Goal: Transaction & Acquisition: Book appointment/travel/reservation

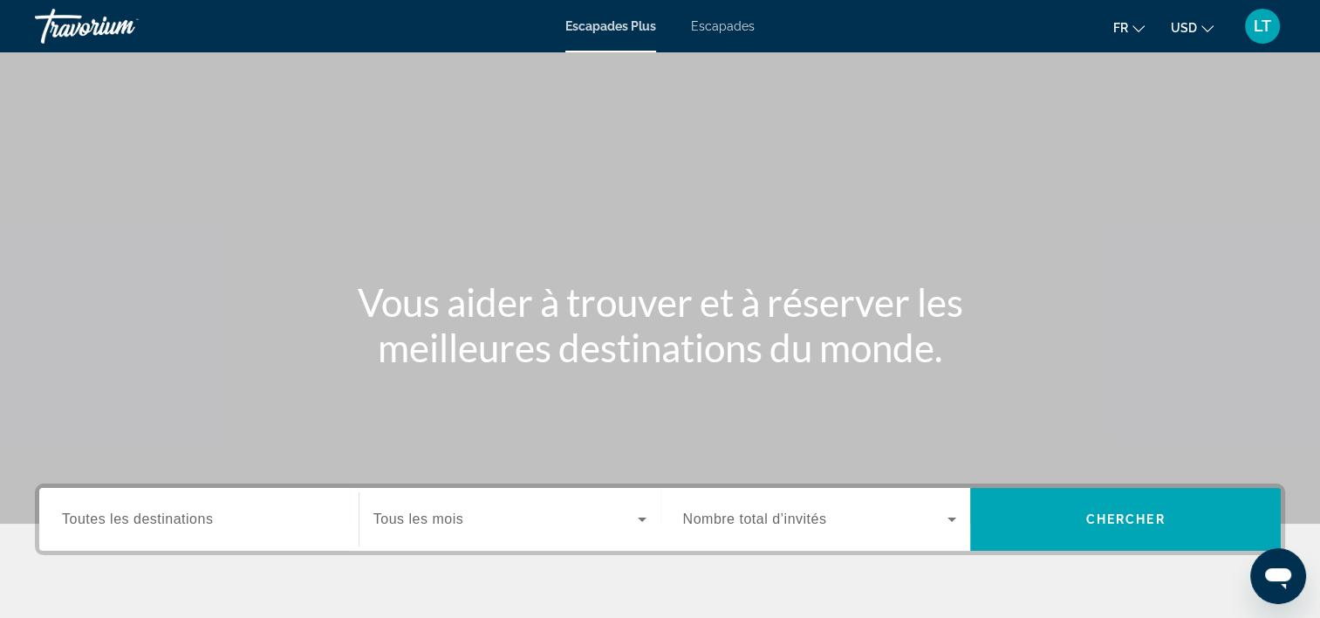
click at [743, 30] on span "Escapades" at bounding box center [723, 26] width 64 height 14
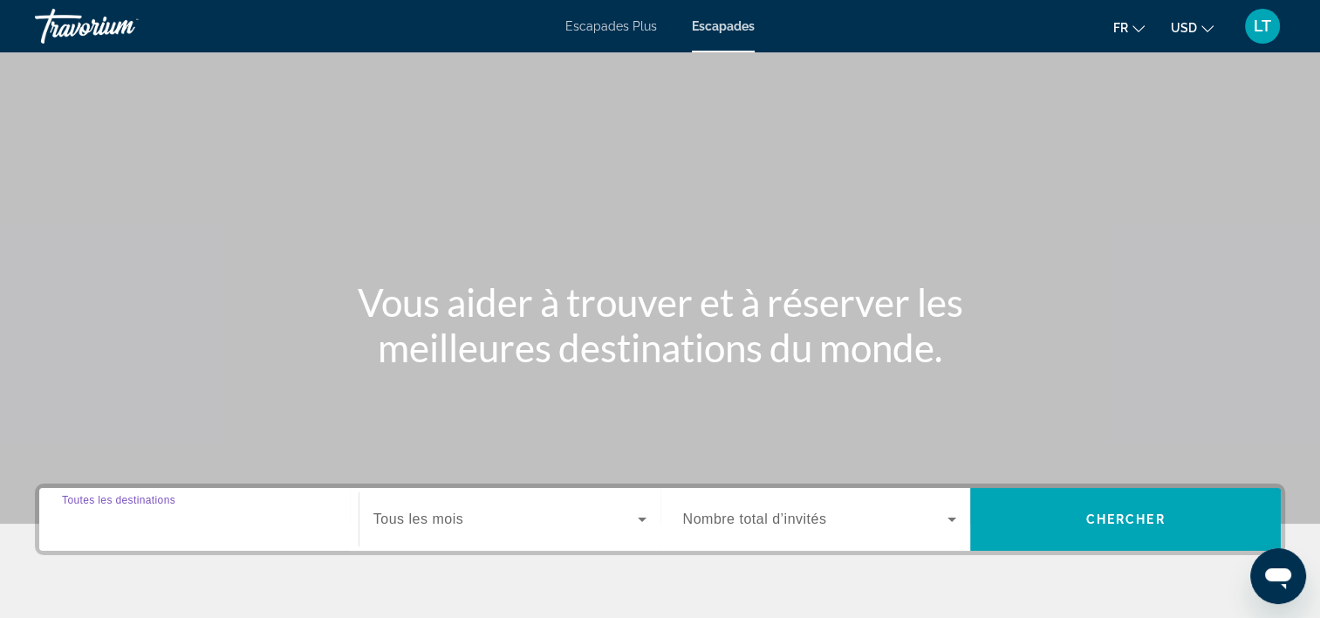
click at [300, 524] on input "Destination Toutes les destinations" at bounding box center [199, 520] width 274 height 21
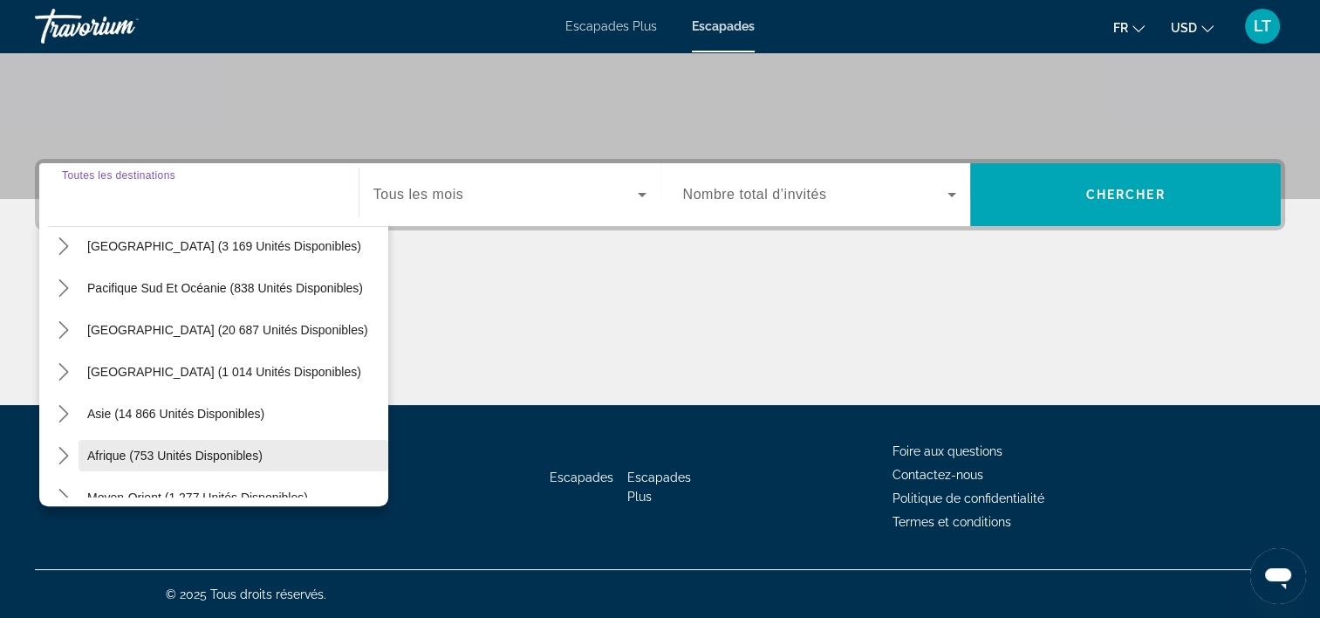
scroll to position [283, 0]
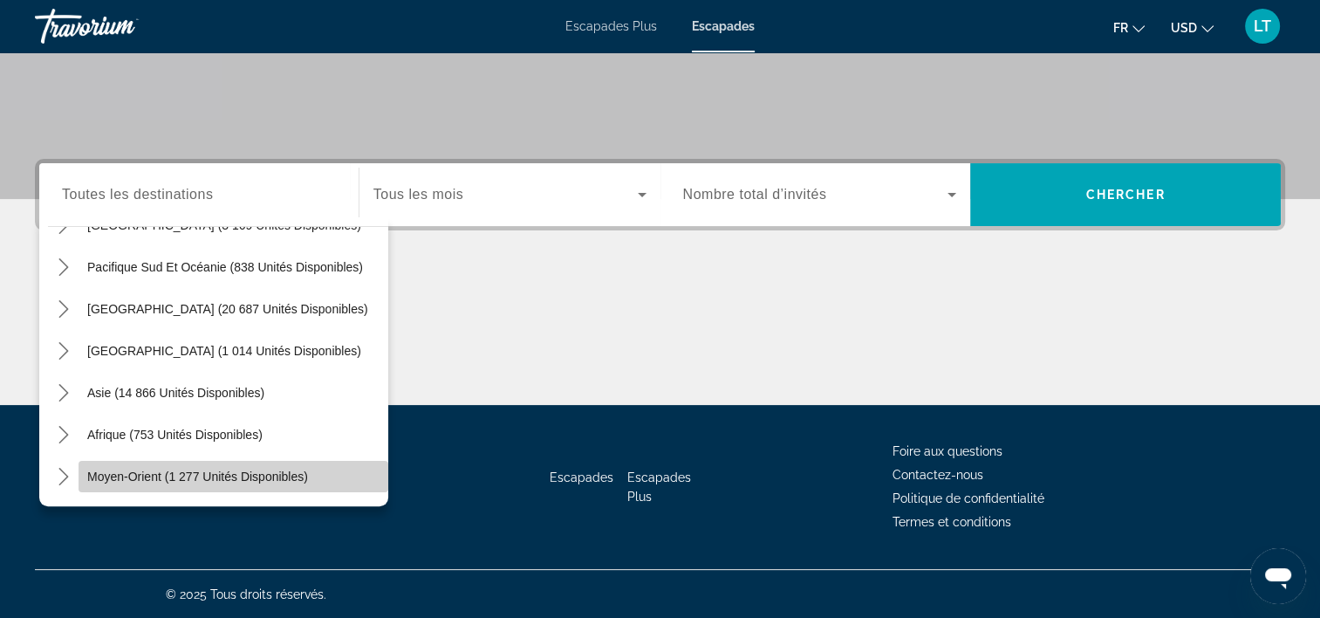
click at [250, 474] on span "Moyen-Orient (1 277 unités disponibles)" at bounding box center [197, 476] width 221 height 14
type input "**********"
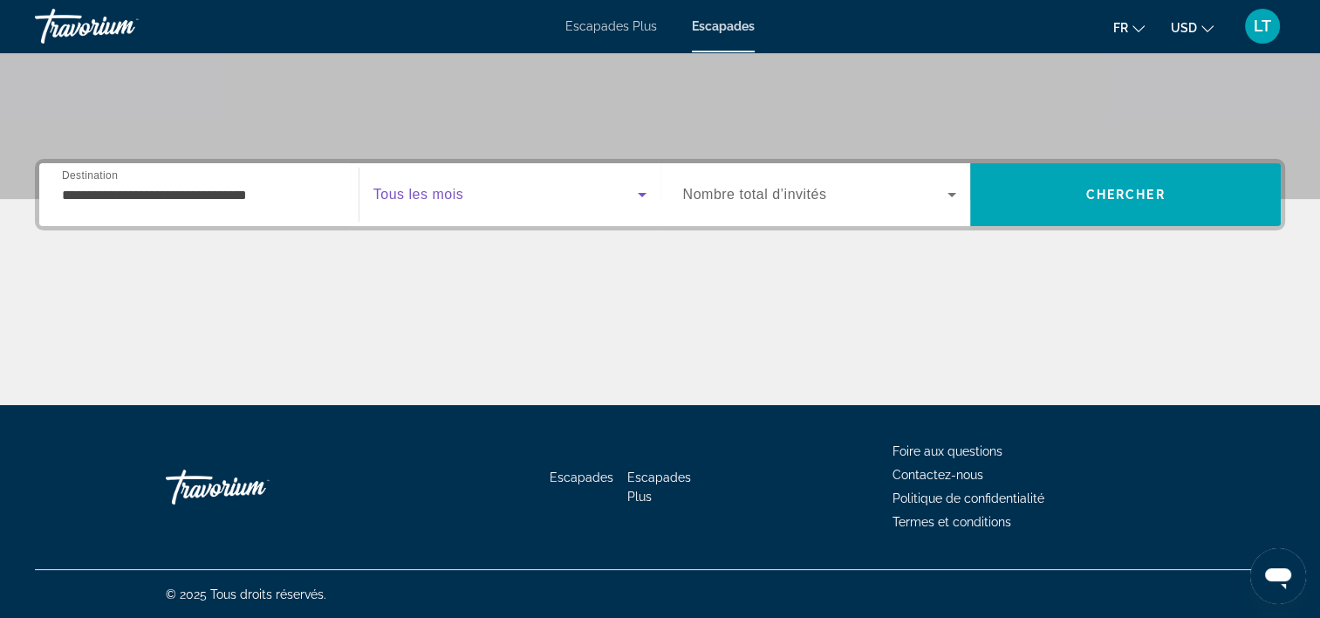
click at [647, 188] on icon "Widget de recherche" at bounding box center [642, 194] width 21 height 21
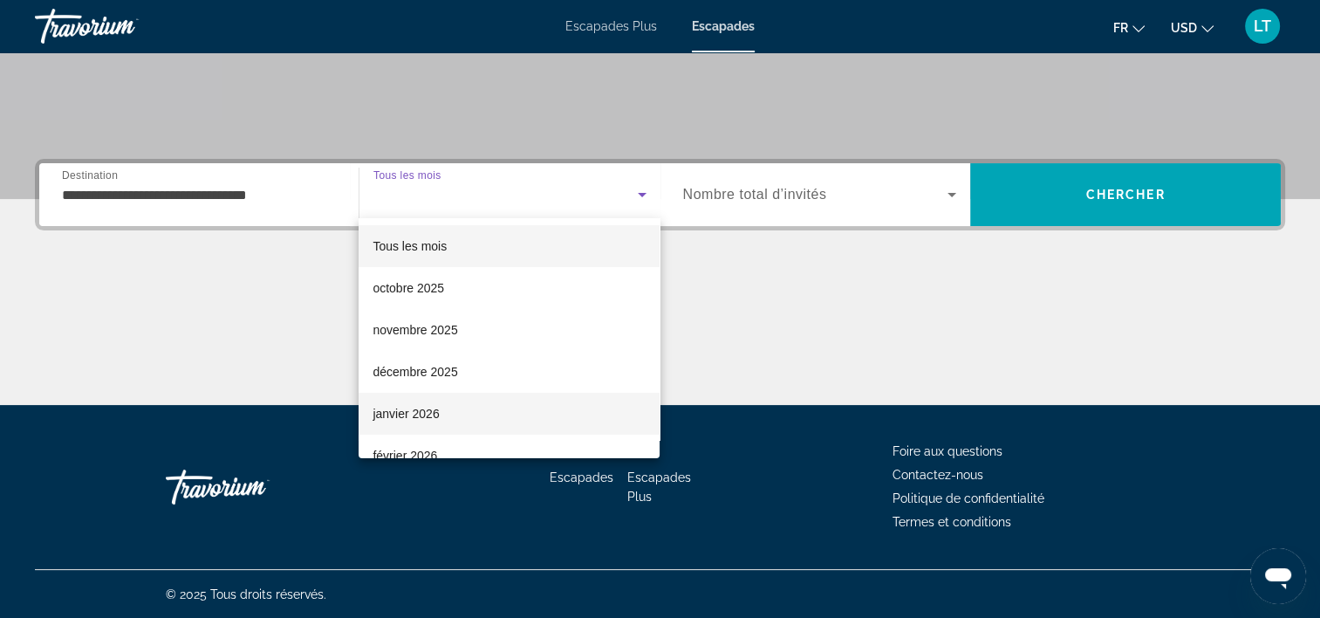
click at [476, 408] on mat-option "janvier 2026" at bounding box center [509, 414] width 301 height 42
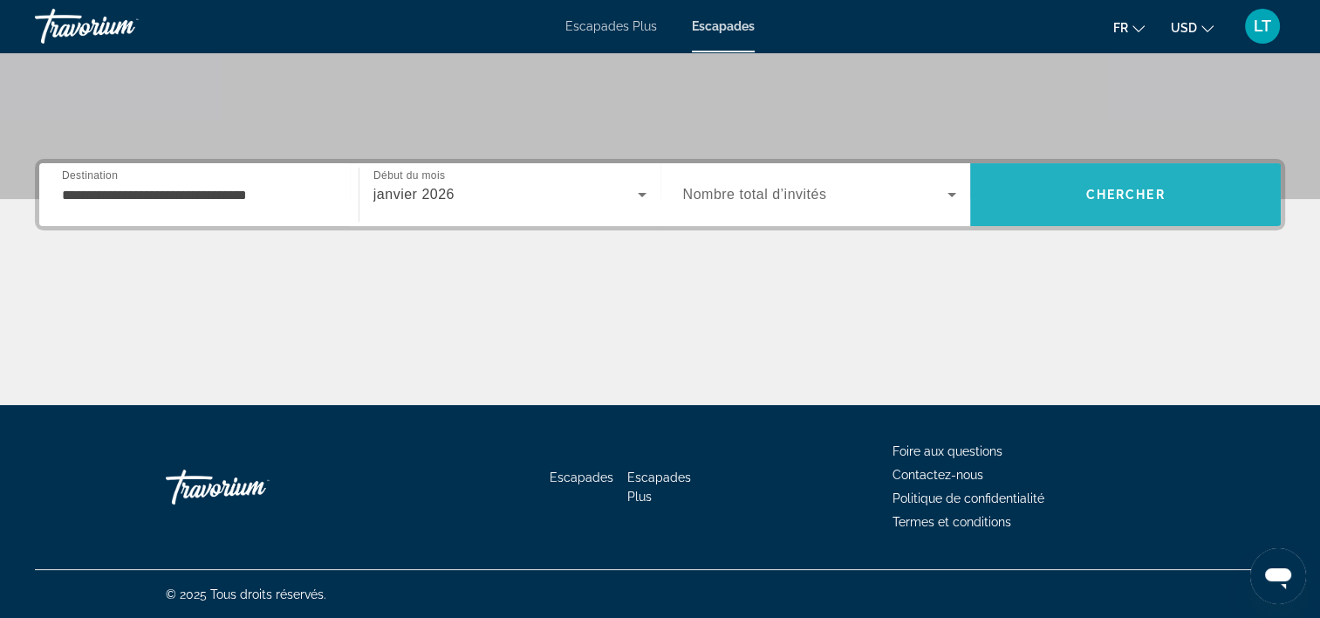
click at [1086, 199] on span "Chercher" at bounding box center [1125, 195] width 79 height 14
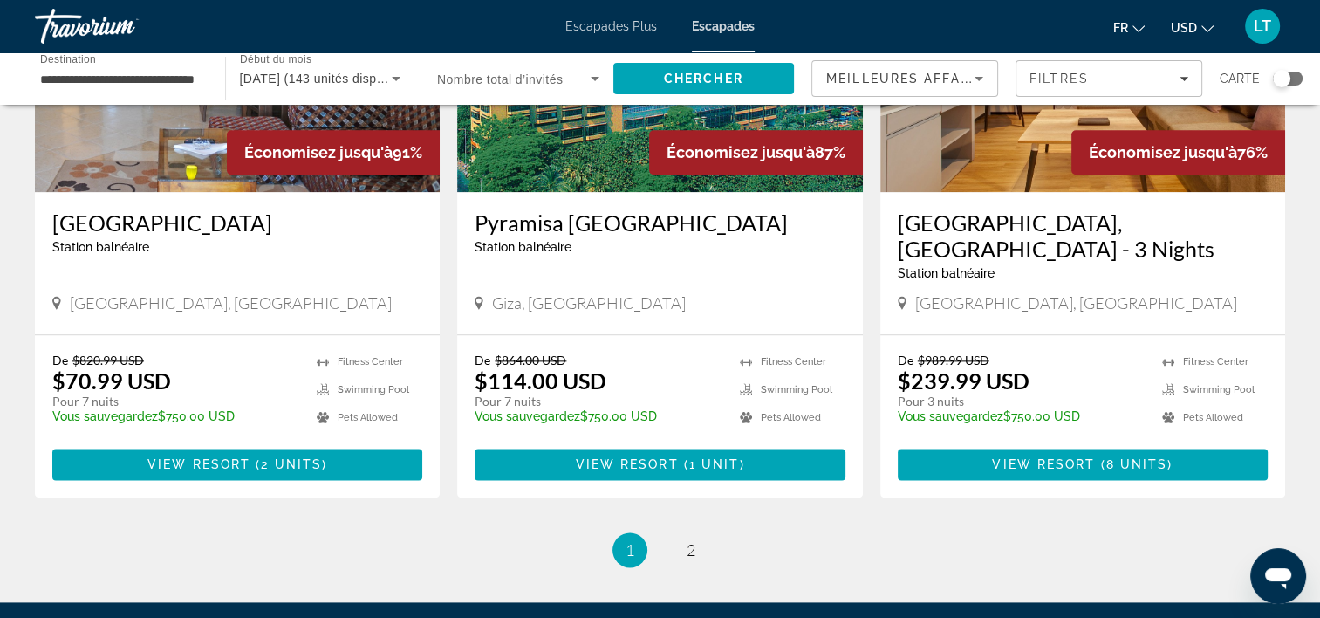
scroll to position [2204, 0]
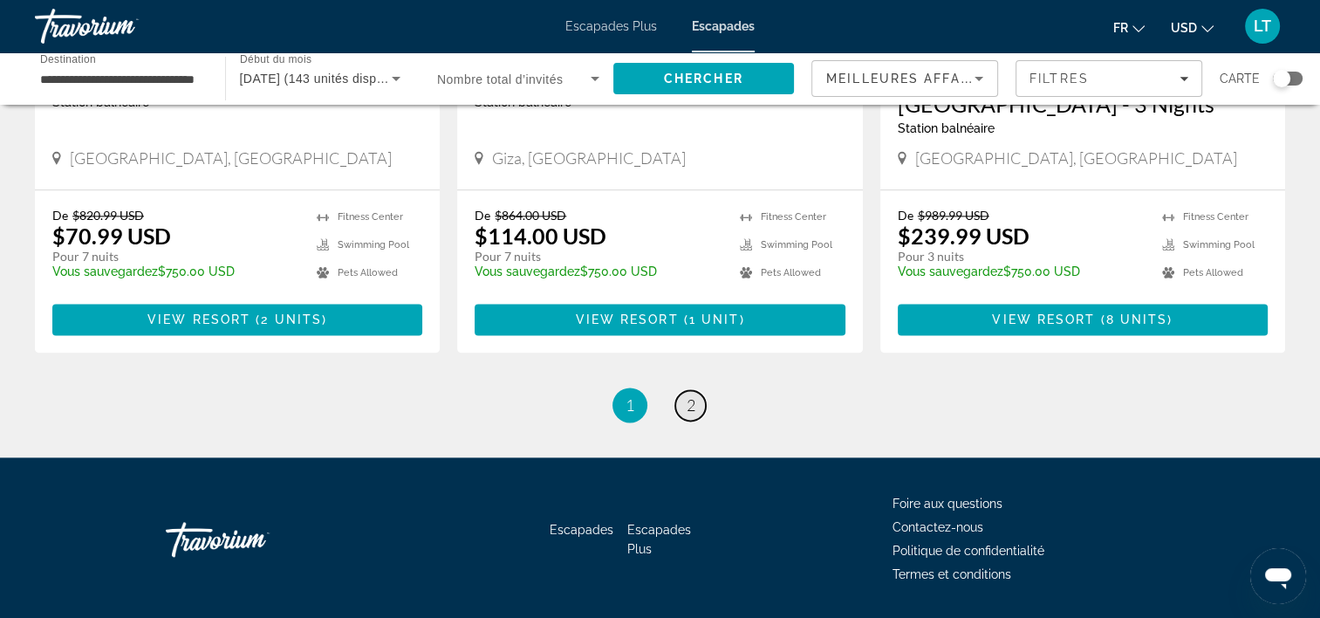
click at [694, 395] on span "2" at bounding box center [691, 404] width 9 height 19
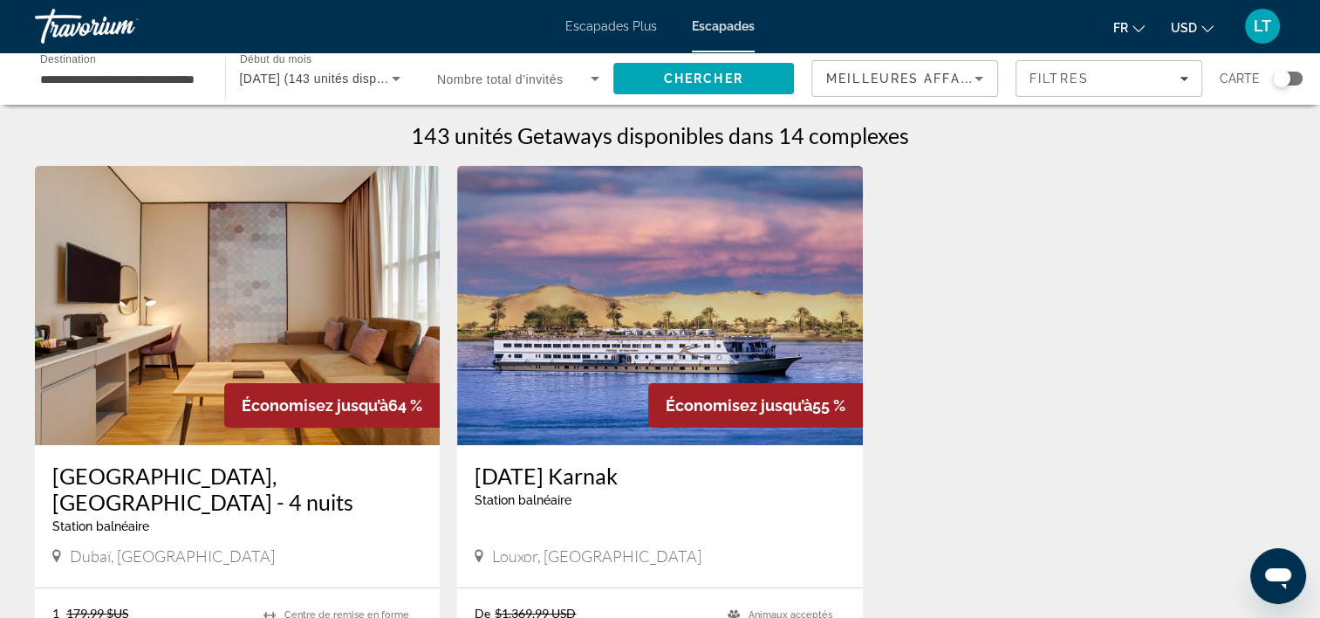
click at [708, 24] on span "Escapades" at bounding box center [723, 26] width 63 height 14
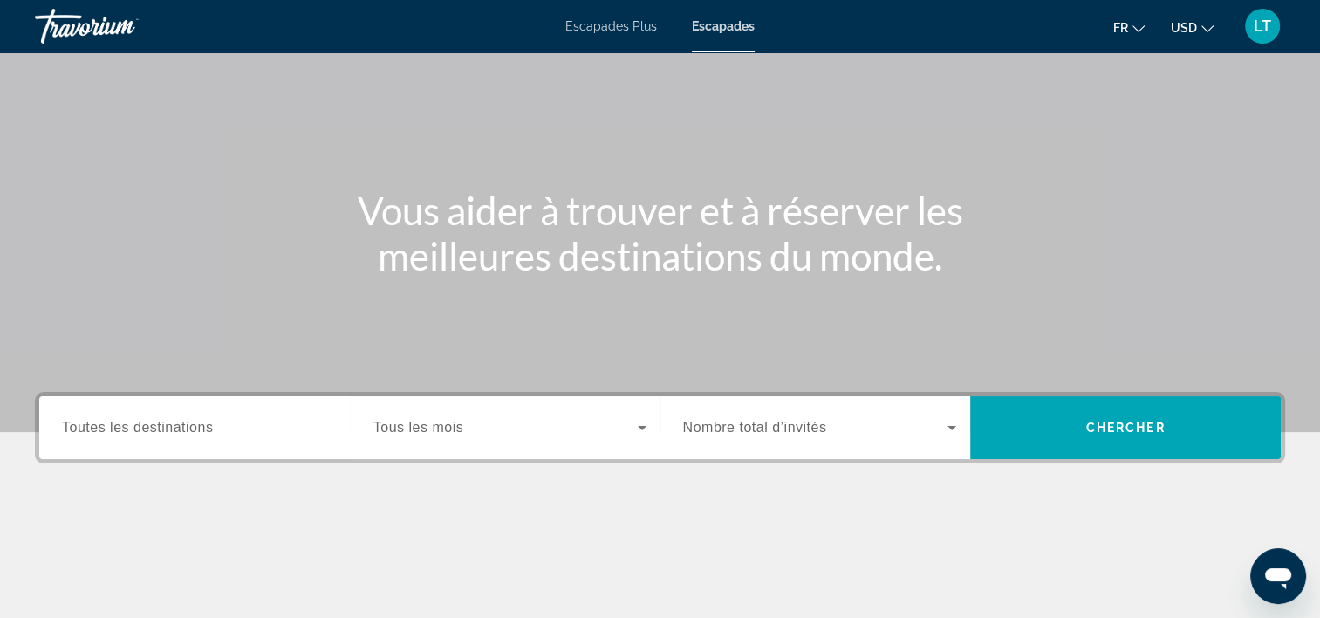
scroll to position [325, 0]
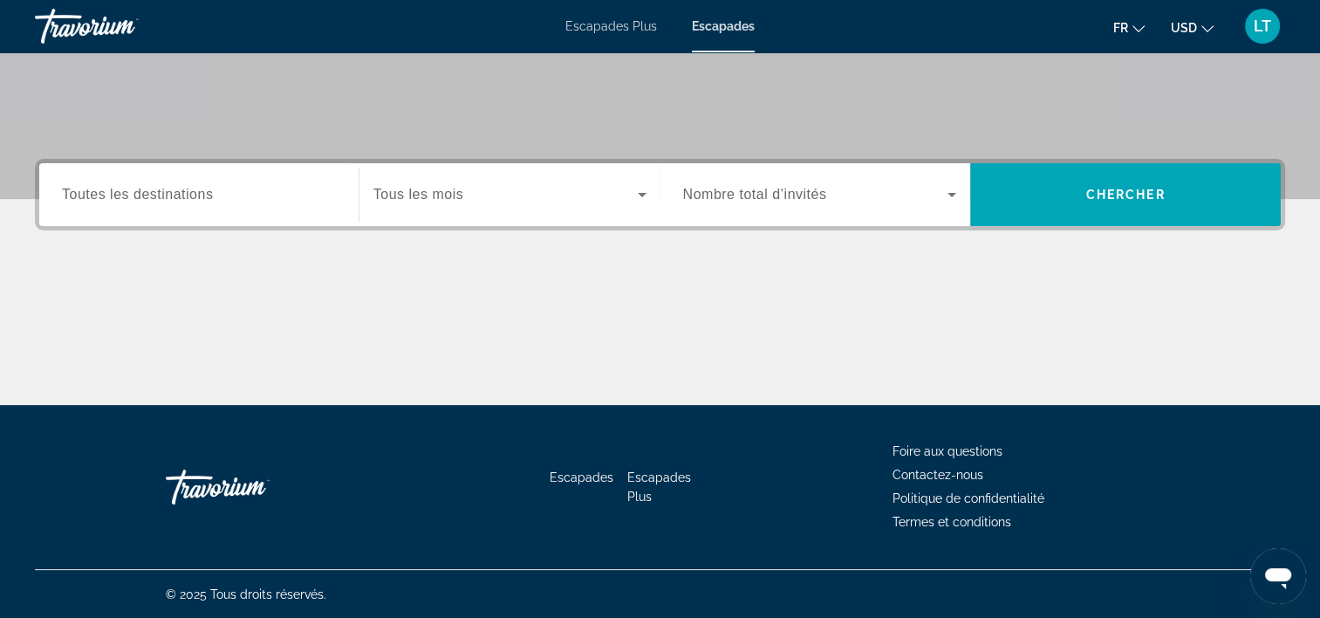
click at [305, 204] on div "Widget de recherche" at bounding box center [199, 195] width 274 height 50
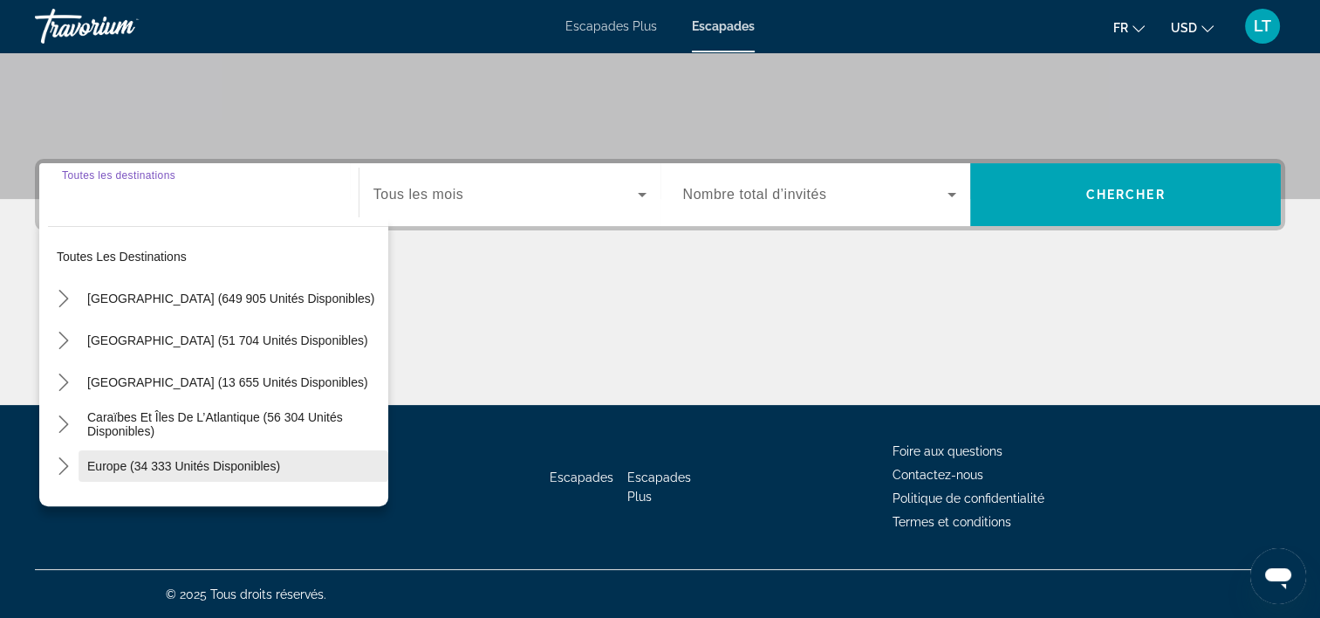
click at [214, 461] on span "Europe (34 333 unités disponibles)" at bounding box center [183, 466] width 193 height 14
type input "**********"
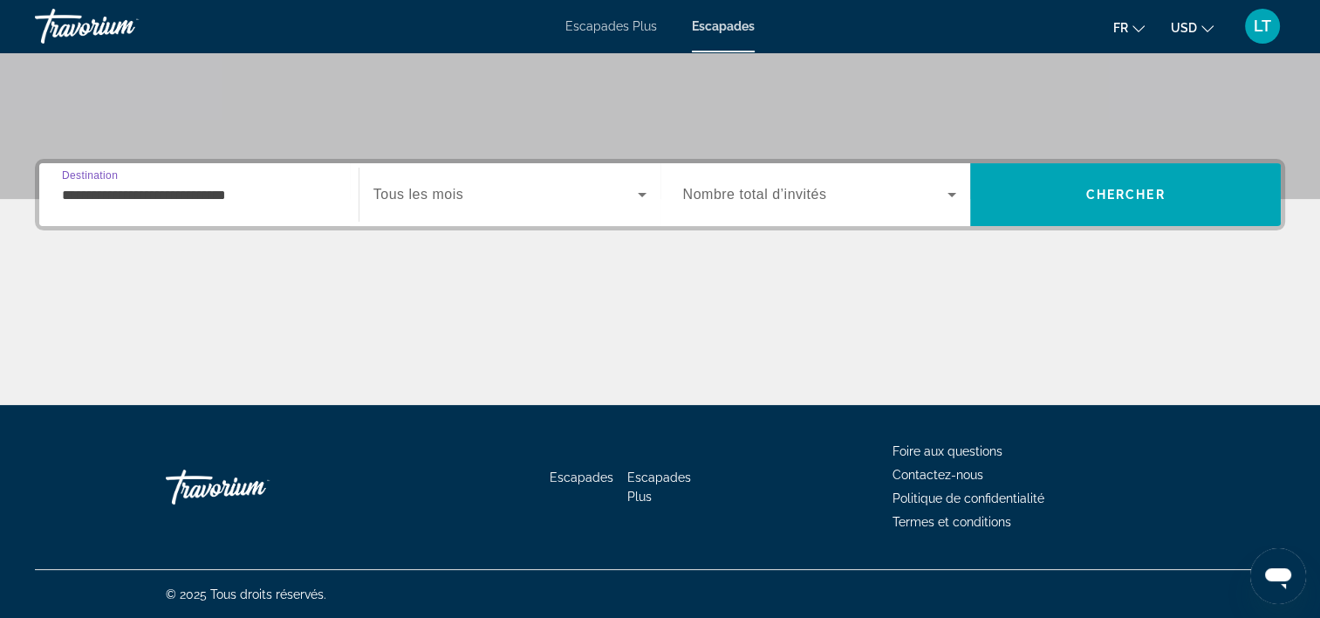
click at [637, 191] on icon "Widget de recherche" at bounding box center [642, 194] width 21 height 21
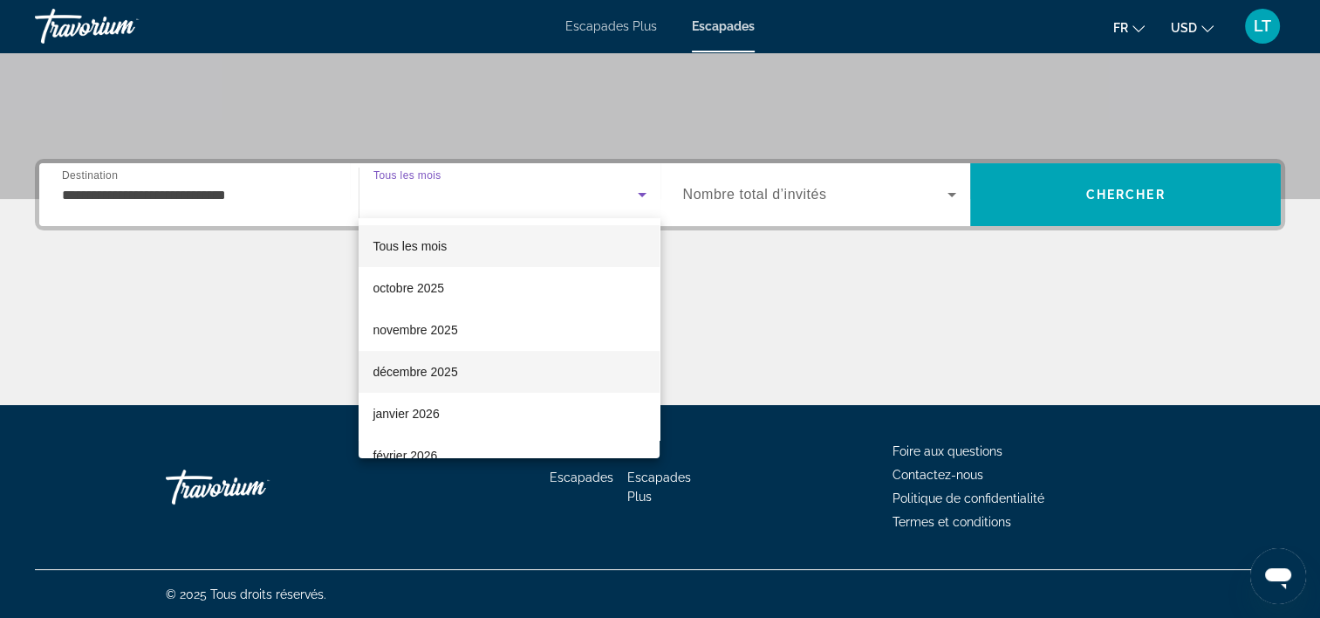
scroll to position [87, 0]
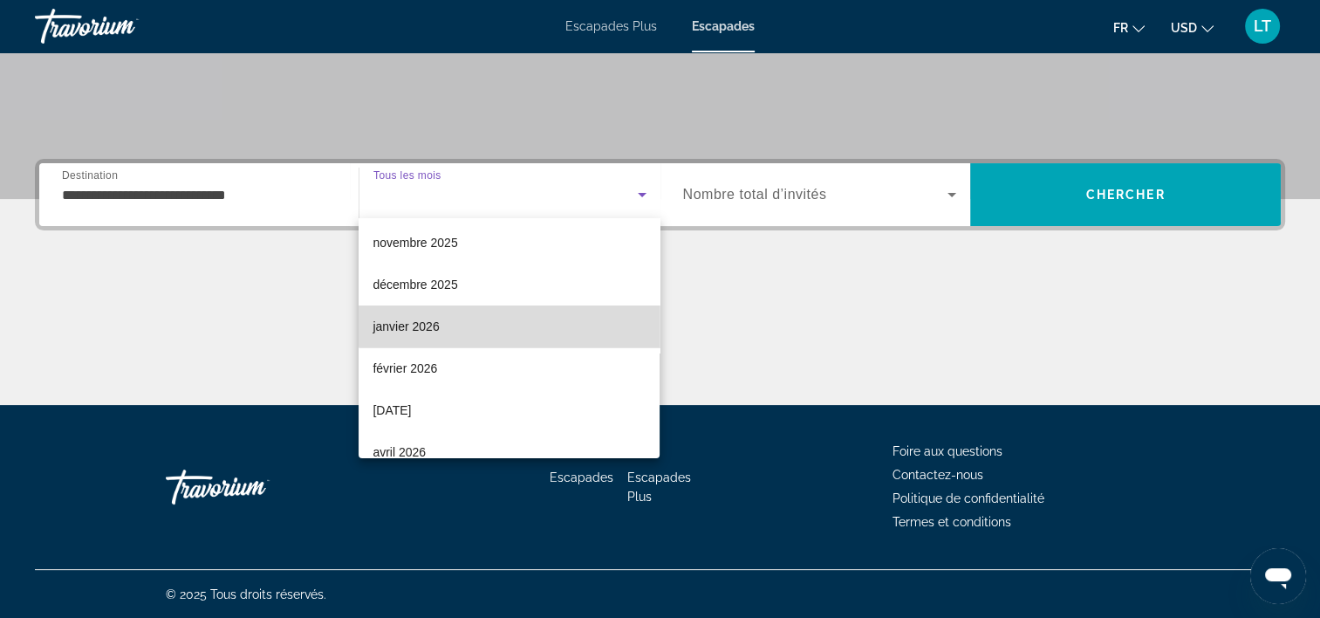
click at [511, 324] on mat-option "janvier 2026" at bounding box center [509, 326] width 301 height 42
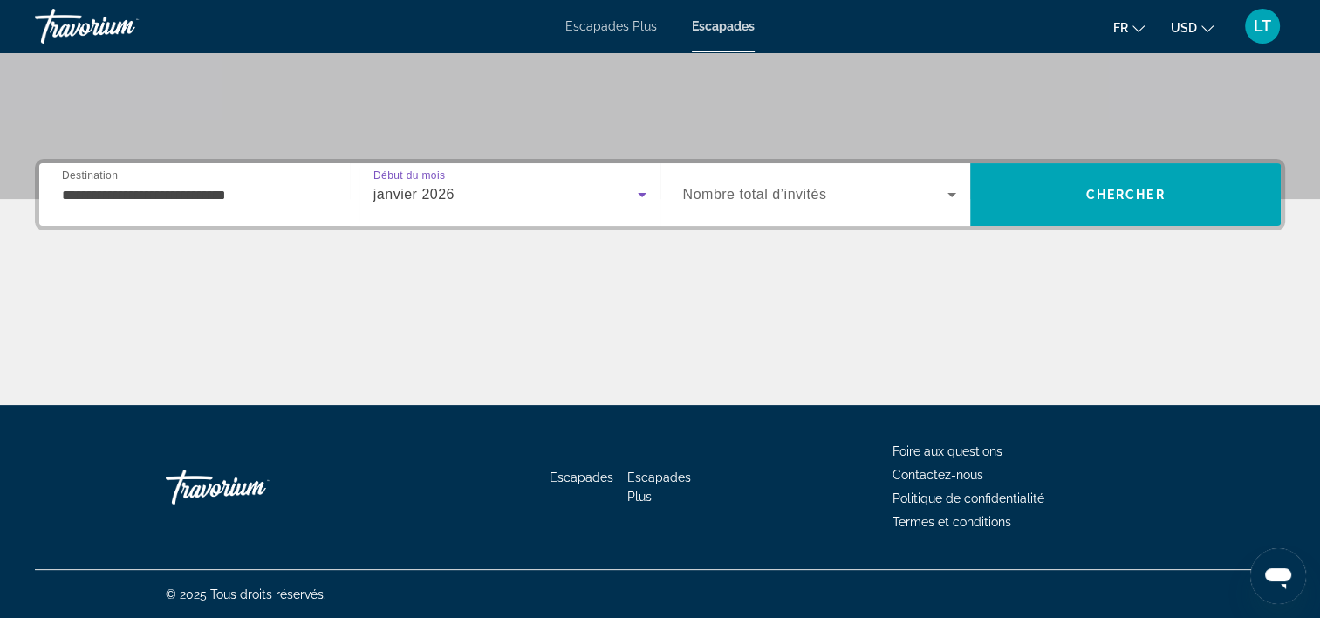
click at [951, 190] on icon "Widget de recherche" at bounding box center [951, 194] width 21 height 21
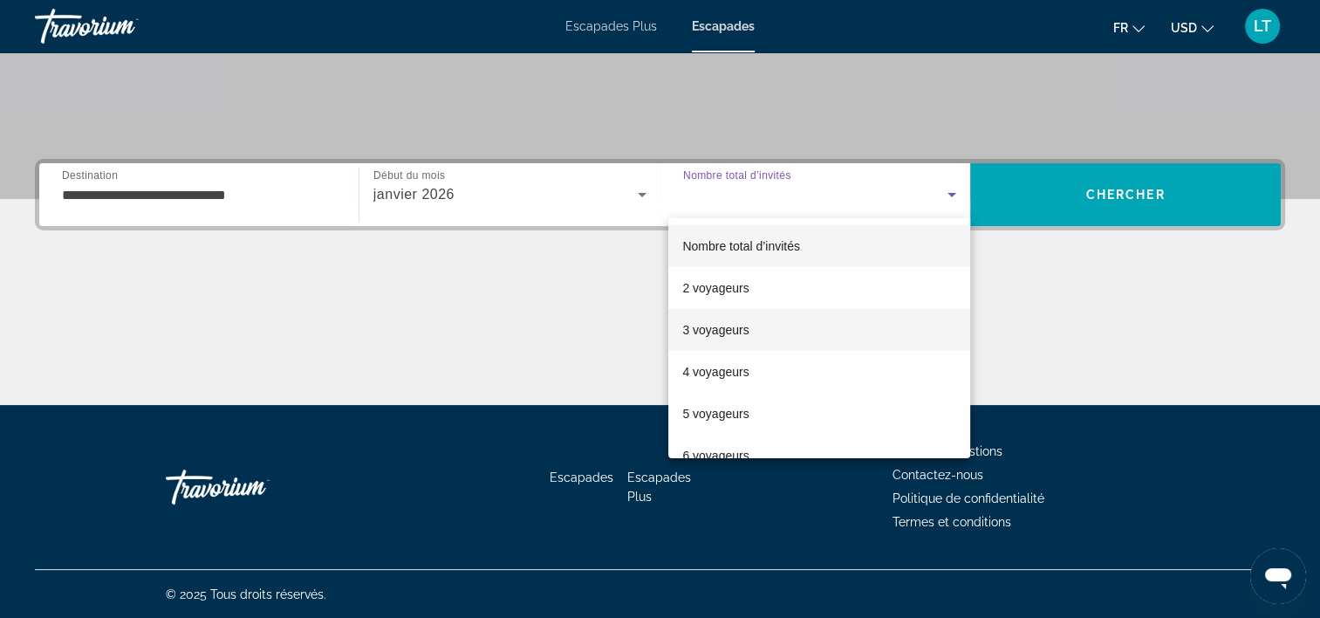
click at [862, 351] on mat-option "4 voyageurs" at bounding box center [819, 372] width 302 height 42
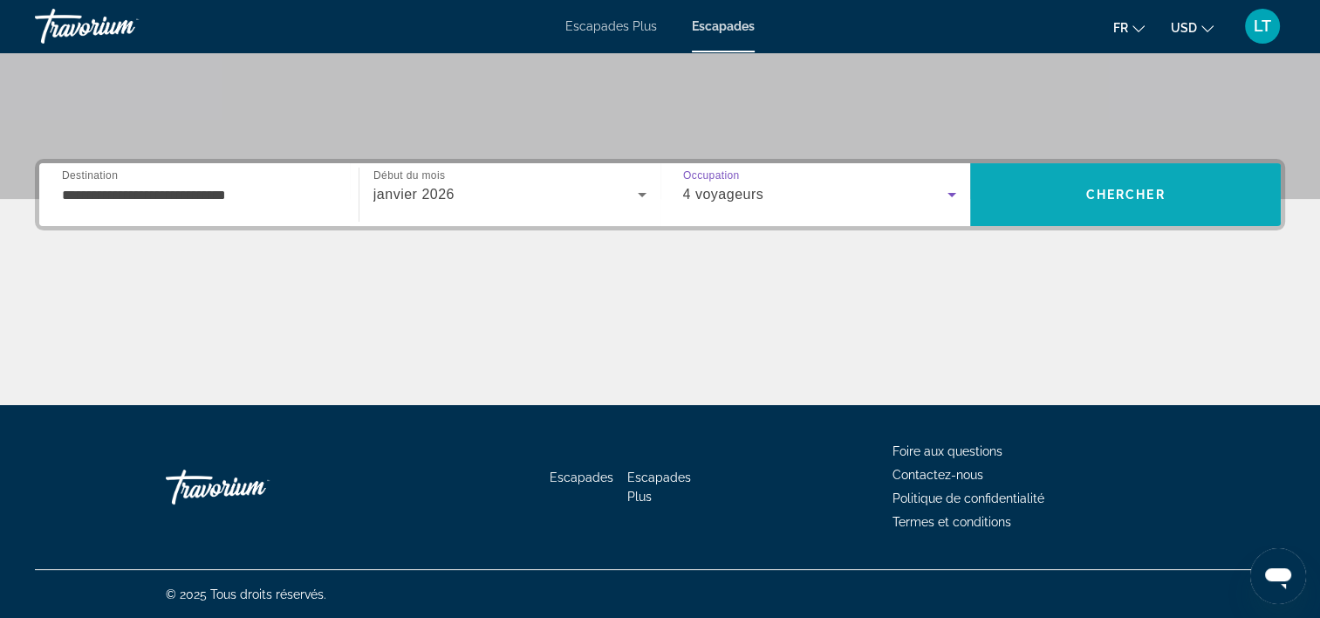
click at [1019, 204] on span "Rechercher" at bounding box center [1125, 195] width 311 height 42
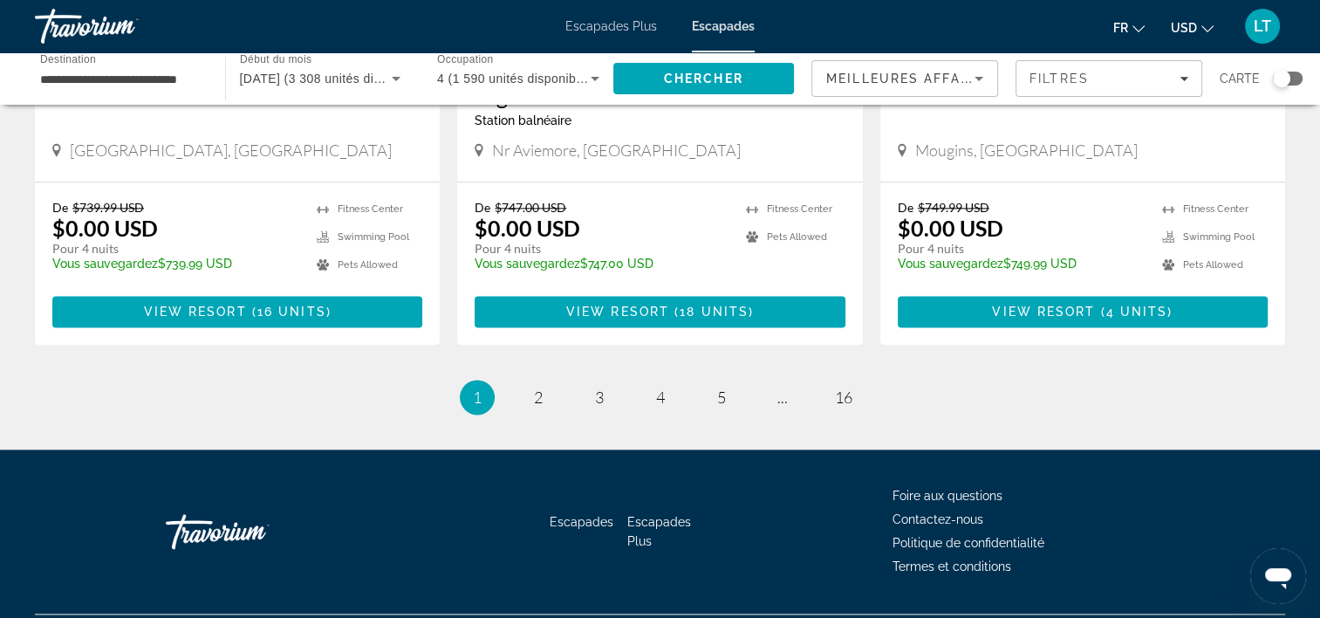
scroll to position [2230, 0]
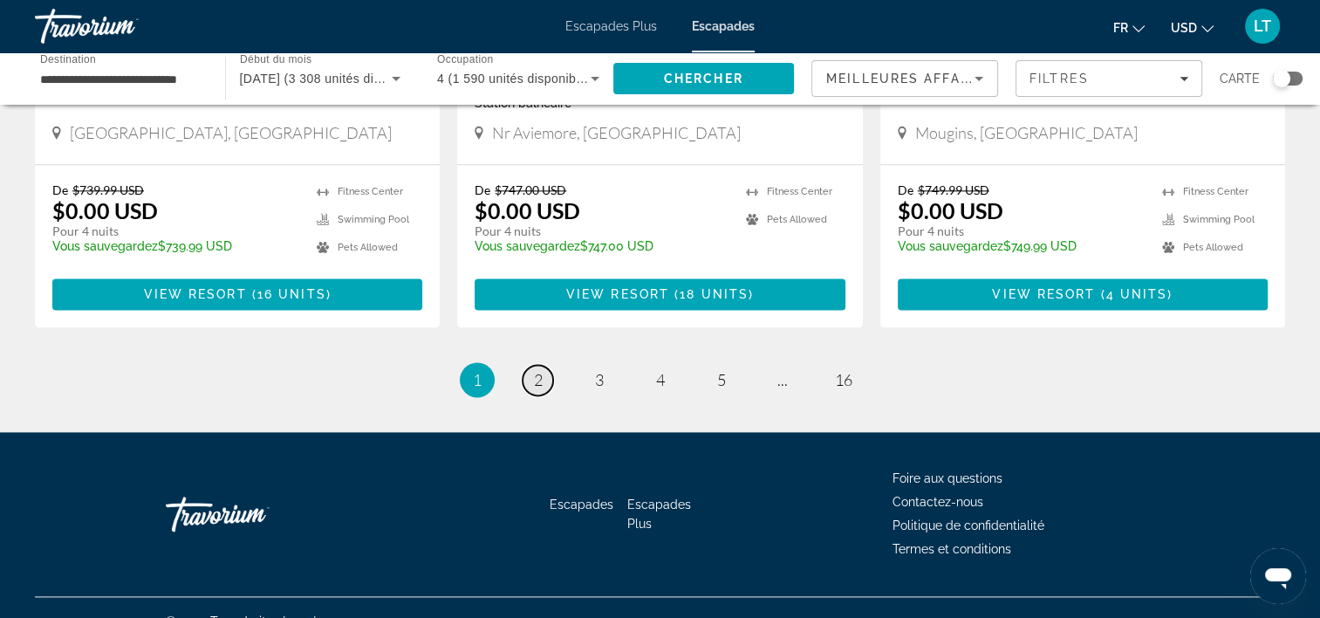
click at [538, 370] on span "2" at bounding box center [538, 379] width 9 height 19
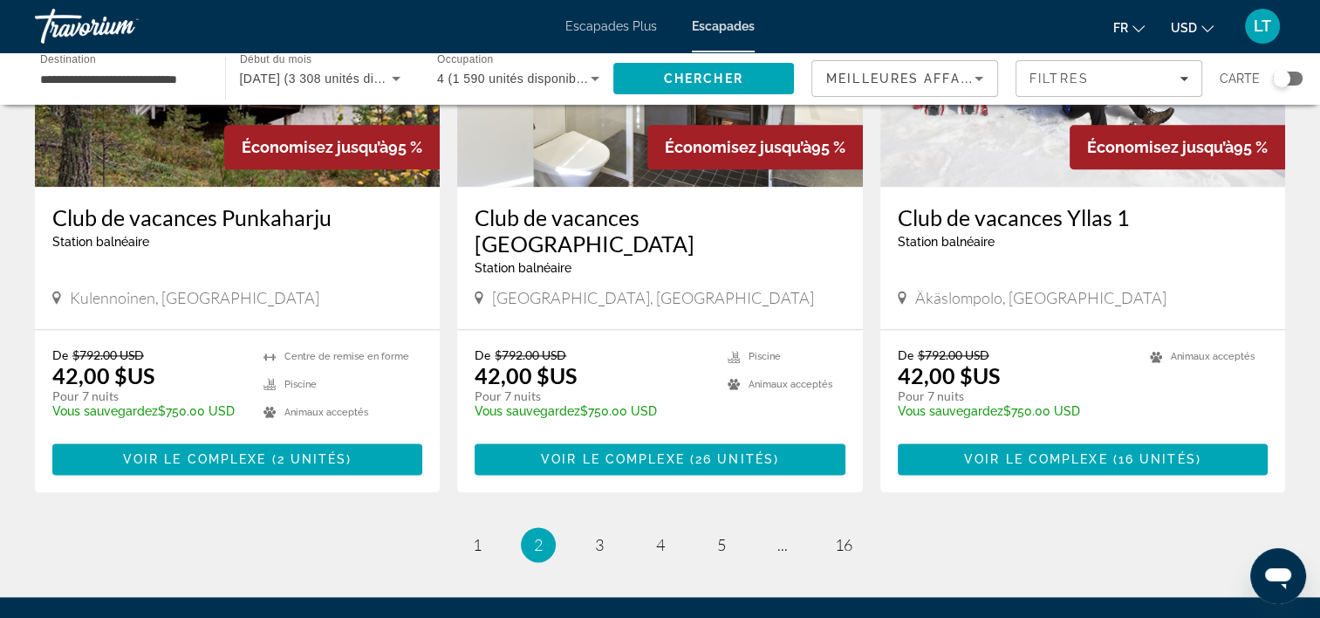
scroll to position [2094, 0]
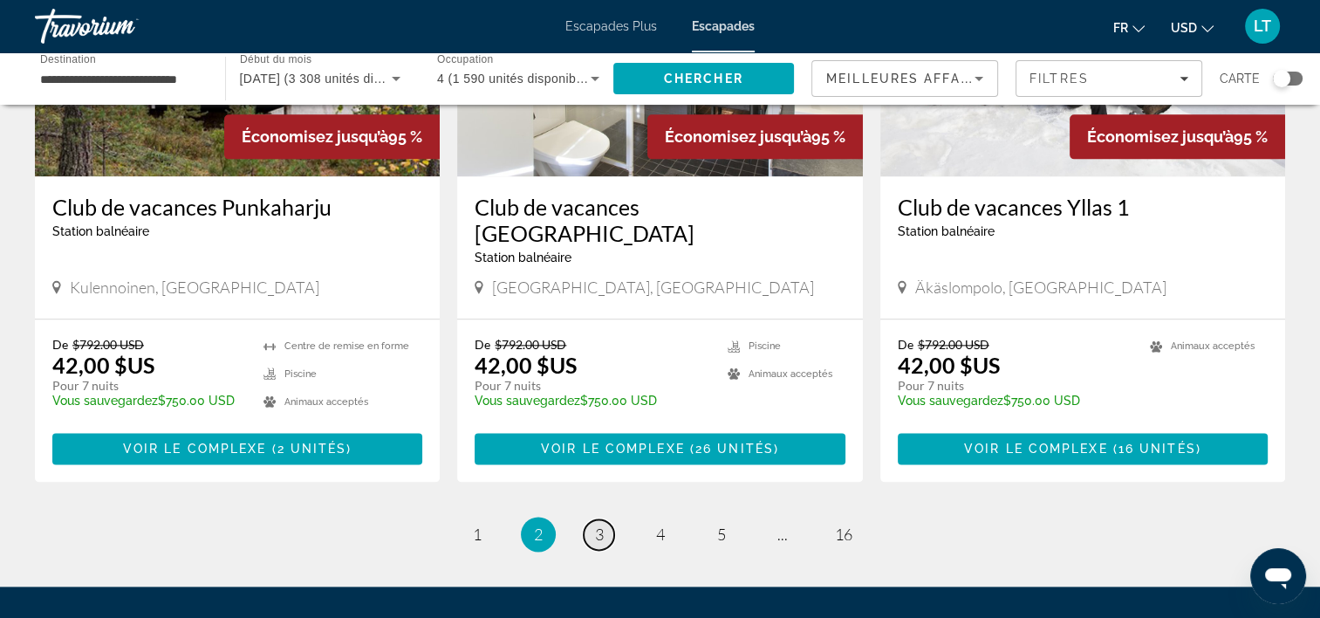
click at [605, 519] on link "page 3" at bounding box center [599, 534] width 31 height 31
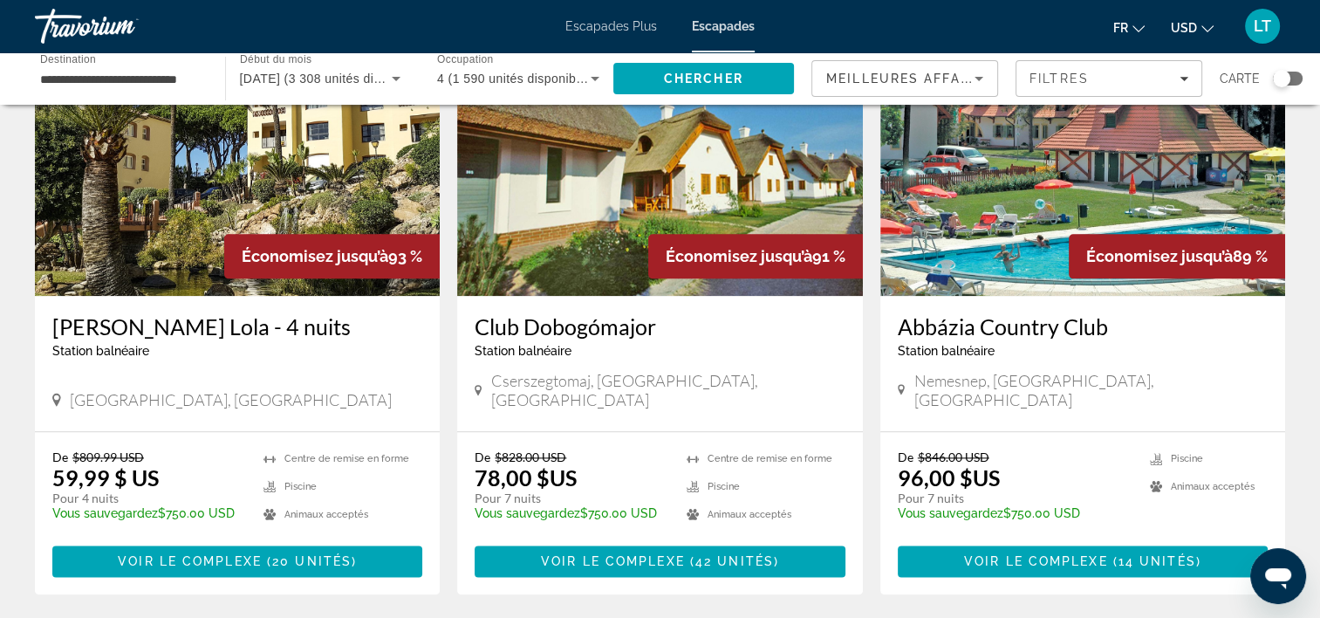
scroll to position [2181, 0]
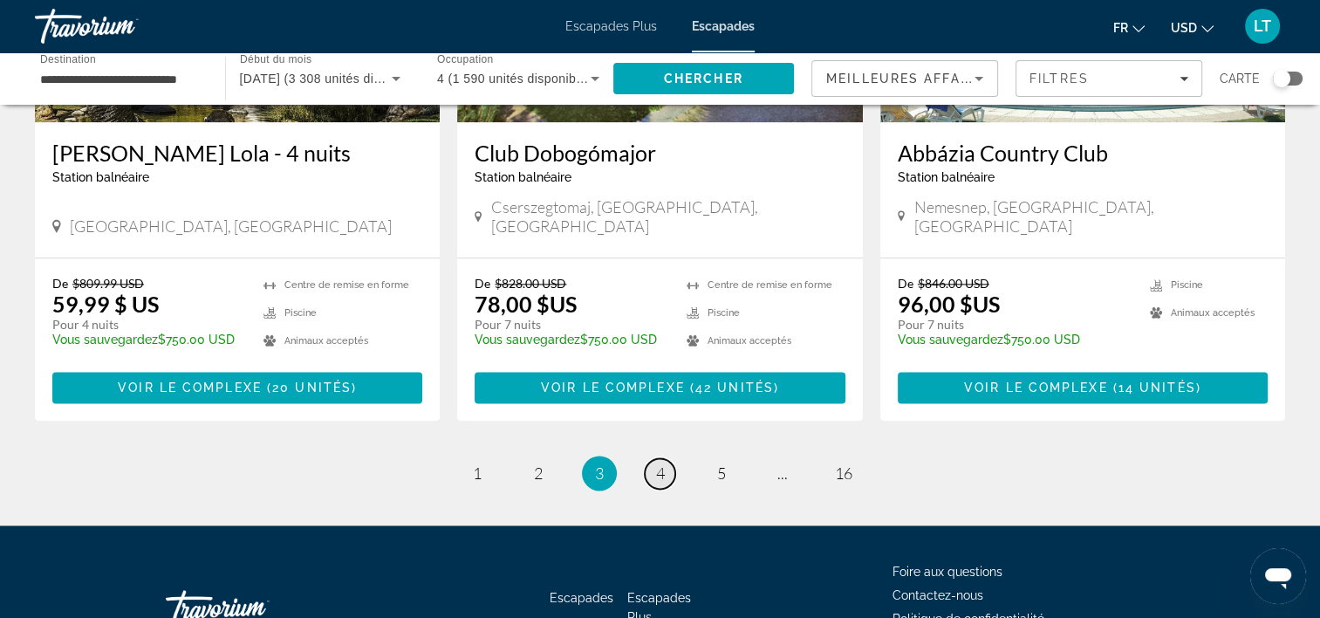
click at [657, 463] on span "4" at bounding box center [660, 472] width 9 height 19
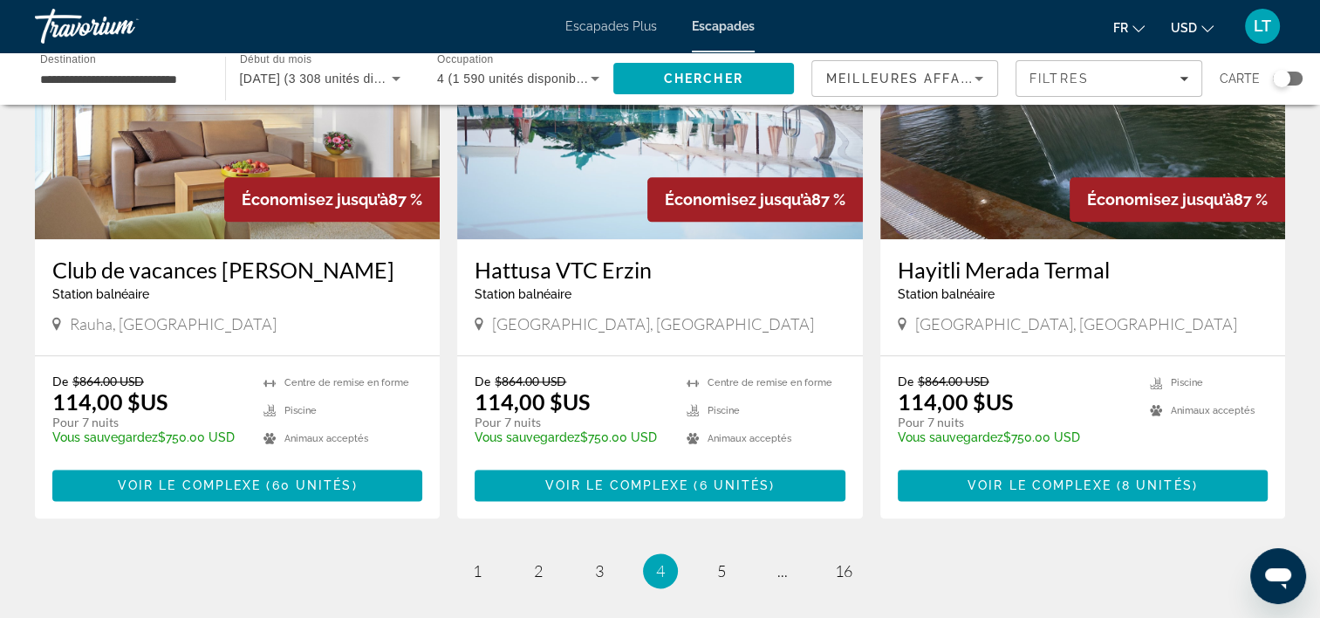
scroll to position [2094, 0]
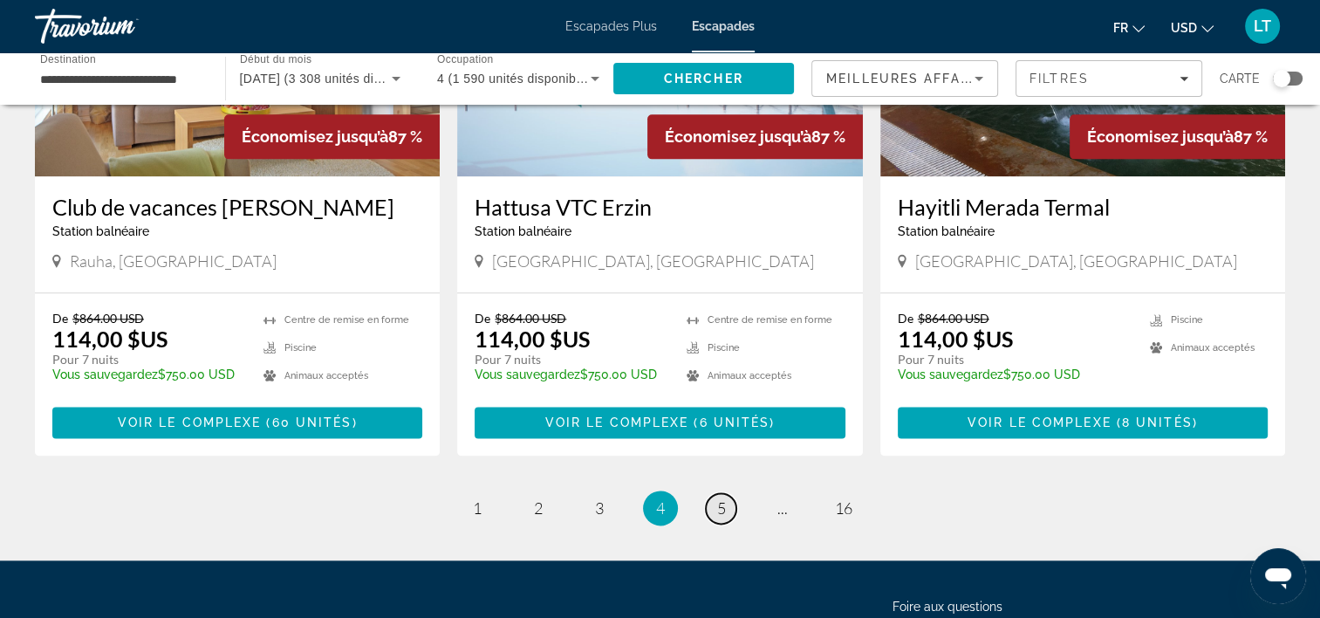
click at [718, 498] on span "5" at bounding box center [721, 507] width 9 height 19
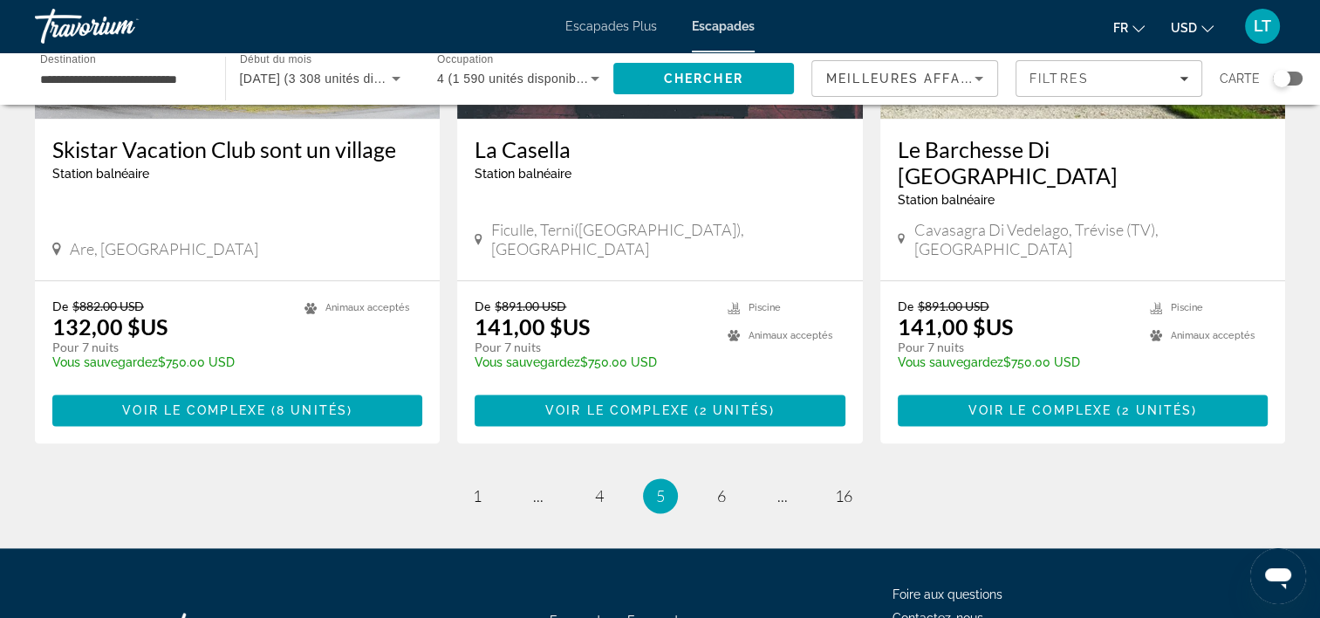
scroll to position [2181, 0]
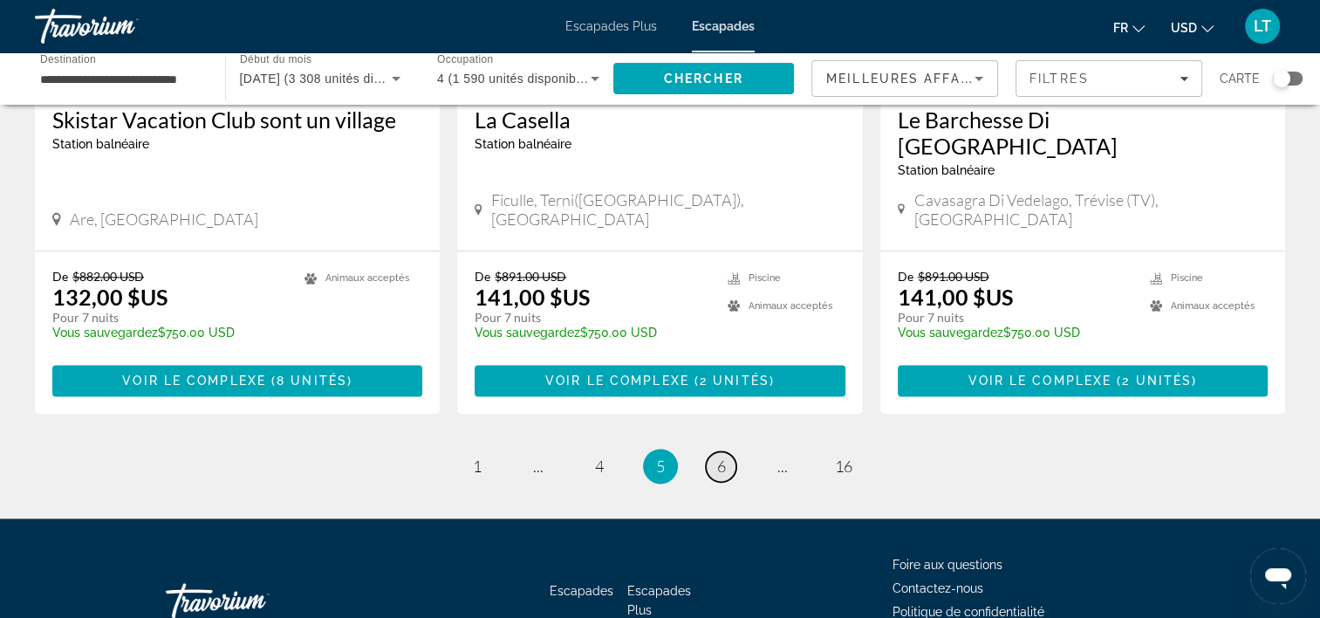
click at [726, 451] on link "page 6" at bounding box center [721, 466] width 31 height 31
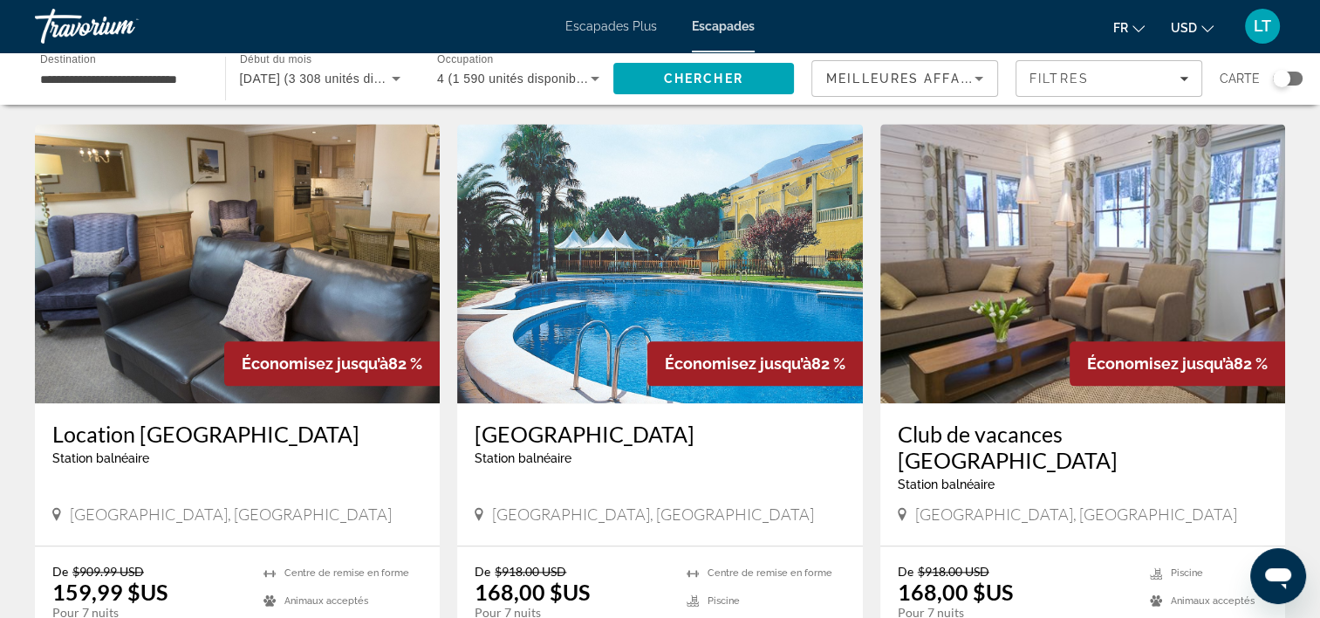
scroll to position [1745, 0]
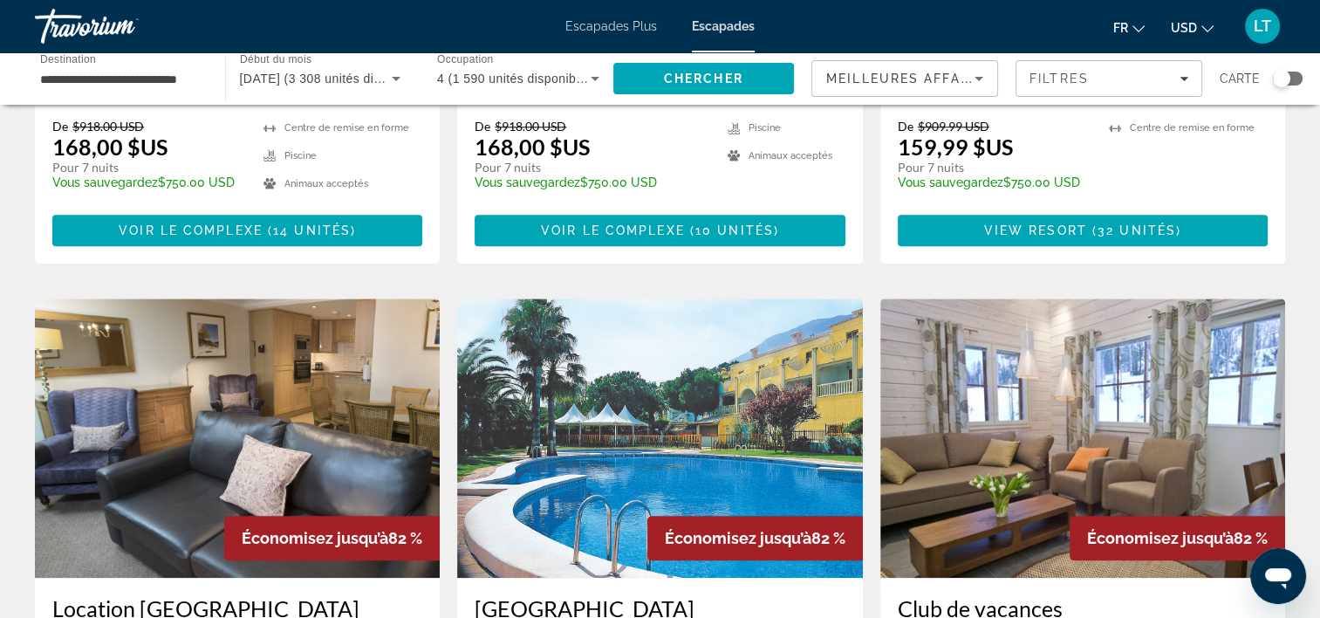
click at [674, 346] on img "Contenu principal" at bounding box center [659, 437] width 405 height 279
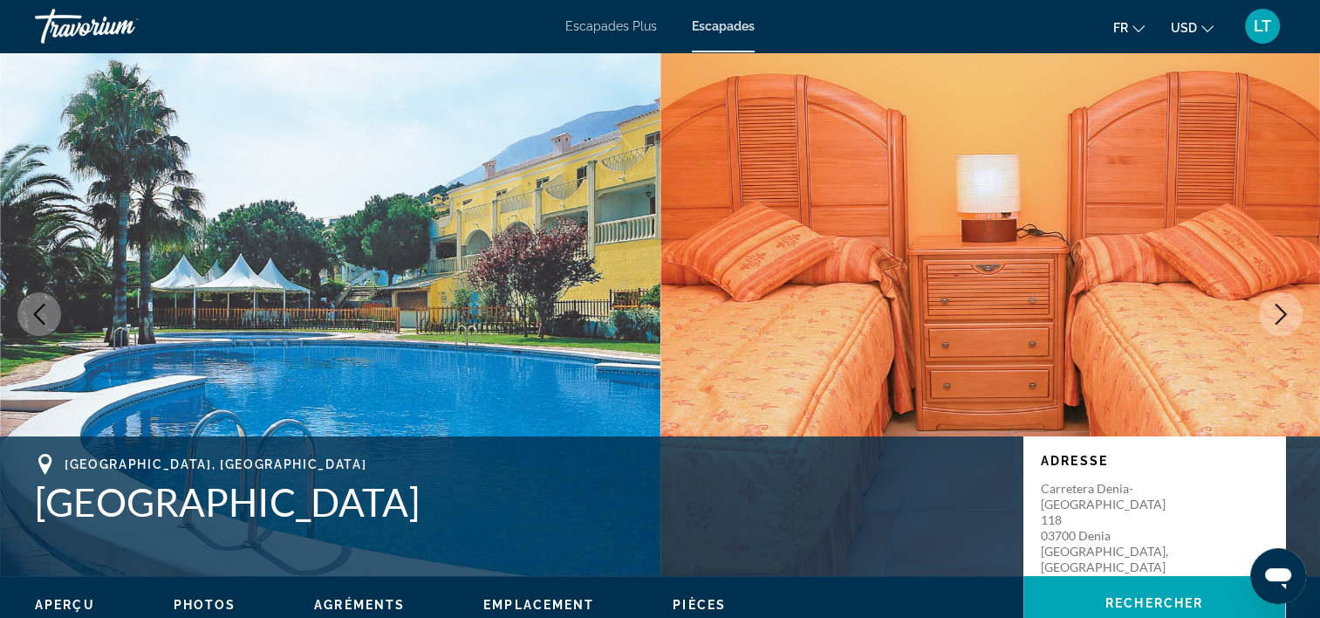
click at [1275, 311] on icon "Image suivante" at bounding box center [1280, 314] width 21 height 21
click at [1278, 309] on icon "Image suivante" at bounding box center [1280, 314] width 21 height 21
click at [1283, 311] on icon "Image suivante" at bounding box center [1281, 314] width 11 height 21
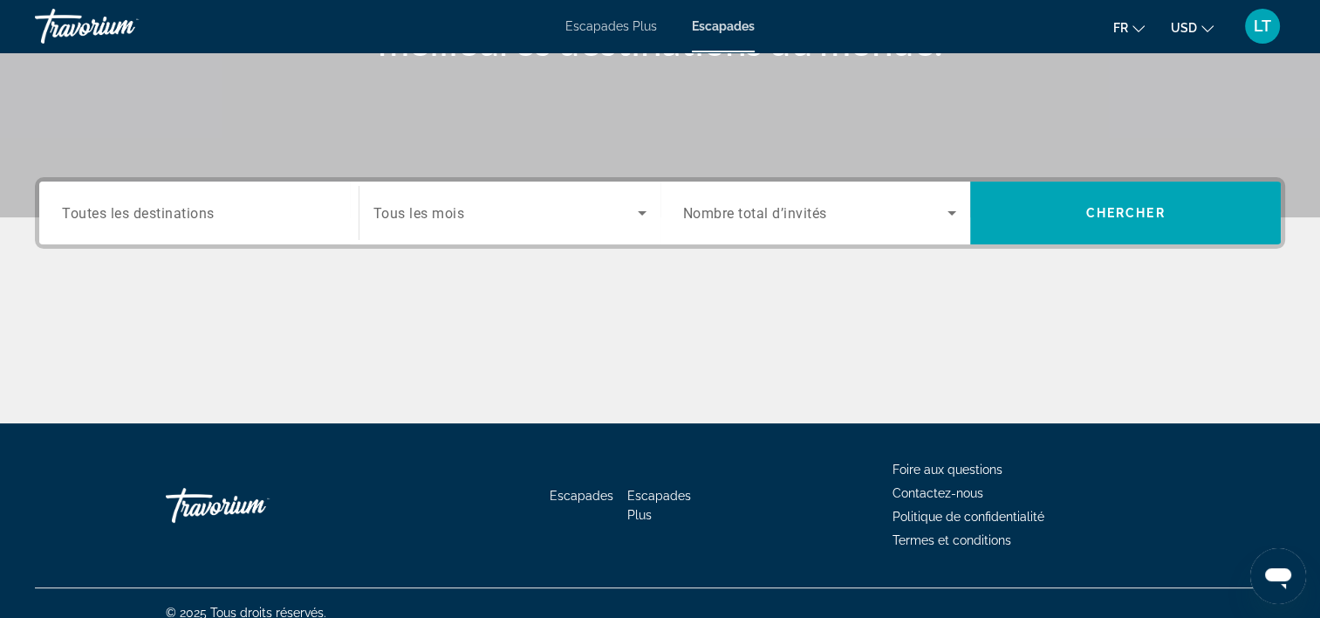
scroll to position [325, 0]
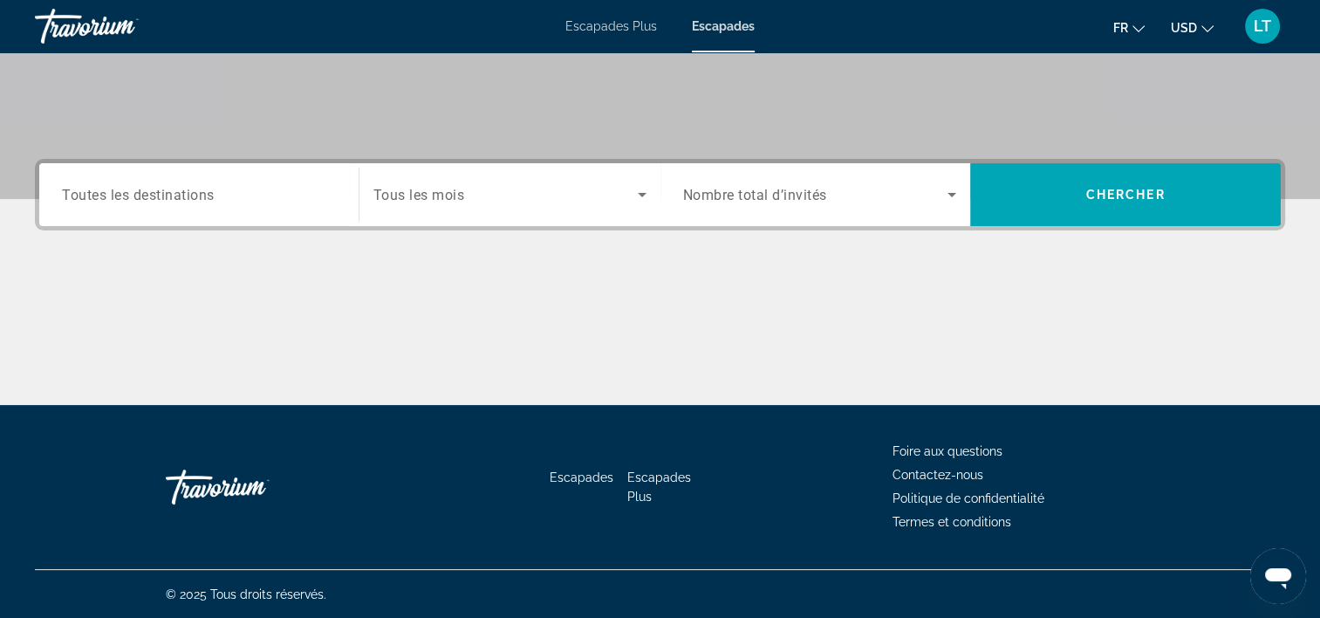
click at [250, 199] on input "Destination Toutes les destinations" at bounding box center [199, 195] width 274 height 21
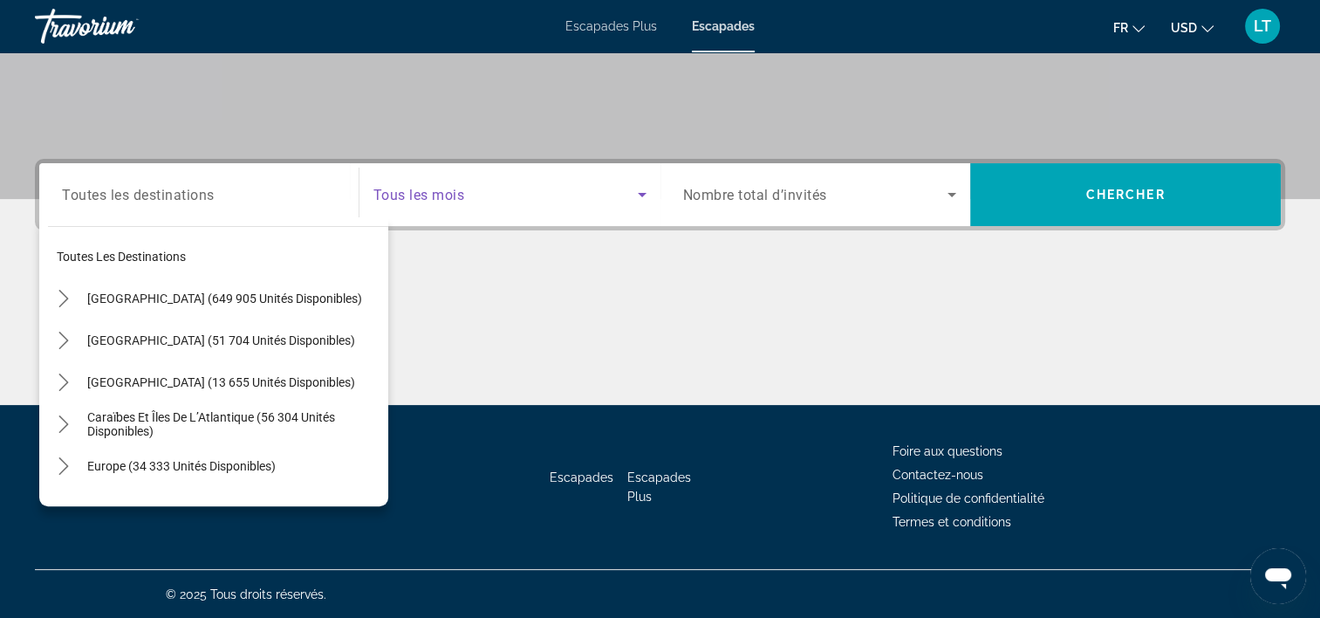
click at [644, 194] on icon "Widget de recherche" at bounding box center [642, 194] width 21 height 21
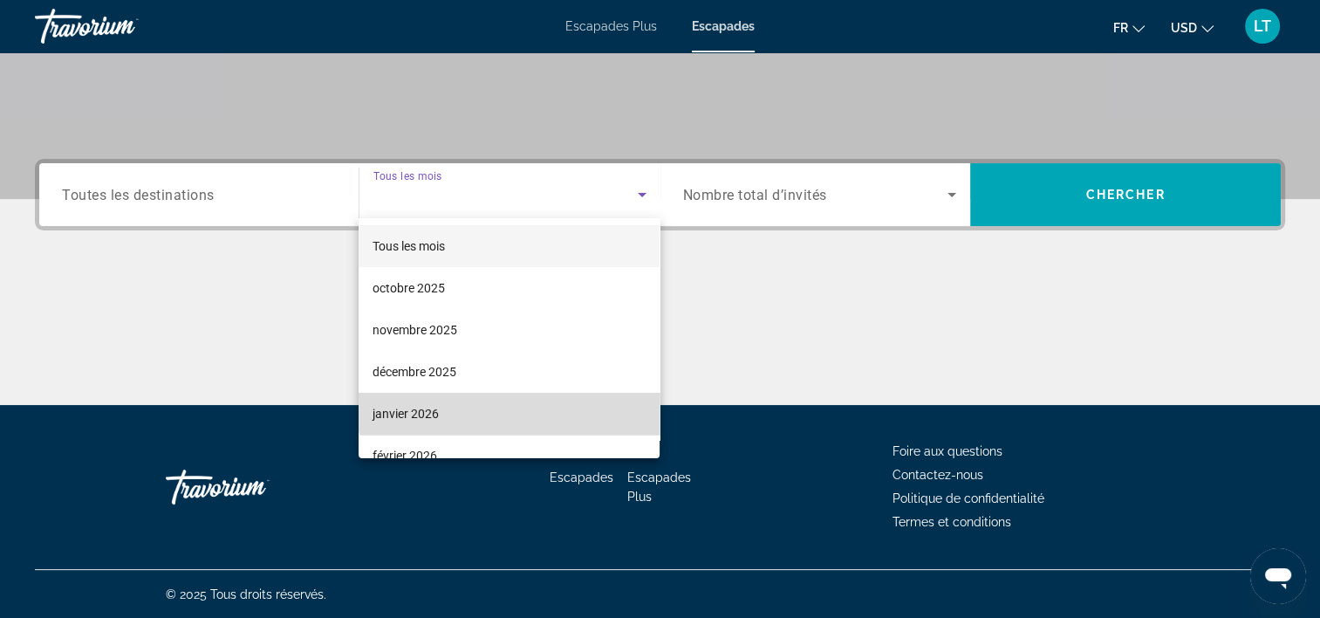
click at [511, 402] on mat-option "janvier 2026" at bounding box center [509, 414] width 301 height 42
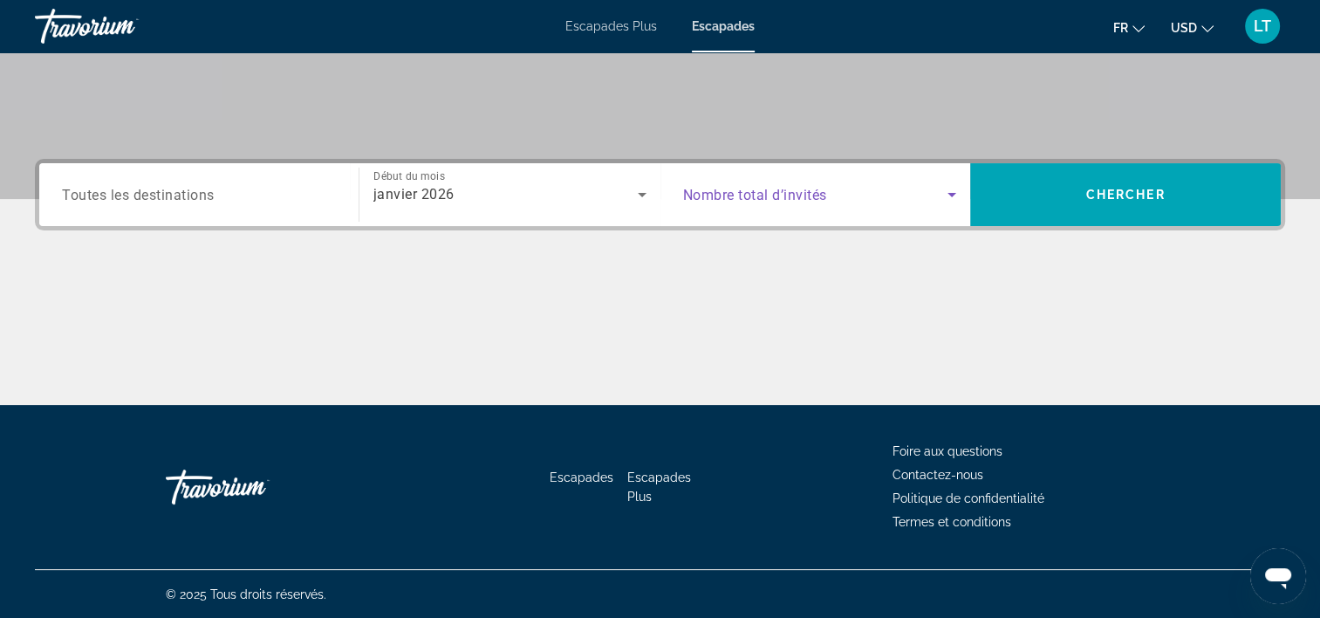
click at [953, 194] on icon "Widget de recherche" at bounding box center [952, 195] width 9 height 4
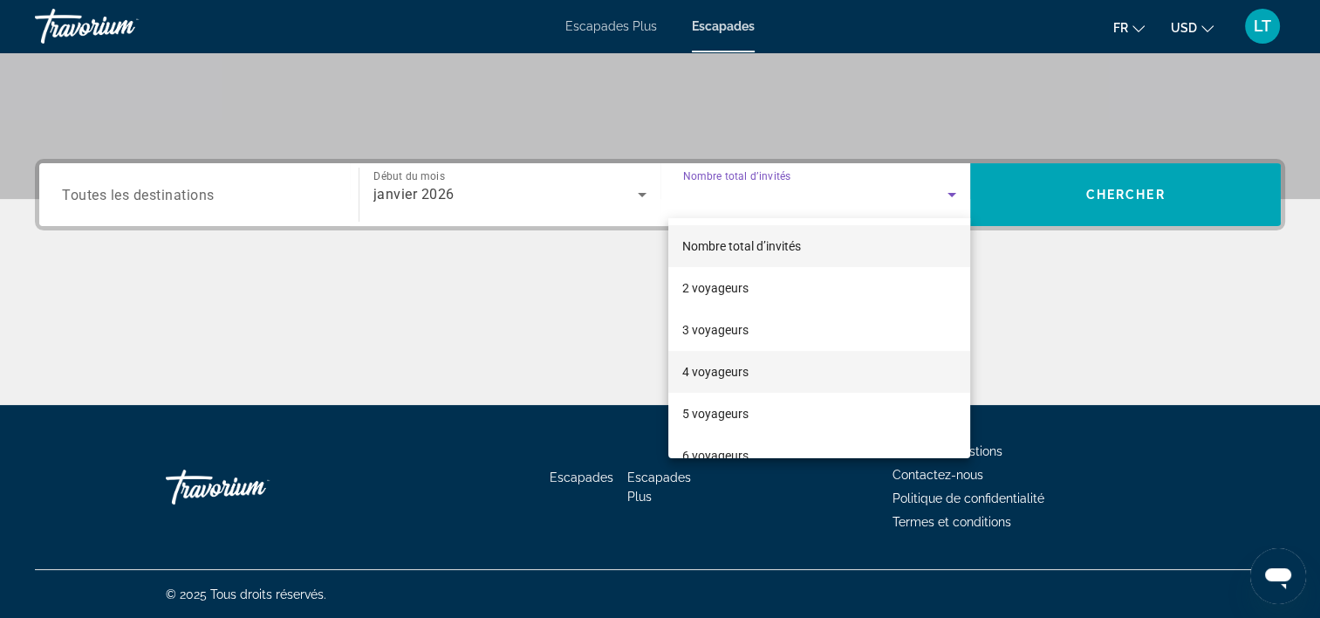
click at [838, 367] on mat-option "4 voyageurs" at bounding box center [819, 372] width 302 height 42
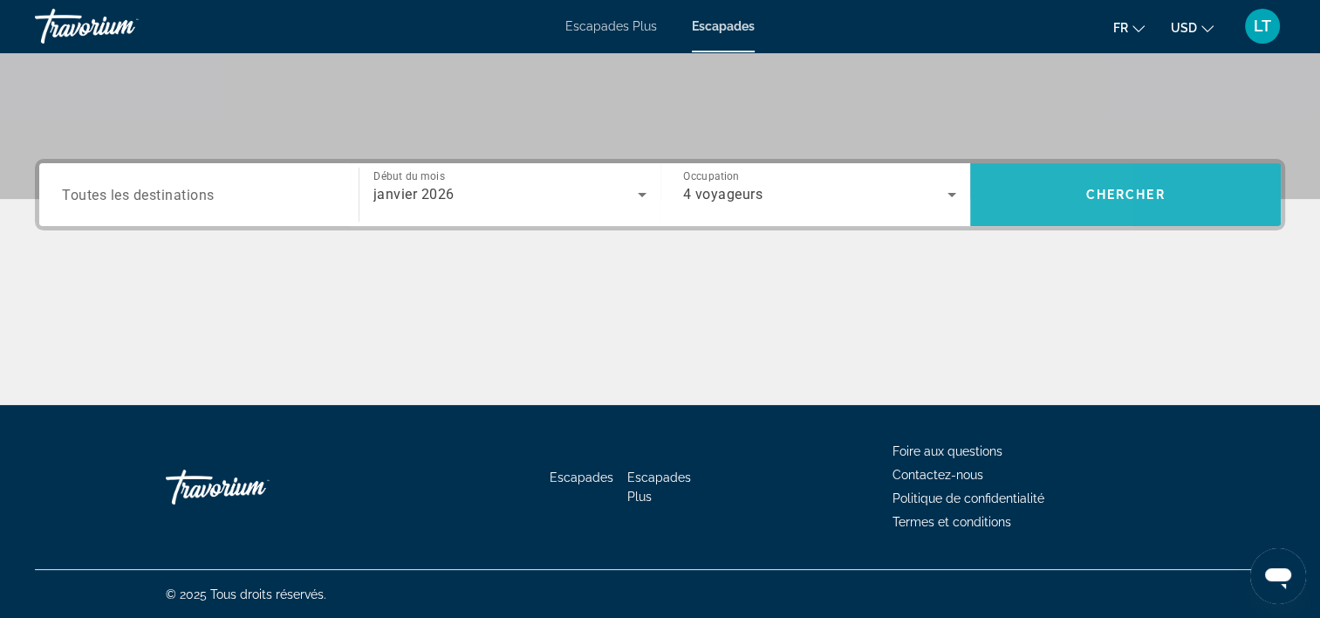
click at [986, 196] on span "Rechercher" at bounding box center [1125, 195] width 311 height 42
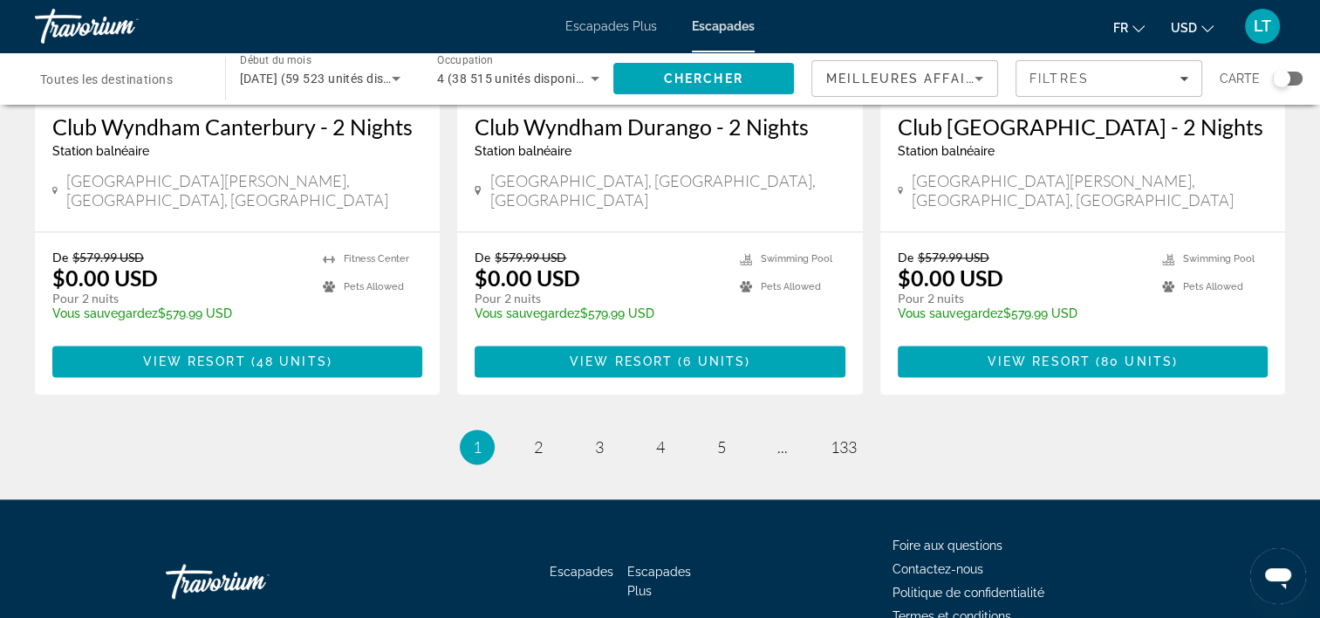
scroll to position [2269, 0]
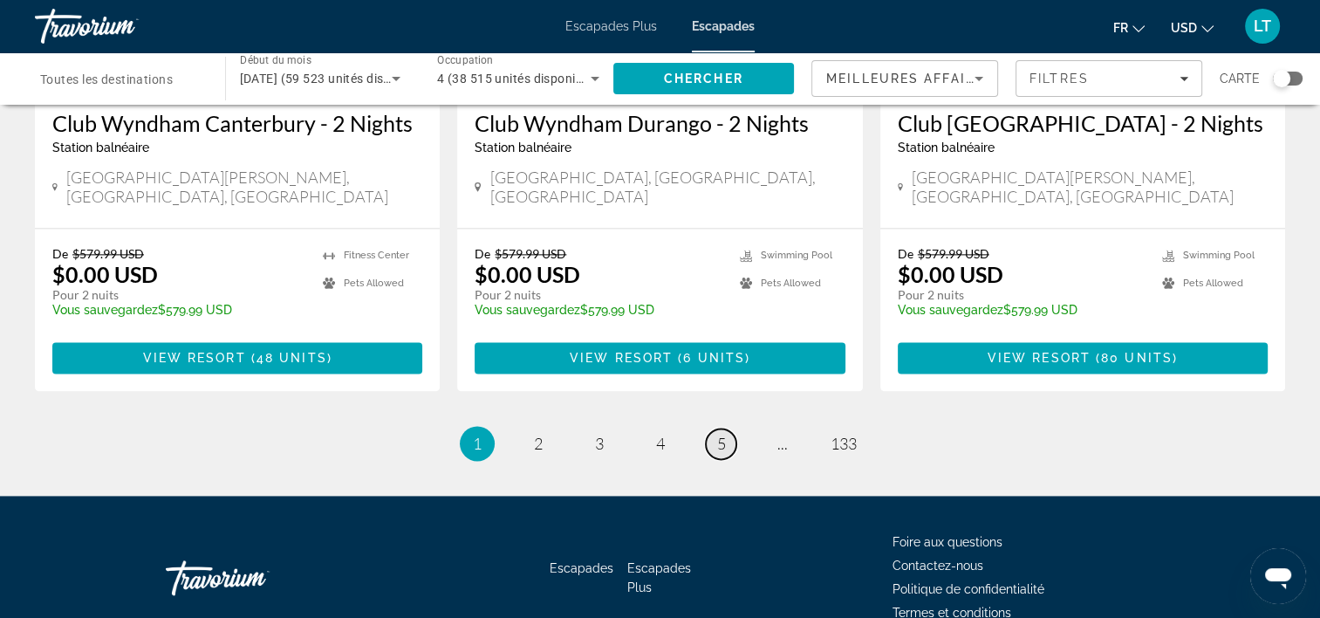
click at [713, 428] on link "page 5" at bounding box center [721, 443] width 31 height 31
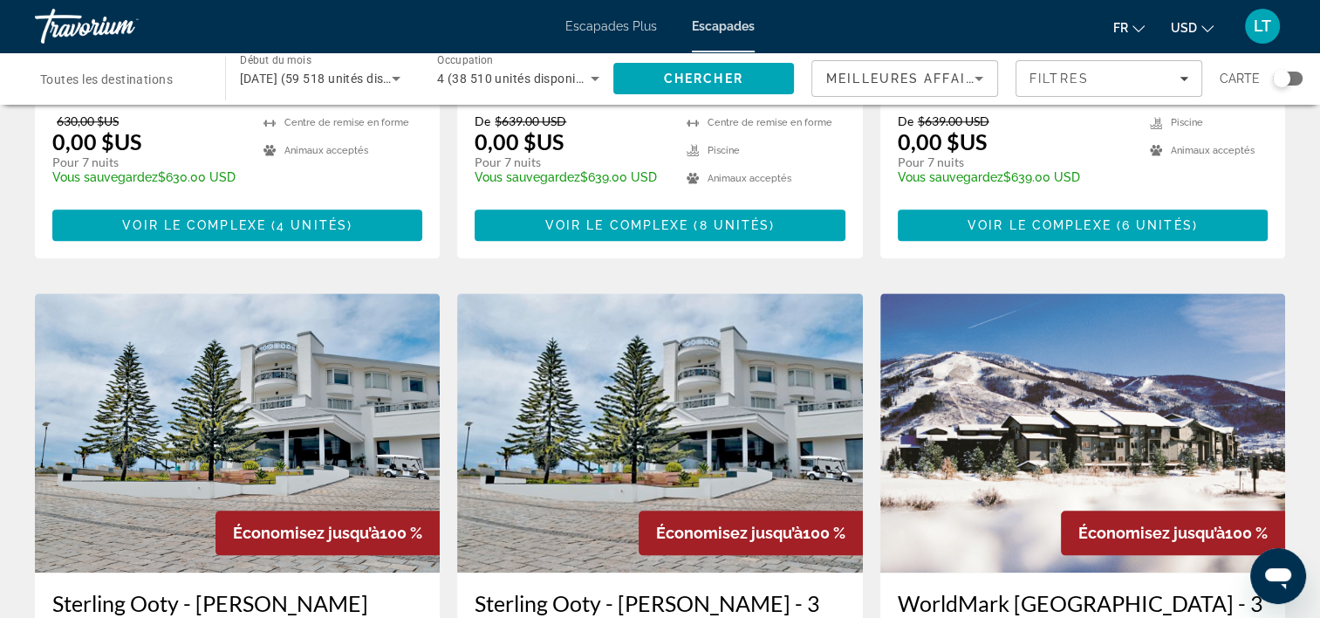
scroll to position [1832, 0]
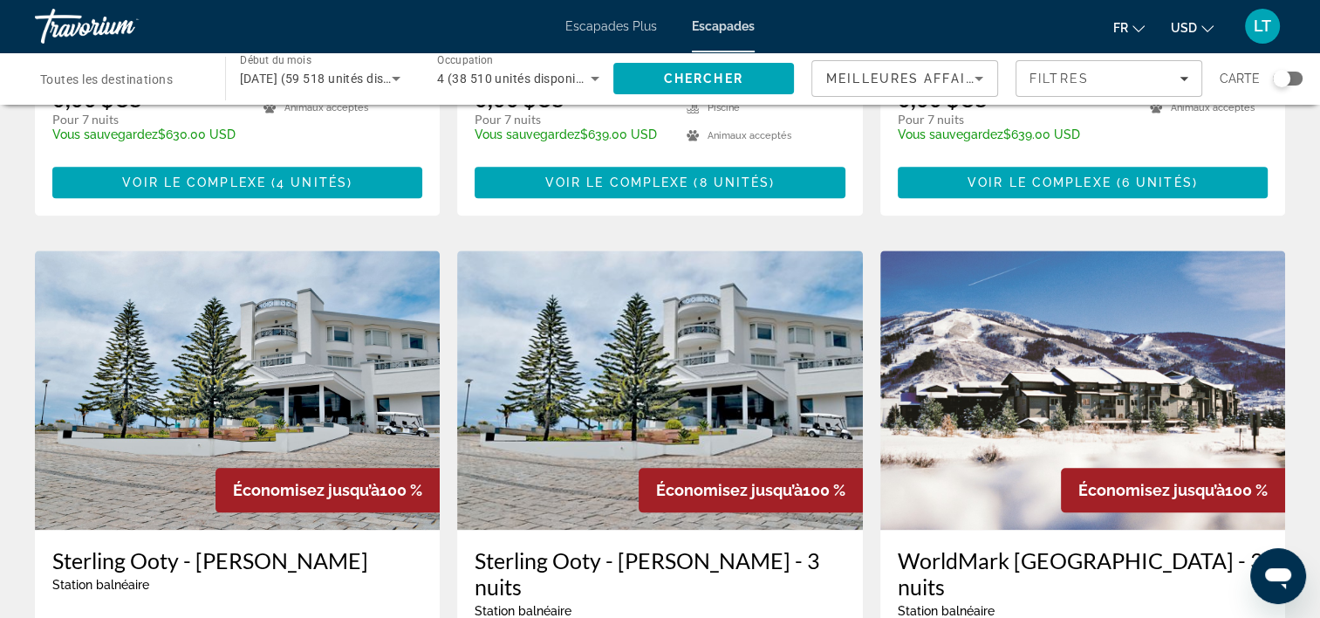
click at [318, 284] on img "Contenu principal" at bounding box center [237, 389] width 405 height 279
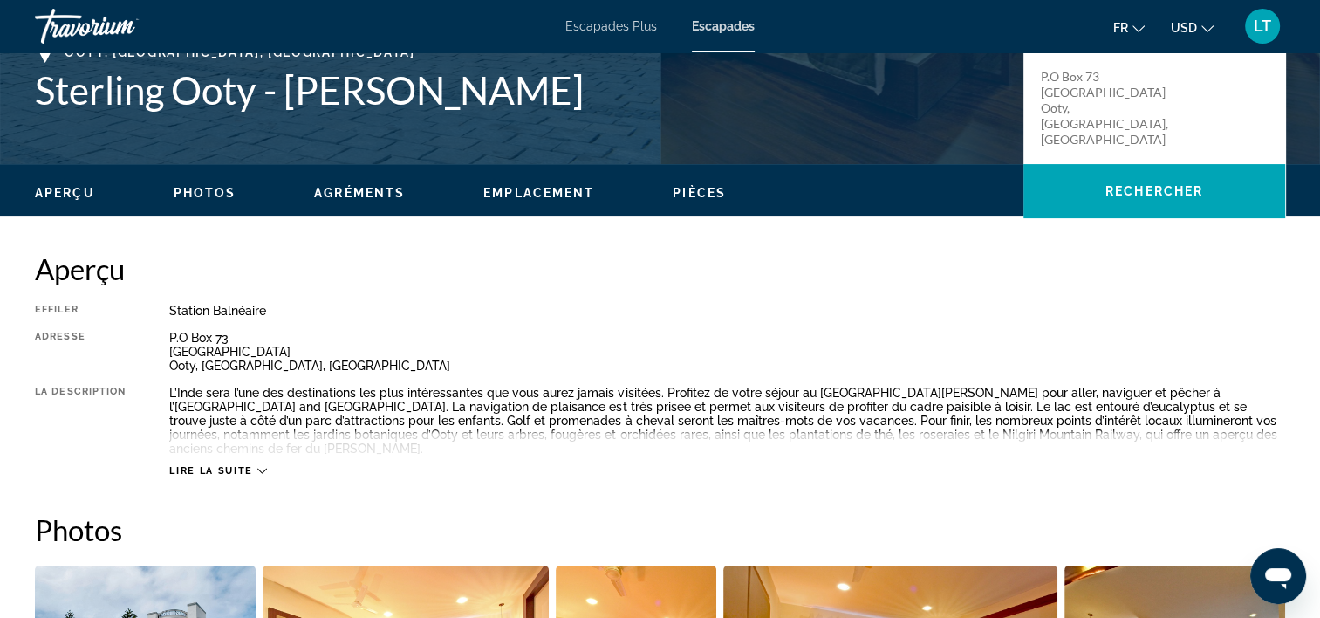
scroll to position [436, 0]
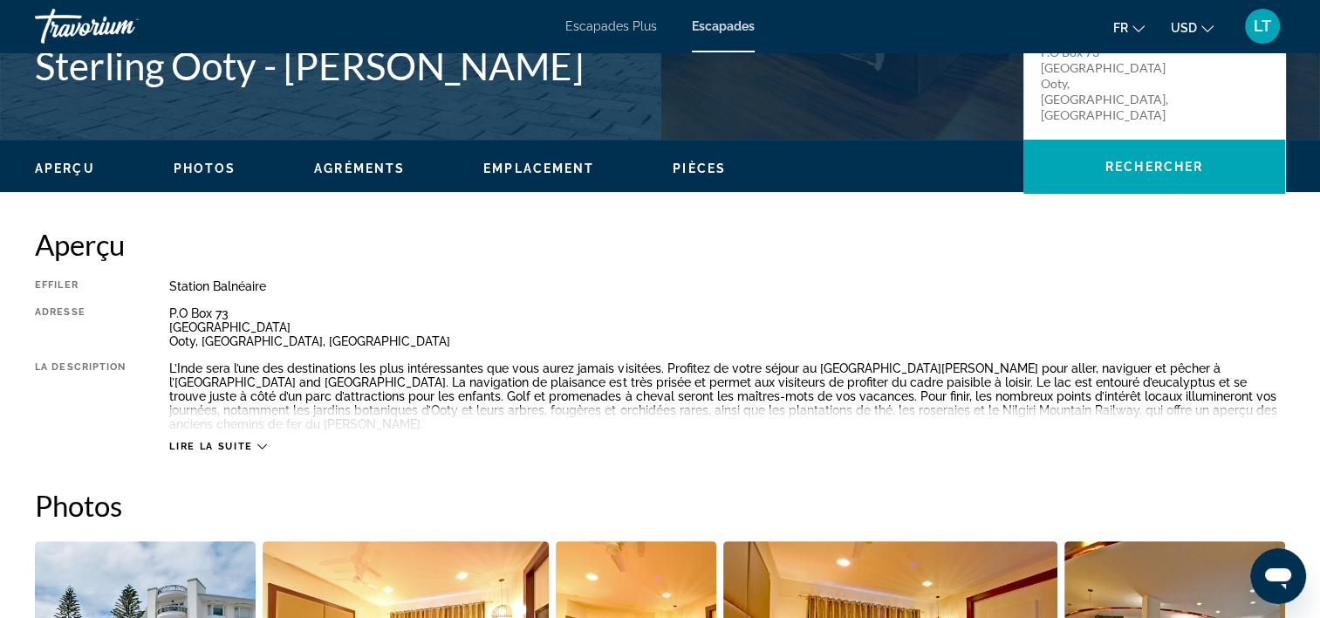
click at [259, 441] on icon "Contenu principal" at bounding box center [262, 446] width 10 height 10
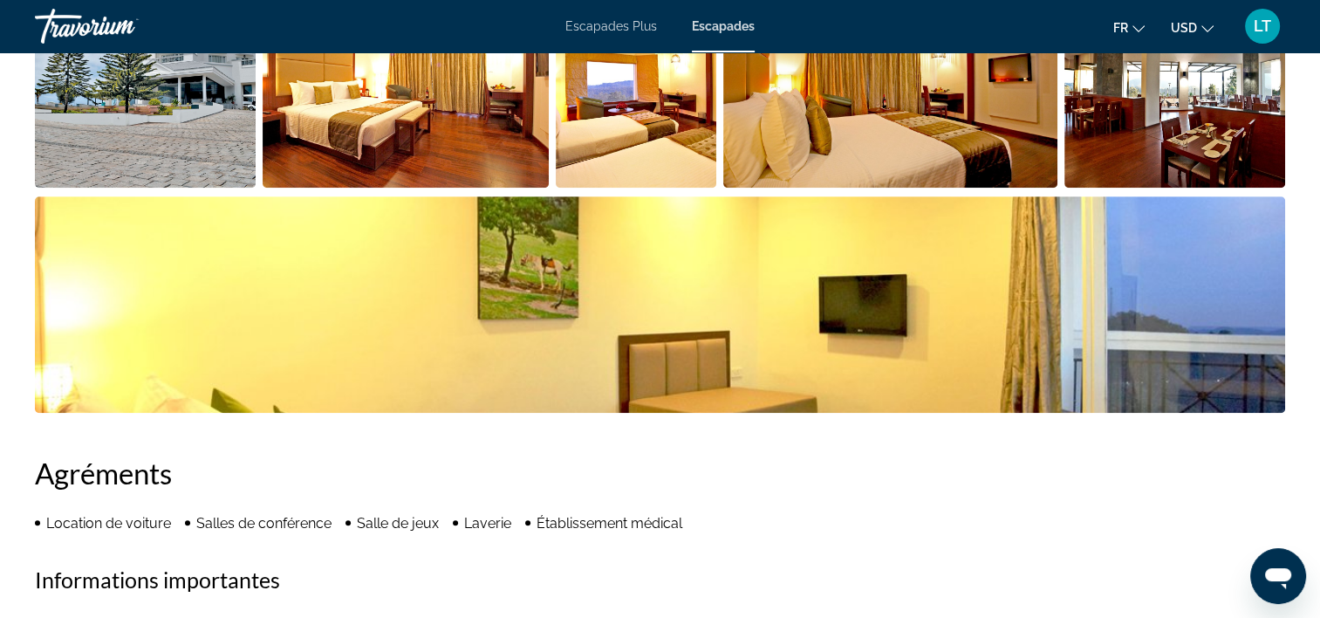
scroll to position [873, 0]
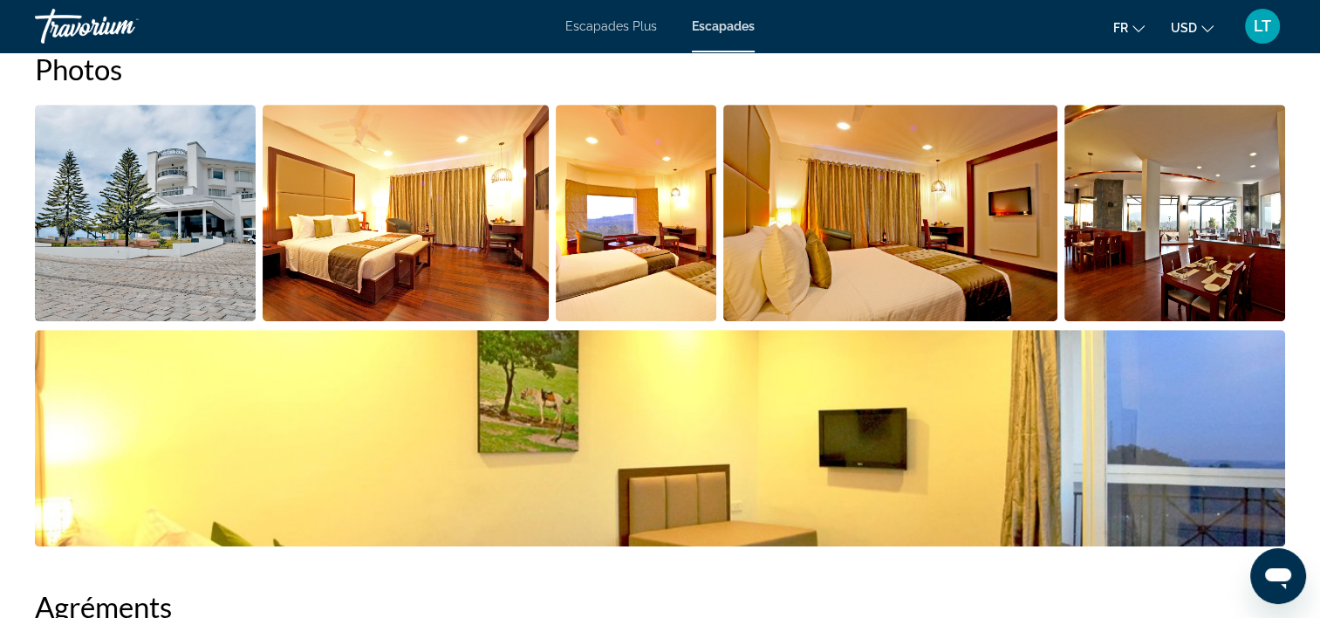
click at [1179, 464] on img "Ouvrir le curseur d’image en plein écran" at bounding box center [660, 438] width 1250 height 216
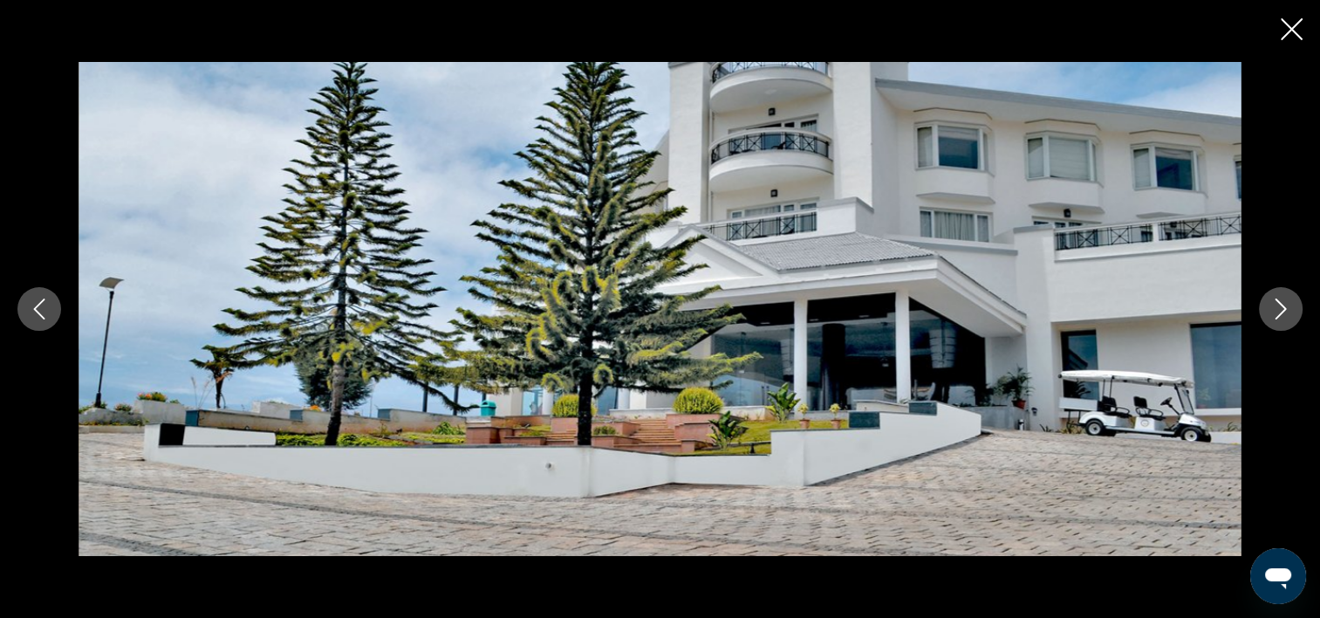
click at [1284, 306] on icon "Image suivante" at bounding box center [1280, 308] width 21 height 21
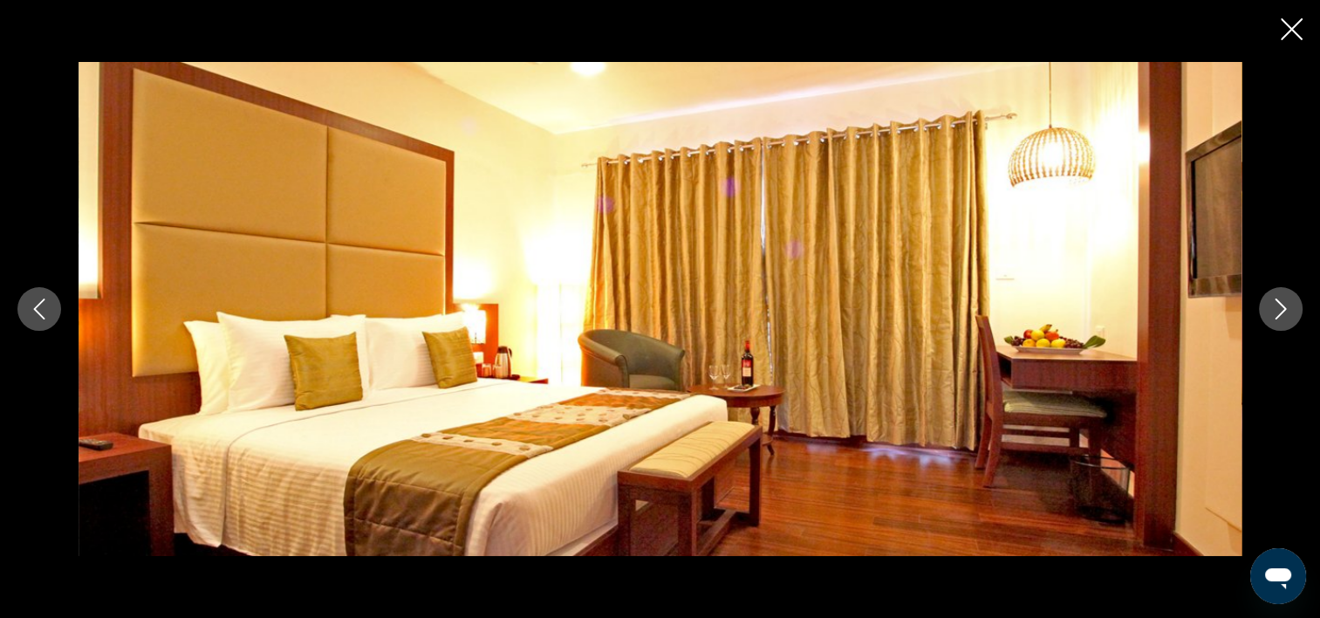
click at [1284, 307] on icon "Image suivante" at bounding box center [1280, 308] width 21 height 21
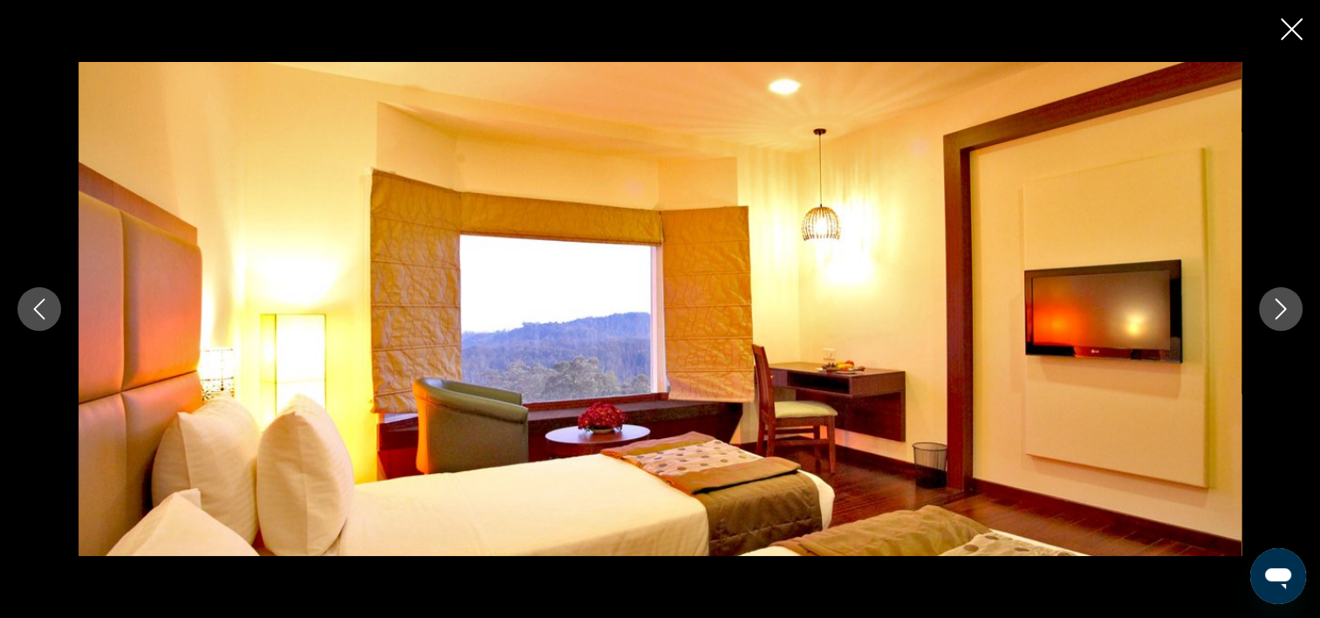
click at [1283, 307] on icon "Image suivante" at bounding box center [1281, 308] width 11 height 21
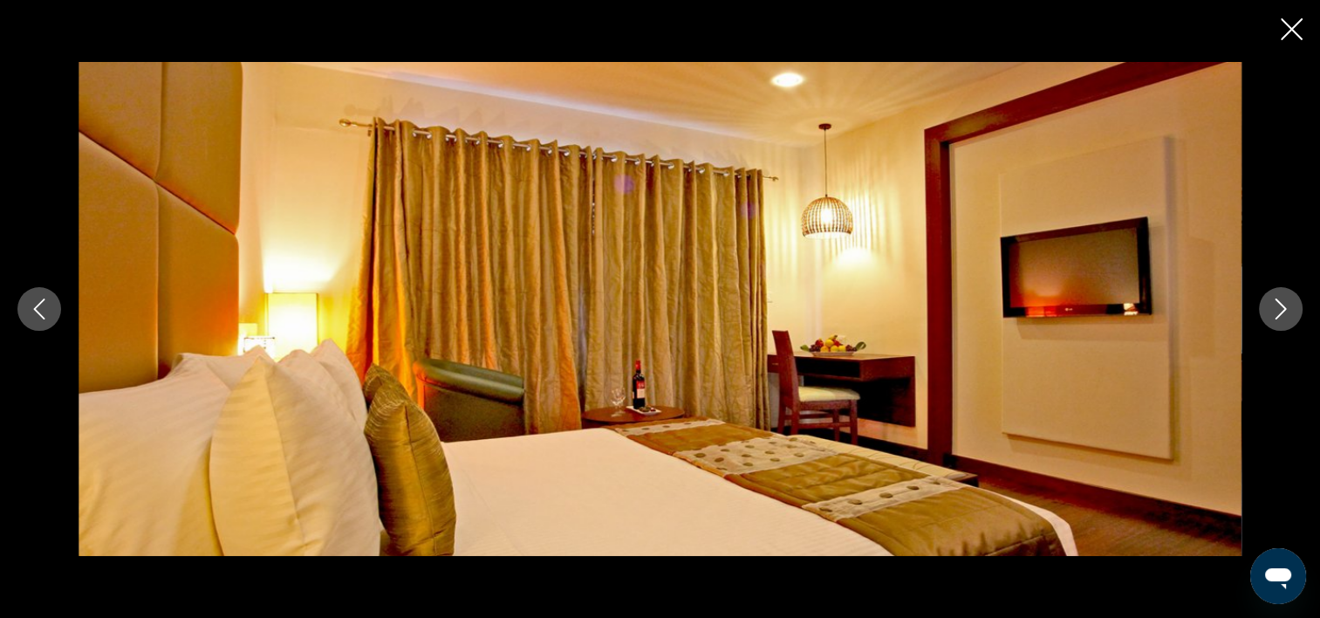
click at [1283, 307] on icon "Image suivante" at bounding box center [1281, 308] width 11 height 21
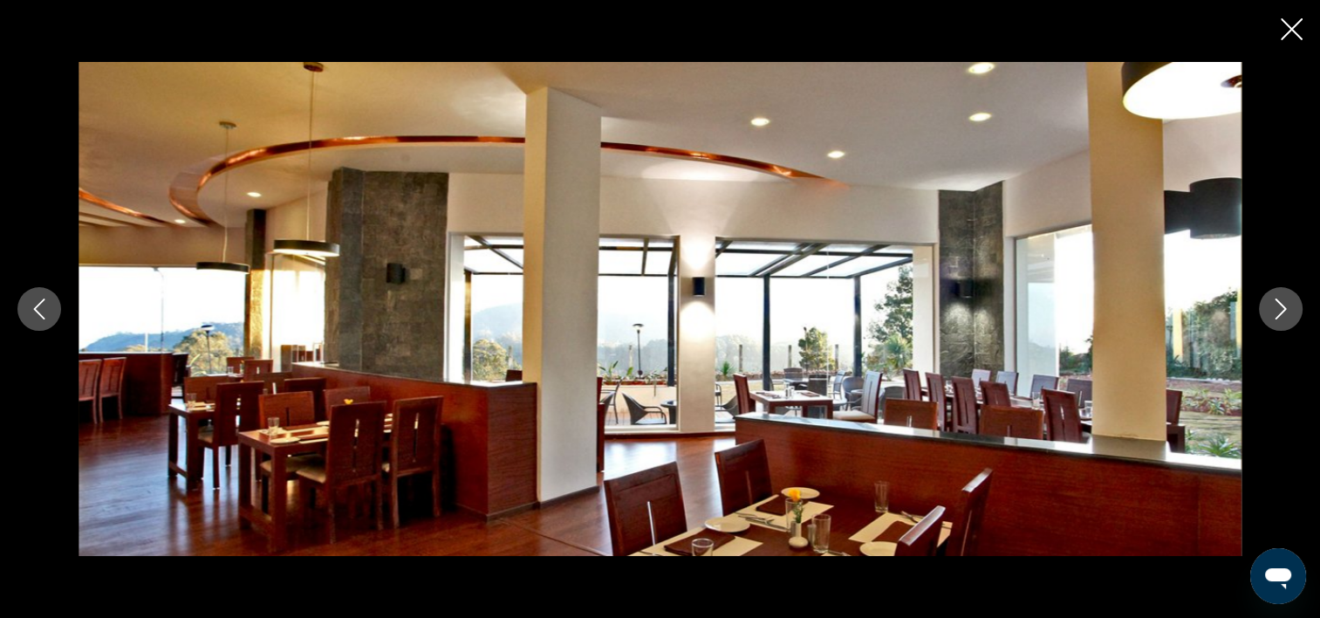
click at [1283, 307] on icon "Image suivante" at bounding box center [1281, 308] width 11 height 21
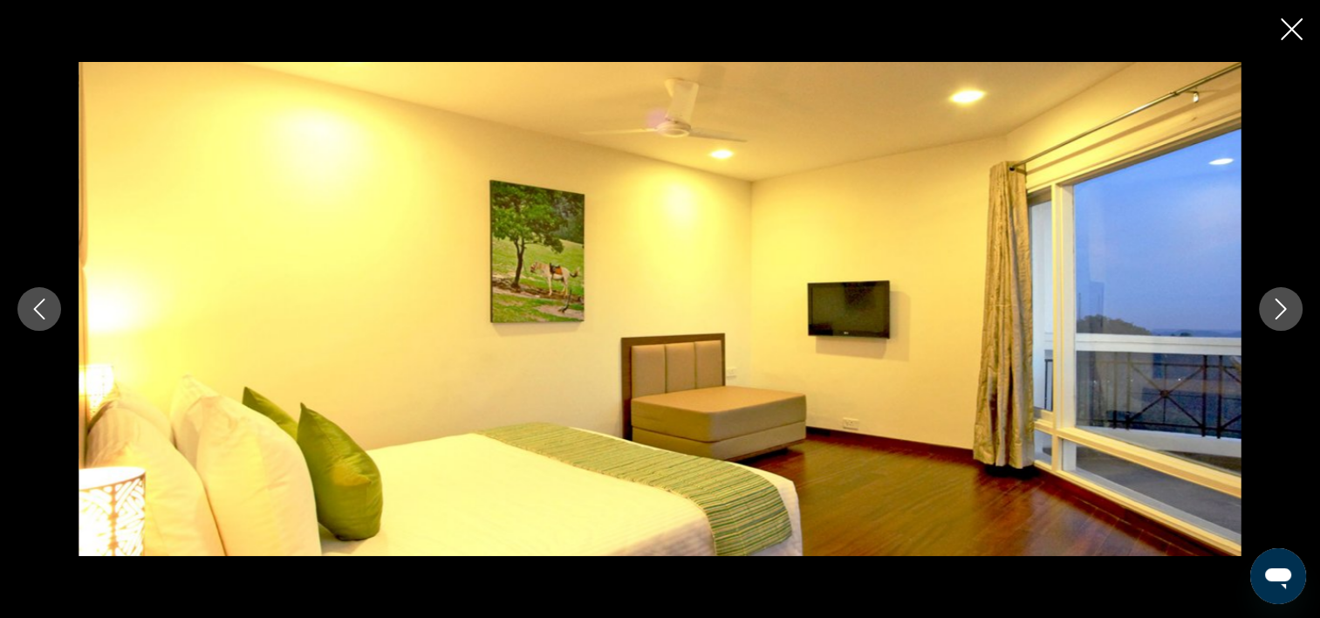
click at [1283, 307] on icon "Image suivante" at bounding box center [1281, 308] width 11 height 21
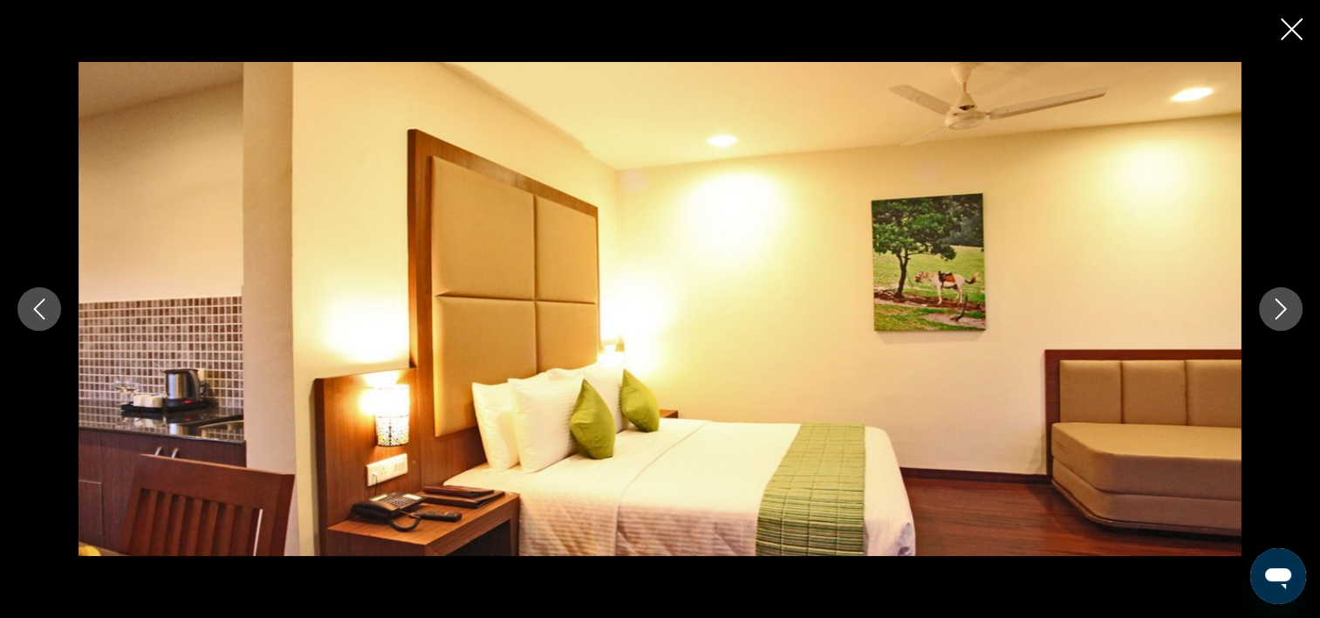
click at [1283, 307] on icon "Image suivante" at bounding box center [1281, 308] width 11 height 21
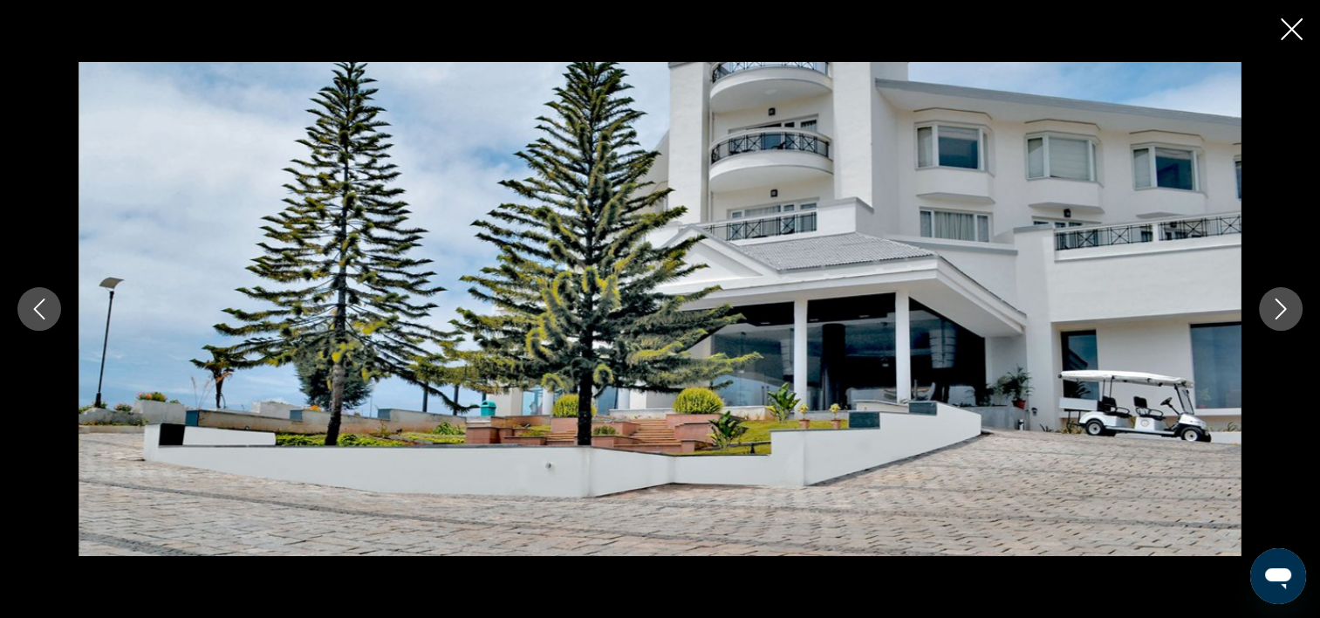
click at [1283, 307] on icon "Image suivante" at bounding box center [1281, 308] width 11 height 21
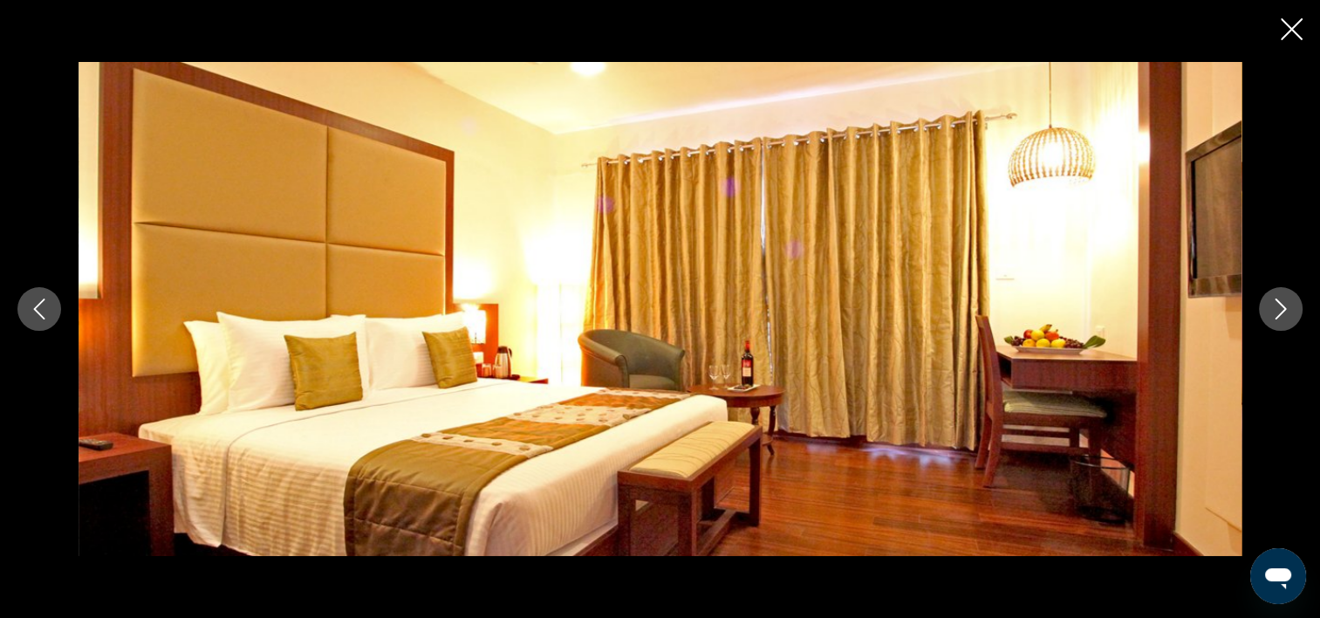
click at [1295, 37] on icon "Fermer le diaporama" at bounding box center [1292, 29] width 22 height 22
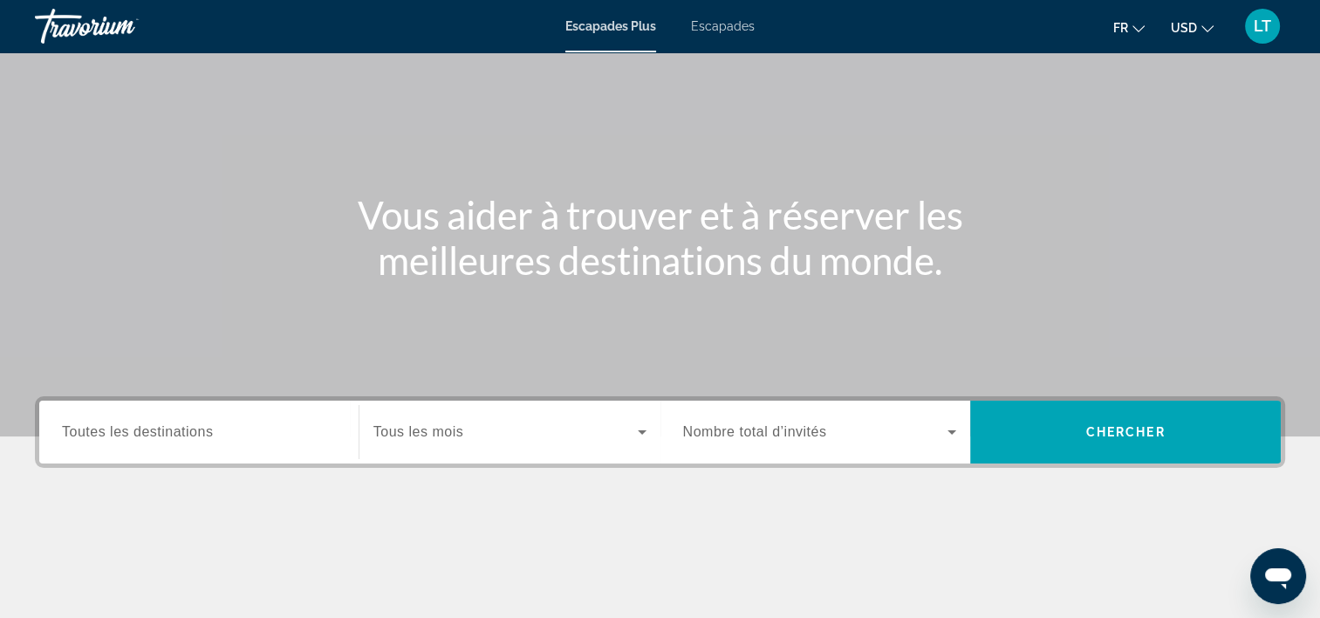
scroll to position [262, 0]
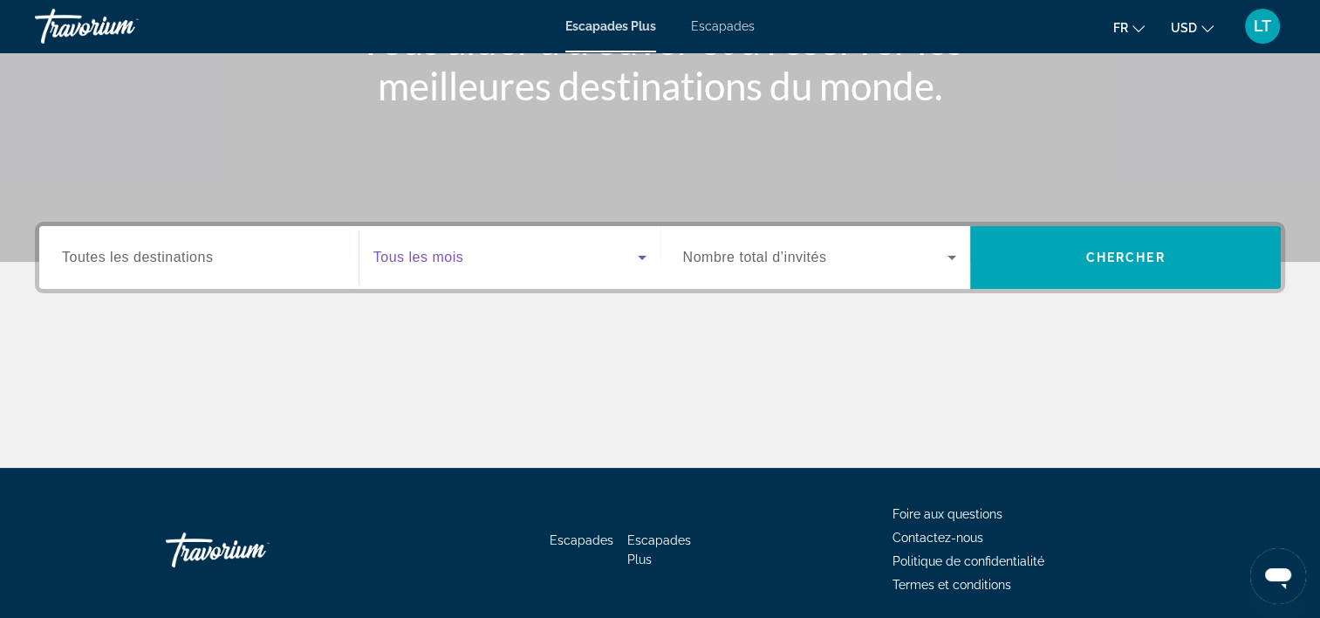
click at [640, 257] on icon "Widget de recherche" at bounding box center [642, 258] width 9 height 4
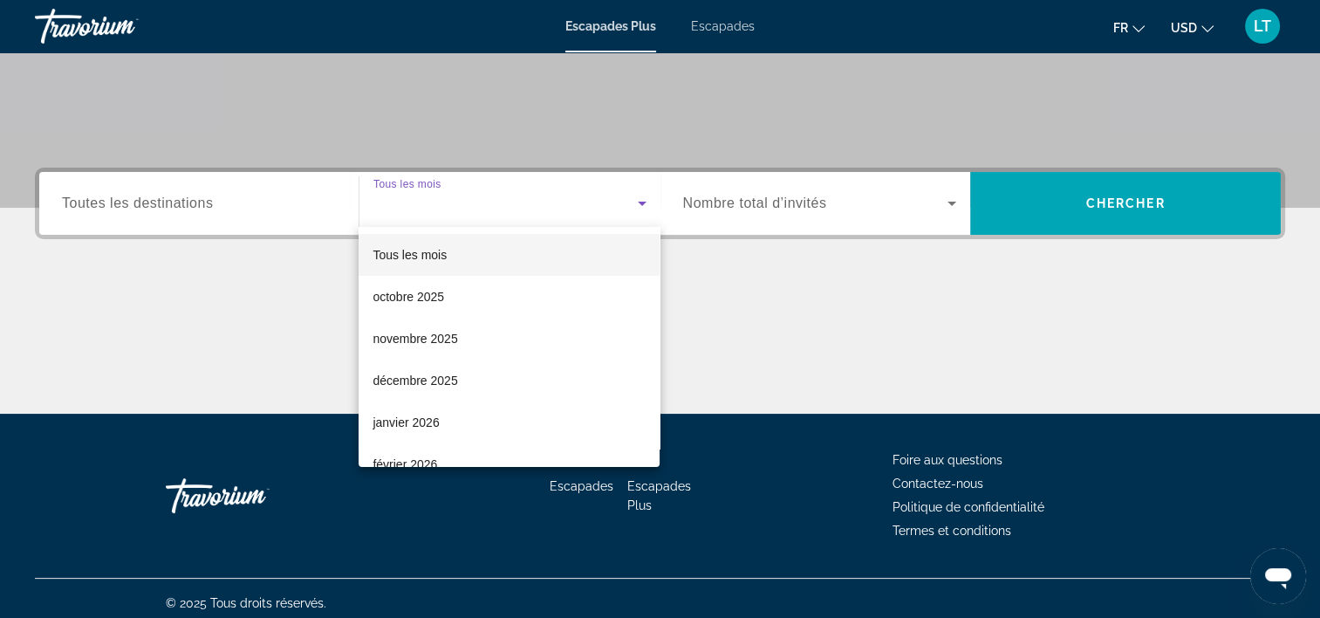
scroll to position [325, 0]
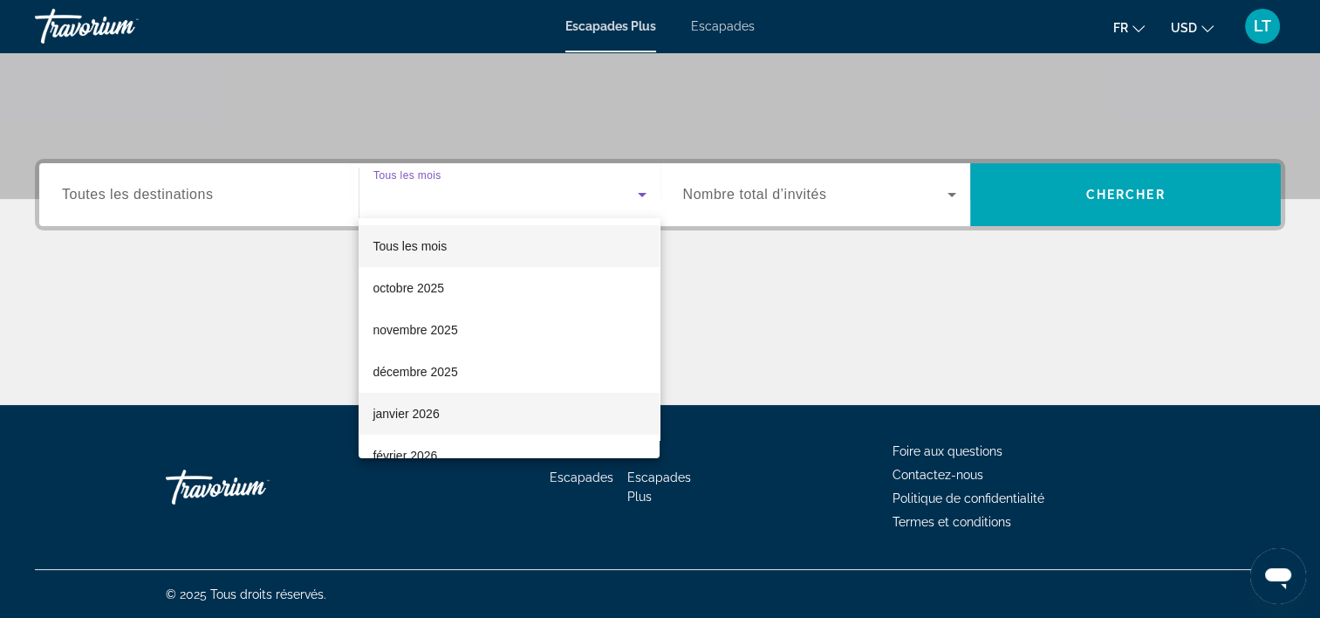
click at [533, 413] on mat-option "janvier 2026" at bounding box center [509, 414] width 301 height 42
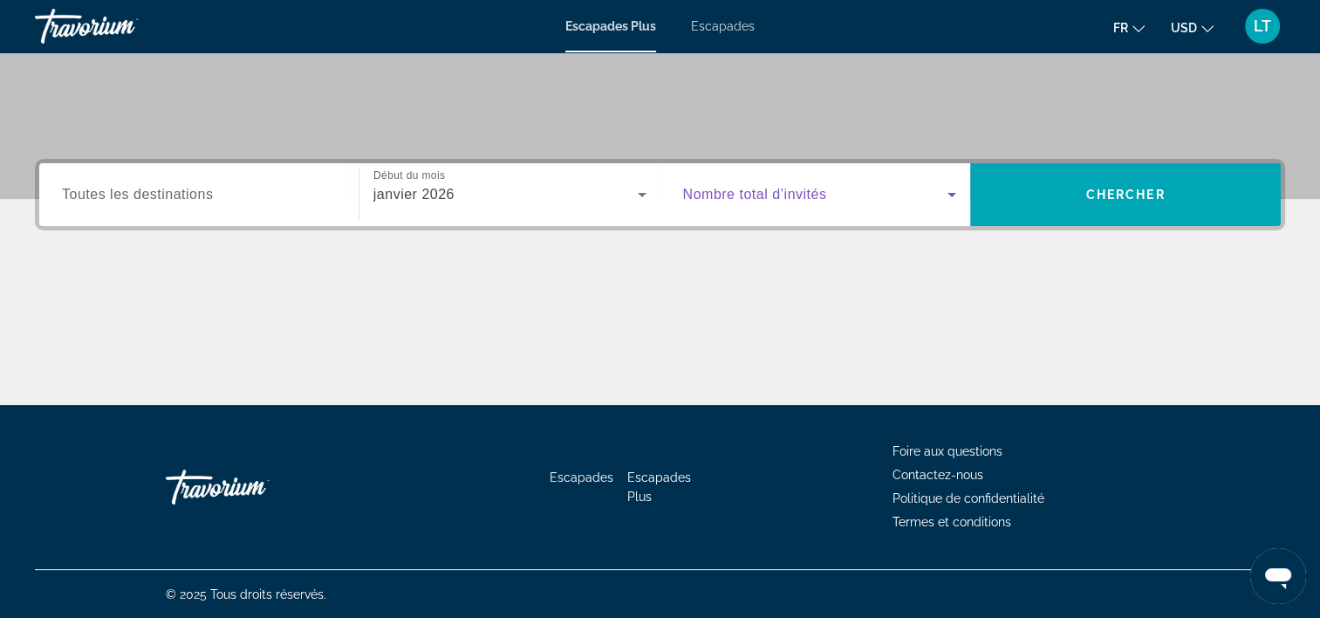
click at [951, 189] on icon "Widget de recherche" at bounding box center [951, 194] width 21 height 21
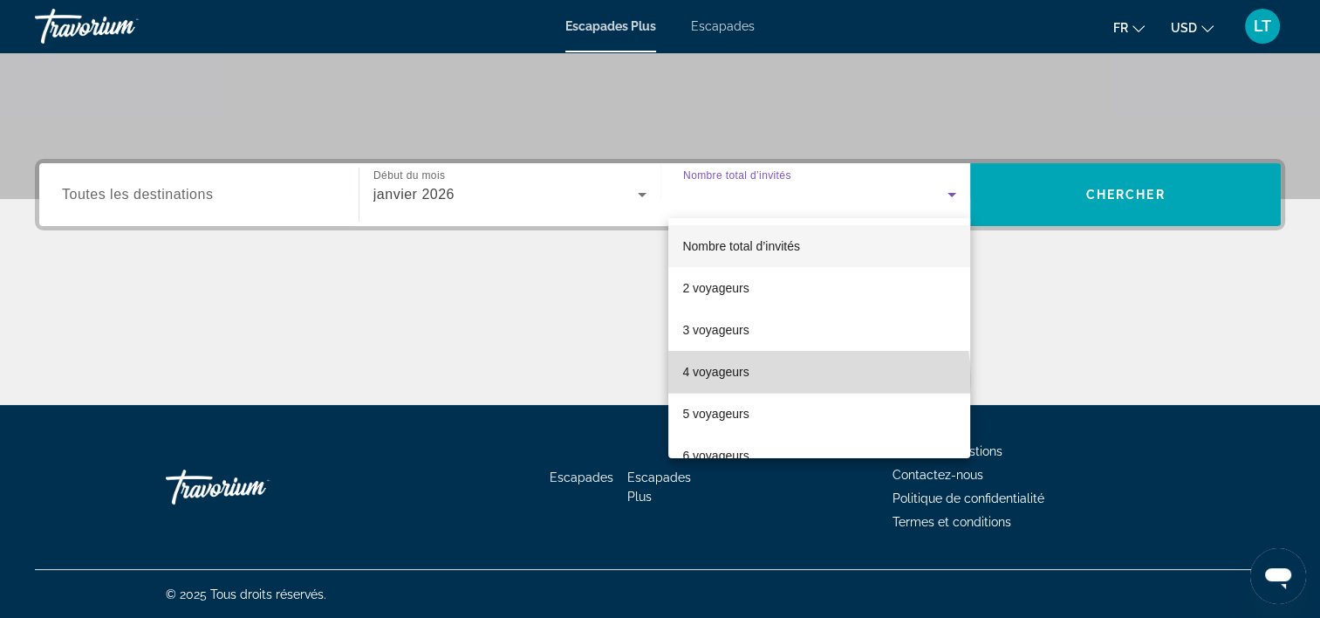
click at [818, 379] on mat-option "4 voyageurs" at bounding box center [819, 372] width 302 height 42
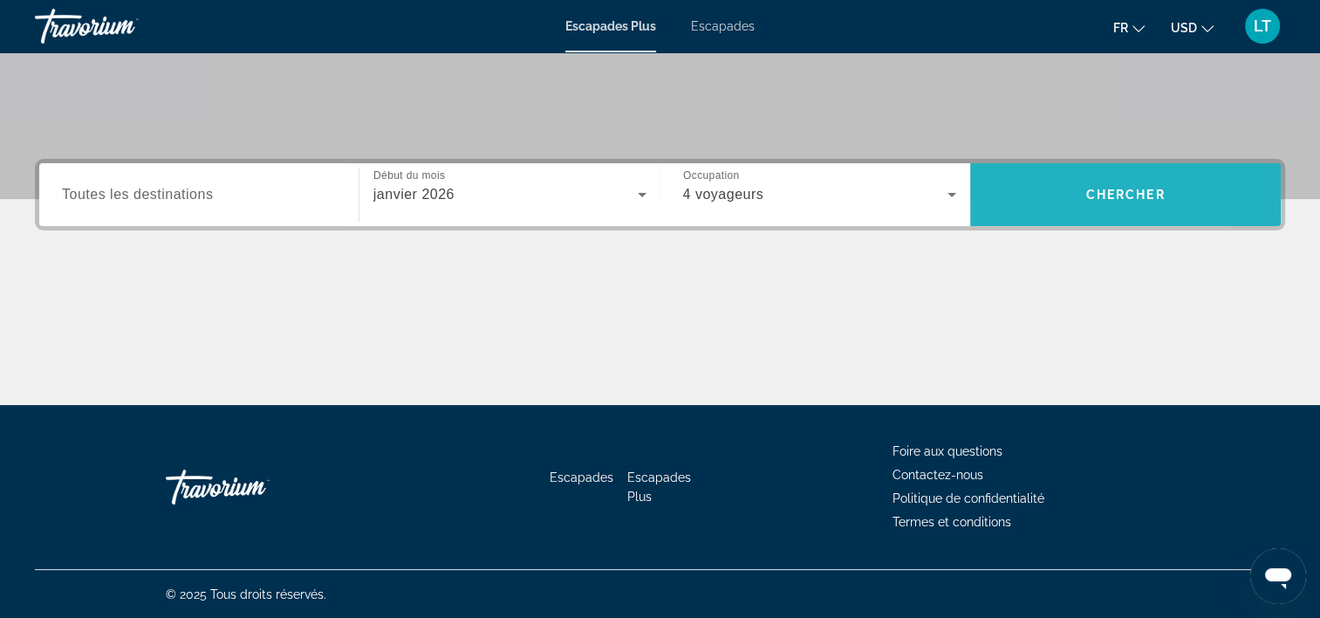
click at [1034, 202] on span "Rechercher" at bounding box center [1125, 195] width 311 height 42
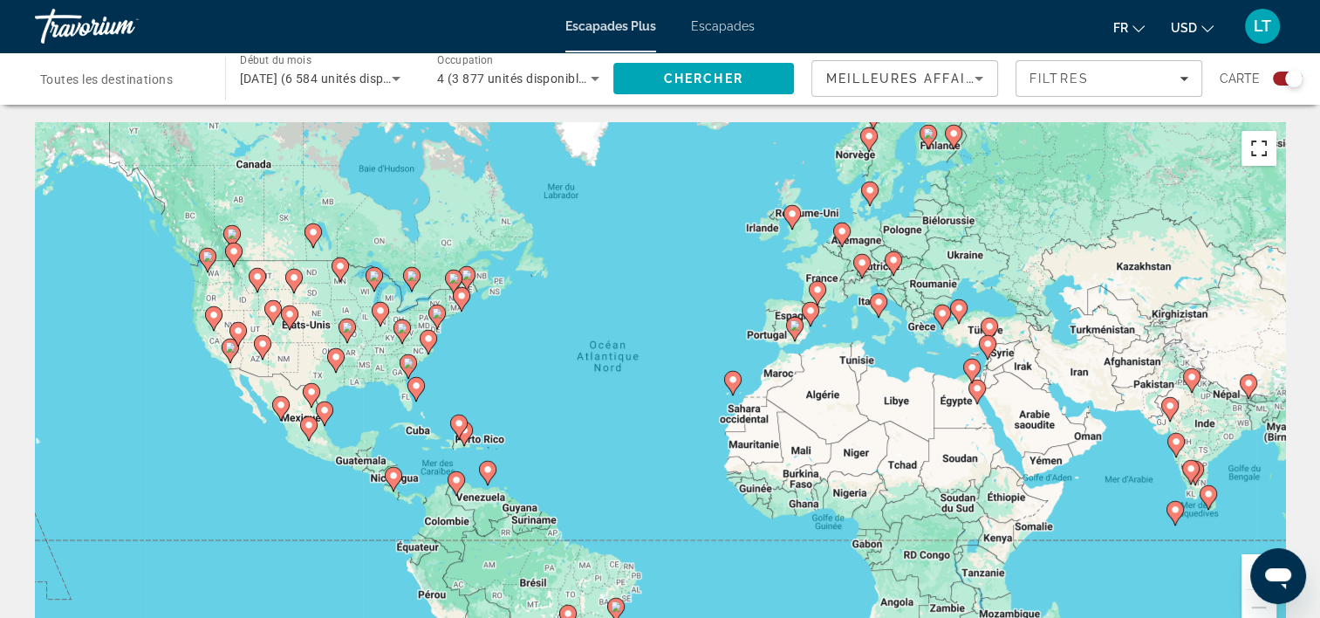
click at [1262, 161] on button "Passer en plein écran" at bounding box center [1259, 148] width 35 height 35
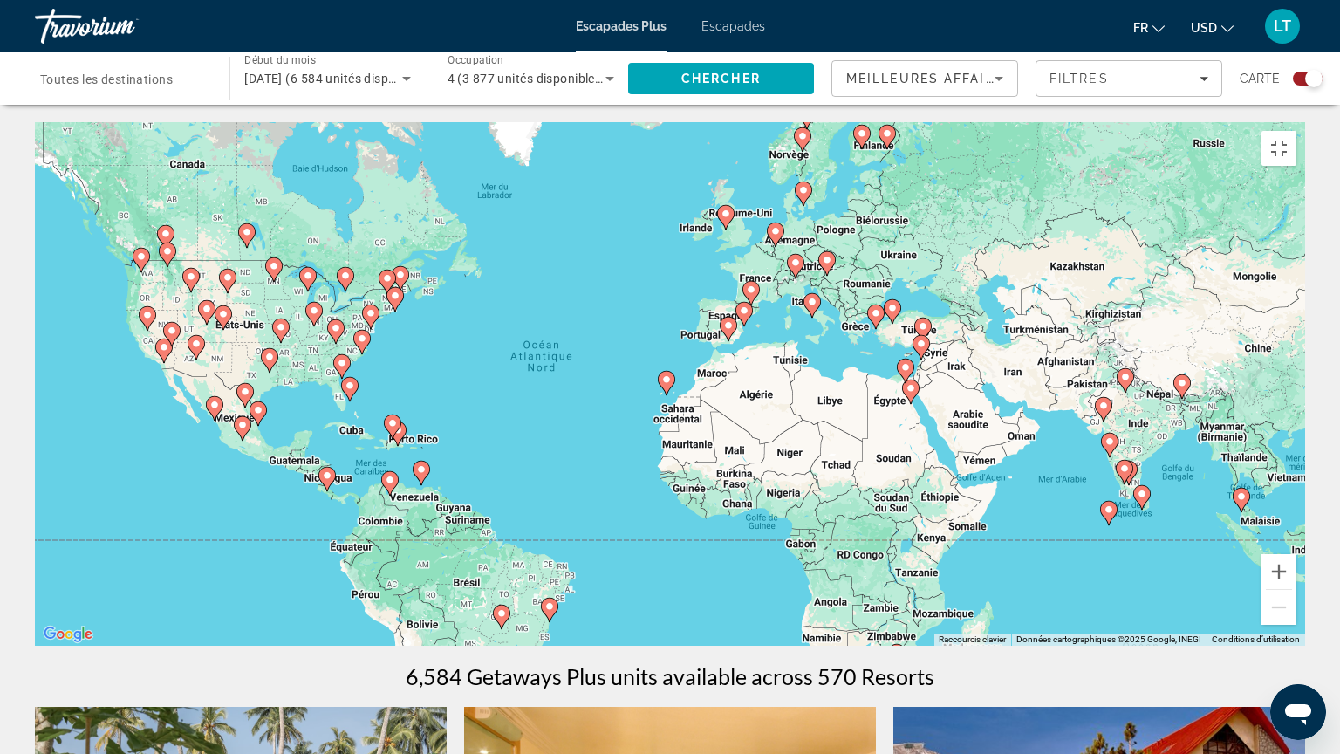
drag, startPoint x: 1078, startPoint y: 414, endPoint x: 935, endPoint y: 412, distance: 142.2
click at [937, 412] on div "Pour activer le glissement avec le clavier, appuyez sur Alt+Entrée. Une fois ce…" at bounding box center [670, 384] width 1270 height 524
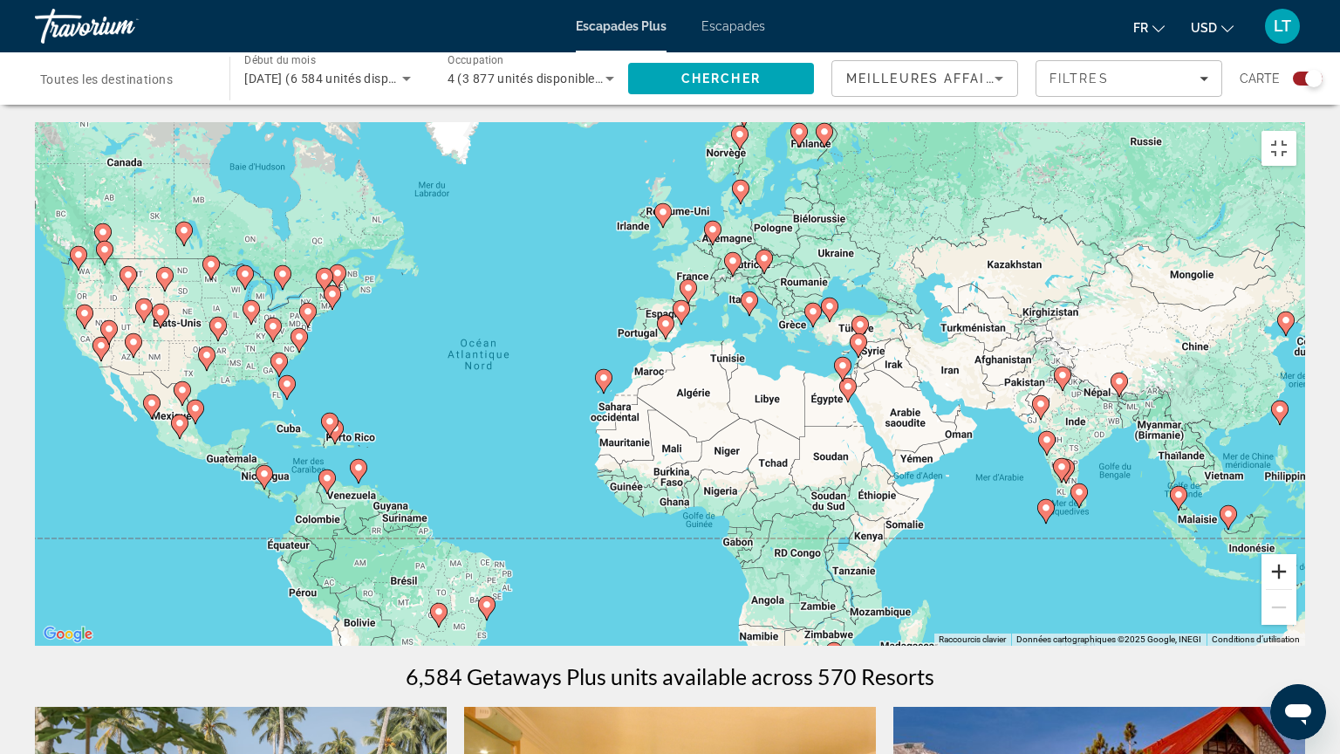
click at [1297, 589] on button "Zoom avant" at bounding box center [1279, 571] width 35 height 35
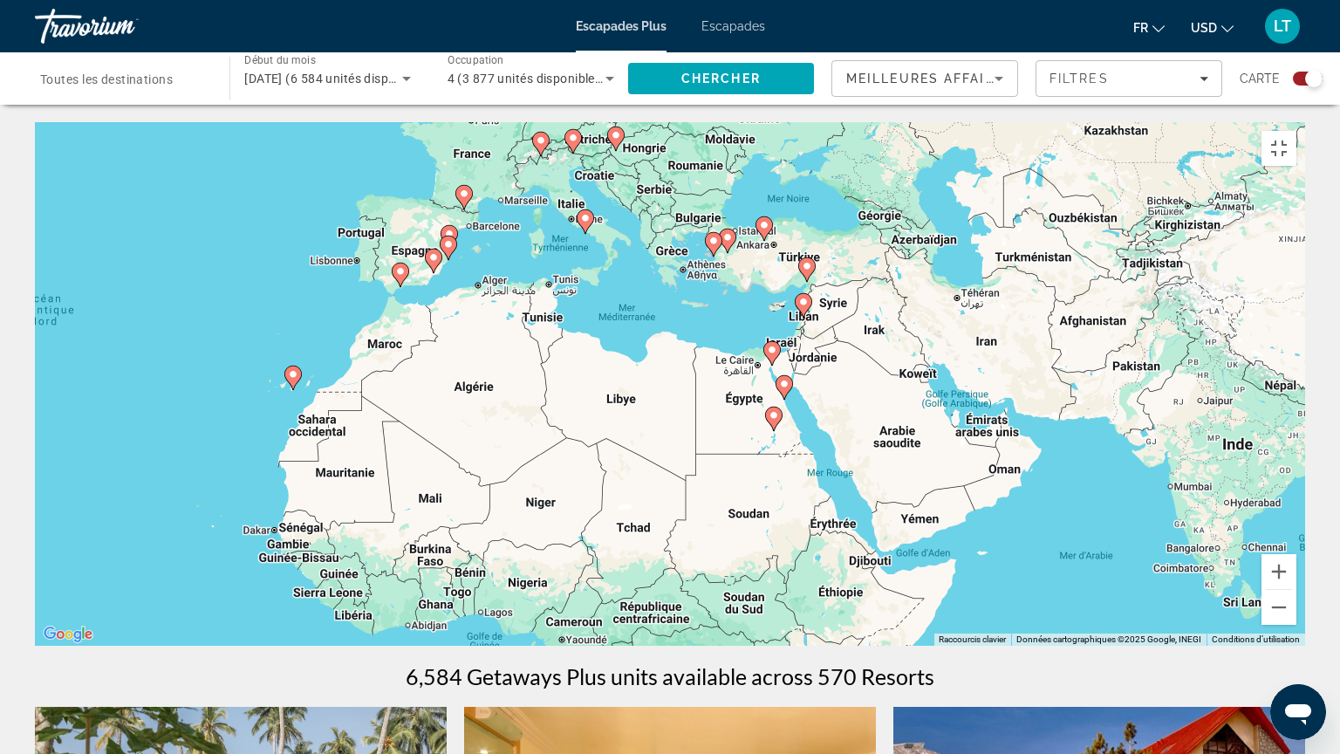
drag, startPoint x: 1151, startPoint y: 530, endPoint x: 907, endPoint y: 516, distance: 243.8
click at [907, 516] on div "Pour activer le glissement avec le clavier, appuyez sur Alt+Entrée. Une fois ce…" at bounding box center [670, 384] width 1270 height 524
click at [1297, 589] on button "Zoom avant" at bounding box center [1279, 571] width 35 height 35
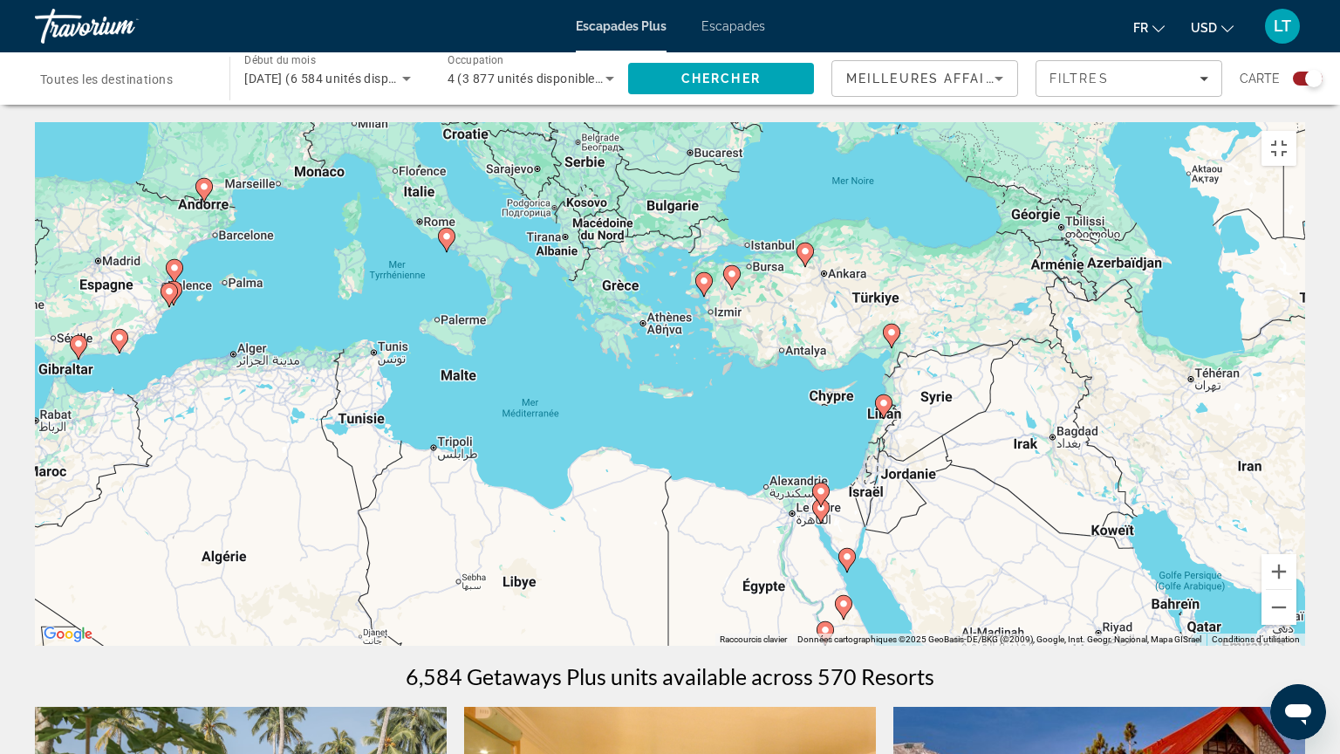
drag, startPoint x: 1068, startPoint y: 373, endPoint x: 1005, endPoint y: 539, distance: 178.1
click at [1009, 541] on div "Pour activer le glissement avec le clavier, appuyez sur Alt+Entrée. Une fois ce…" at bounding box center [670, 384] width 1270 height 524
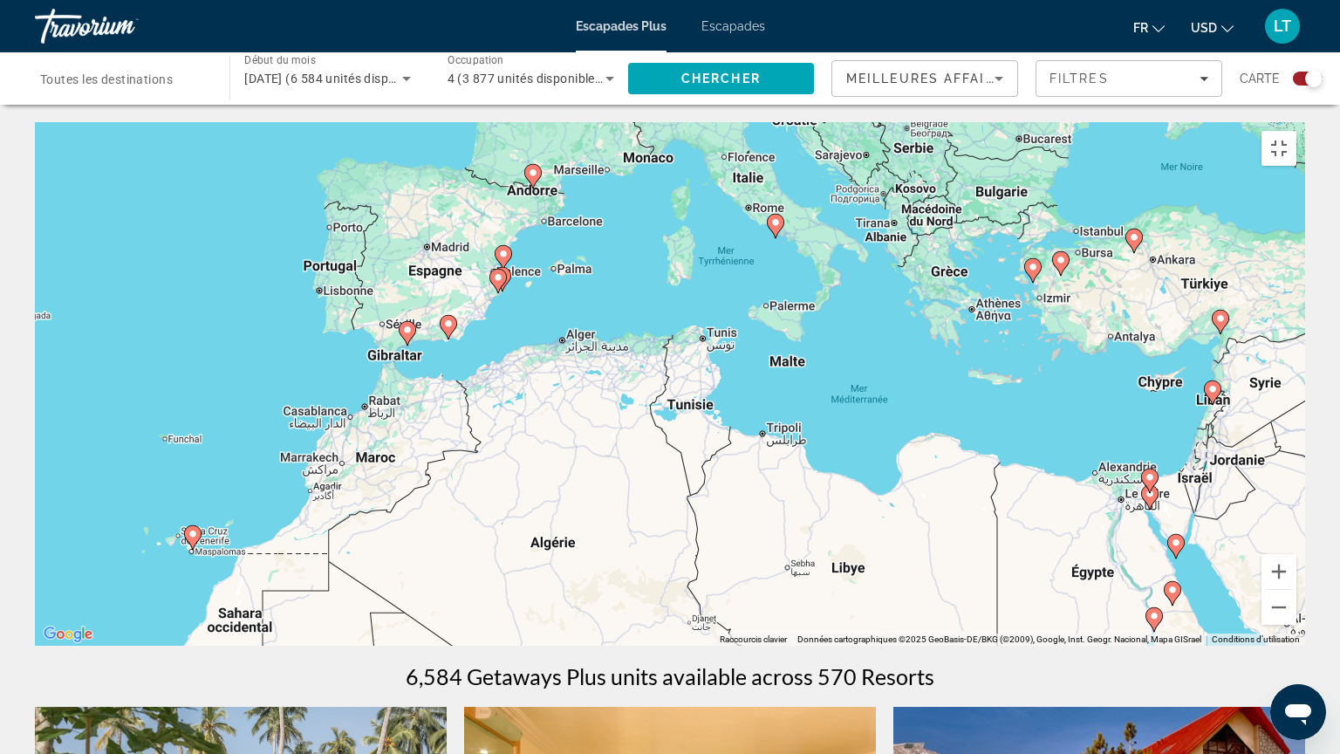
drag, startPoint x: 604, startPoint y: 390, endPoint x: 941, endPoint y: 377, distance: 337.0
click at [941, 377] on div "Pour activer le glissement avec le clavier, appuyez sur Alt+Entrée. Une fois ce…" at bounding box center [670, 384] width 1270 height 524
click at [1297, 131] on button "Passer en plein écran" at bounding box center [1279, 148] width 35 height 35
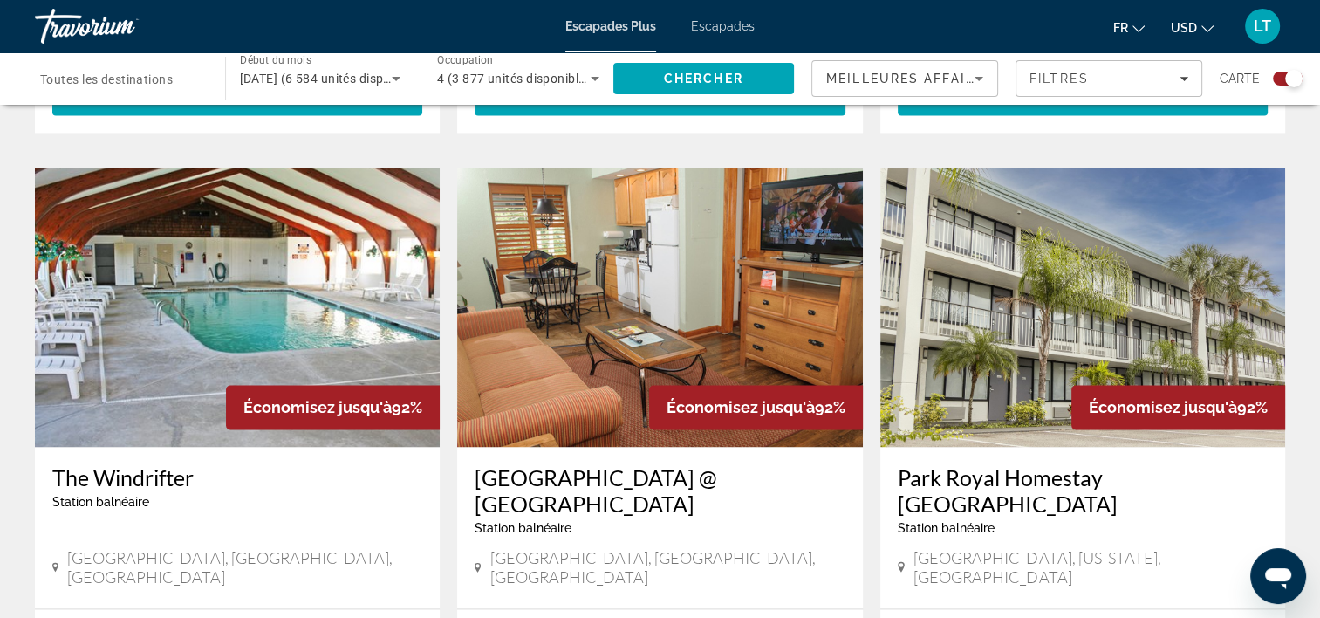
scroll to position [2443, 0]
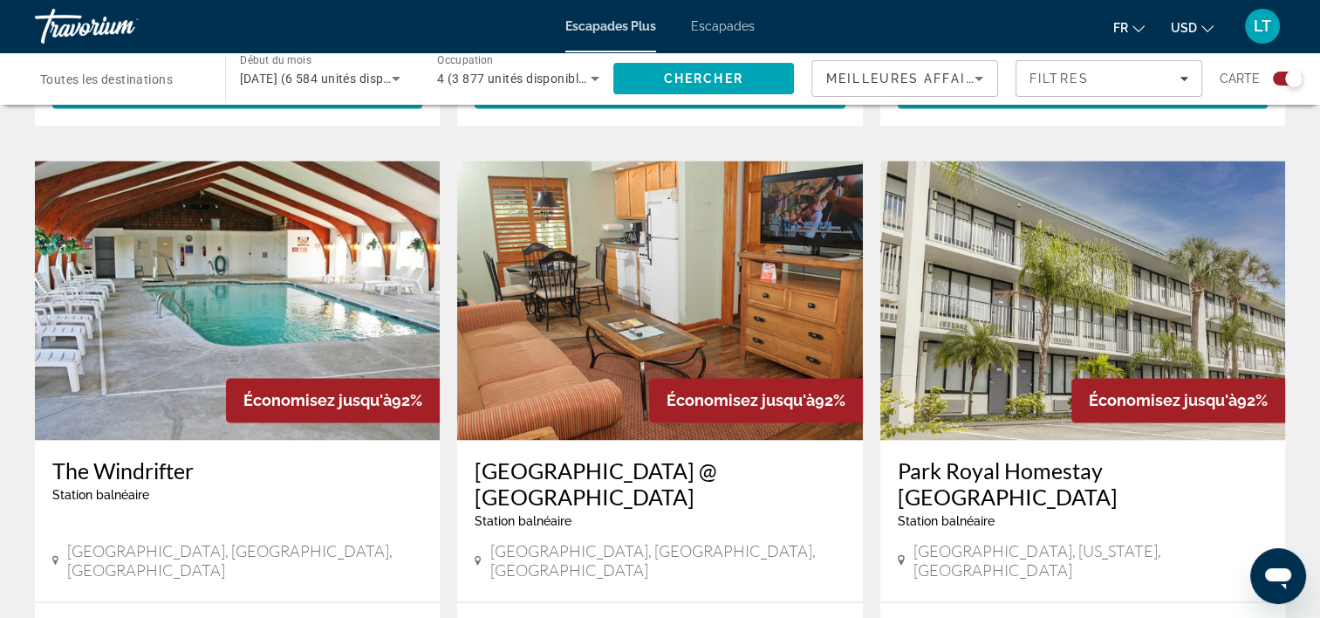
click at [1107, 250] on img "Contenu principal" at bounding box center [1082, 300] width 405 height 279
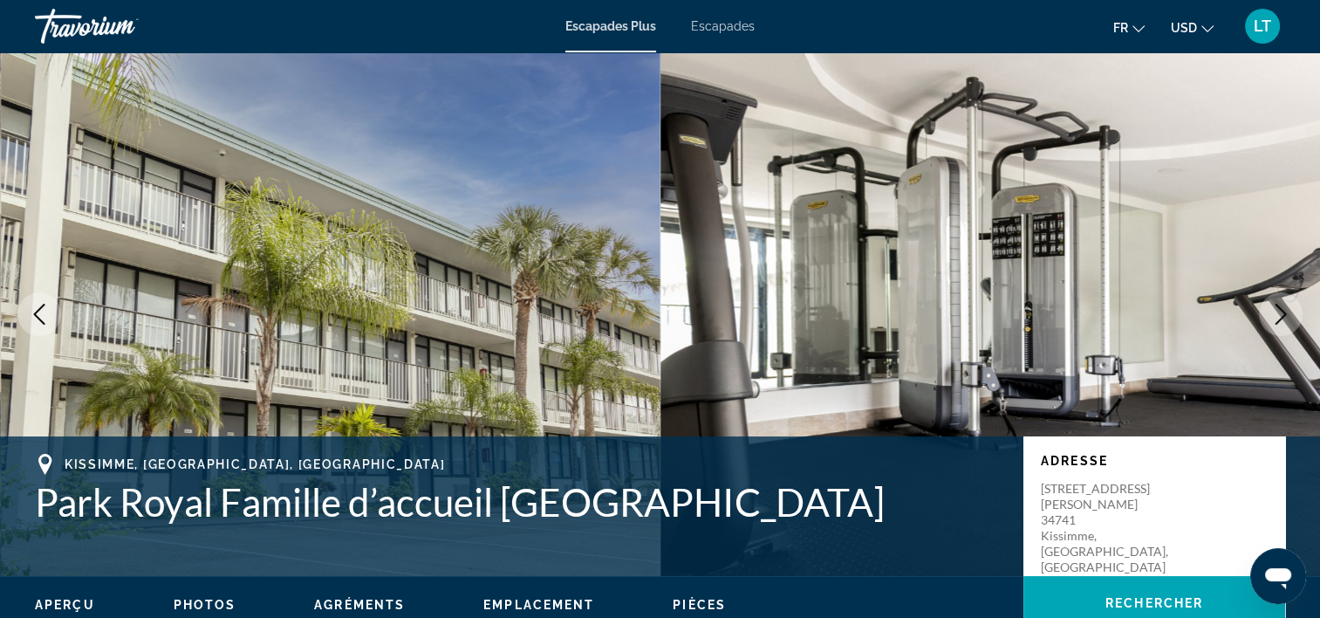
click at [1276, 313] on icon "Image suivante" at bounding box center [1280, 314] width 21 height 21
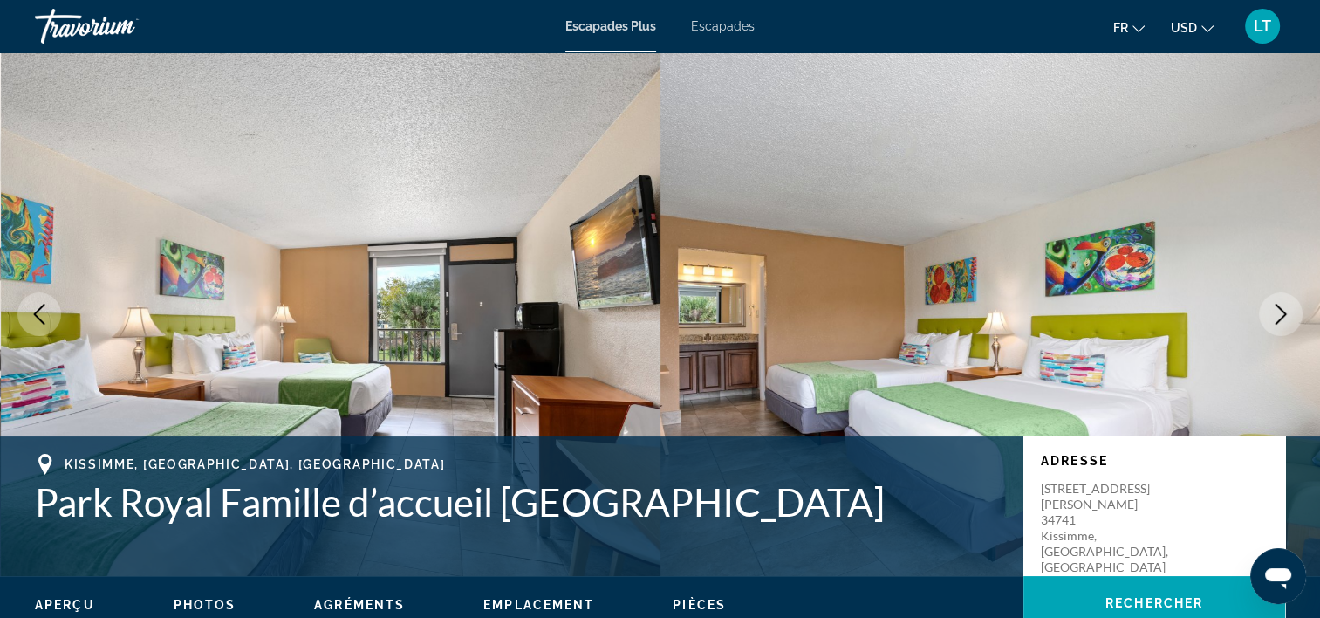
click at [1276, 313] on icon "Image suivante" at bounding box center [1280, 314] width 21 height 21
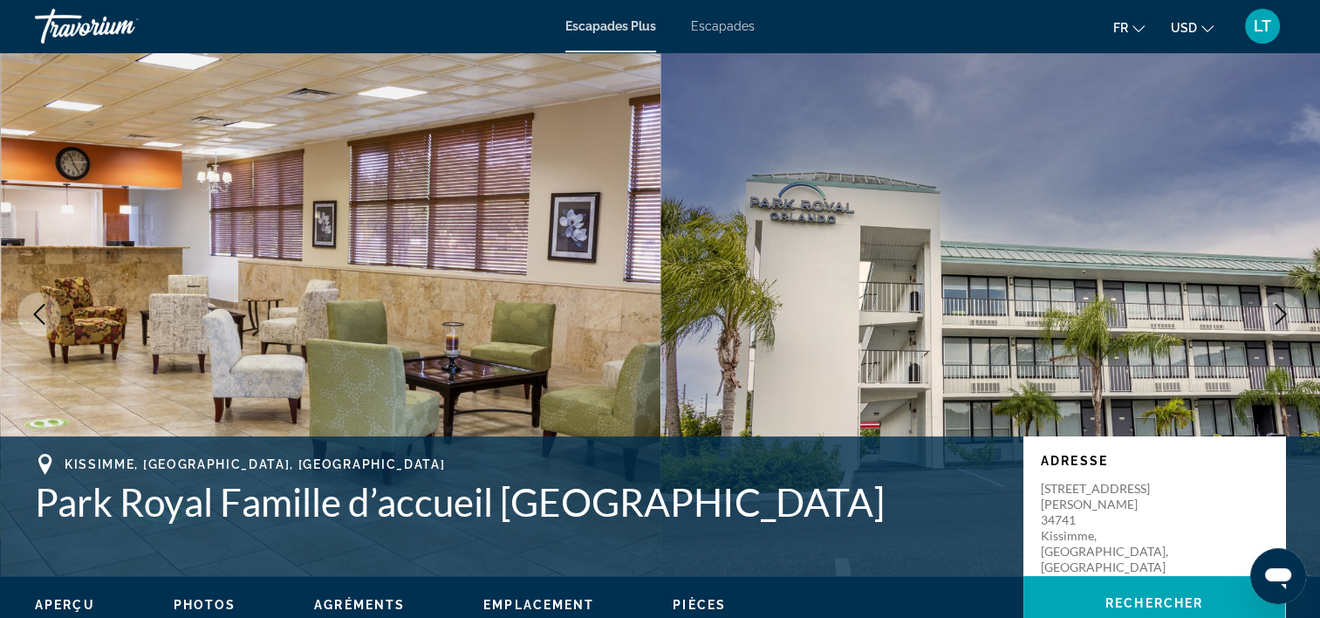
click at [1277, 313] on icon "Image suivante" at bounding box center [1280, 314] width 21 height 21
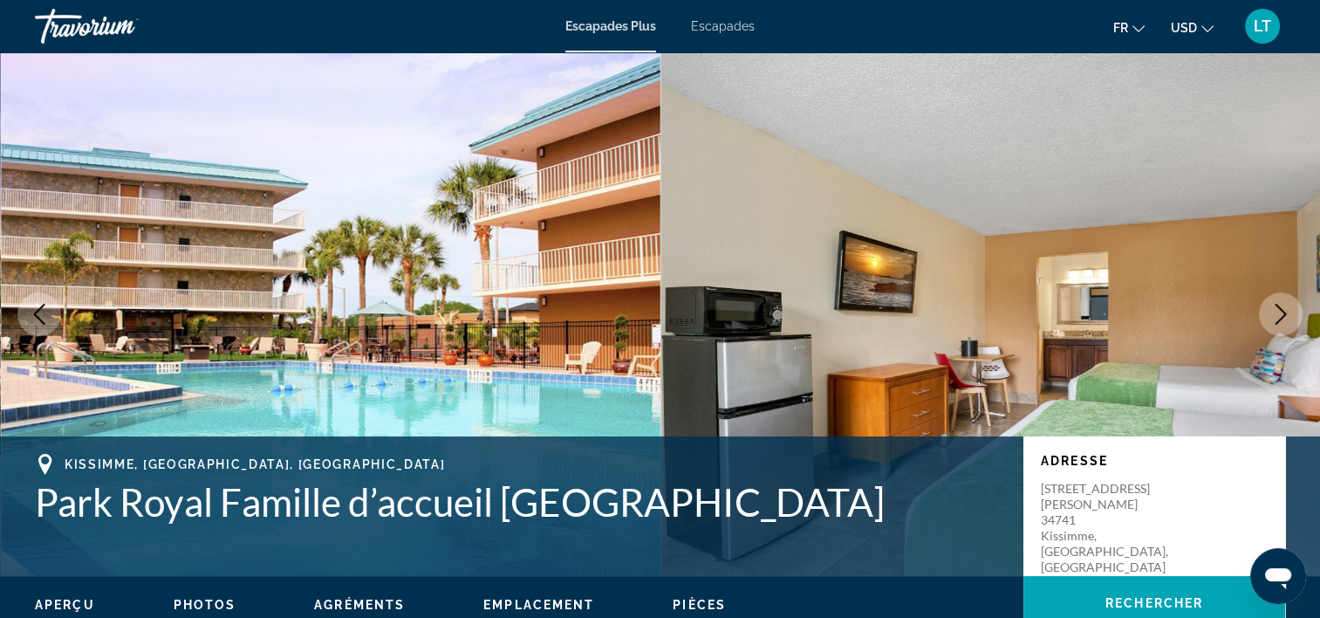
click at [1277, 313] on icon "Image suivante" at bounding box center [1280, 314] width 21 height 21
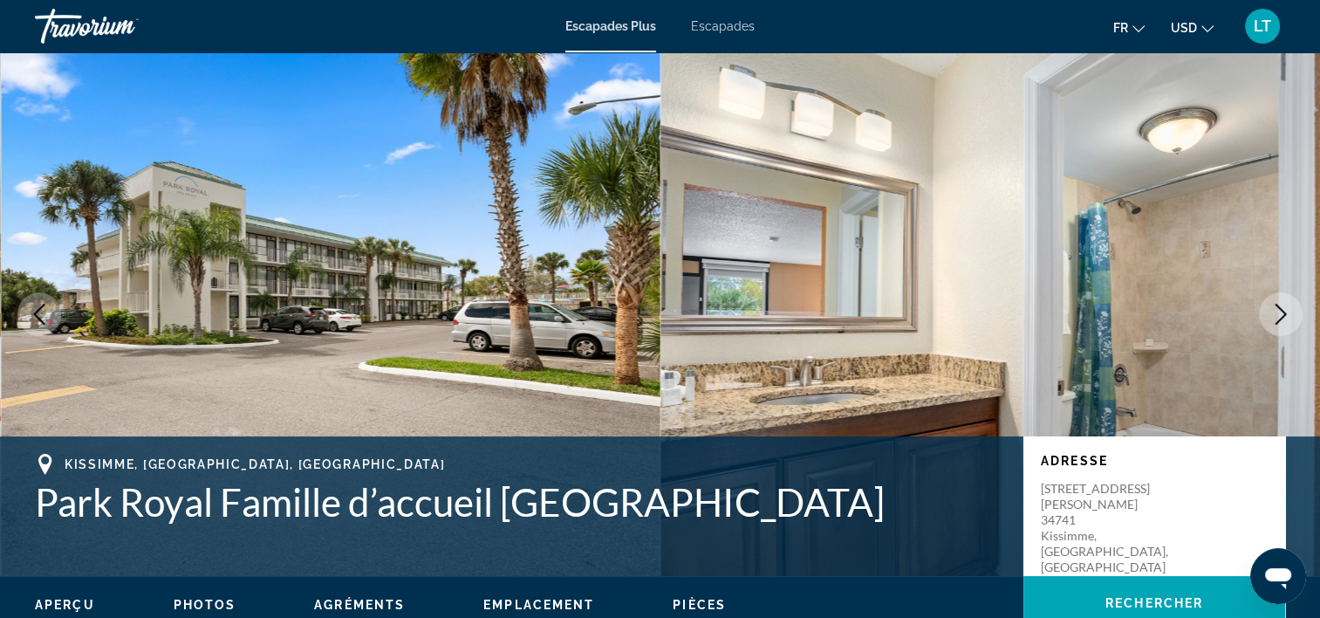
click at [1278, 314] on icon "Image suivante" at bounding box center [1280, 314] width 21 height 21
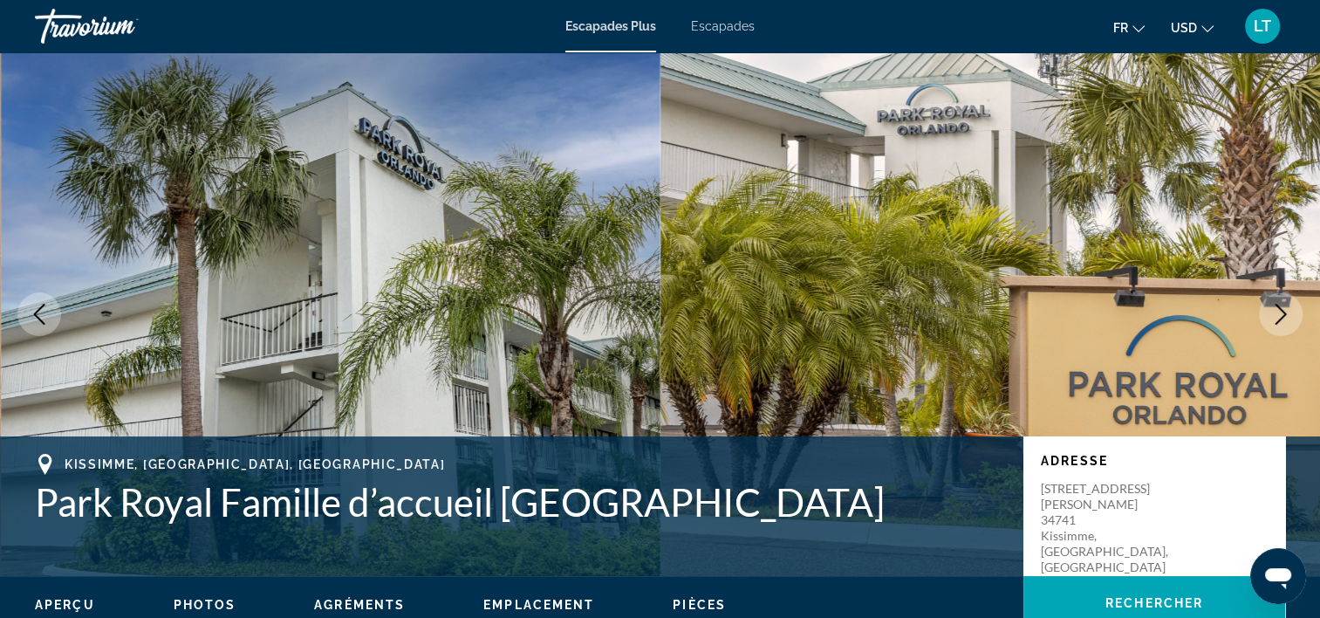
click at [1278, 314] on icon "Image suivante" at bounding box center [1280, 314] width 21 height 21
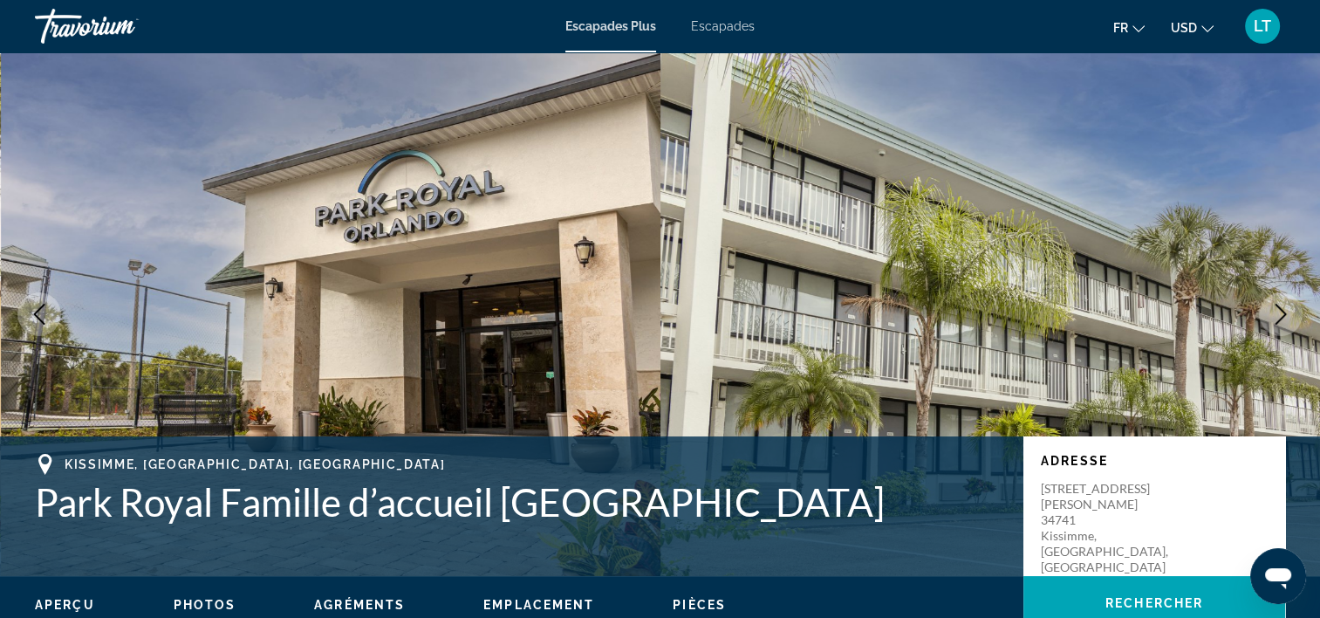
click at [1278, 314] on icon "Image suivante" at bounding box center [1280, 314] width 21 height 21
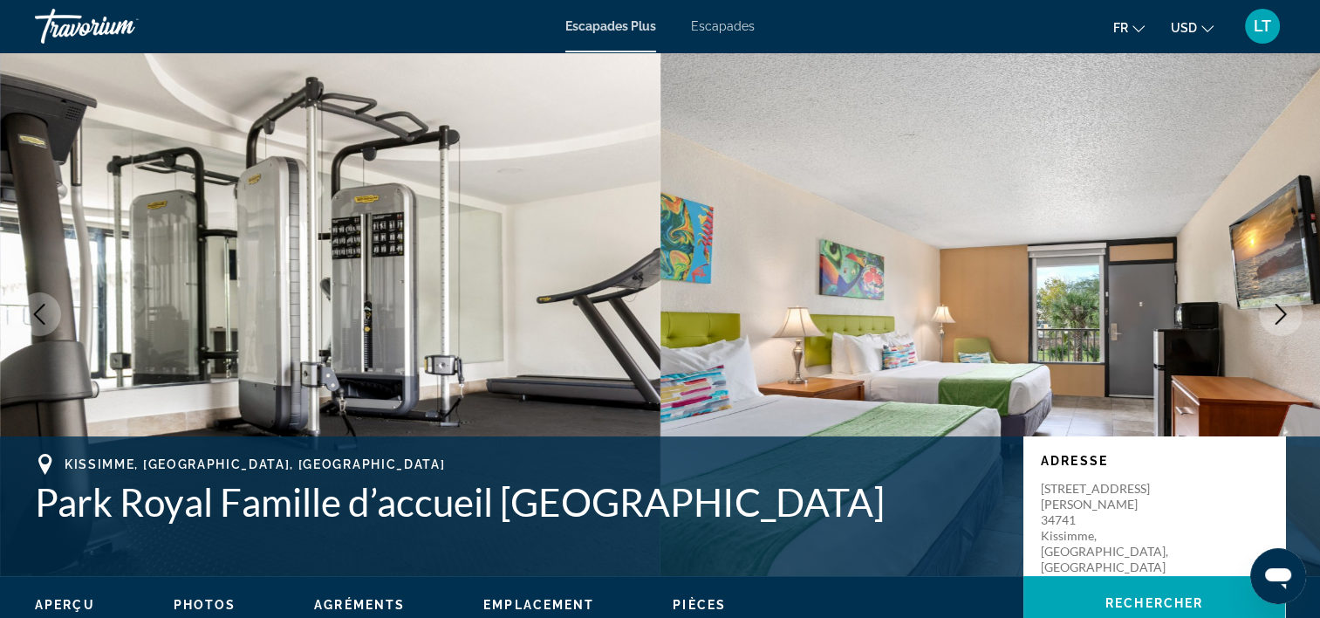
click at [1278, 314] on icon "Image suivante" at bounding box center [1280, 314] width 21 height 21
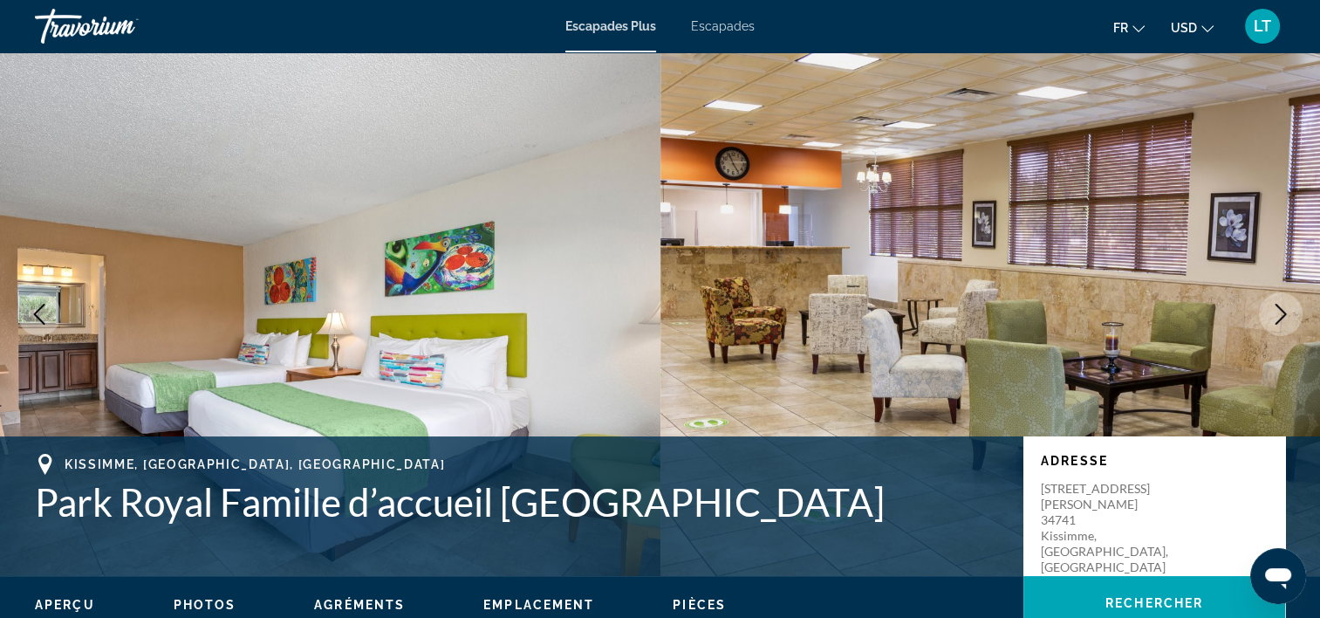
click at [1278, 314] on icon "Image suivante" at bounding box center [1280, 314] width 21 height 21
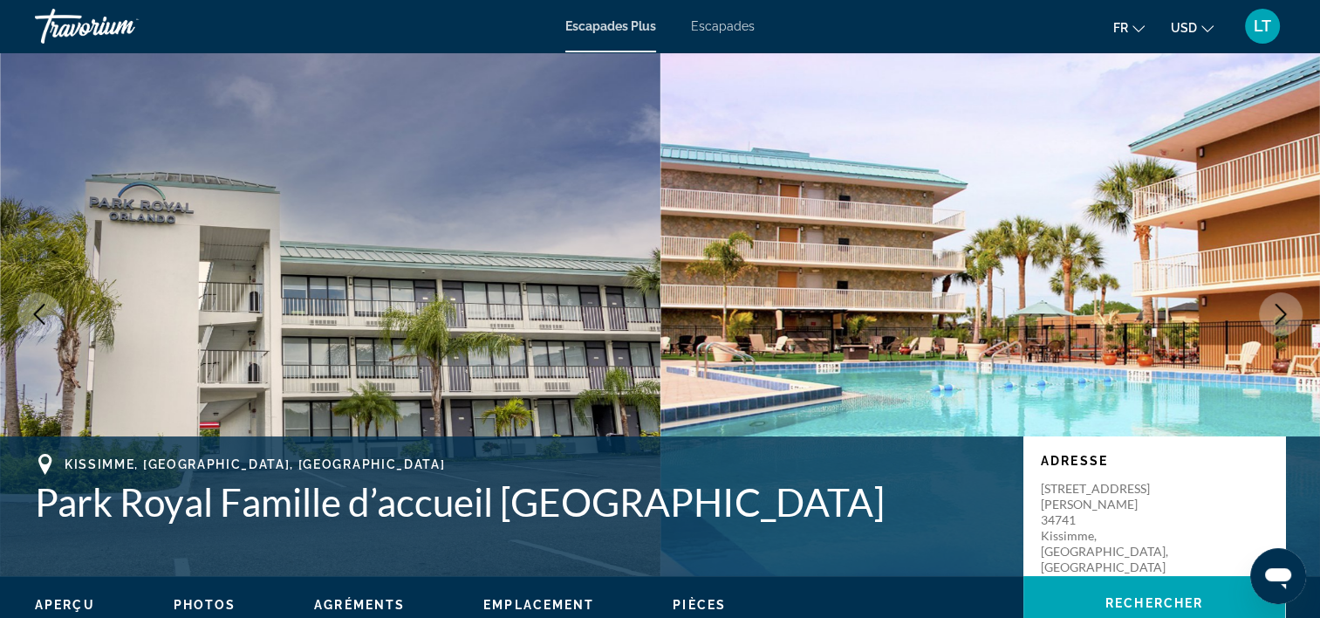
click at [1278, 314] on icon "Image suivante" at bounding box center [1280, 314] width 21 height 21
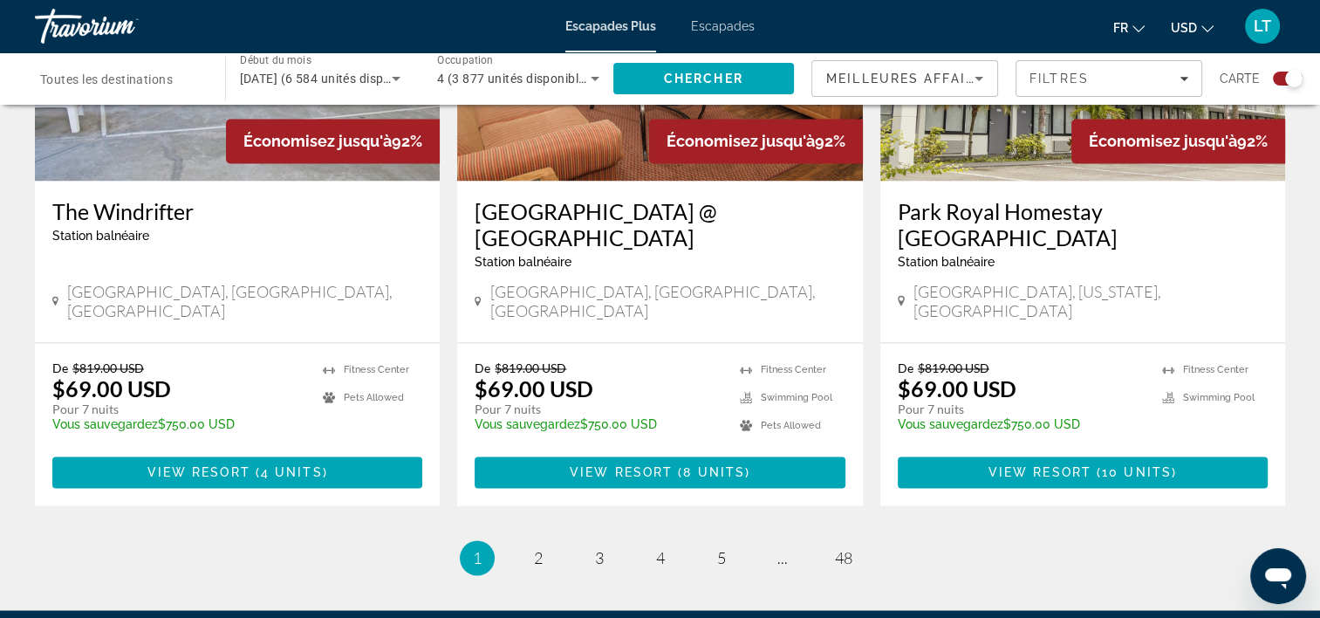
scroll to position [2771, 0]
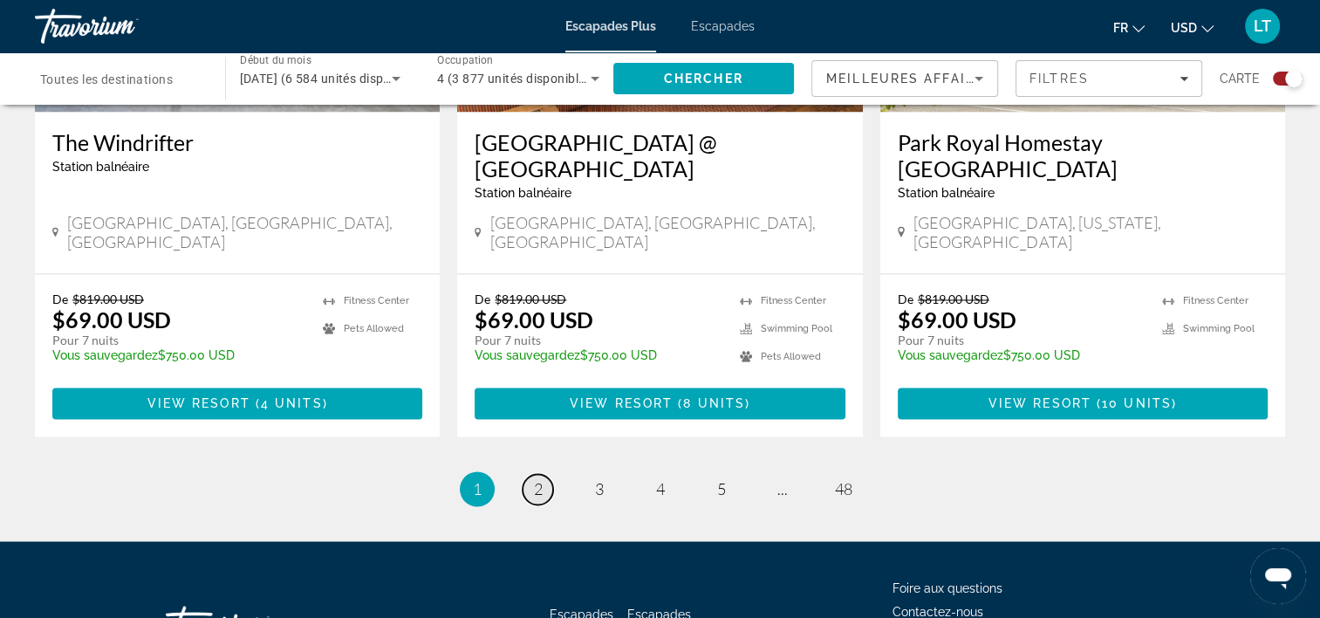
click at [537, 479] on span "2" at bounding box center [538, 488] width 9 height 19
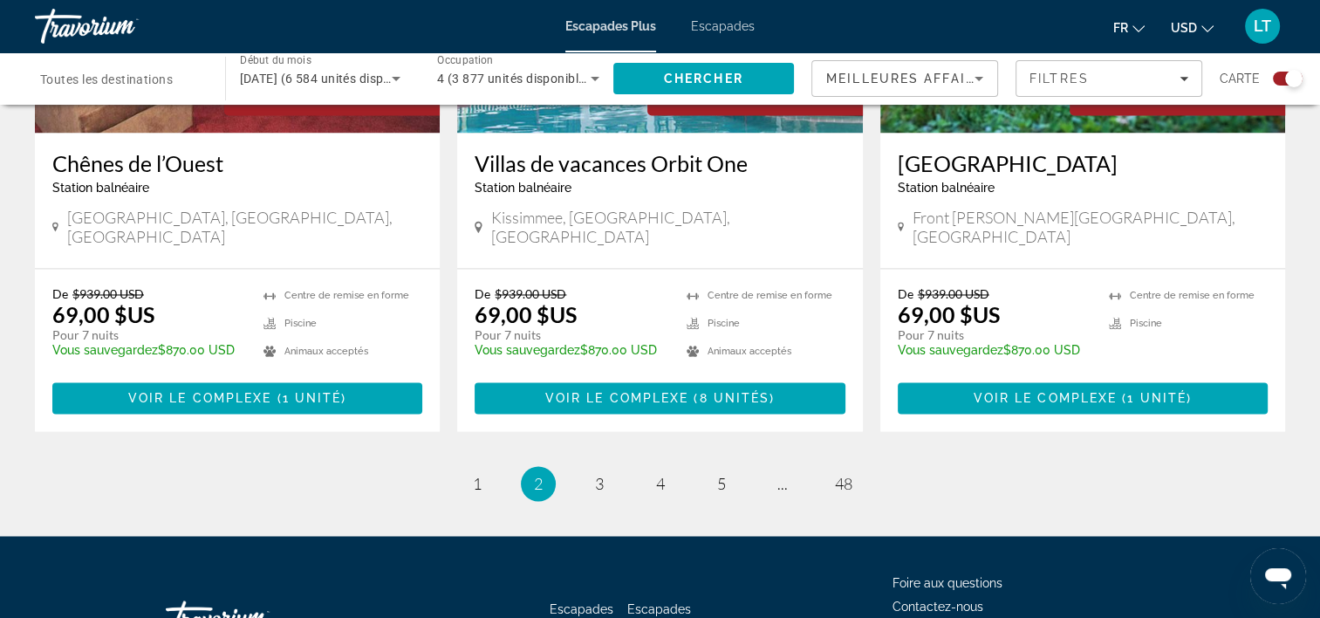
scroll to position [2771, 0]
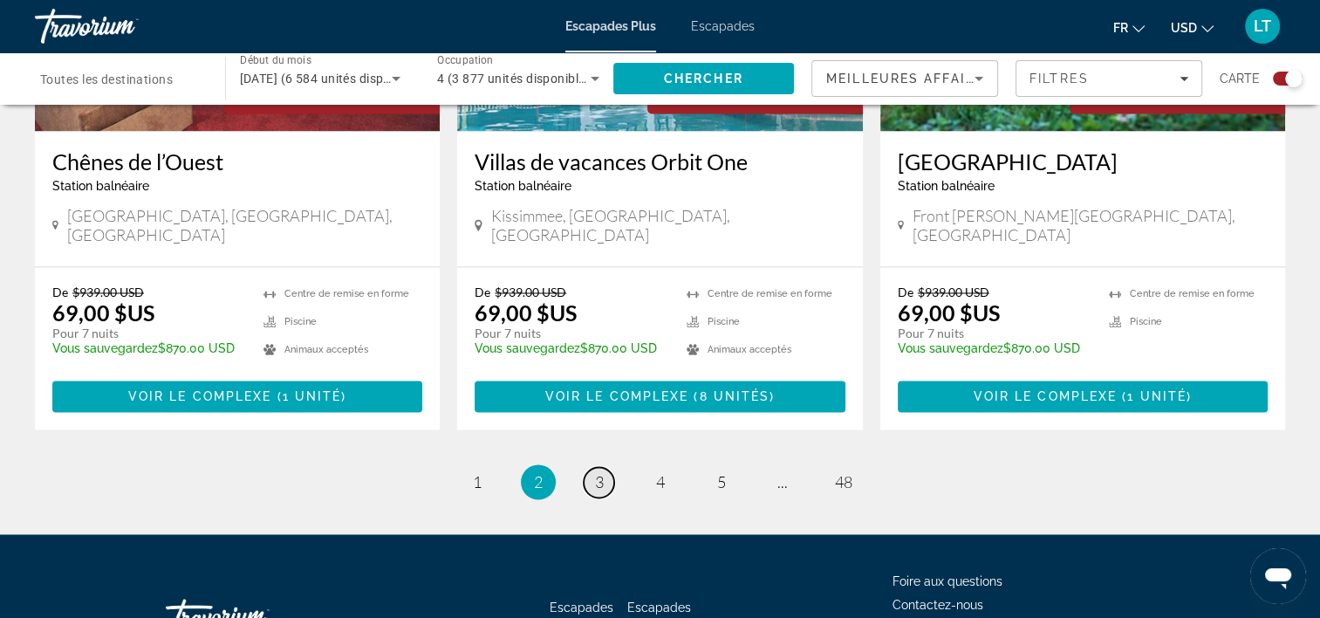
click at [593, 467] on link "page 3" at bounding box center [599, 482] width 31 height 31
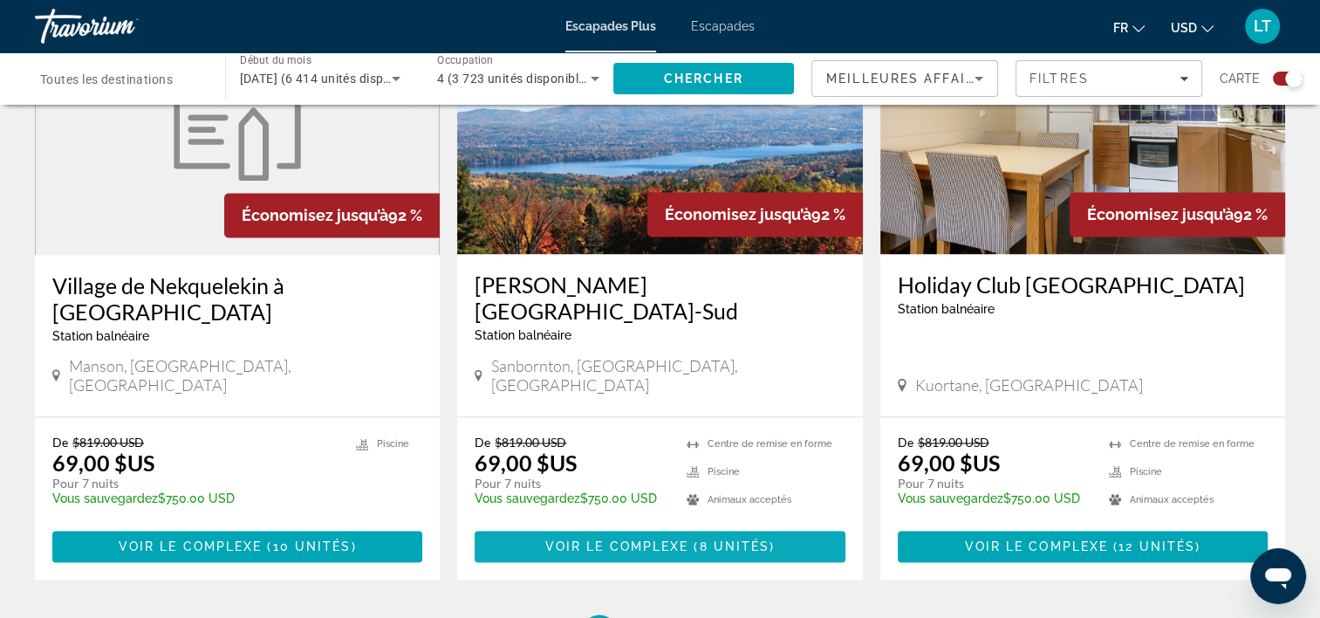
scroll to position [2771, 0]
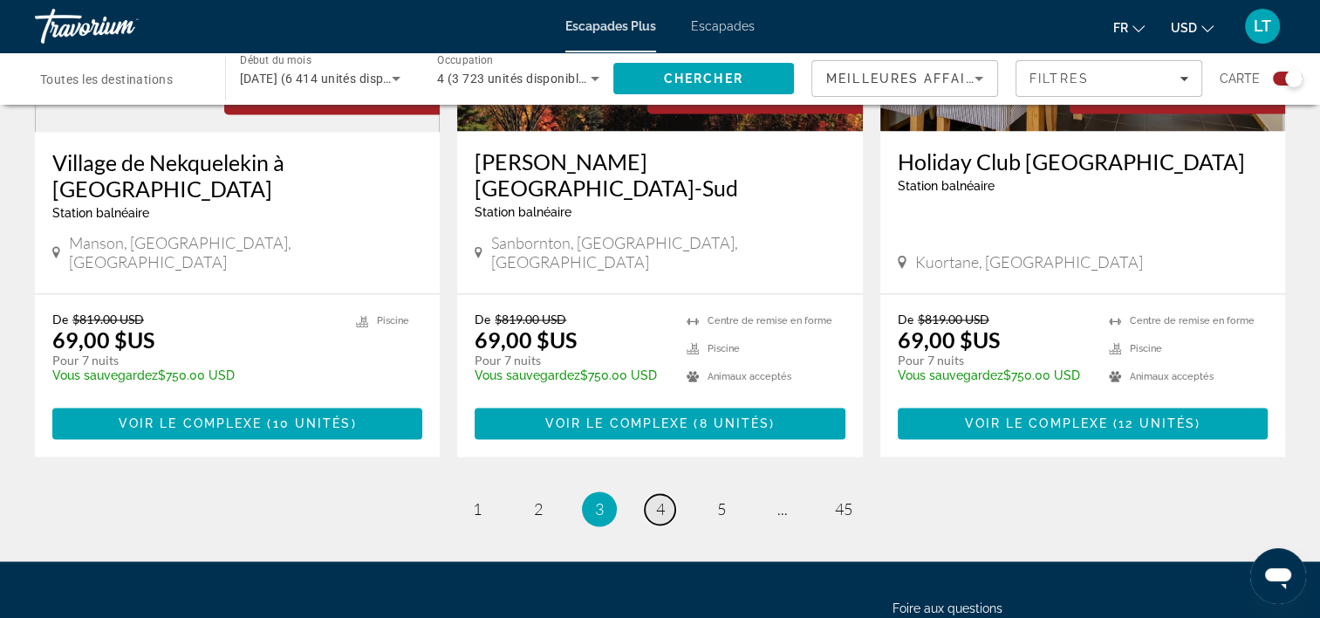
click at [657, 499] on span "4" at bounding box center [660, 508] width 9 height 19
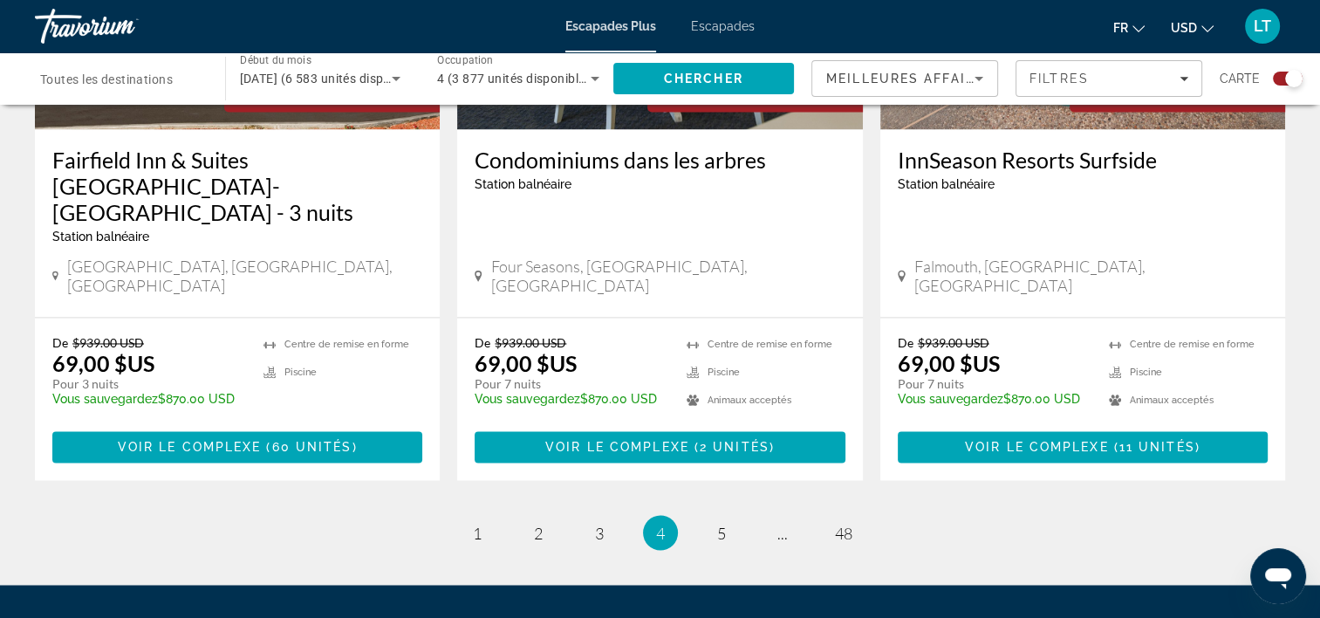
scroll to position [2850, 0]
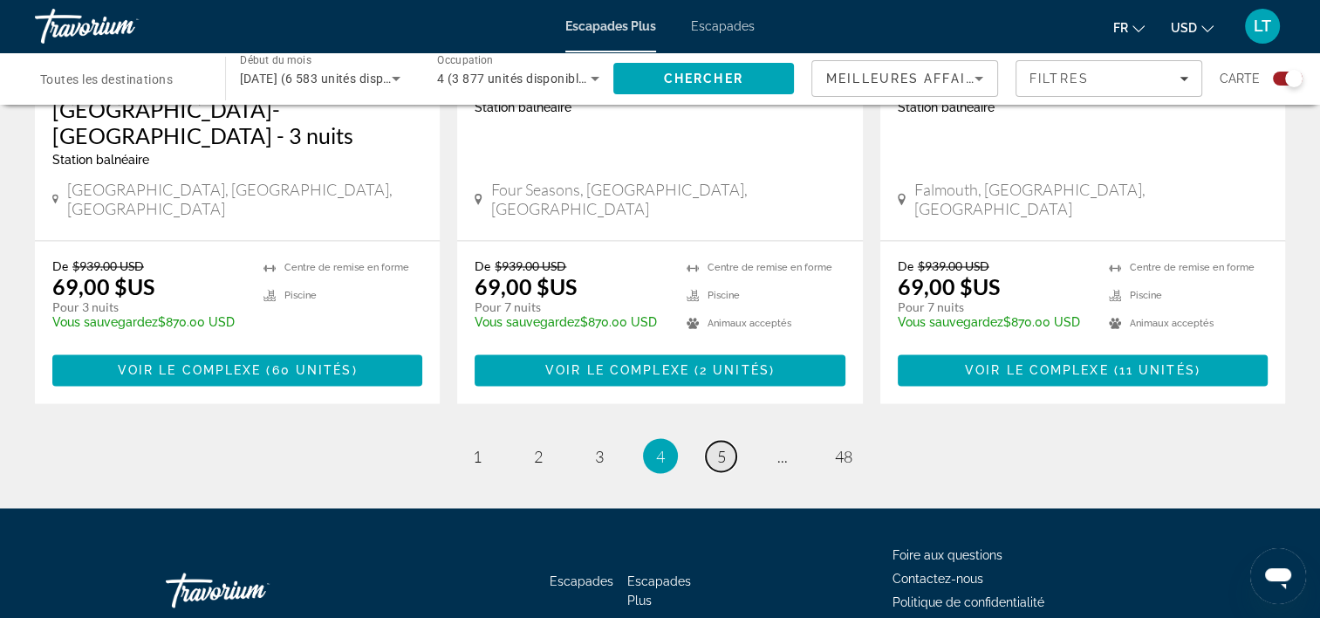
click at [711, 441] on link "page 5" at bounding box center [721, 456] width 31 height 31
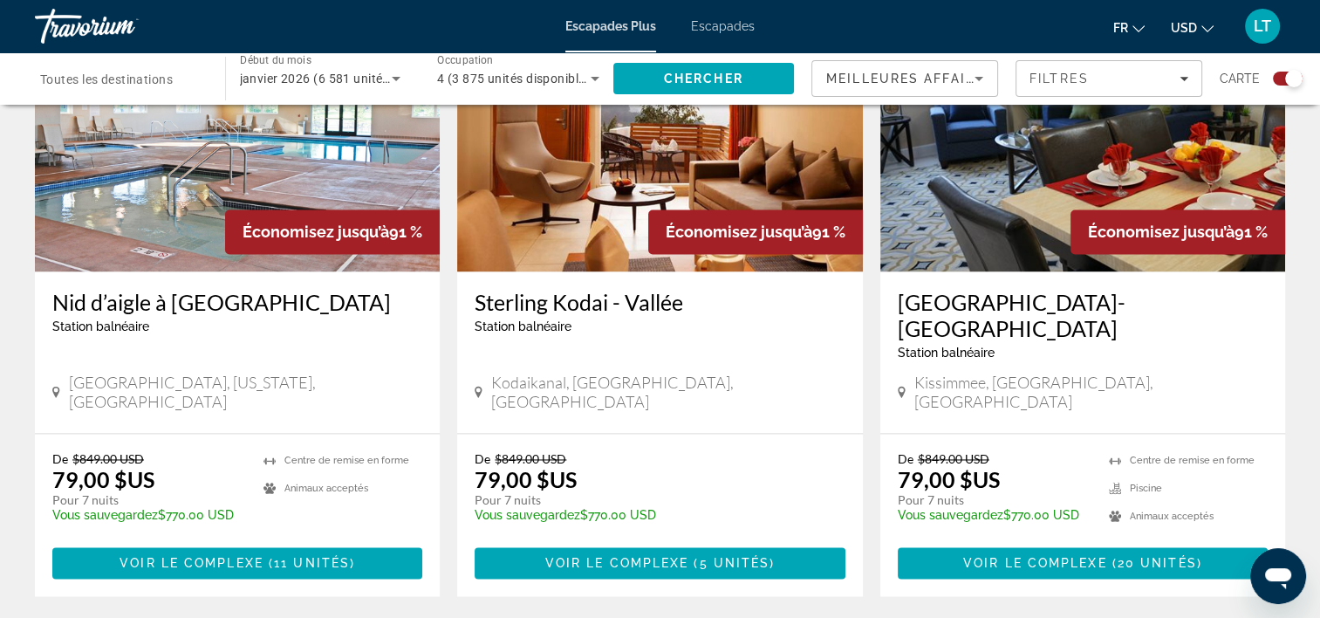
scroll to position [2618, 0]
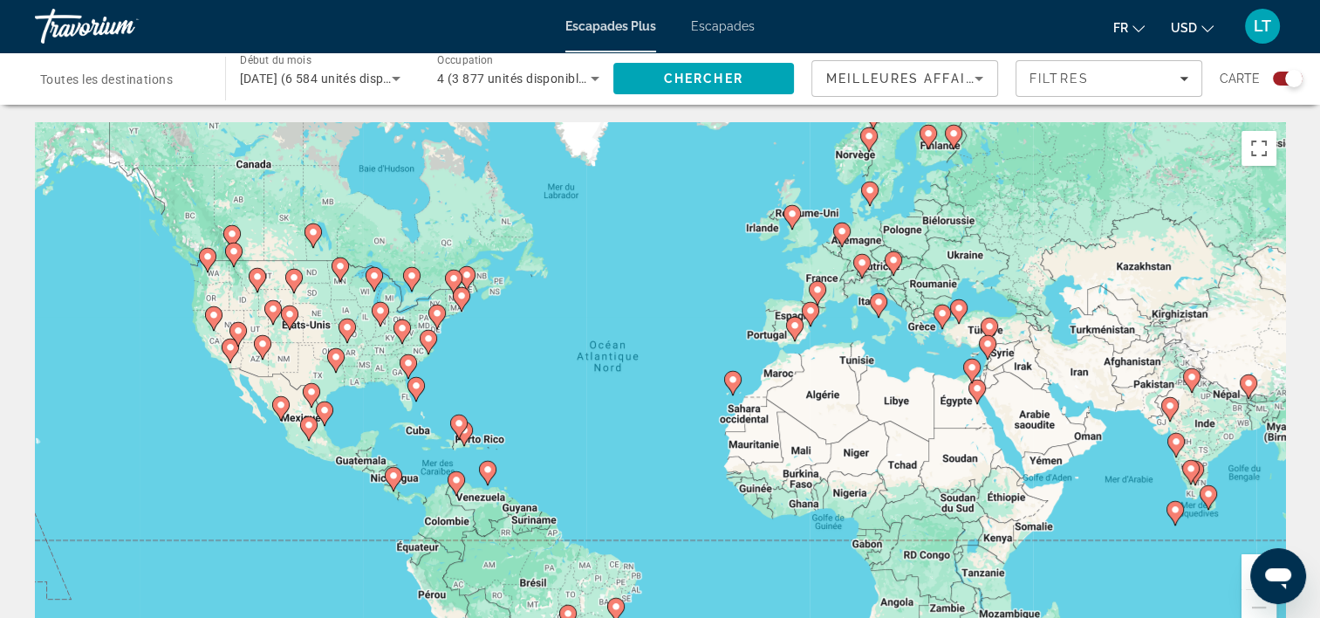
click at [715, 29] on span "Escapades" at bounding box center [723, 26] width 64 height 14
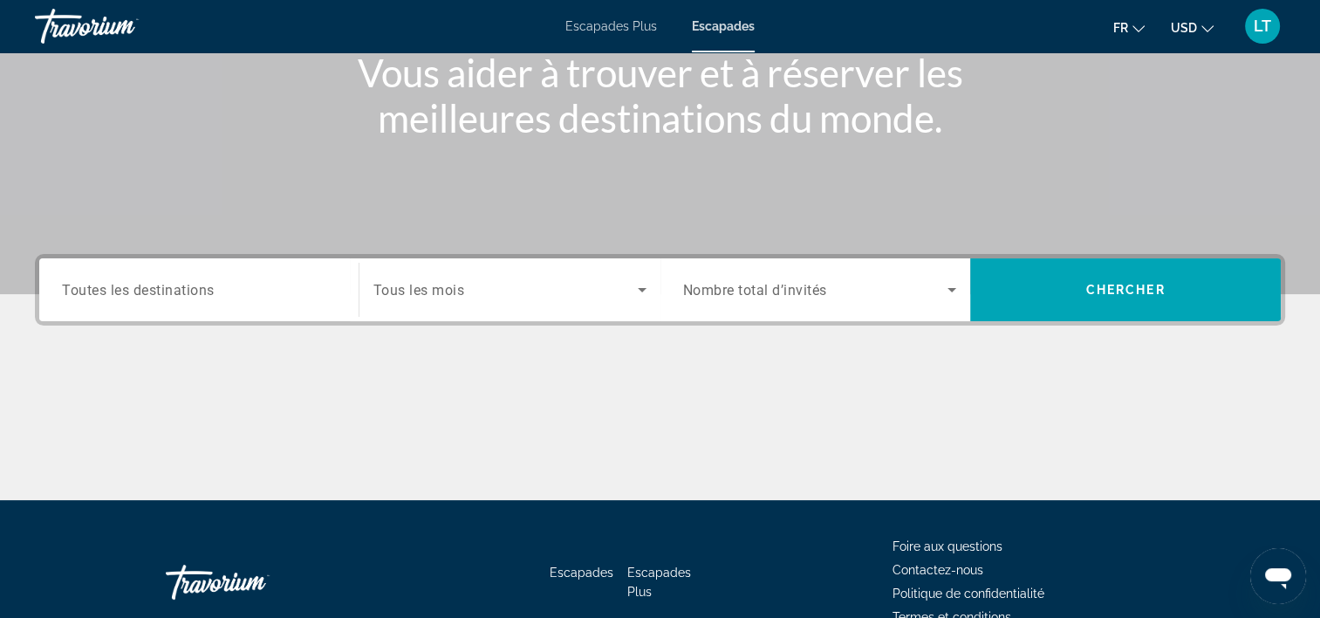
scroll to position [262, 0]
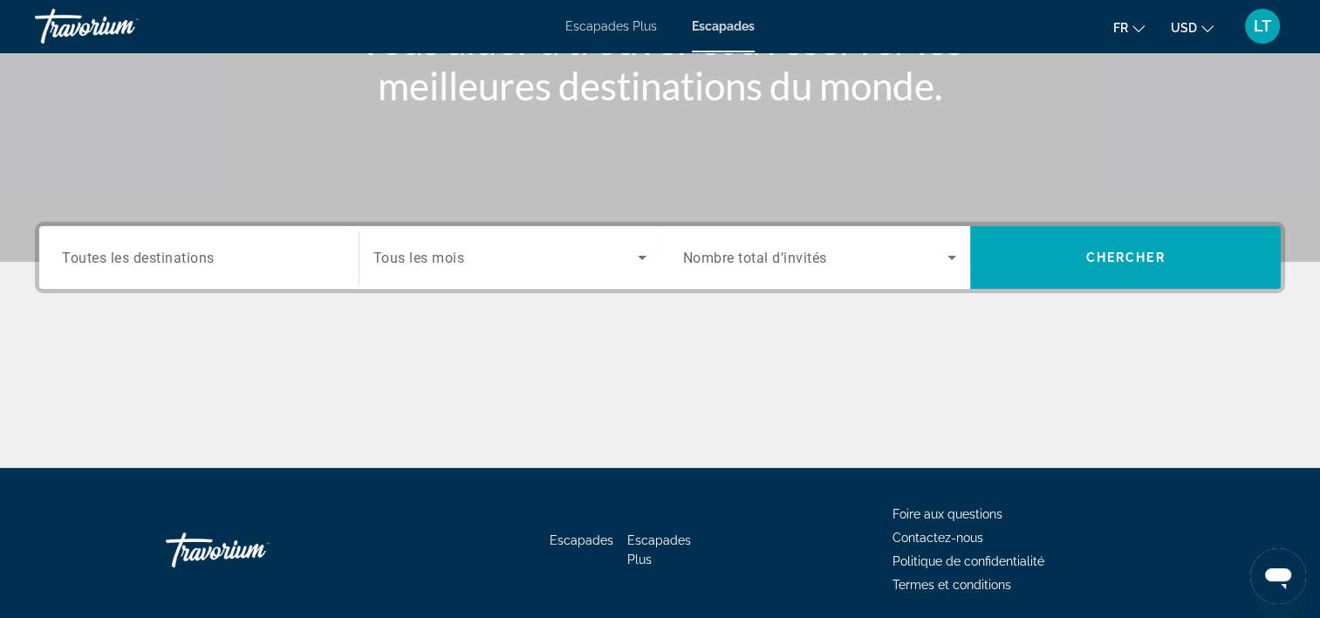
click at [299, 257] on input "Destination Toutes les destinations" at bounding box center [199, 258] width 274 height 21
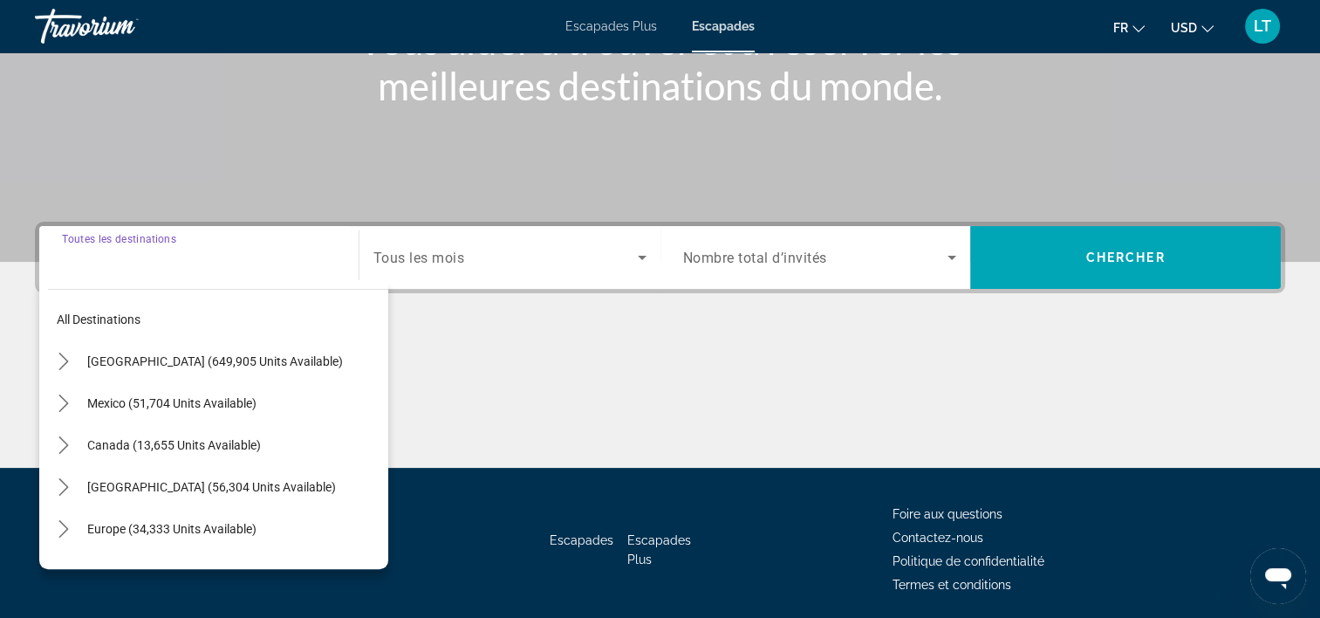
scroll to position [325, 0]
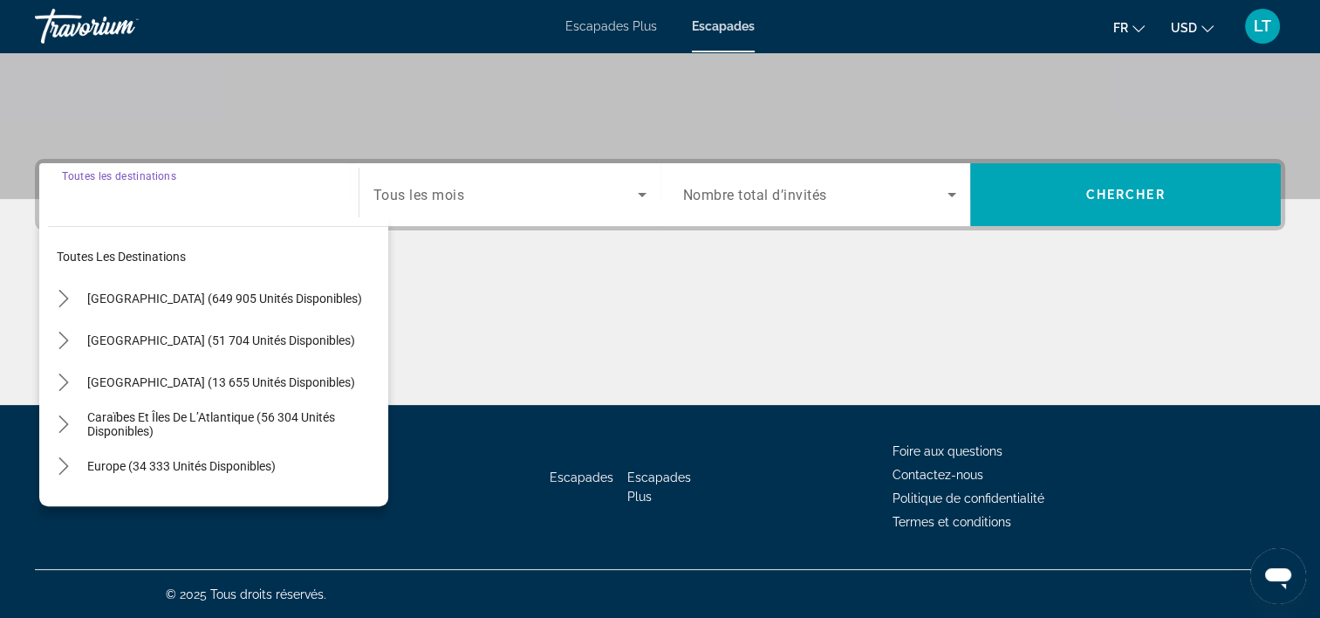
click at [638, 193] on icon "Widget de recherche" at bounding box center [642, 194] width 21 height 21
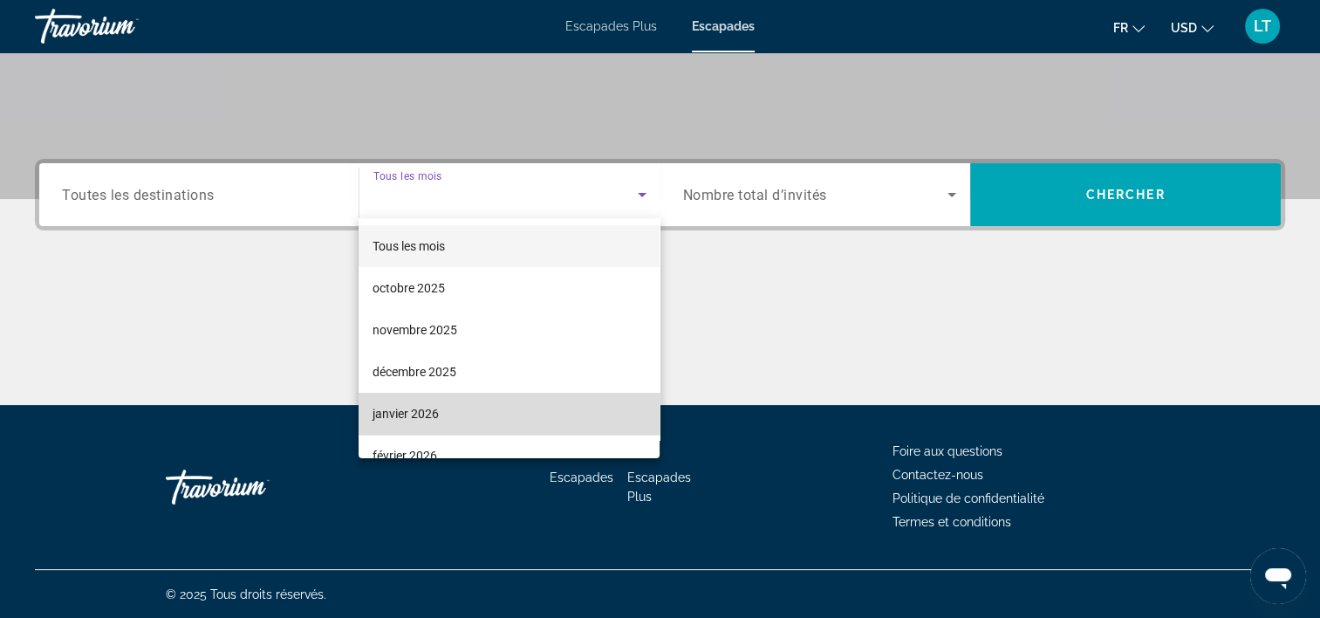
click at [516, 401] on mat-option "janvier 2026" at bounding box center [509, 414] width 301 height 42
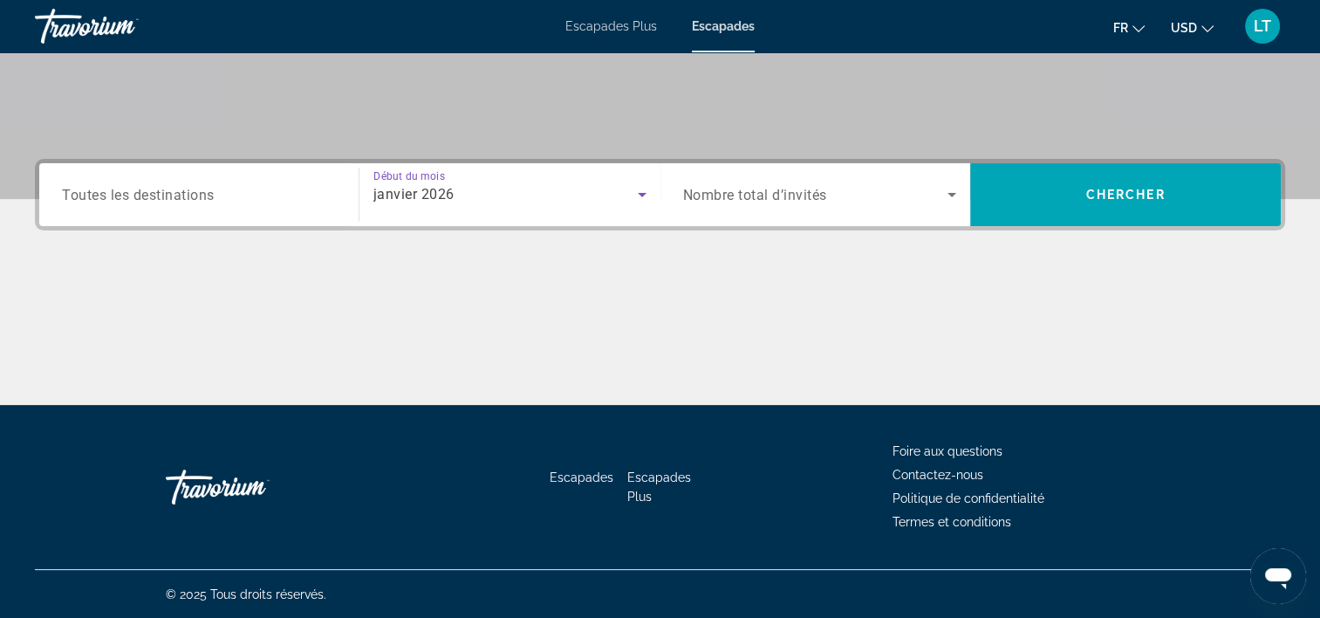
click at [952, 195] on icon "Widget de recherche" at bounding box center [952, 195] width 9 height 4
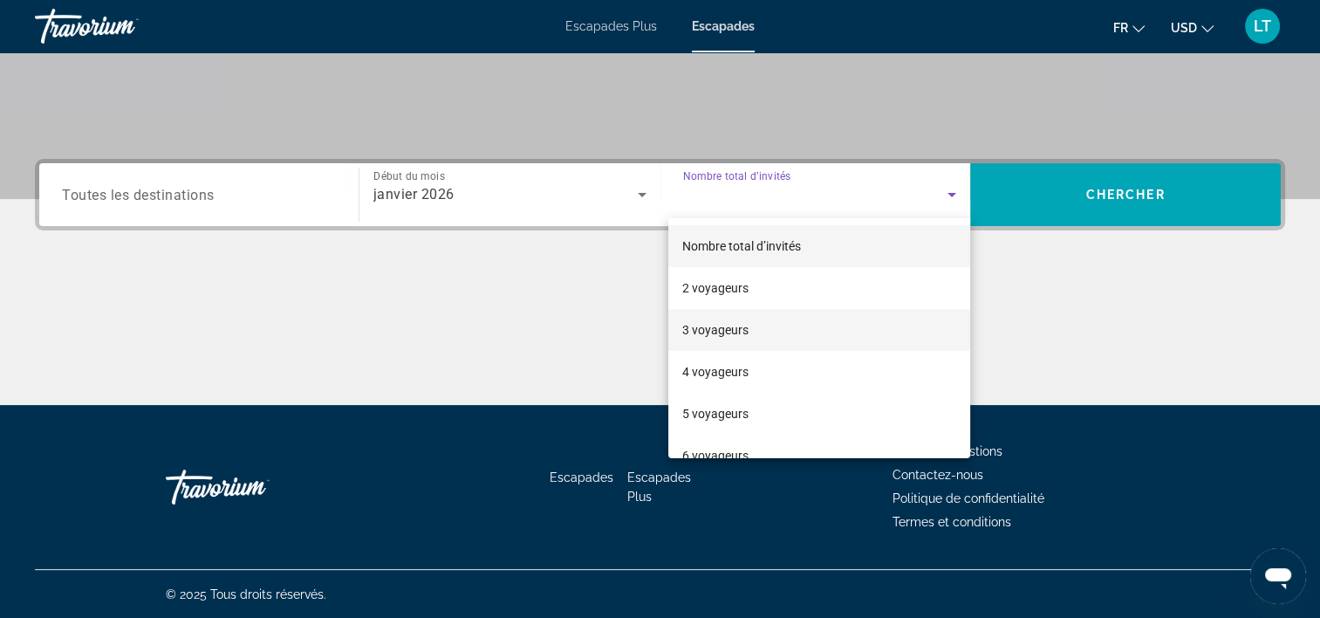
drag, startPoint x: 848, startPoint y: 369, endPoint x: 890, endPoint y: 342, distance: 49.9
click at [848, 368] on mat-option "4 voyageurs" at bounding box center [819, 372] width 302 height 42
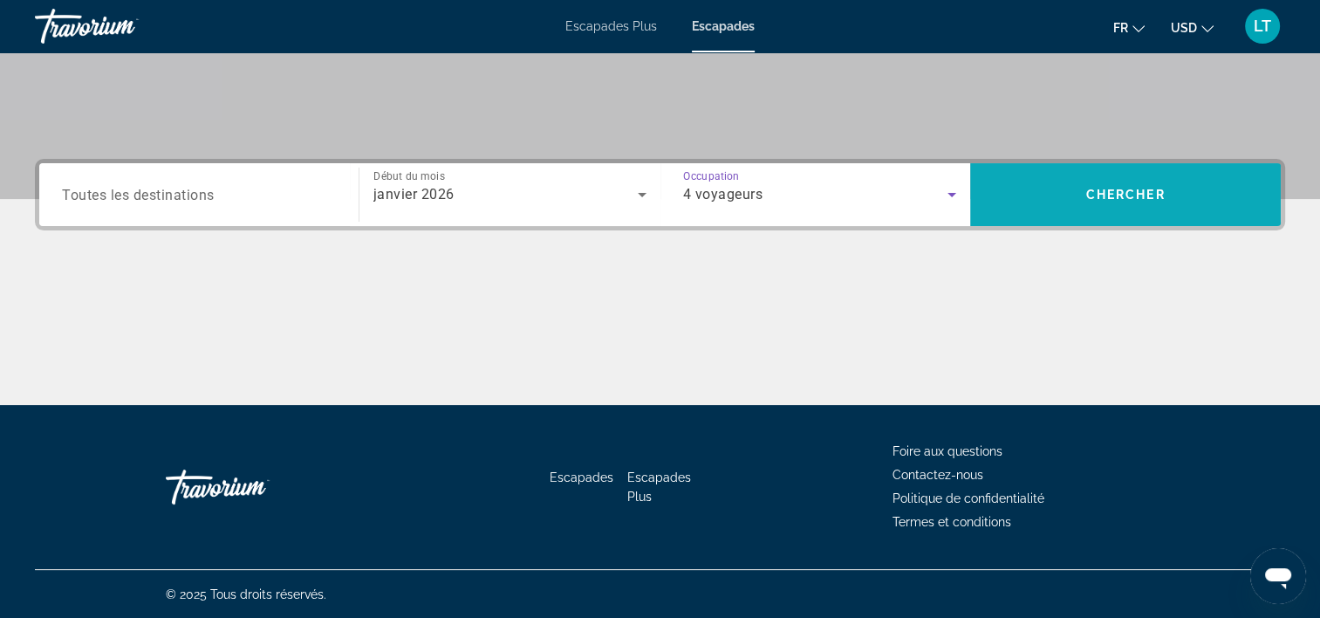
click at [1037, 202] on span "Rechercher" at bounding box center [1125, 195] width 311 height 42
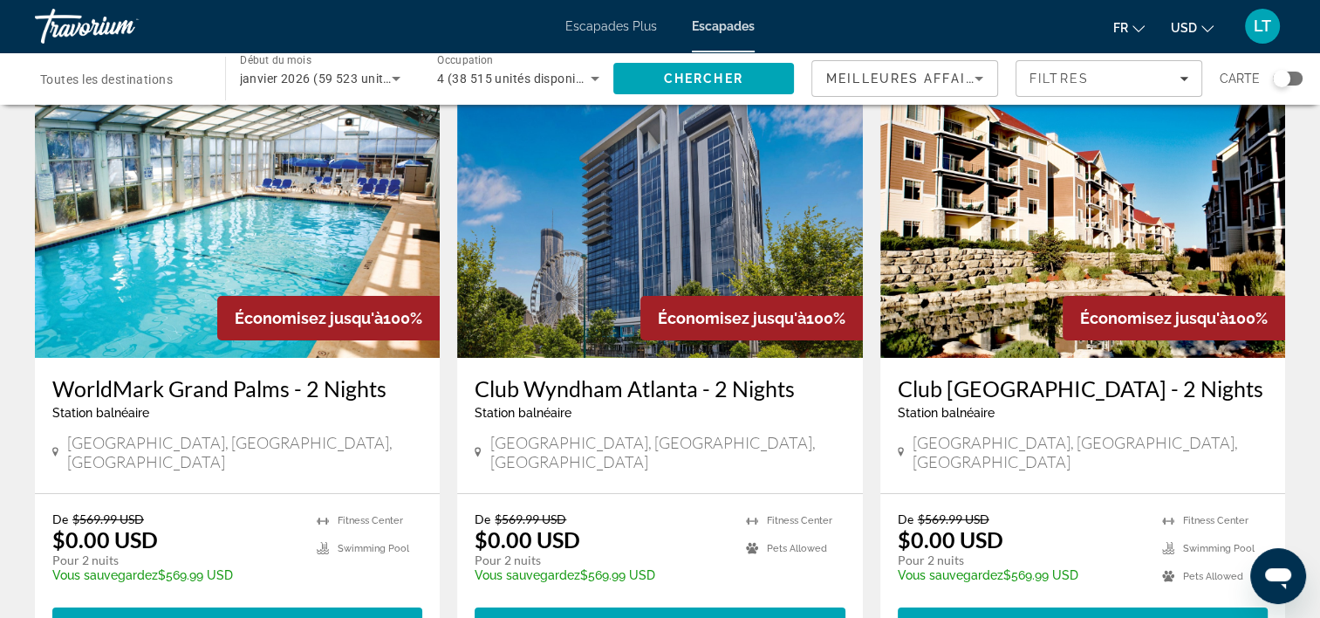
scroll to position [87, 0]
click at [675, 218] on img "Contenu principal" at bounding box center [659, 218] width 405 height 279
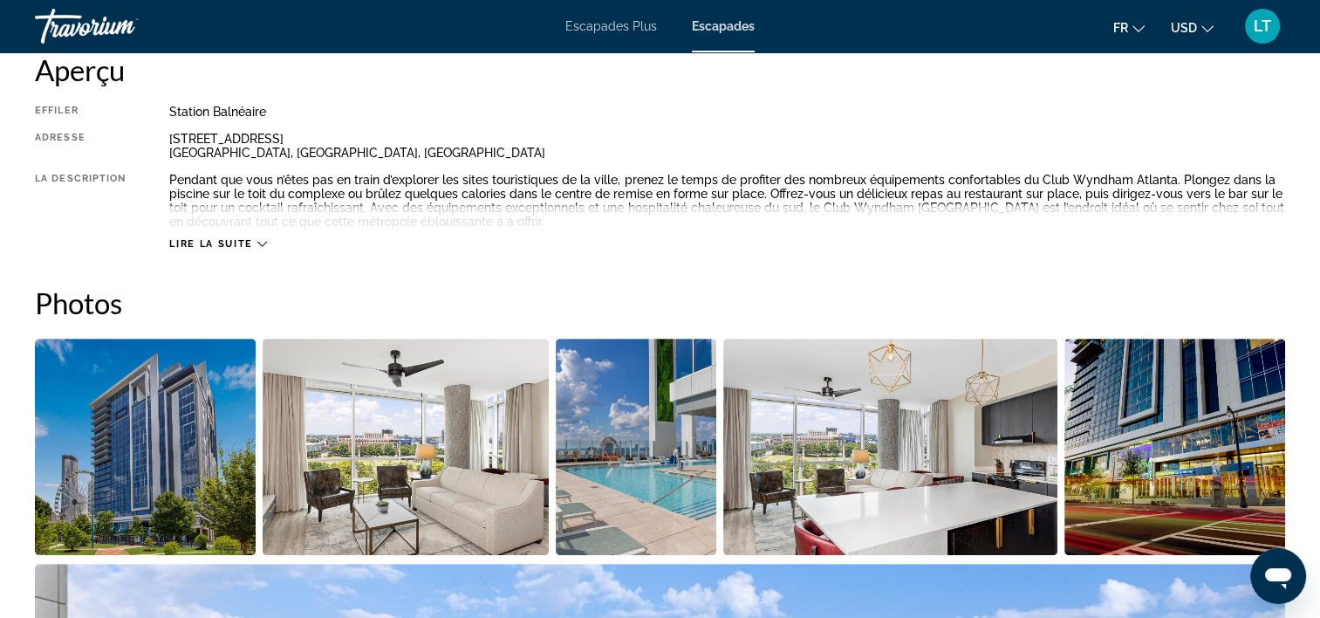
scroll to position [611, 0]
click at [188, 416] on img "Ouvrir le curseur d’image en plein écran" at bounding box center [145, 447] width 221 height 216
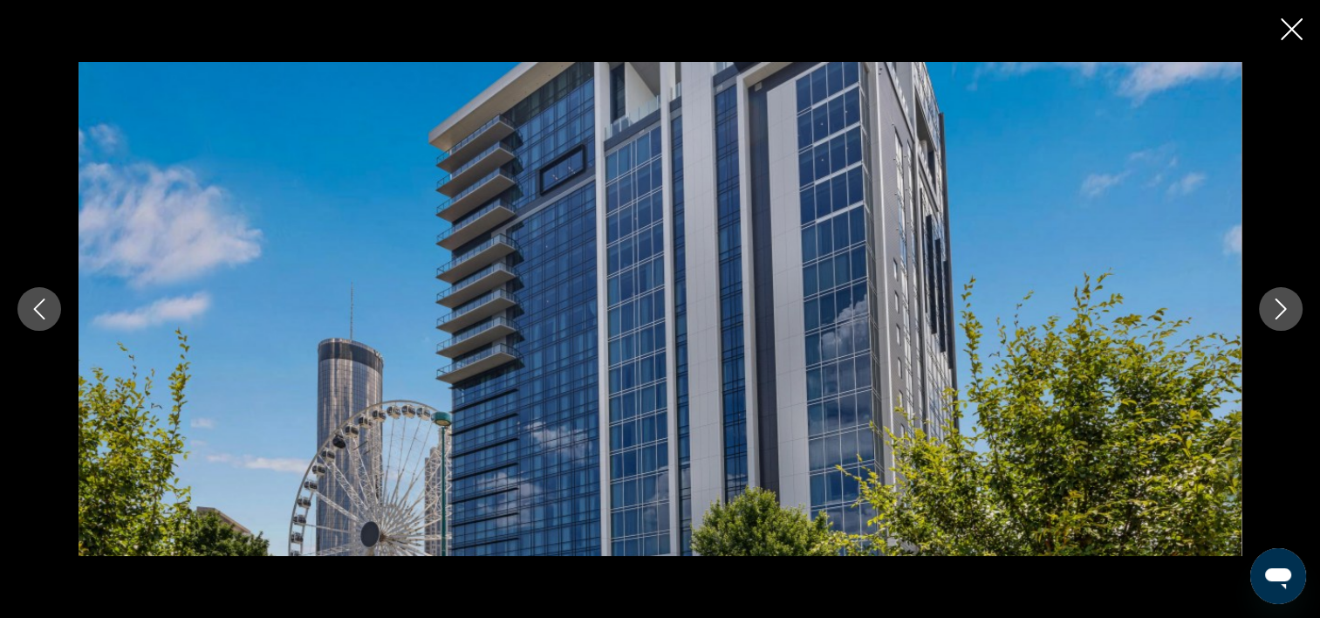
click at [1282, 313] on icon "Image suivante" at bounding box center [1280, 308] width 21 height 21
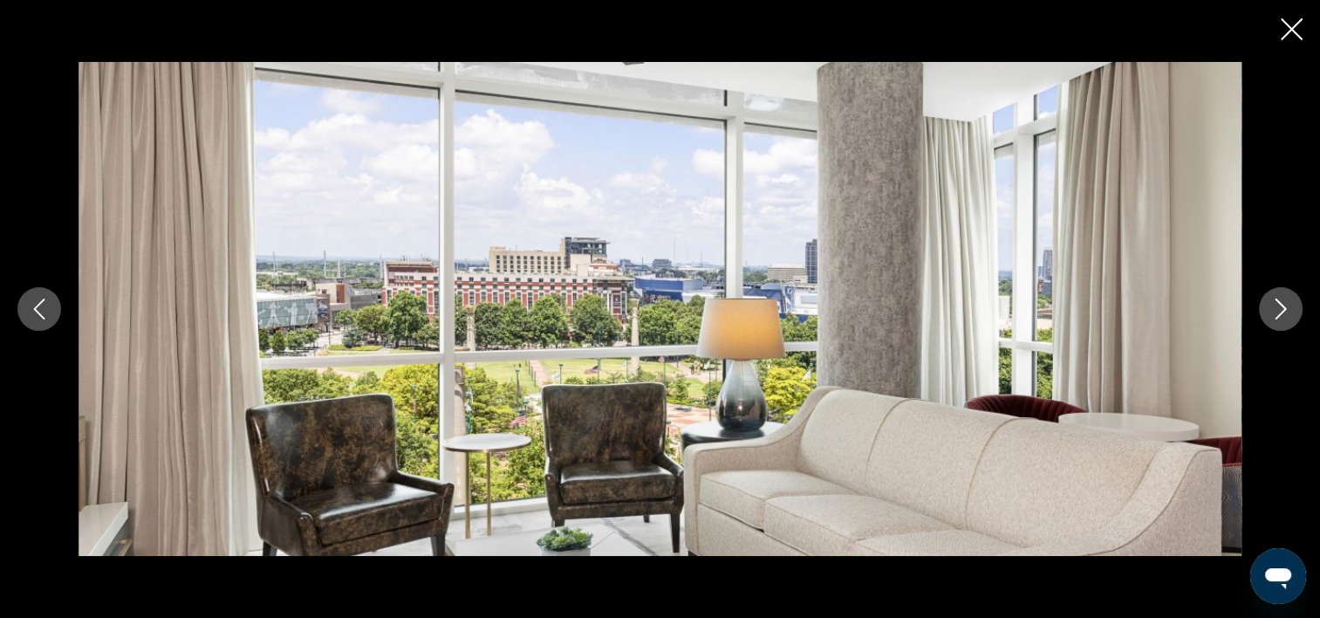
click at [1282, 313] on icon "Image suivante" at bounding box center [1280, 308] width 21 height 21
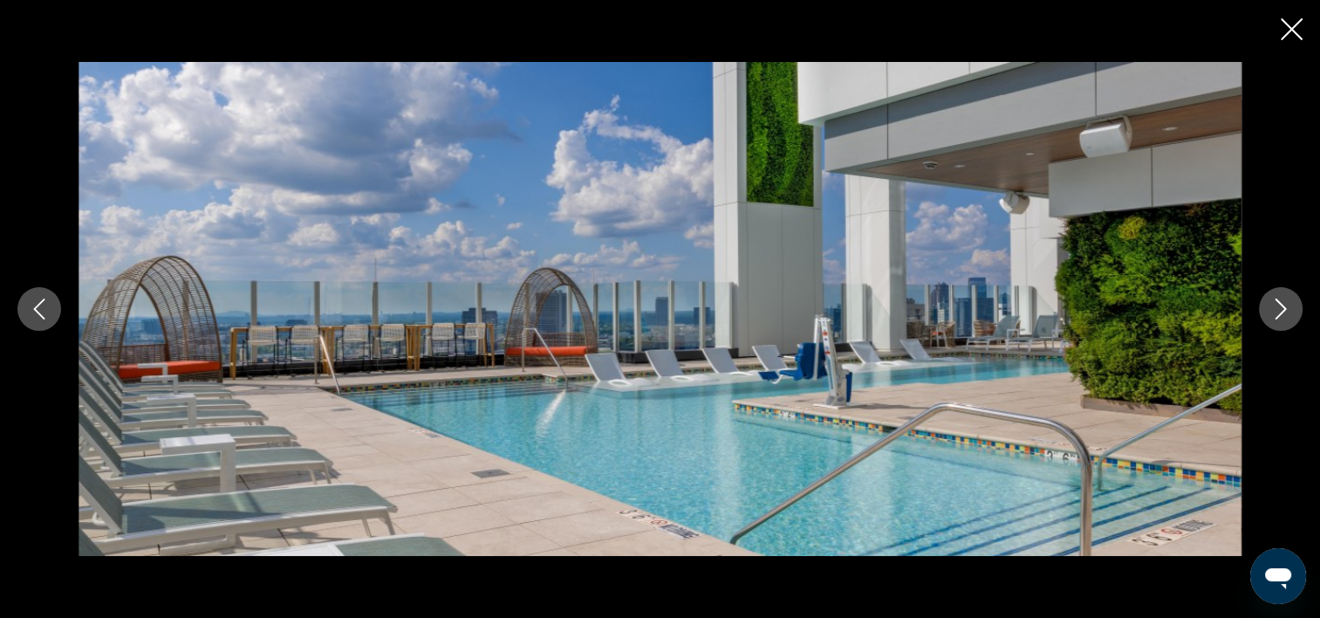
click at [1282, 313] on icon "Image suivante" at bounding box center [1280, 308] width 21 height 21
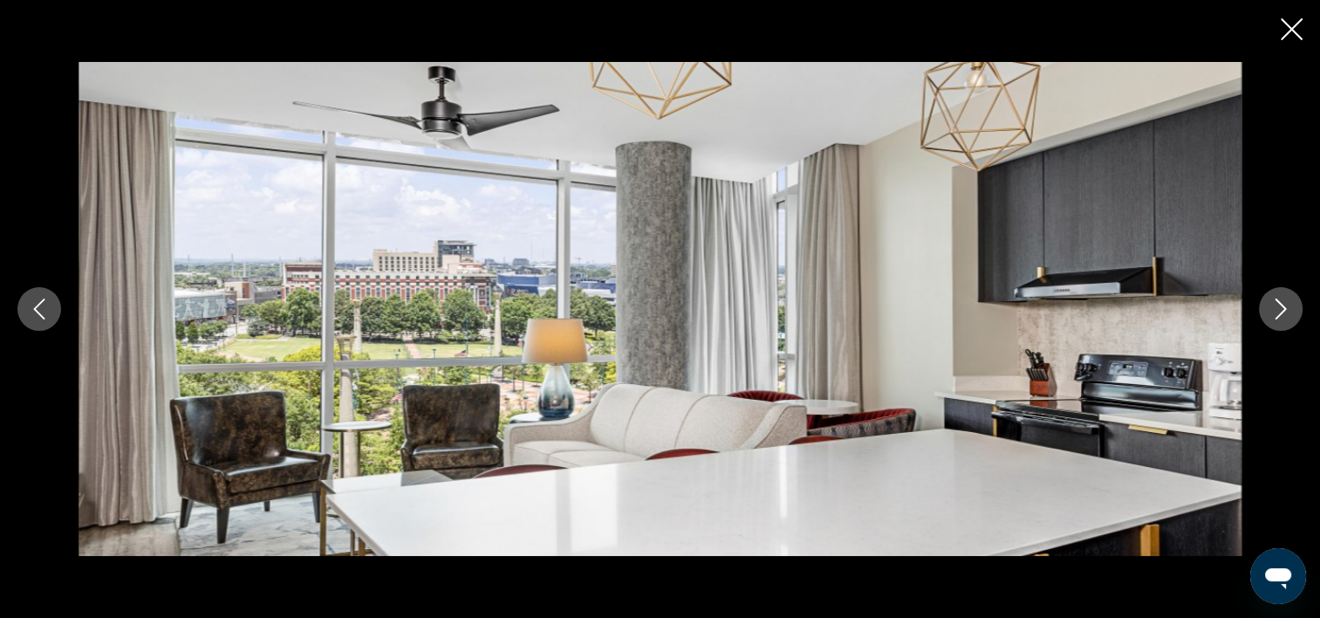
click at [1282, 311] on icon "Image suivante" at bounding box center [1281, 308] width 11 height 21
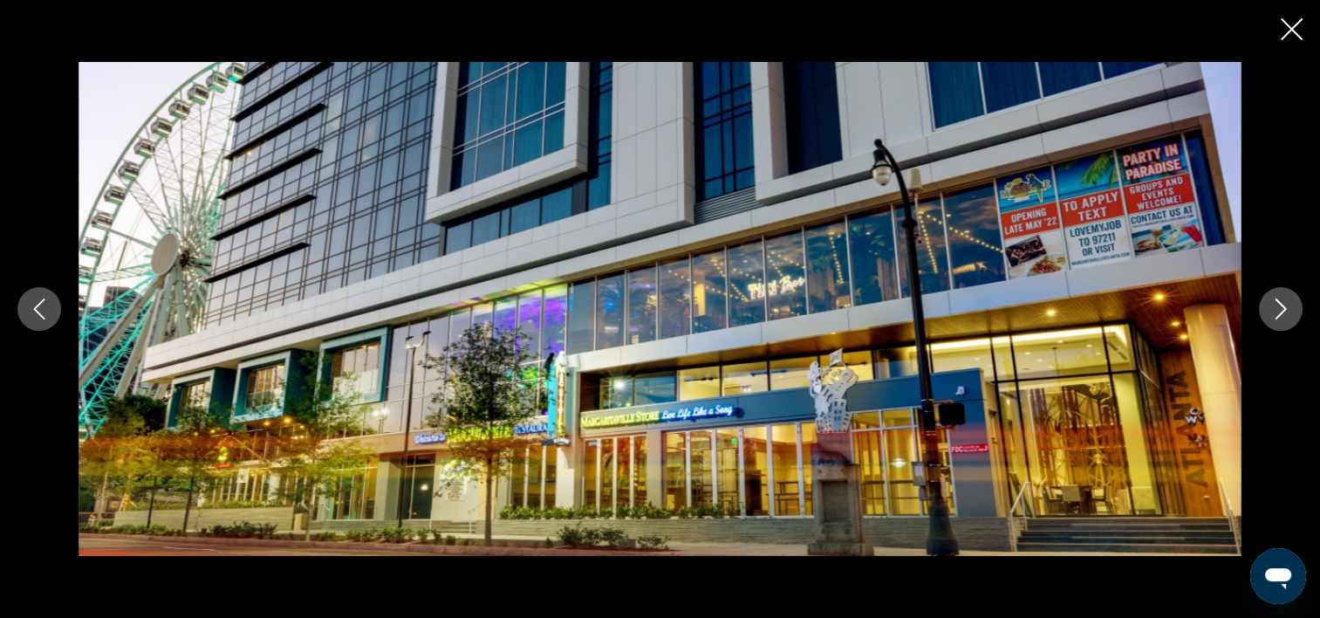
click at [1282, 311] on icon "Image suivante" at bounding box center [1281, 308] width 11 height 21
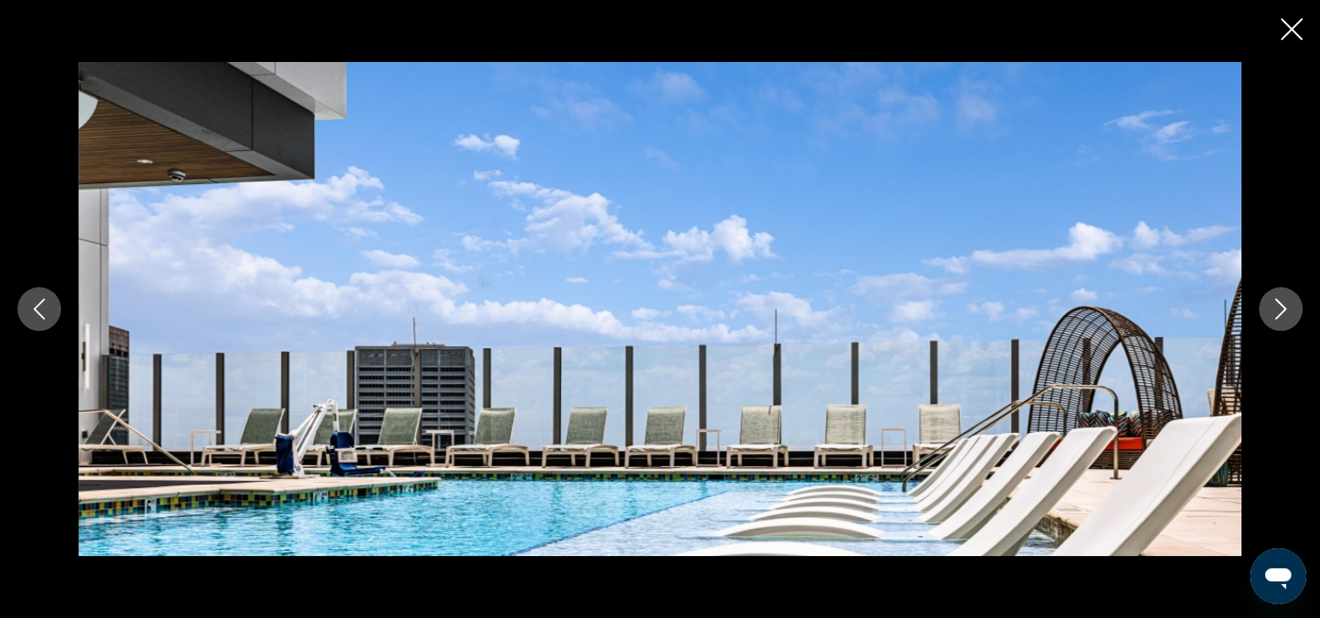
click at [1282, 311] on icon "Image suivante" at bounding box center [1281, 308] width 11 height 21
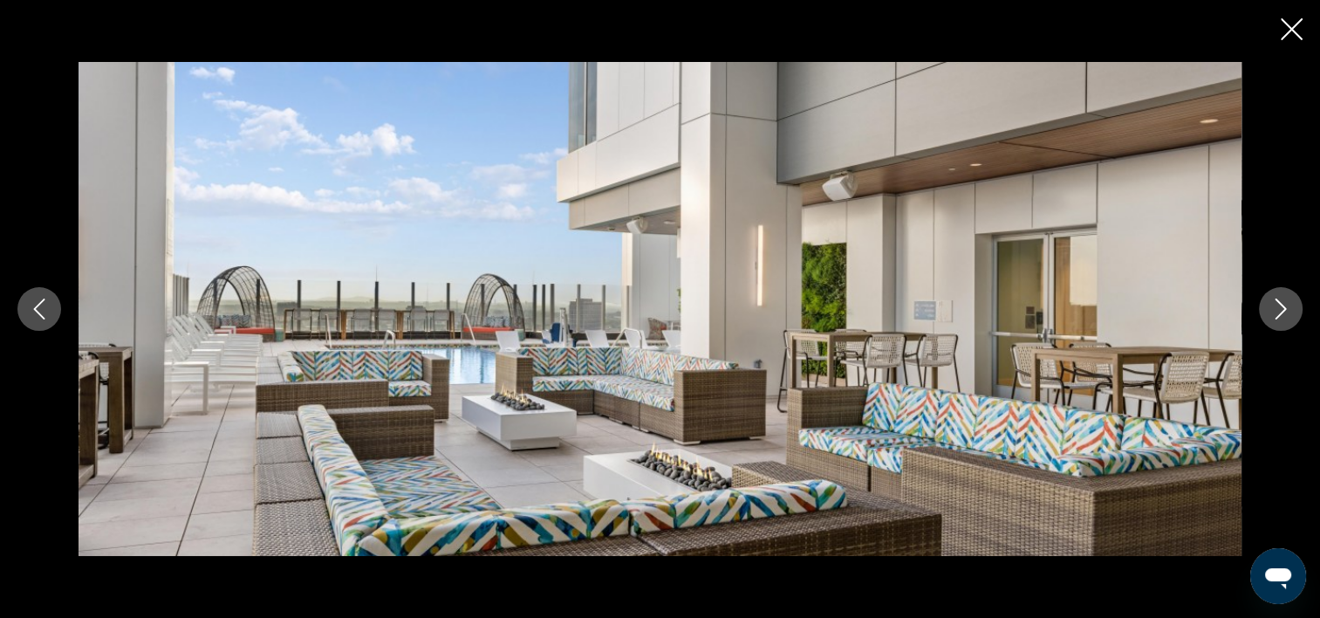
click at [1278, 310] on icon "Image suivante" at bounding box center [1280, 308] width 21 height 21
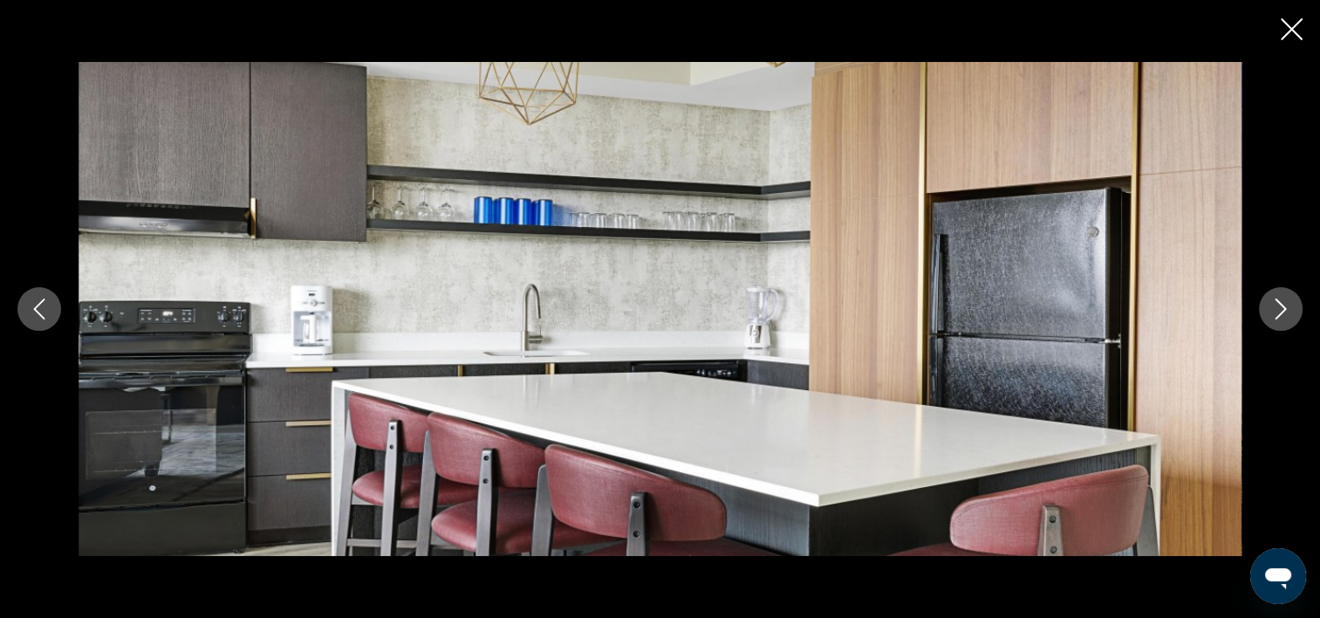
click at [1278, 310] on icon "Image suivante" at bounding box center [1280, 308] width 21 height 21
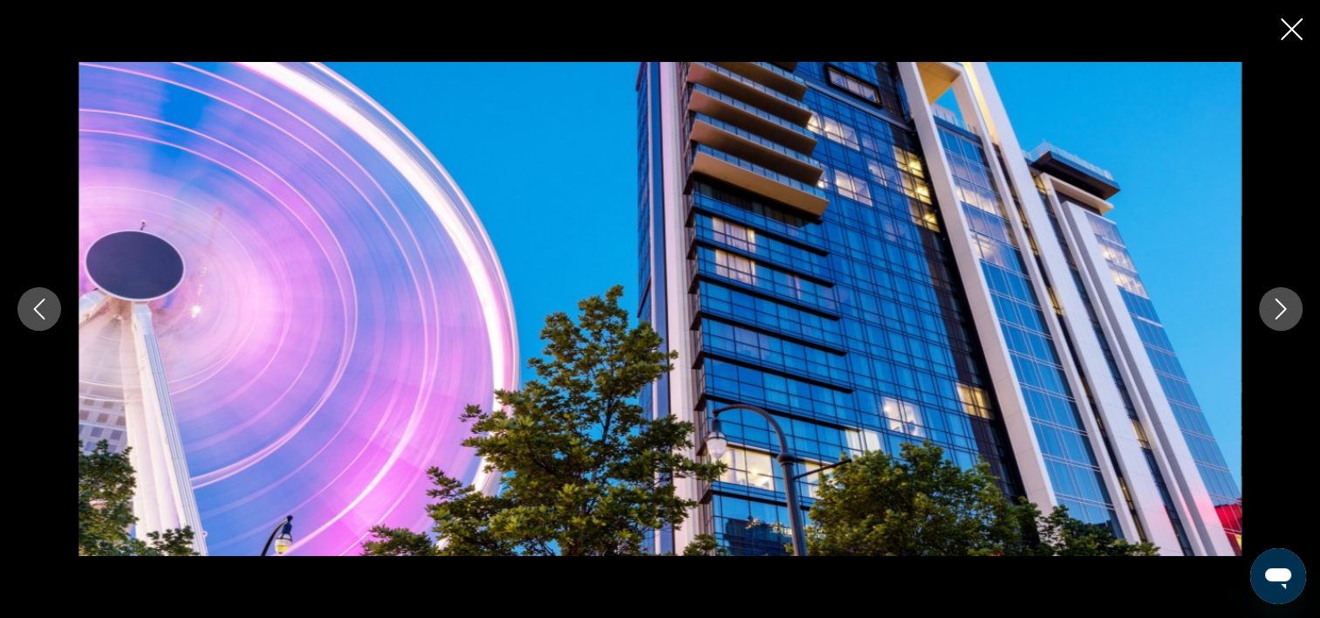
click at [1278, 310] on icon "Image suivante" at bounding box center [1280, 308] width 21 height 21
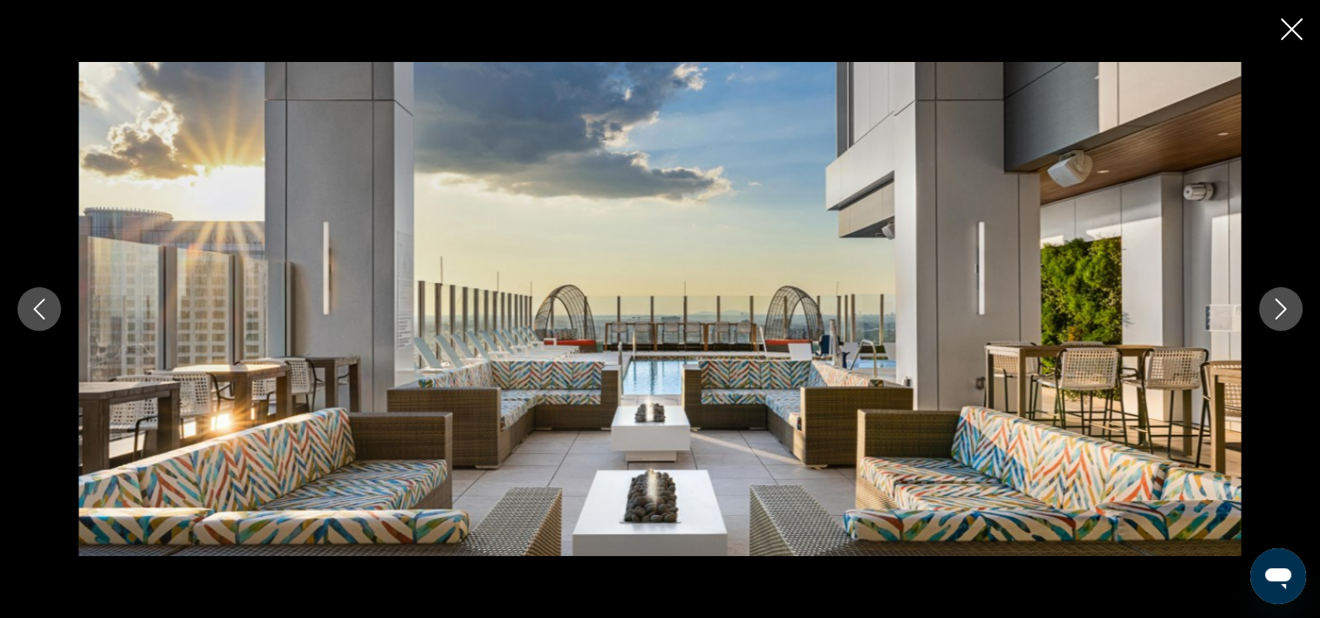
click at [1278, 310] on icon "Image suivante" at bounding box center [1280, 308] width 21 height 21
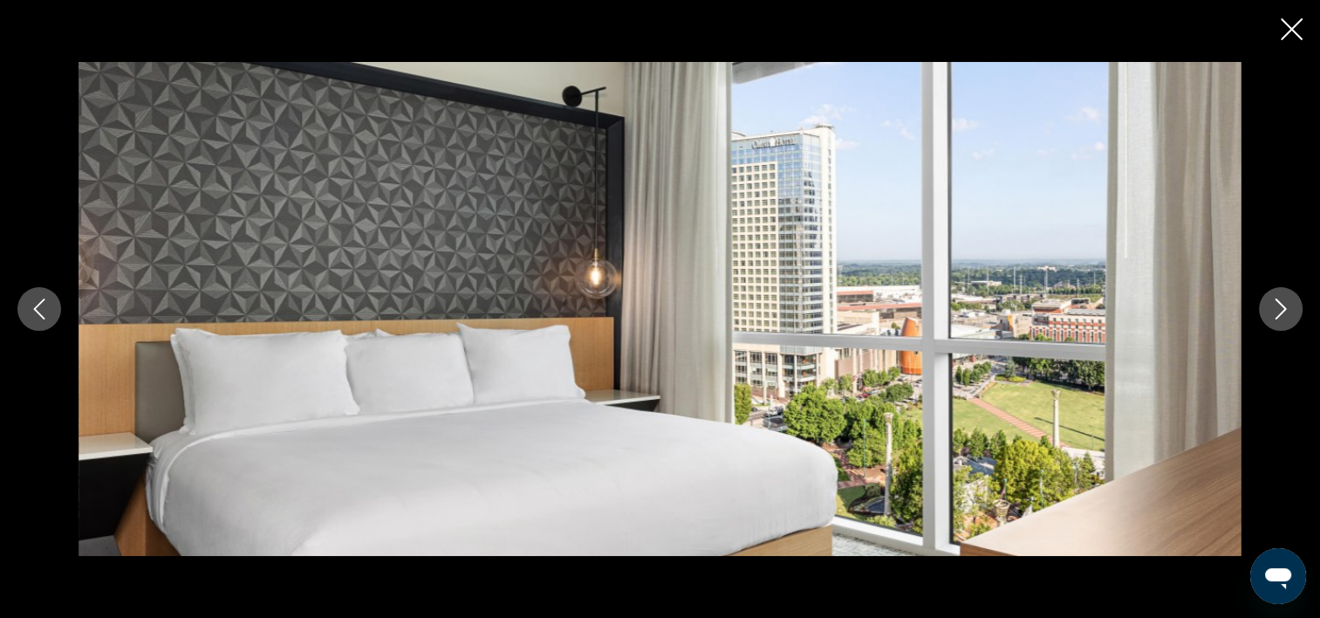
click at [1278, 310] on icon "Image suivante" at bounding box center [1280, 308] width 21 height 21
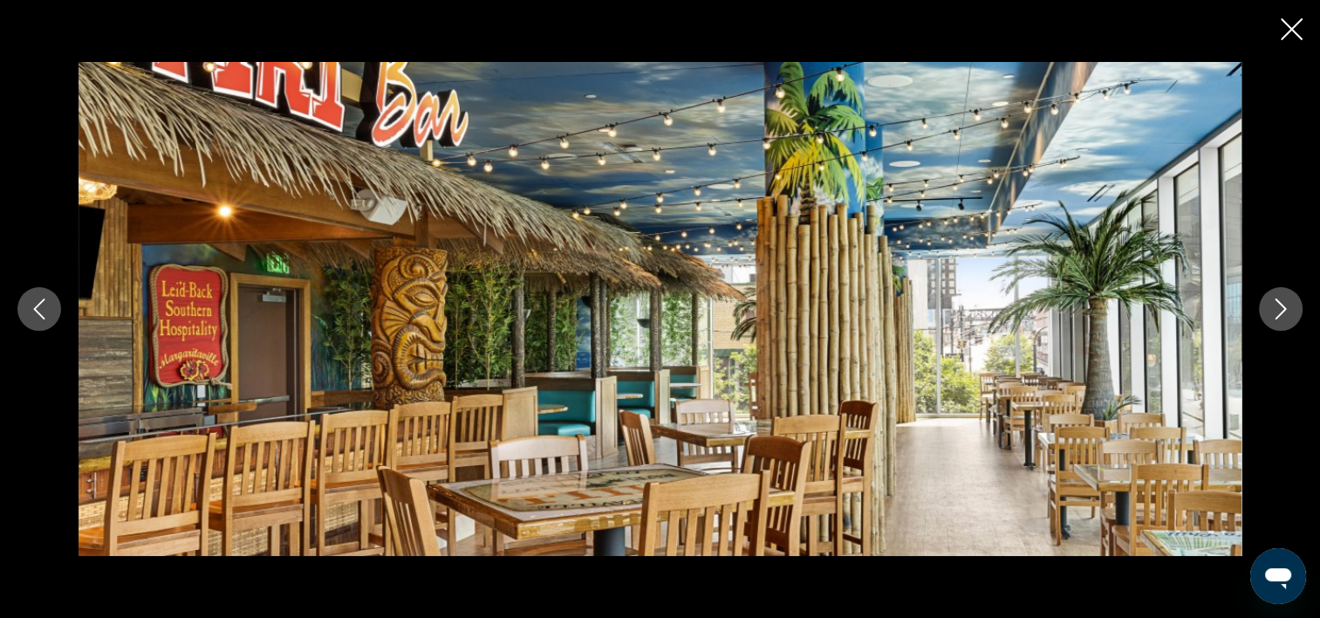
click at [1278, 310] on icon "Image suivante" at bounding box center [1280, 308] width 21 height 21
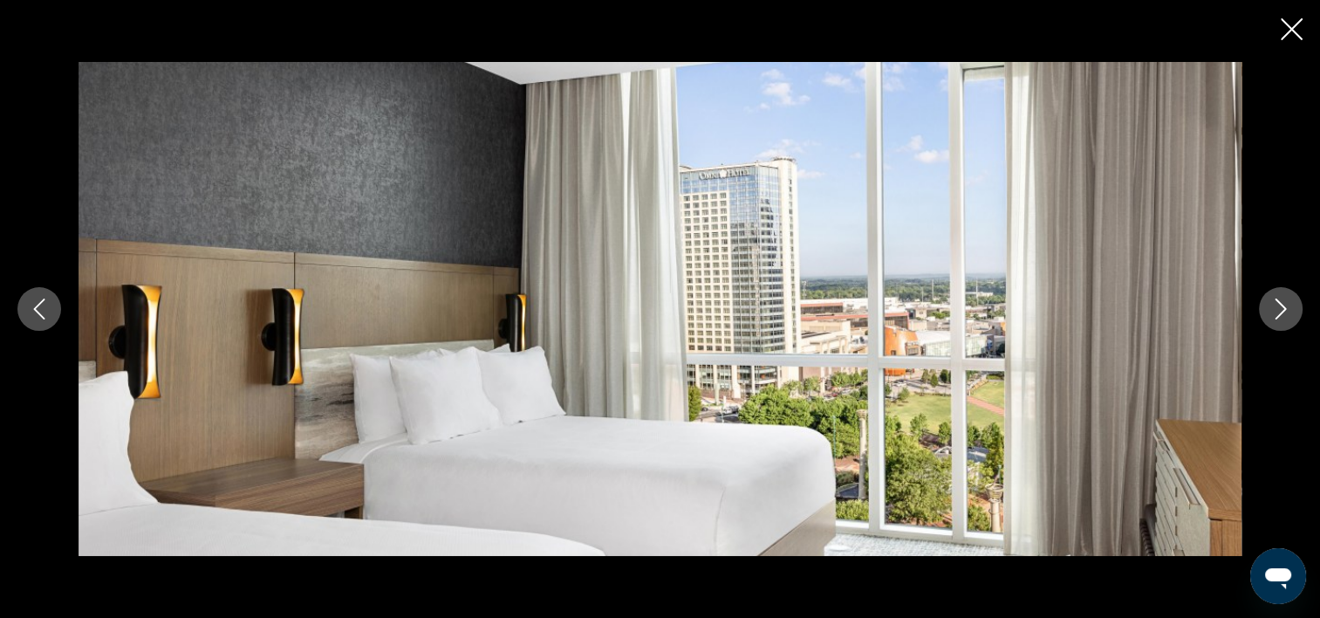
click at [1278, 310] on icon "Image suivante" at bounding box center [1280, 308] width 21 height 21
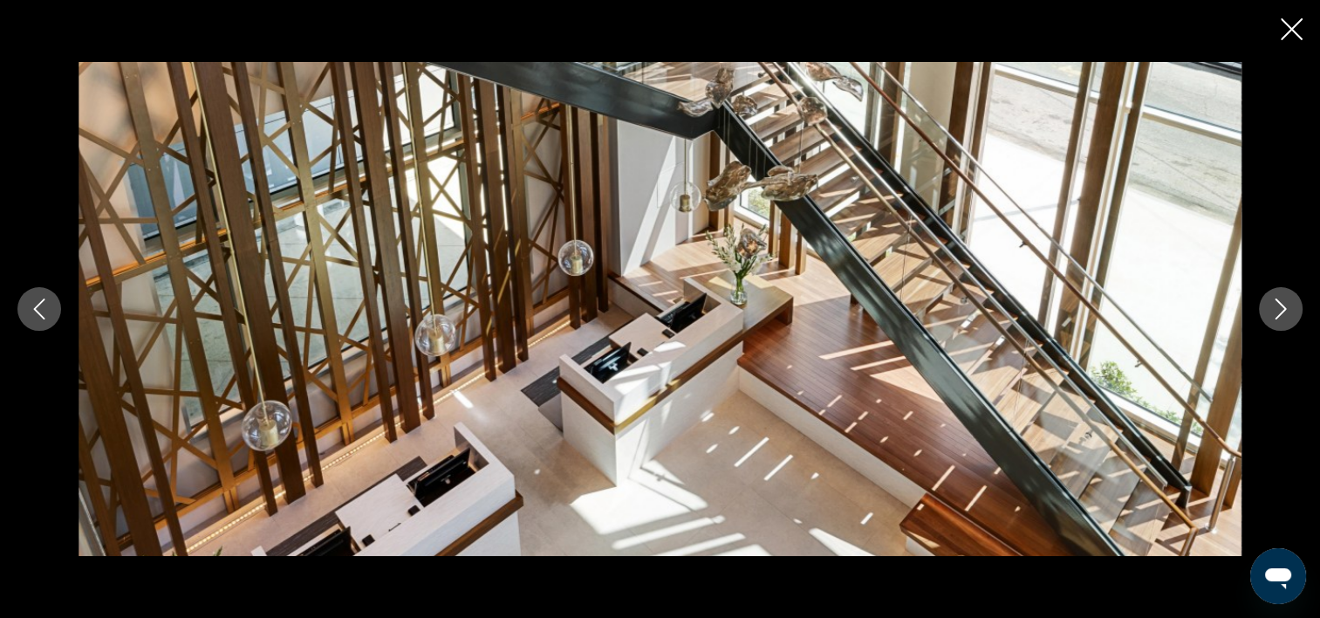
click at [1276, 307] on icon "Image suivante" at bounding box center [1280, 308] width 21 height 21
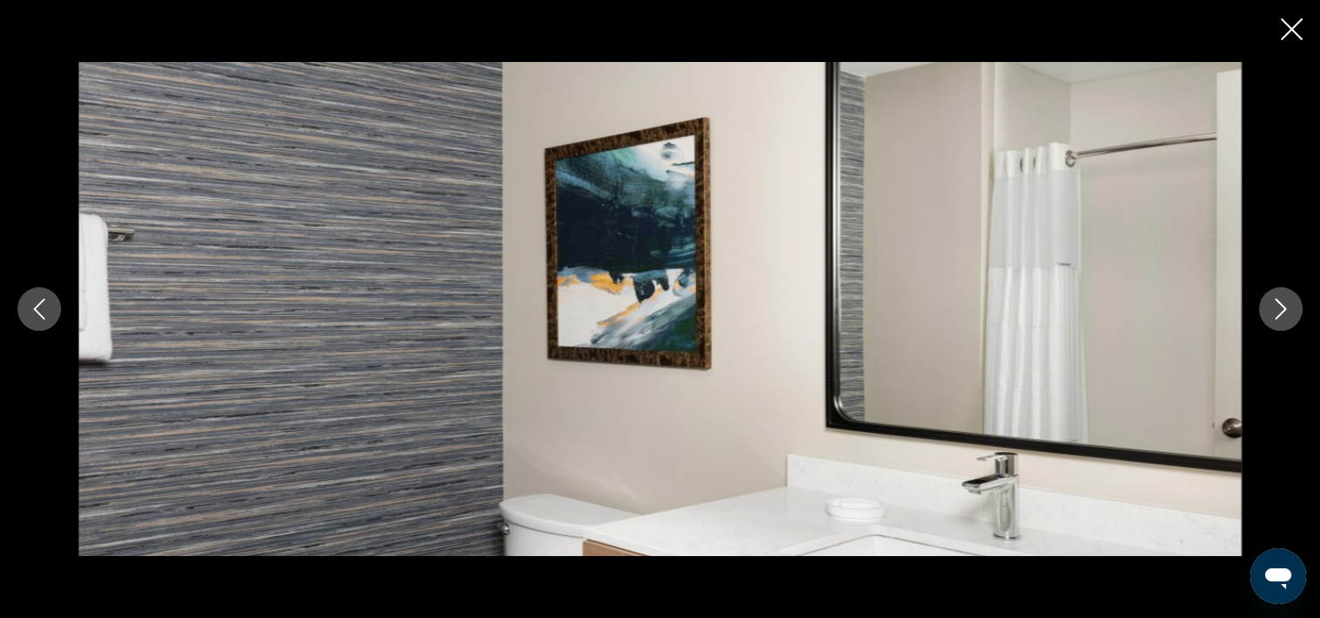
click at [1276, 307] on icon "Image suivante" at bounding box center [1280, 308] width 21 height 21
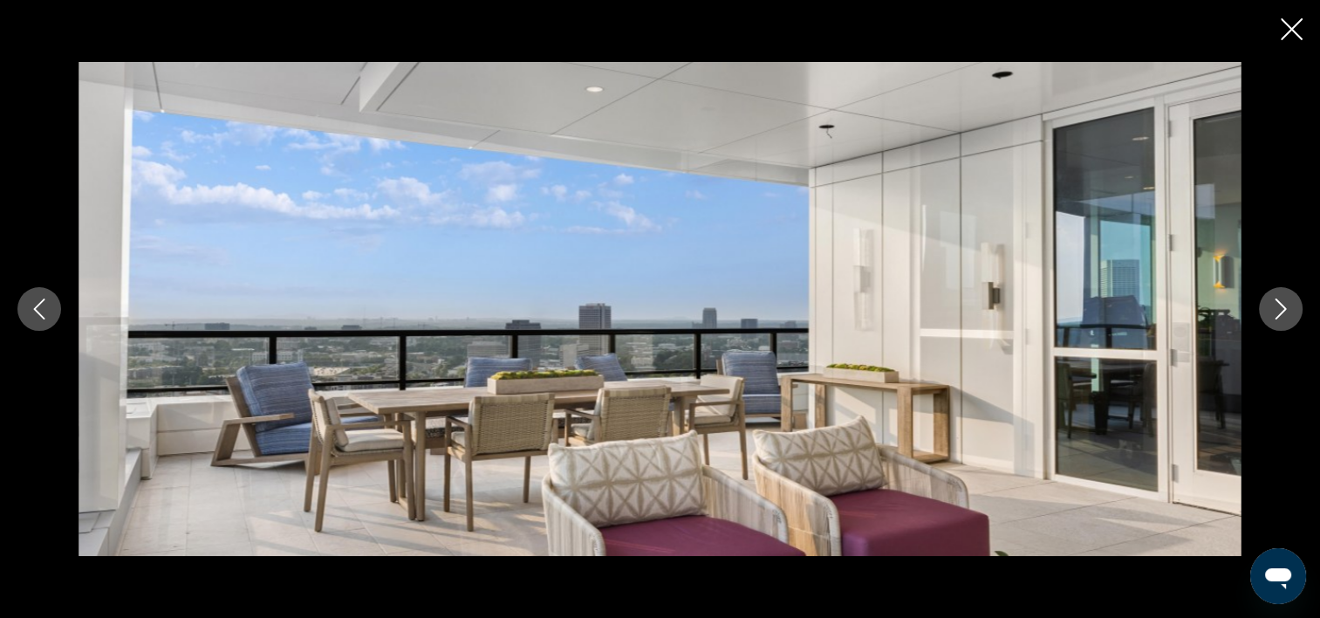
click at [1274, 309] on icon "Image suivante" at bounding box center [1280, 308] width 21 height 21
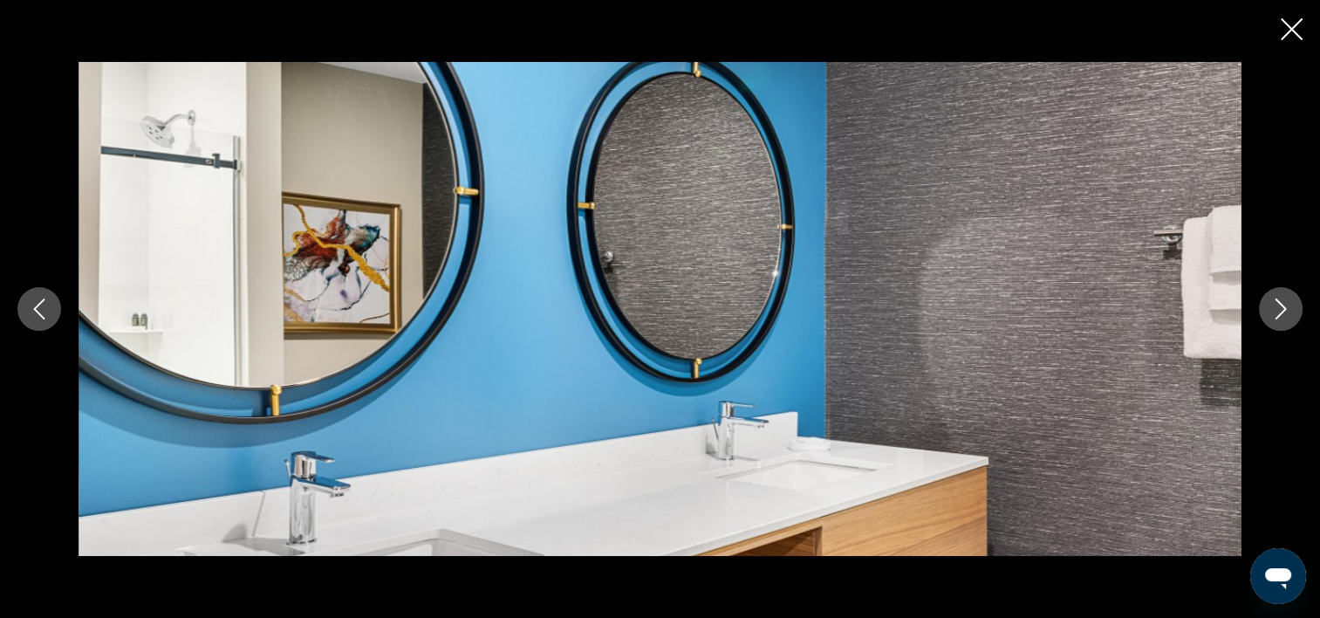
click at [1273, 311] on icon "Image suivante" at bounding box center [1280, 308] width 21 height 21
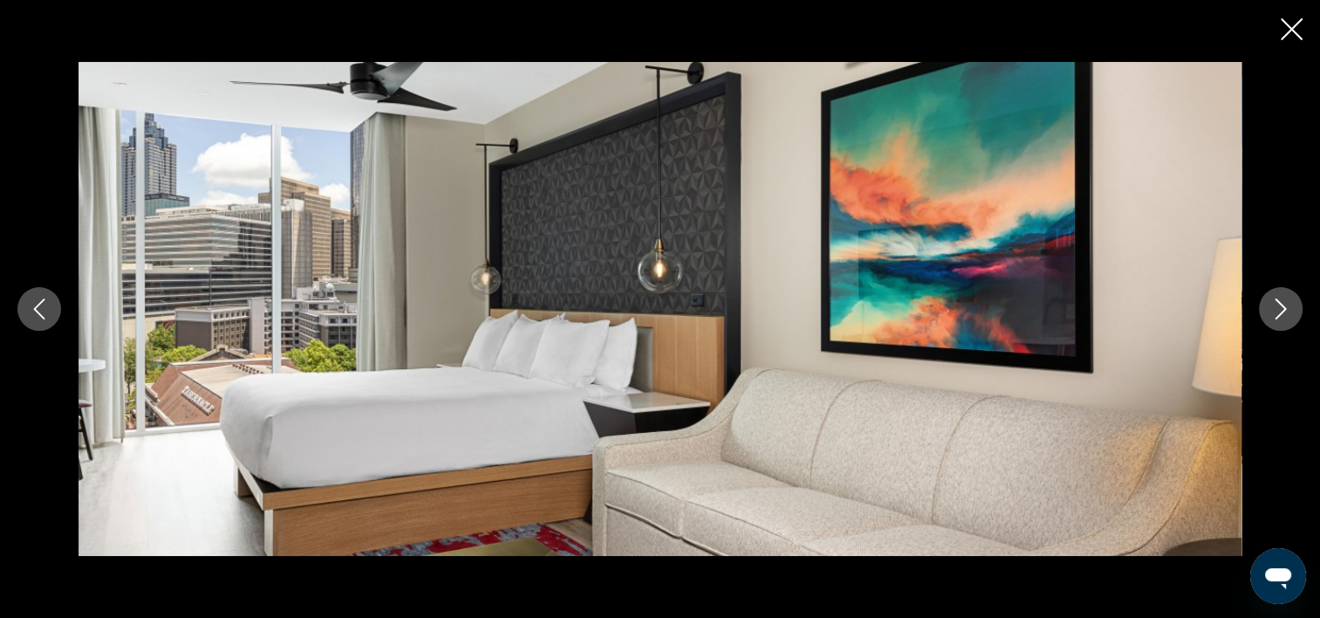
click at [1271, 313] on icon "Image suivante" at bounding box center [1280, 308] width 21 height 21
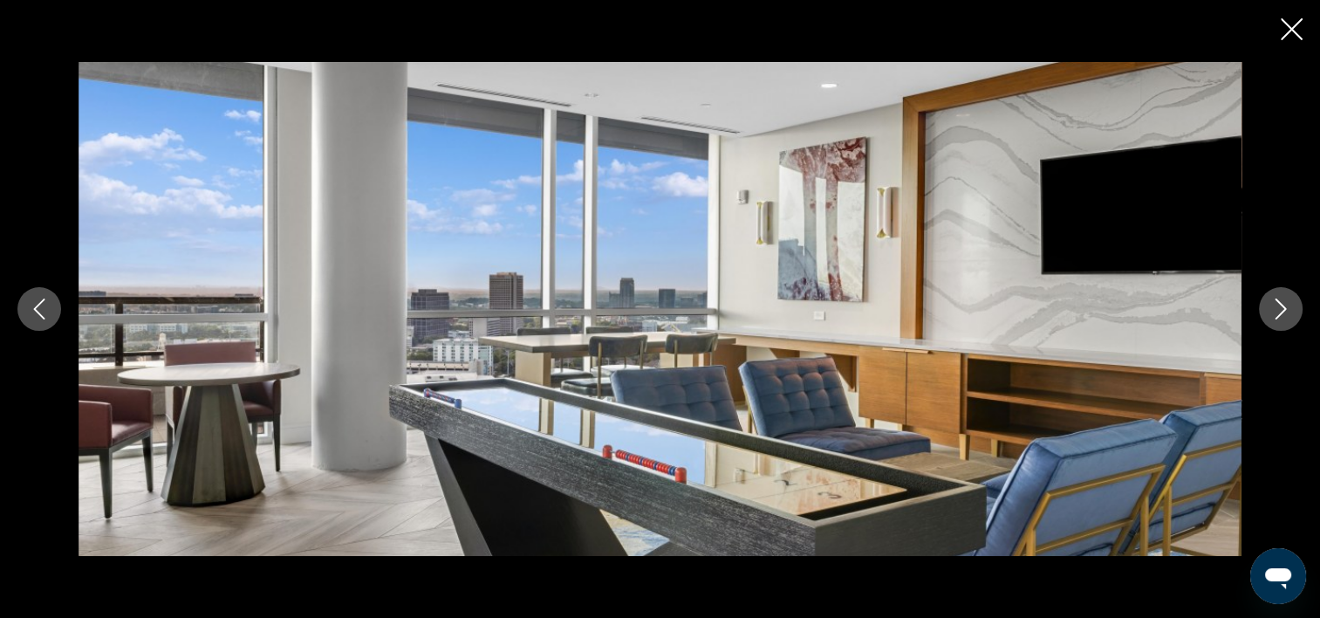
click at [1290, 35] on icon "Fermer le diaporama" at bounding box center [1292, 29] width 22 height 22
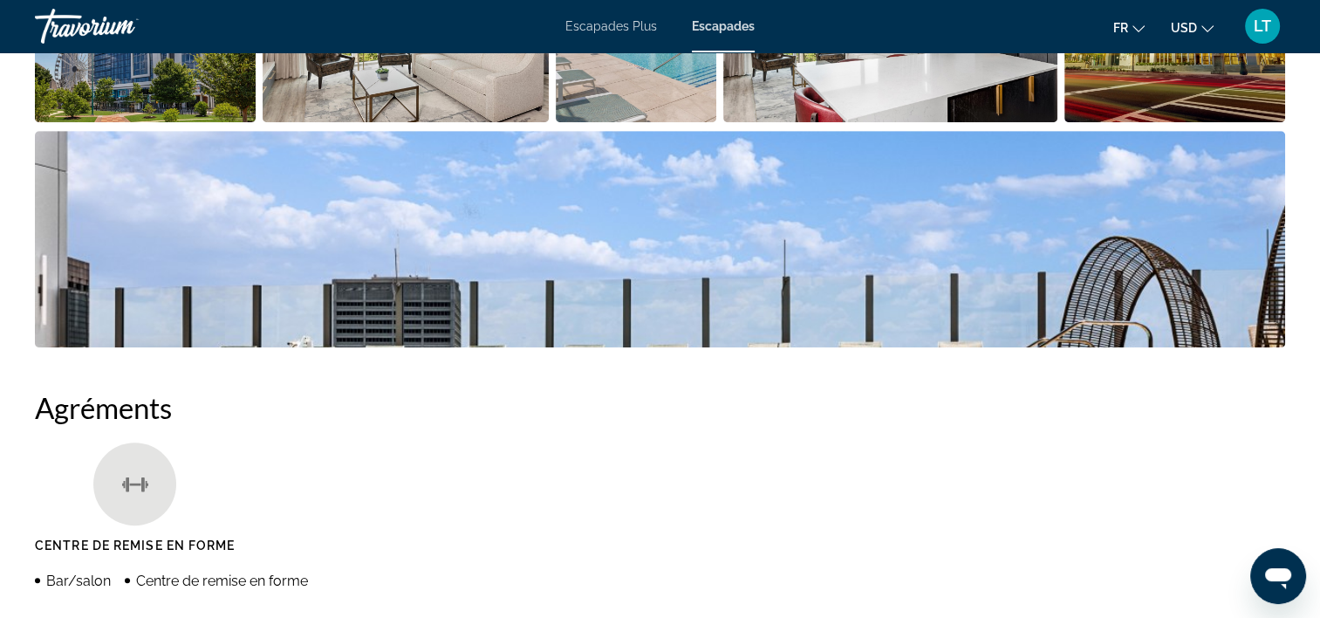
scroll to position [873, 0]
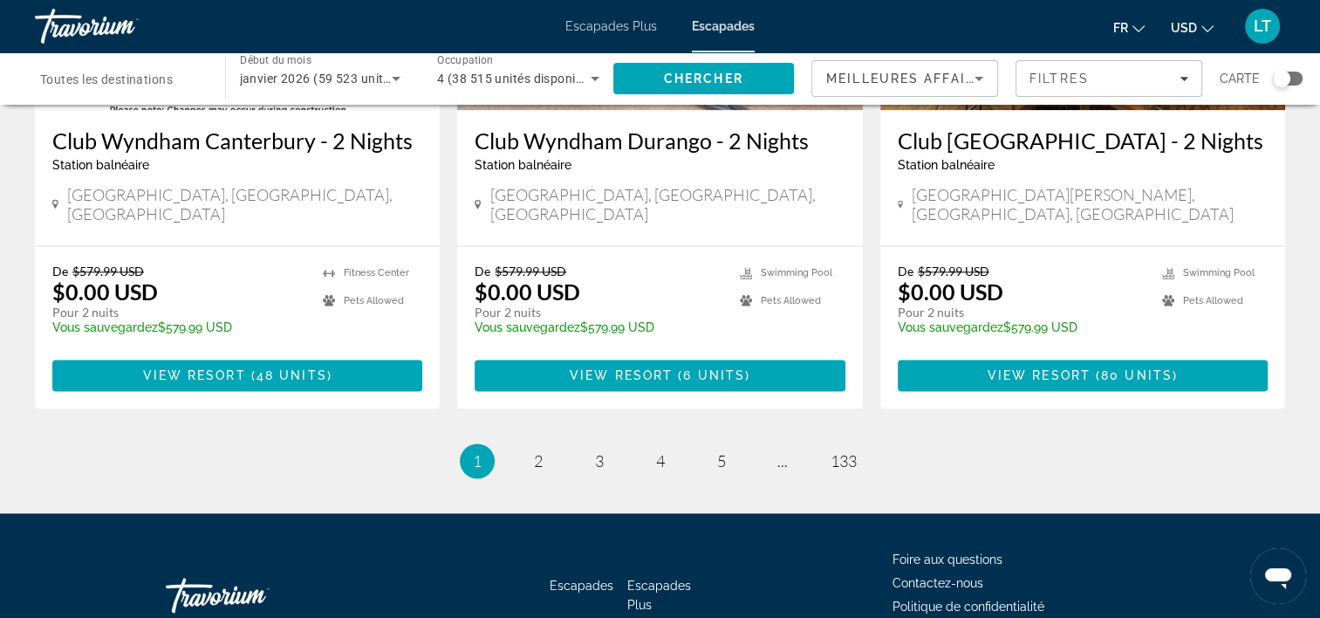
scroll to position [2269, 0]
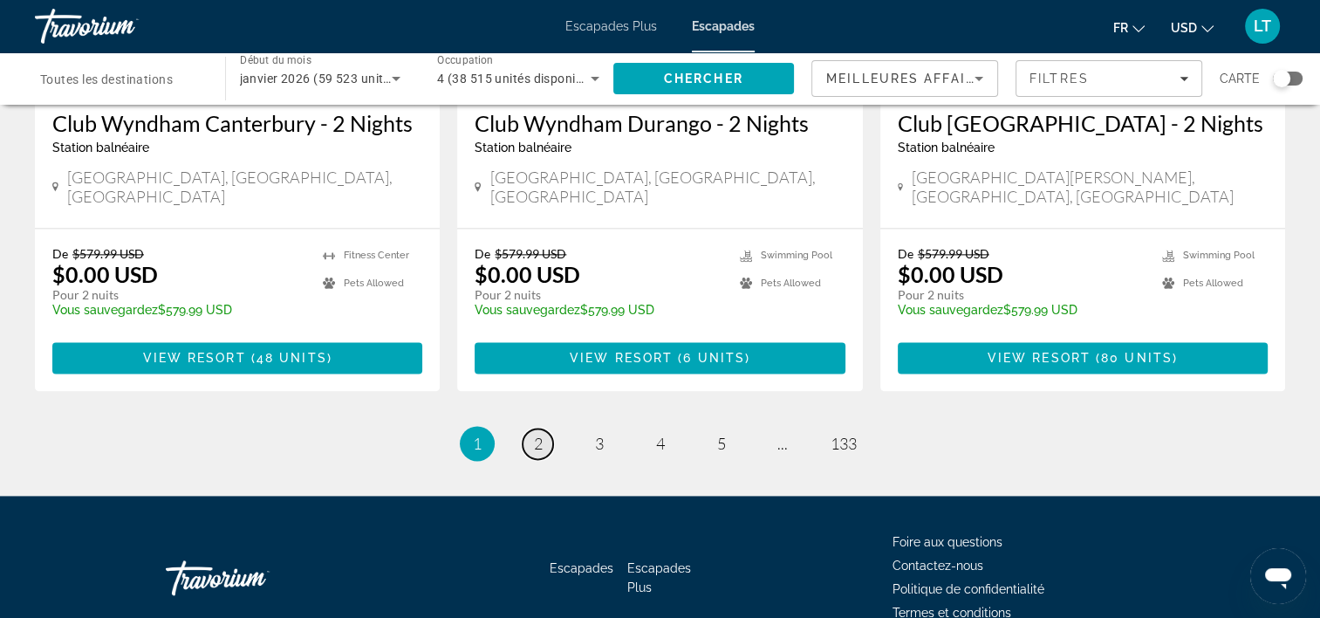
click at [541, 434] on span "2" at bounding box center [538, 443] width 9 height 19
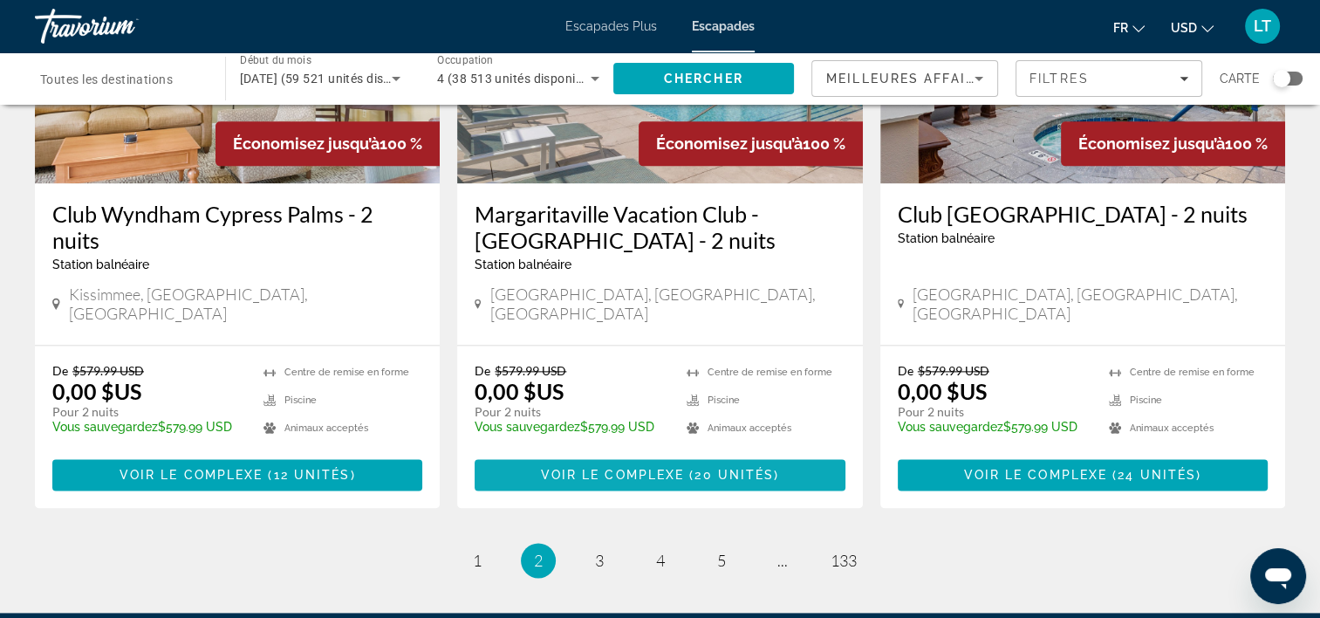
scroll to position [2181, 0]
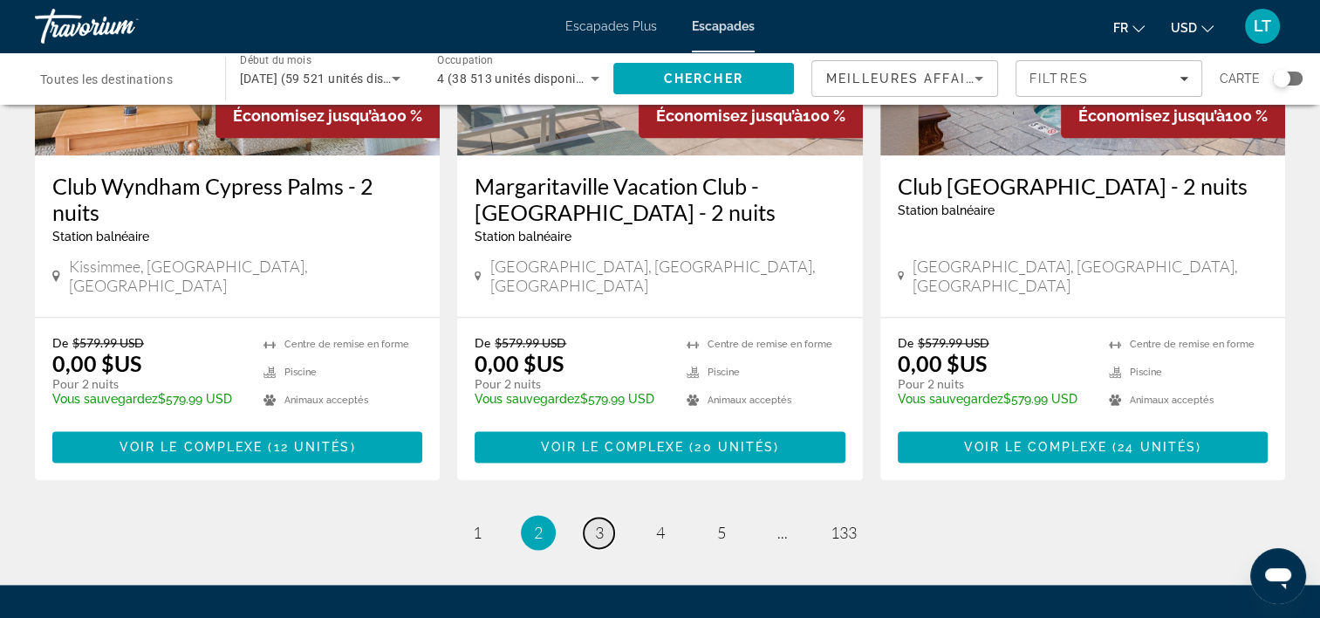
click at [604, 517] on link "page 3" at bounding box center [599, 532] width 31 height 31
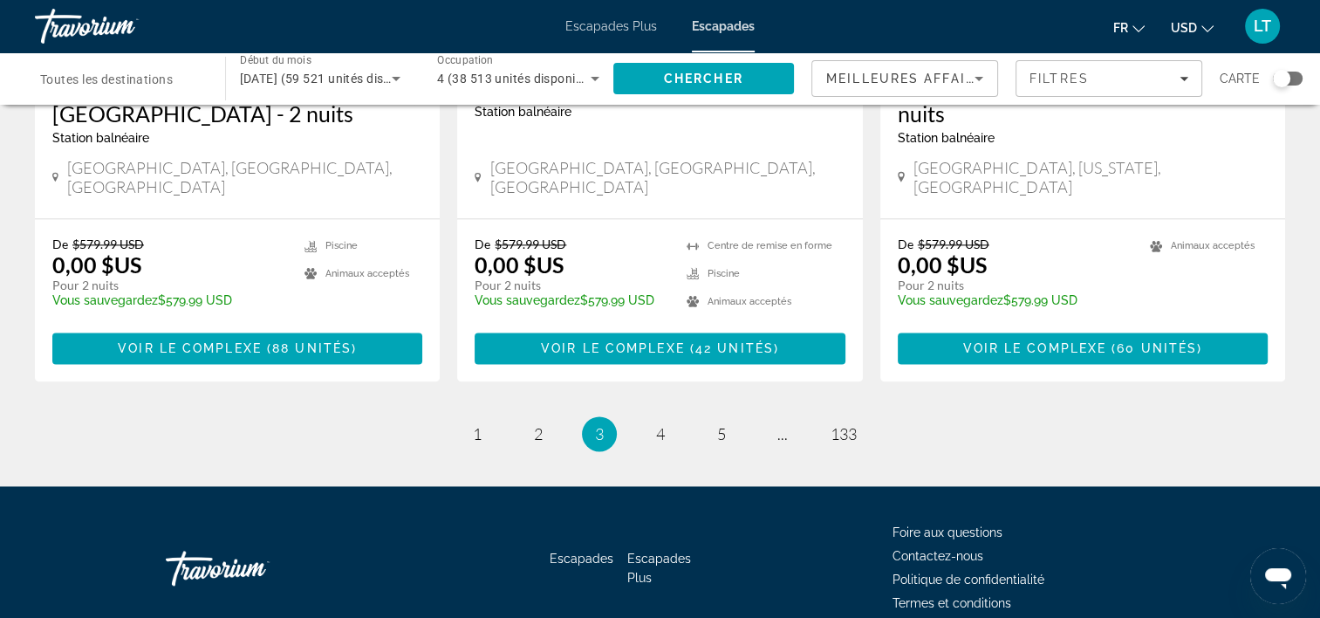
scroll to position [2283, 0]
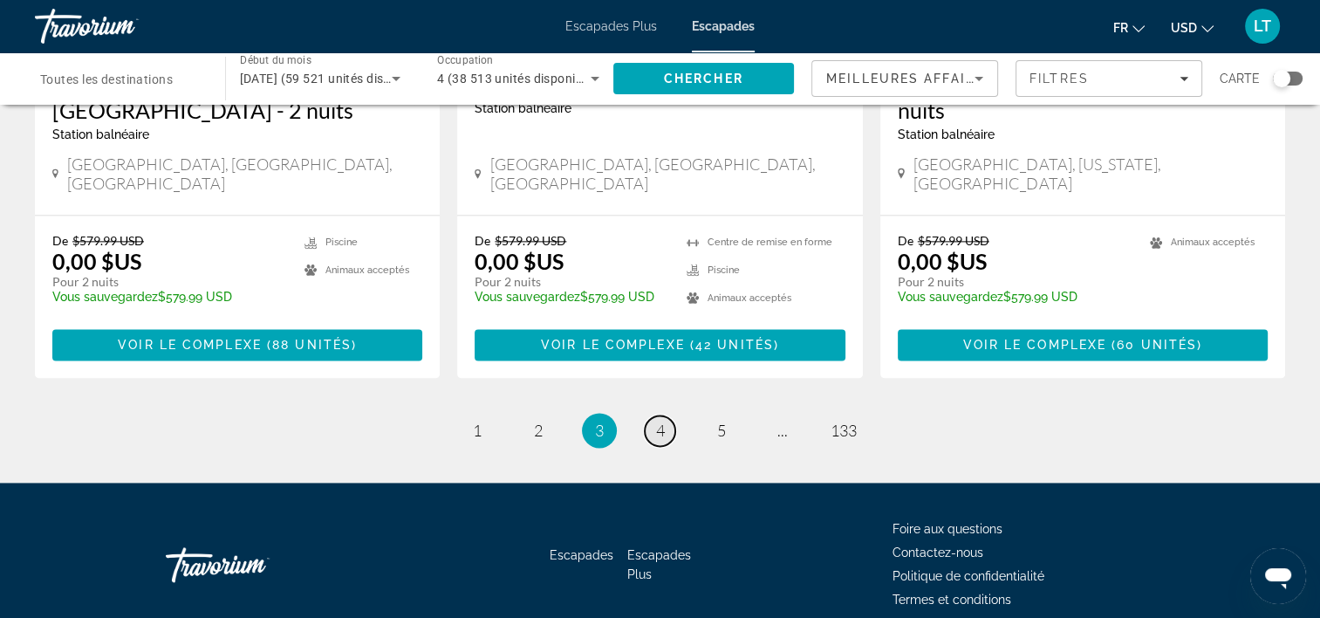
click at [660, 421] on span "4" at bounding box center [660, 430] width 9 height 19
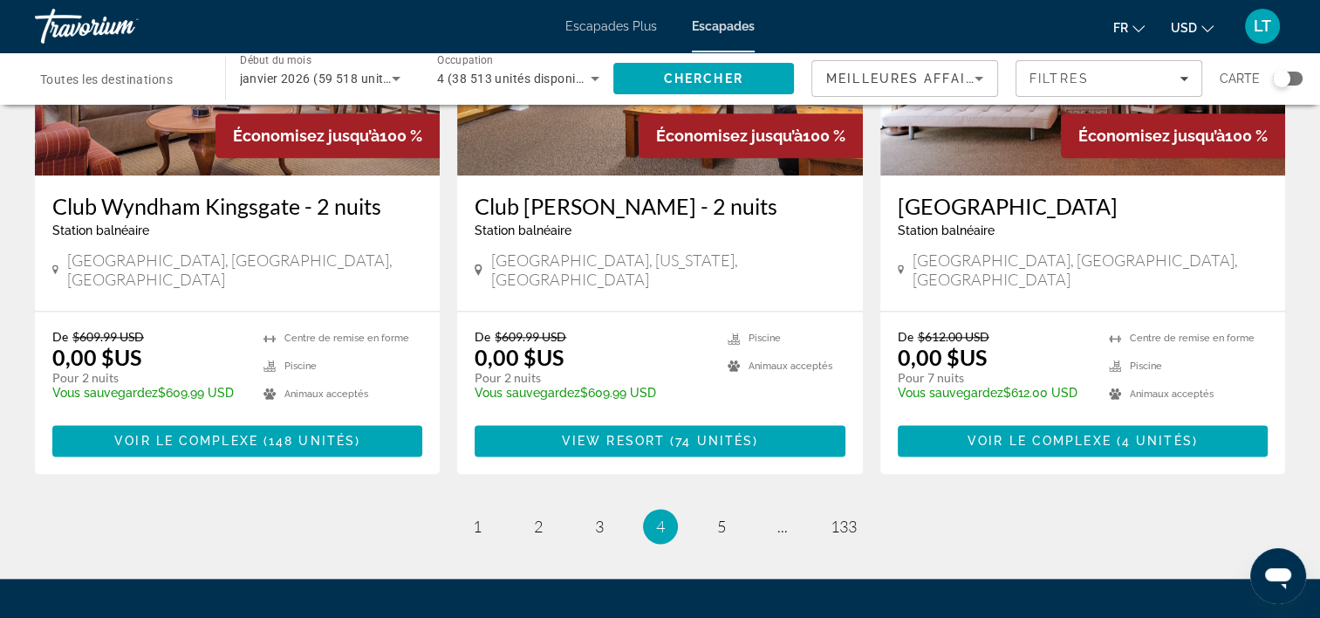
scroll to position [2181, 0]
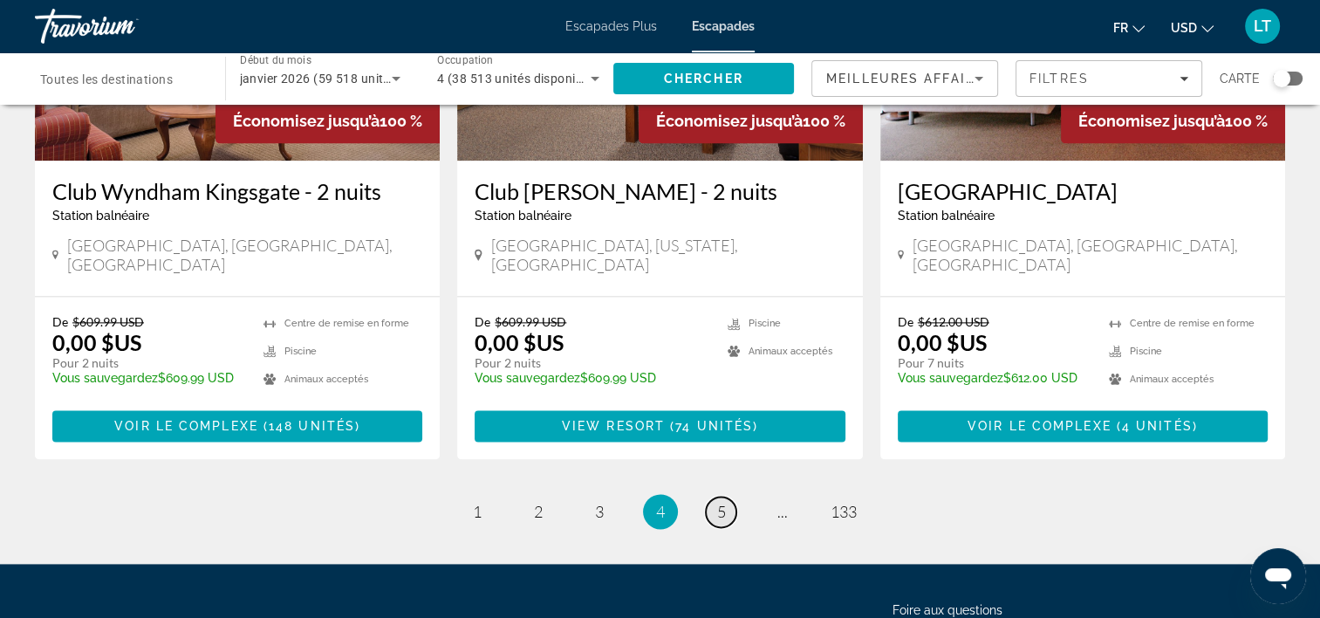
click at [717, 502] on span "5" at bounding box center [721, 511] width 9 height 19
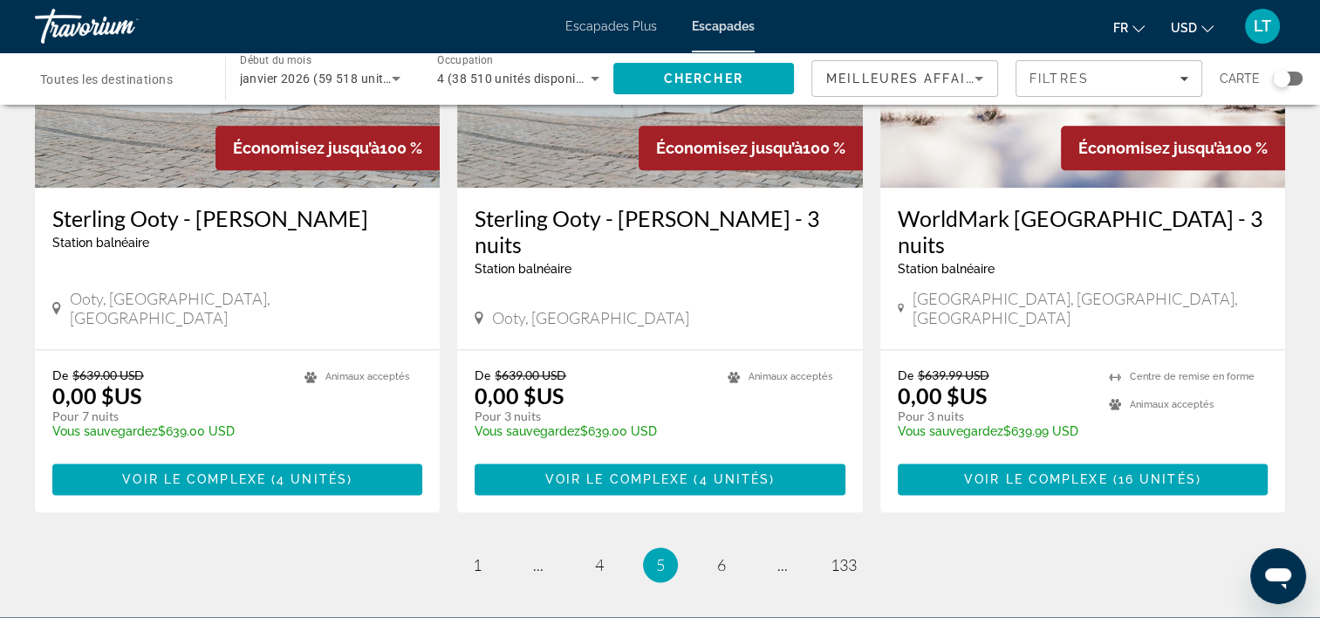
scroll to position [2181, 0]
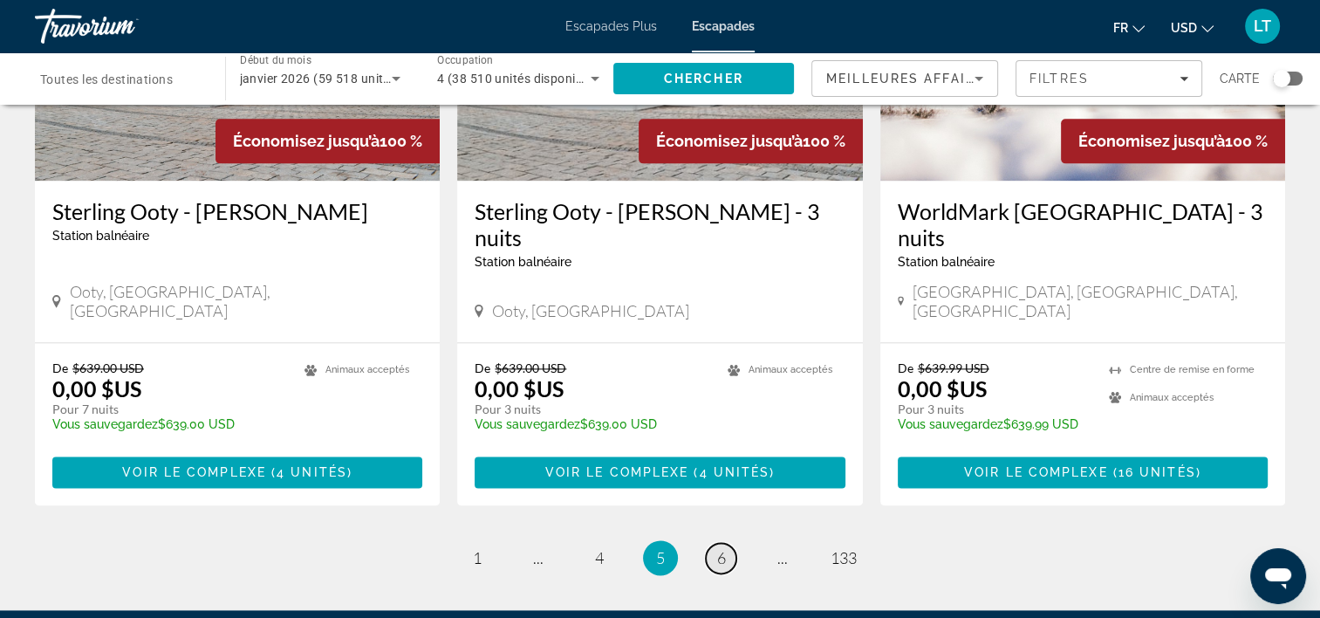
click at [724, 548] on span "6" at bounding box center [721, 557] width 9 height 19
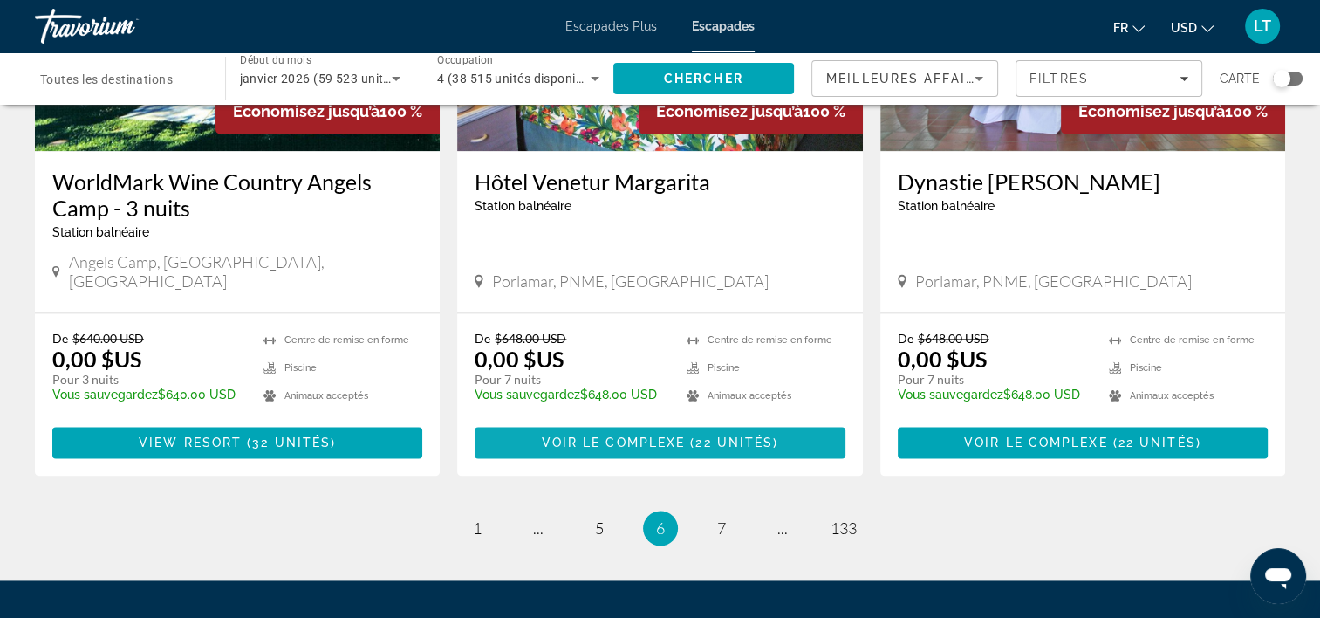
scroll to position [2283, 0]
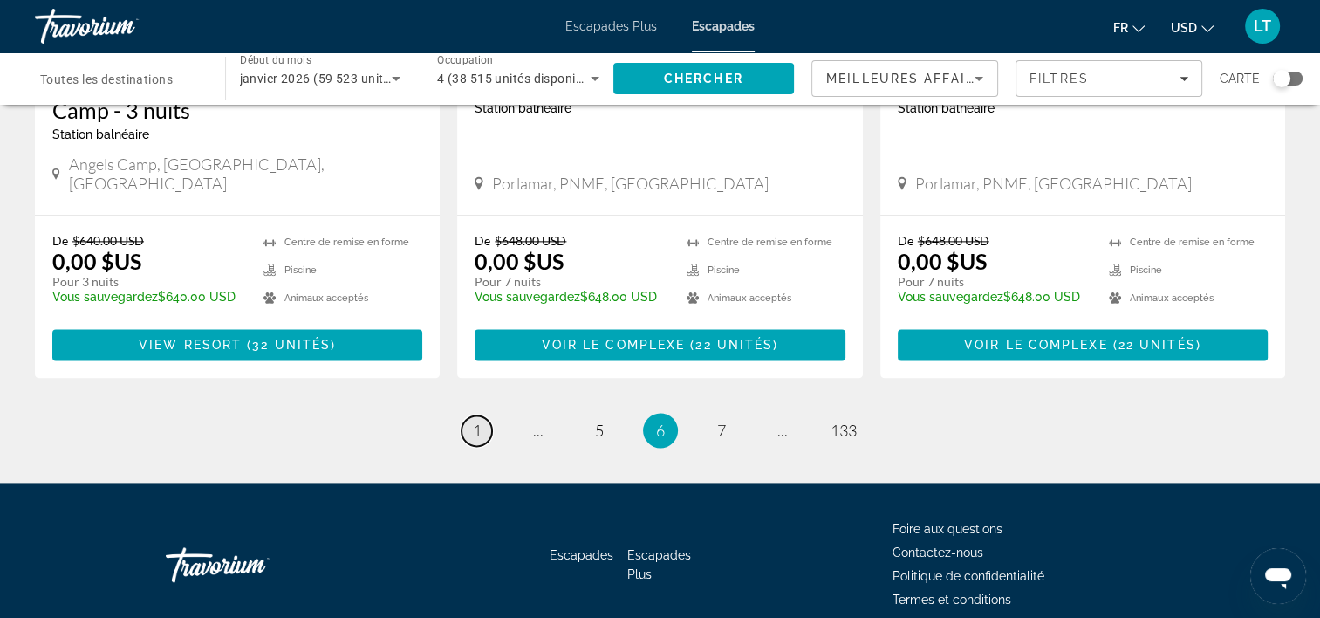
click at [476, 421] on span "1" at bounding box center [477, 430] width 9 height 19
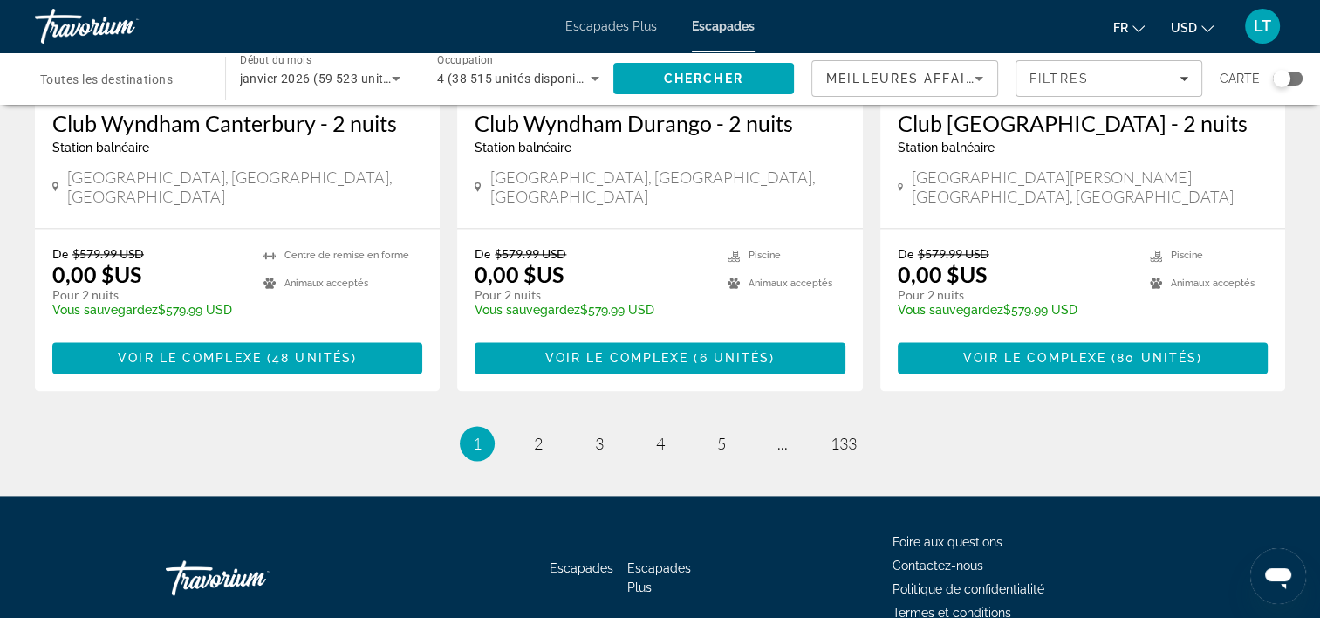
scroll to position [2309, 0]
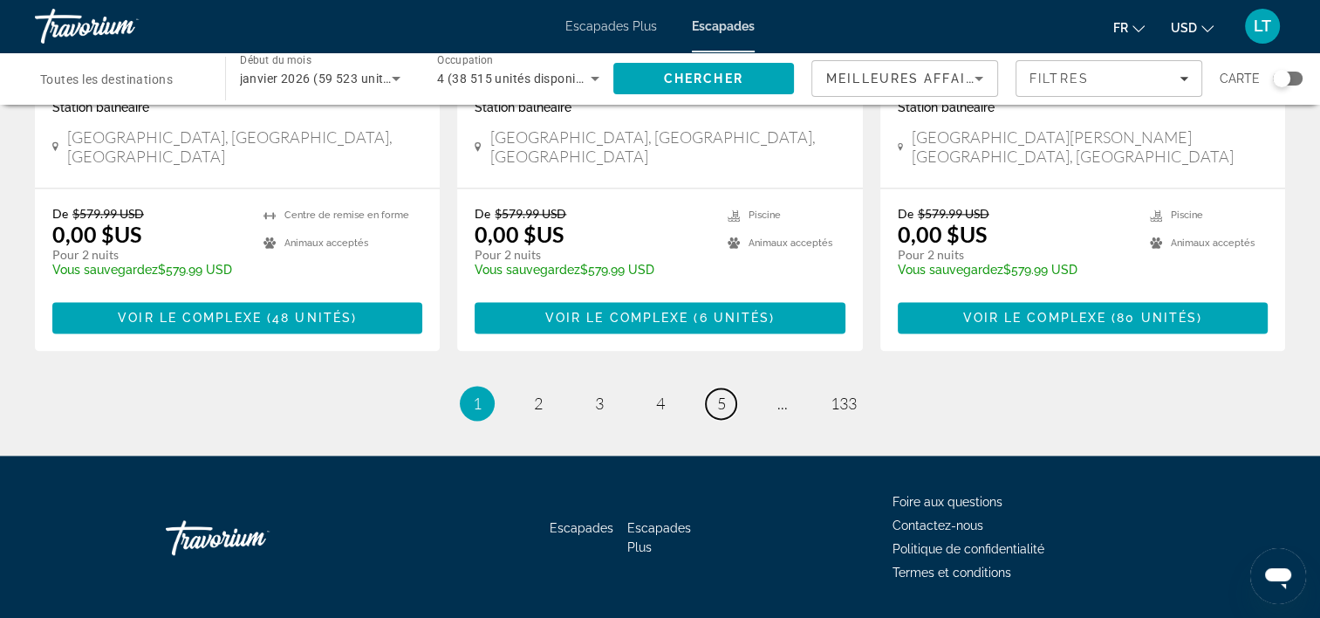
click at [715, 388] on link "page 5" at bounding box center [721, 403] width 31 height 31
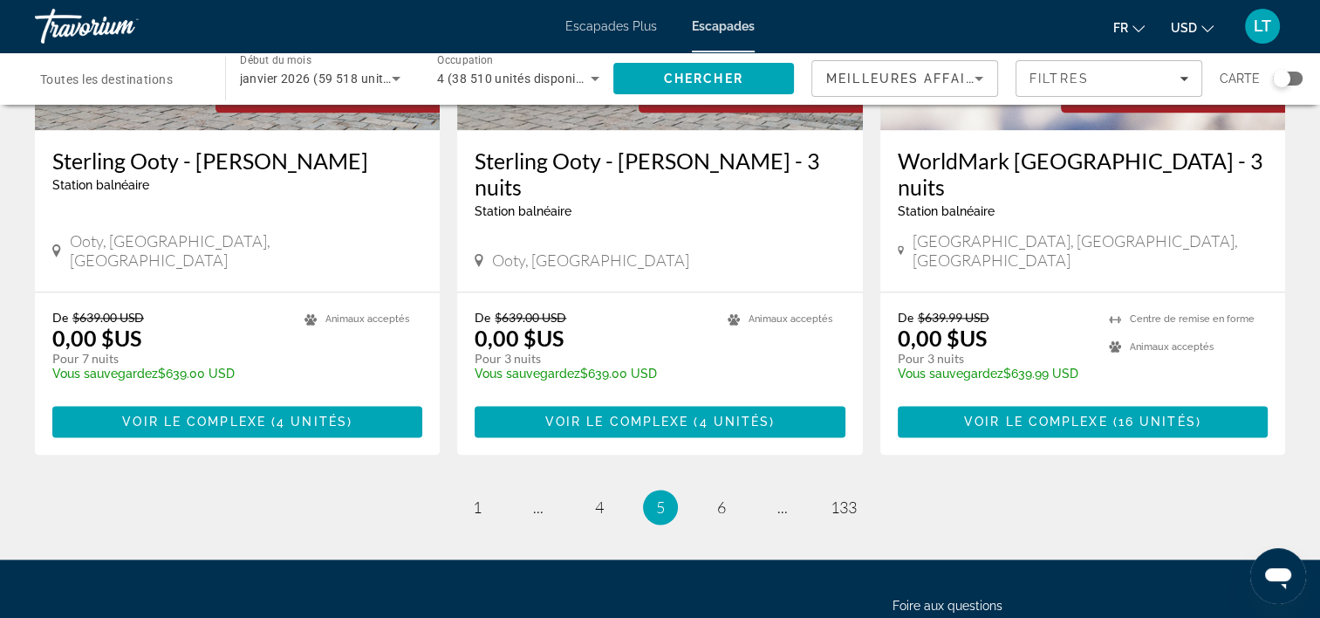
scroll to position [2256, 0]
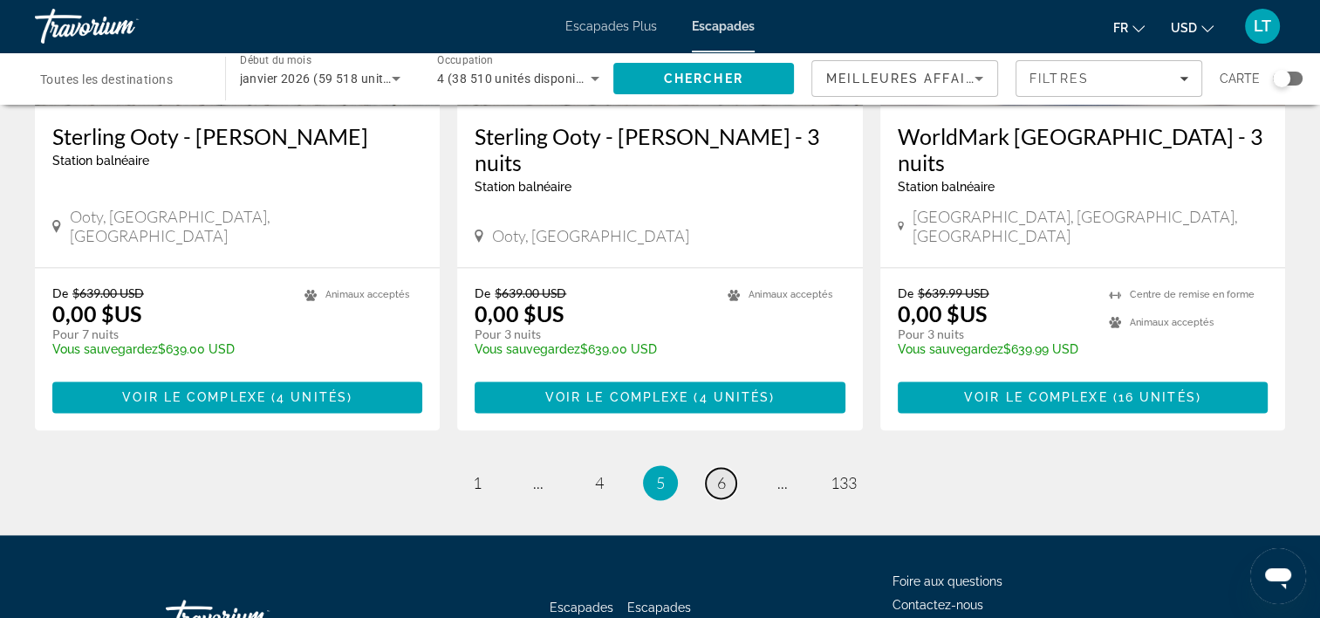
click at [720, 473] on span "6" at bounding box center [721, 482] width 9 height 19
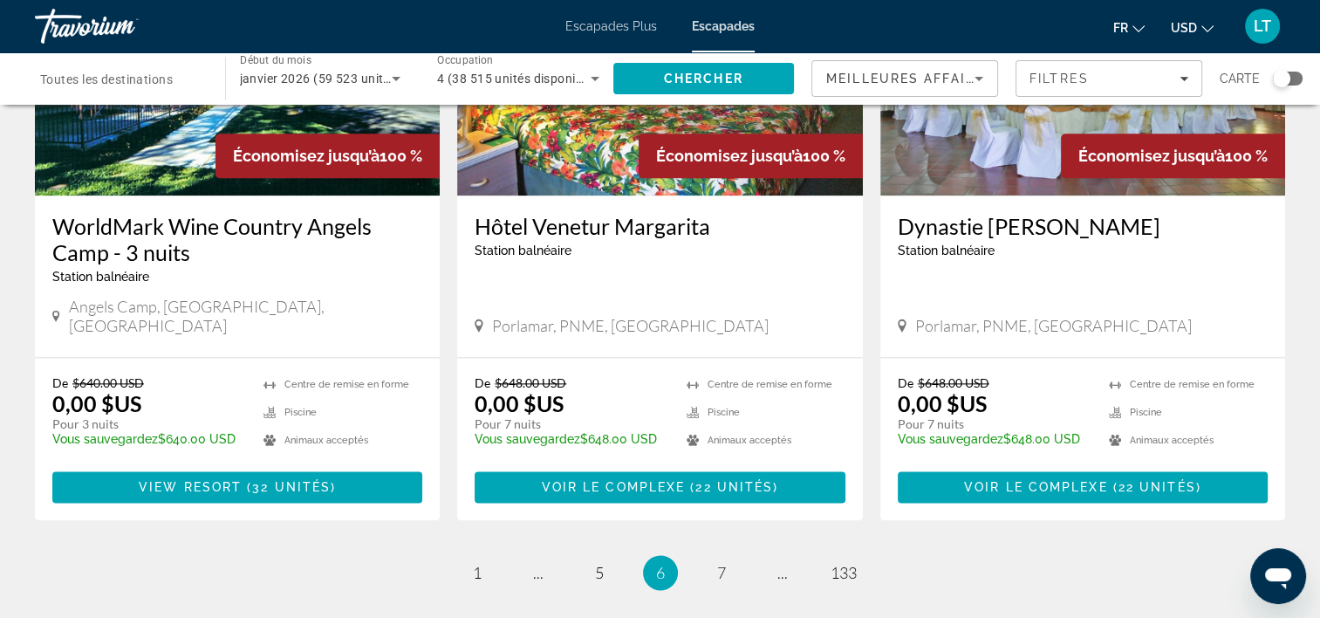
scroll to position [2181, 0]
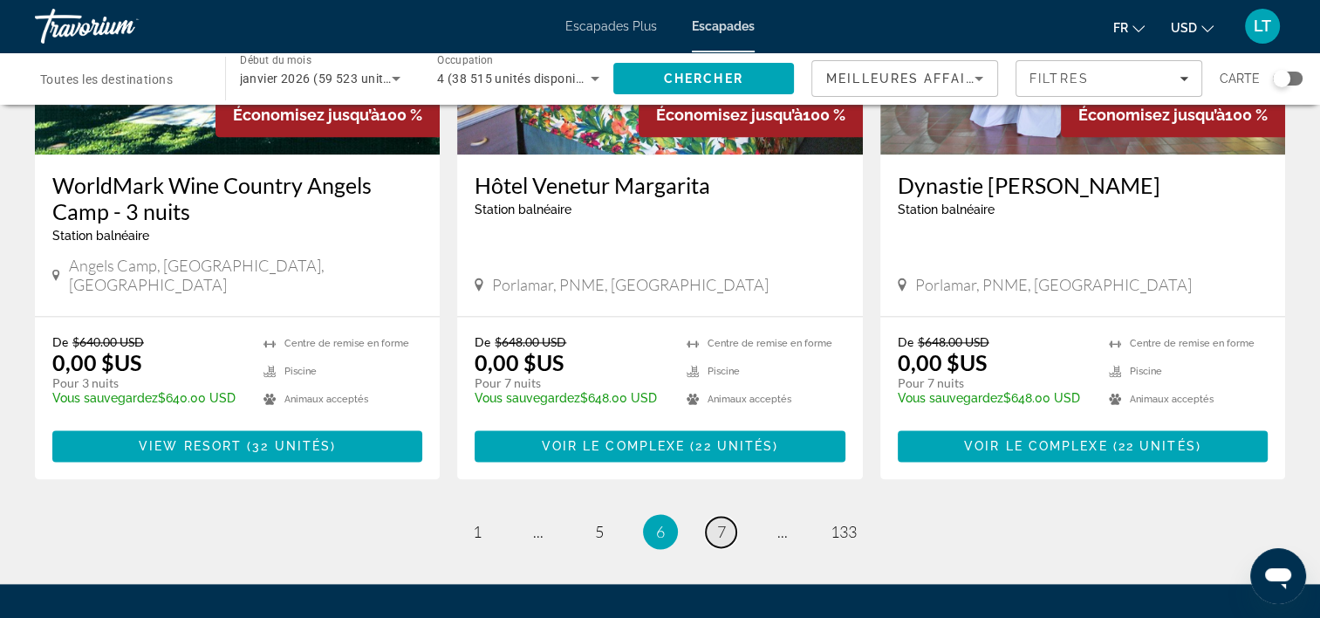
click at [722, 522] on span "7" at bounding box center [721, 531] width 9 height 19
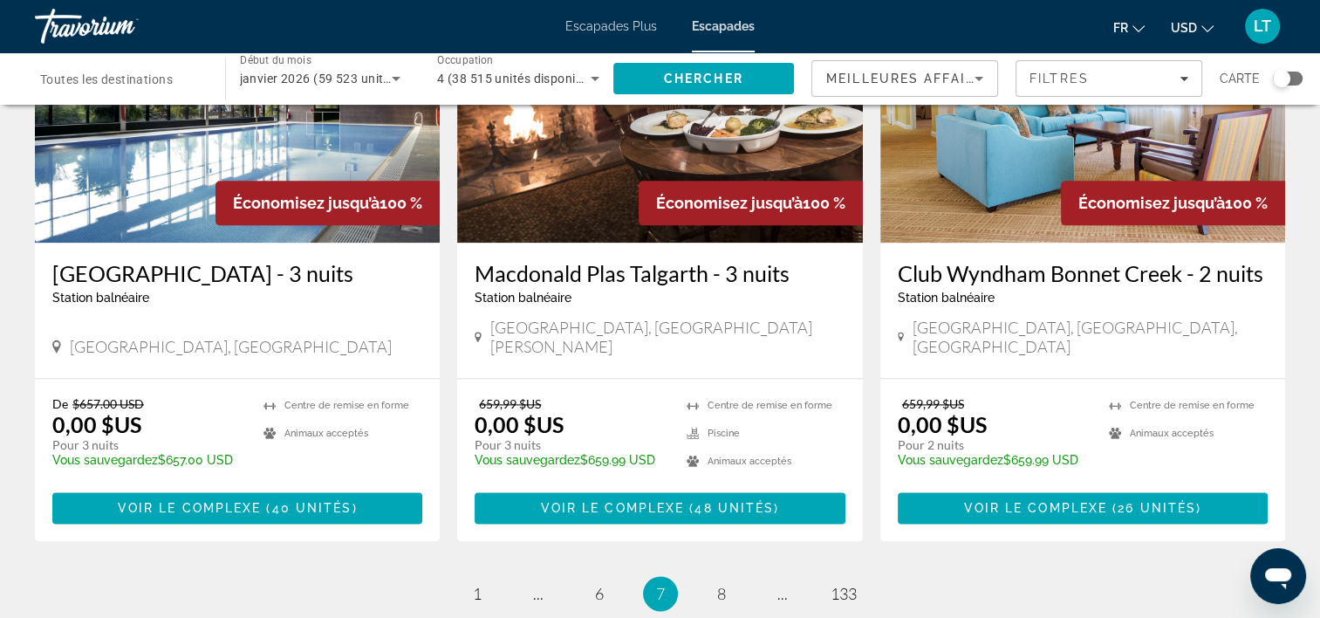
scroll to position [2181, 0]
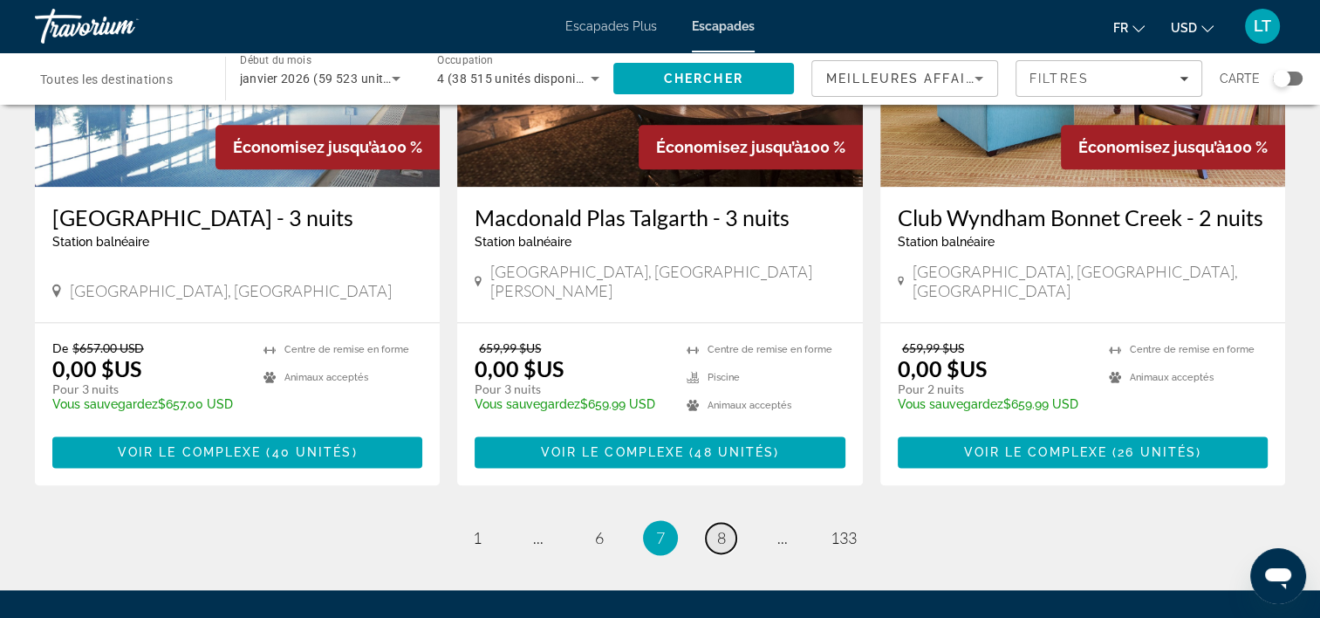
click at [710, 523] on link "page 8" at bounding box center [721, 538] width 31 height 31
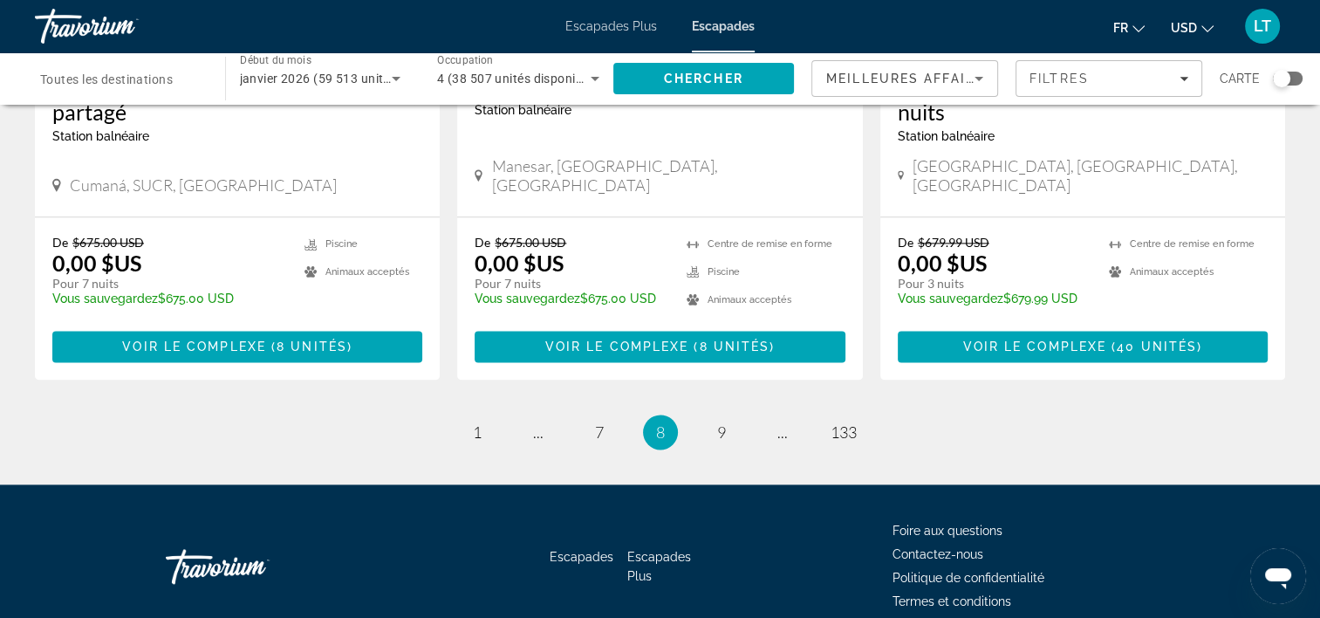
scroll to position [2269, 0]
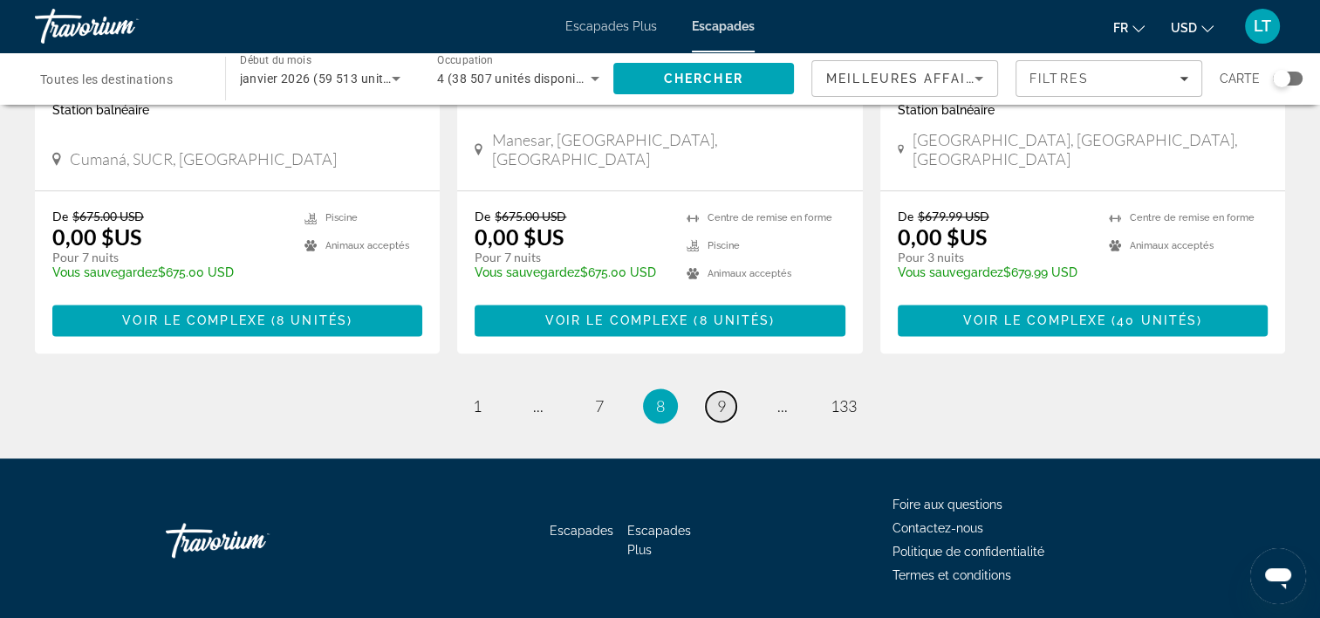
click at [717, 396] on span "9" at bounding box center [721, 405] width 9 height 19
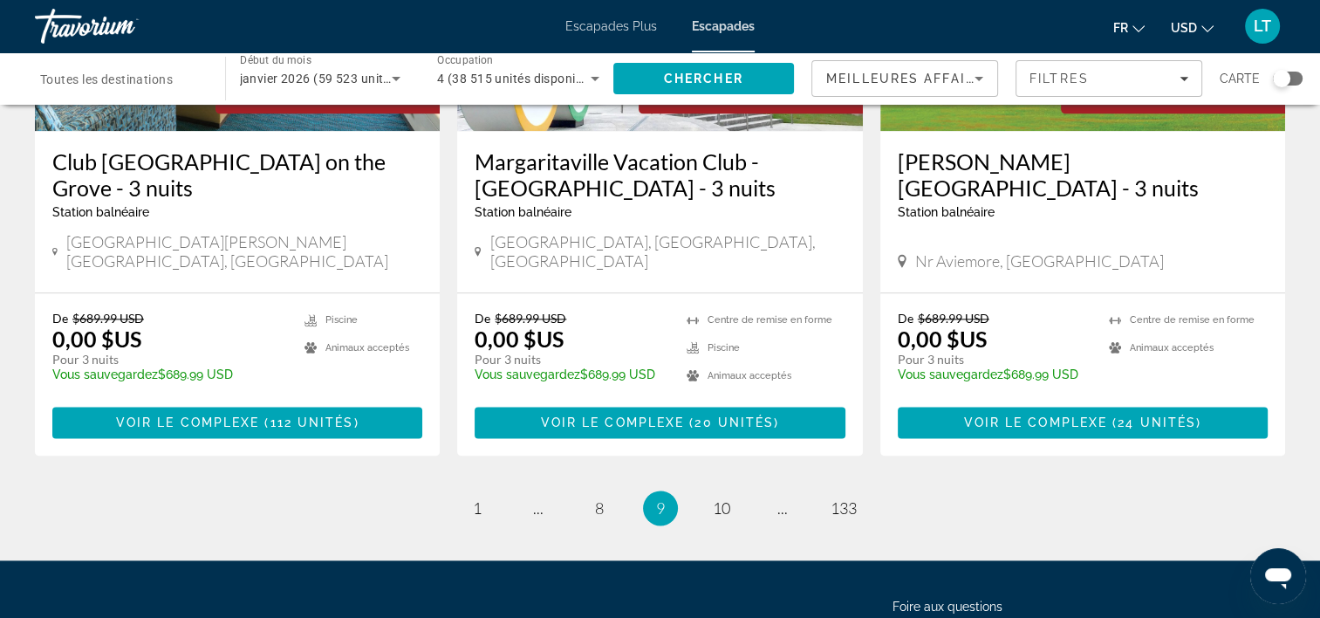
scroll to position [2181, 0]
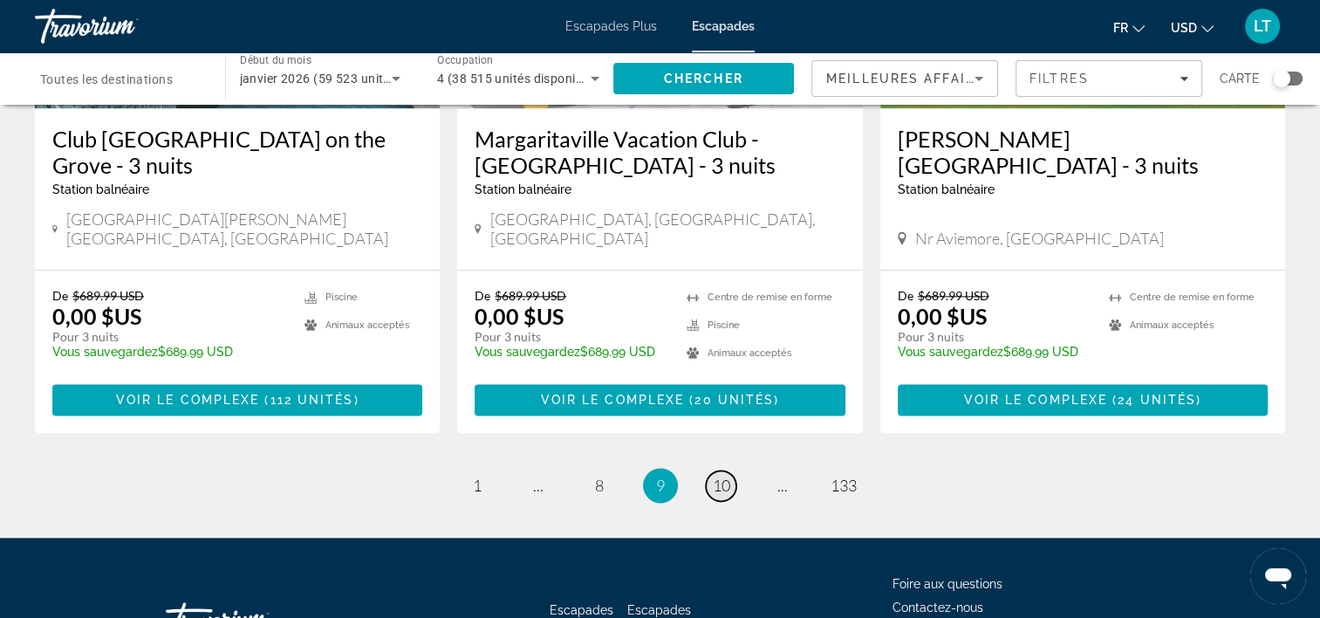
click at [722, 476] on span "10" at bounding box center [721, 485] width 17 height 19
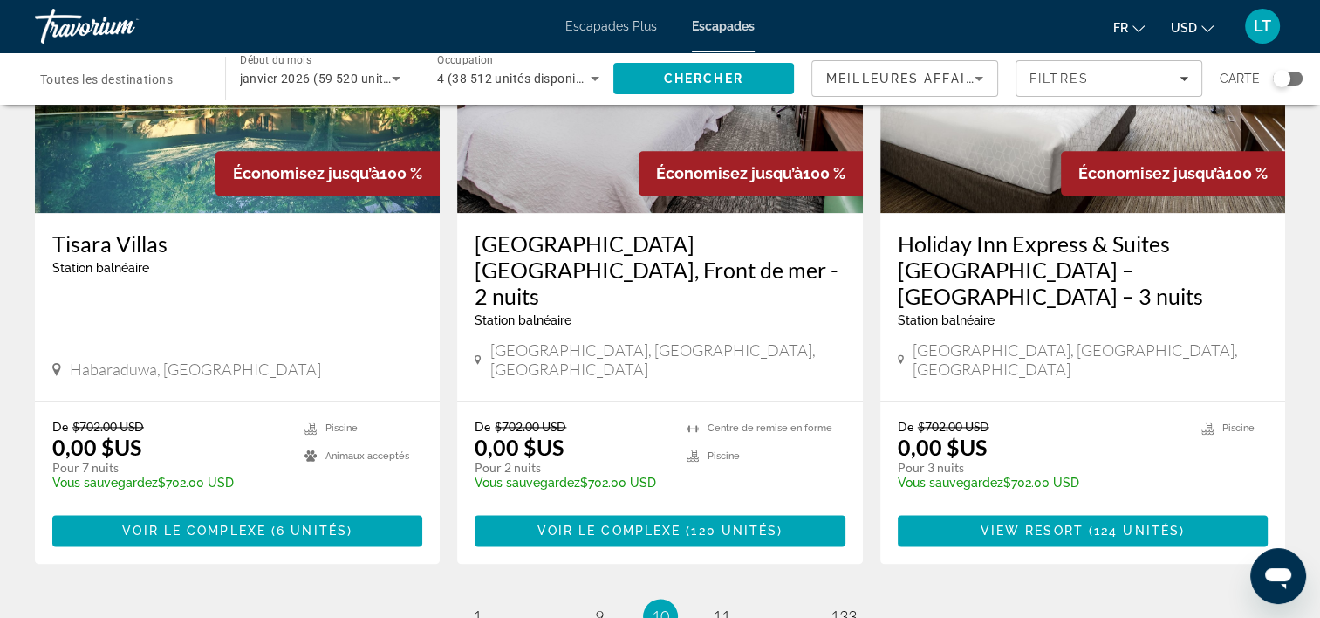
scroll to position [2269, 0]
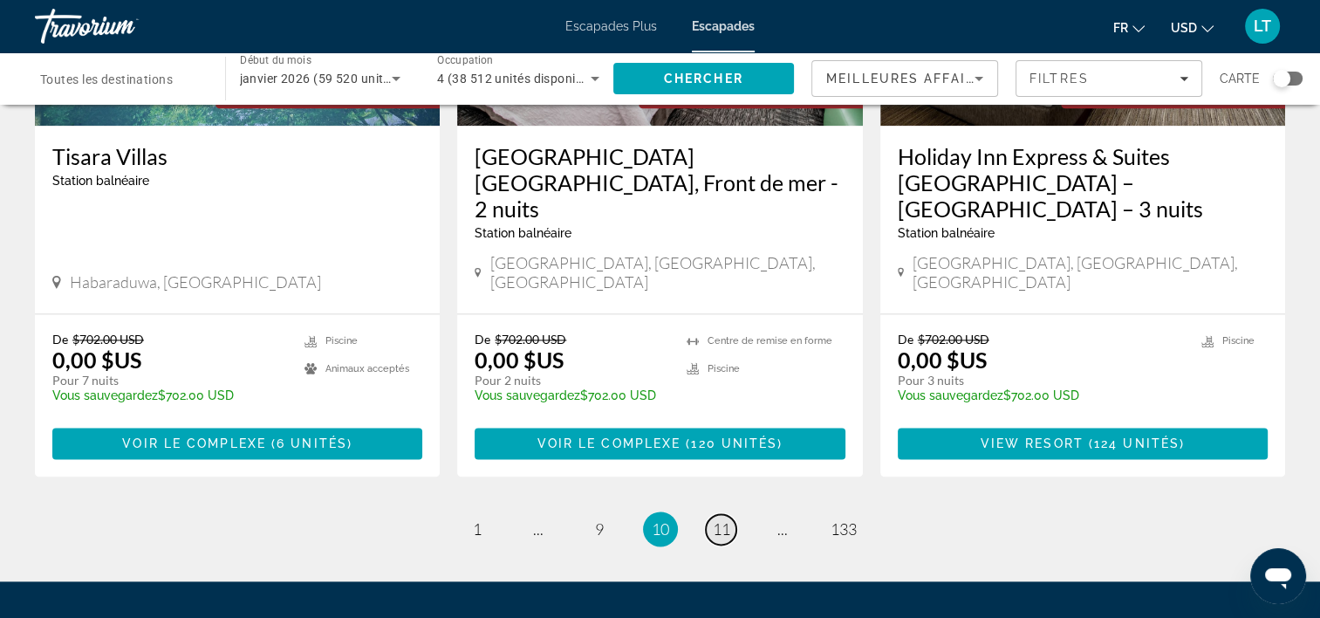
click at [715, 519] on span "11" at bounding box center [721, 528] width 17 height 19
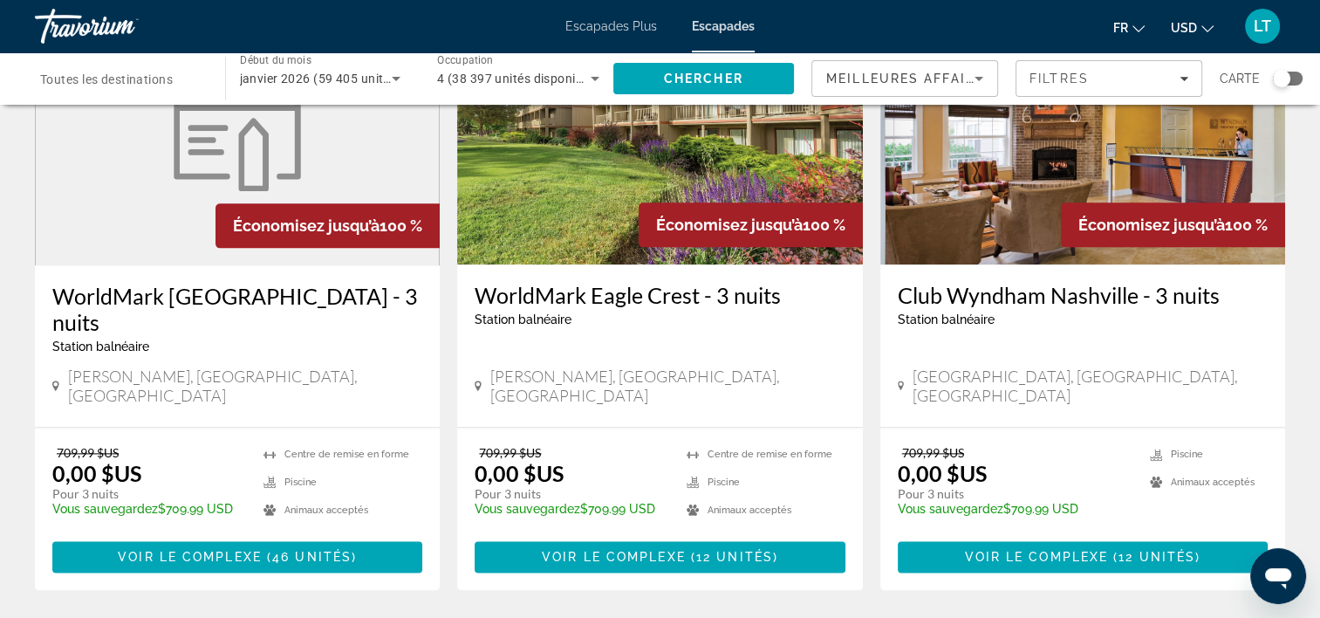
scroll to position [2269, 0]
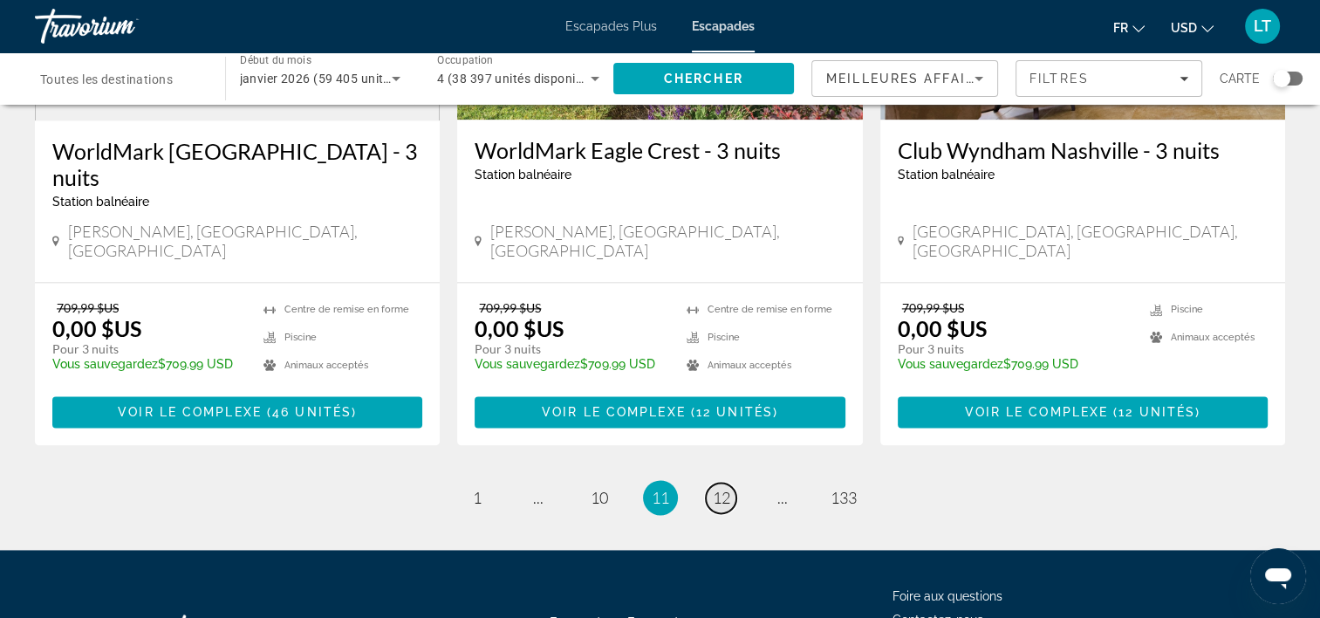
click at [719, 488] on span "12" at bounding box center [721, 497] width 17 height 19
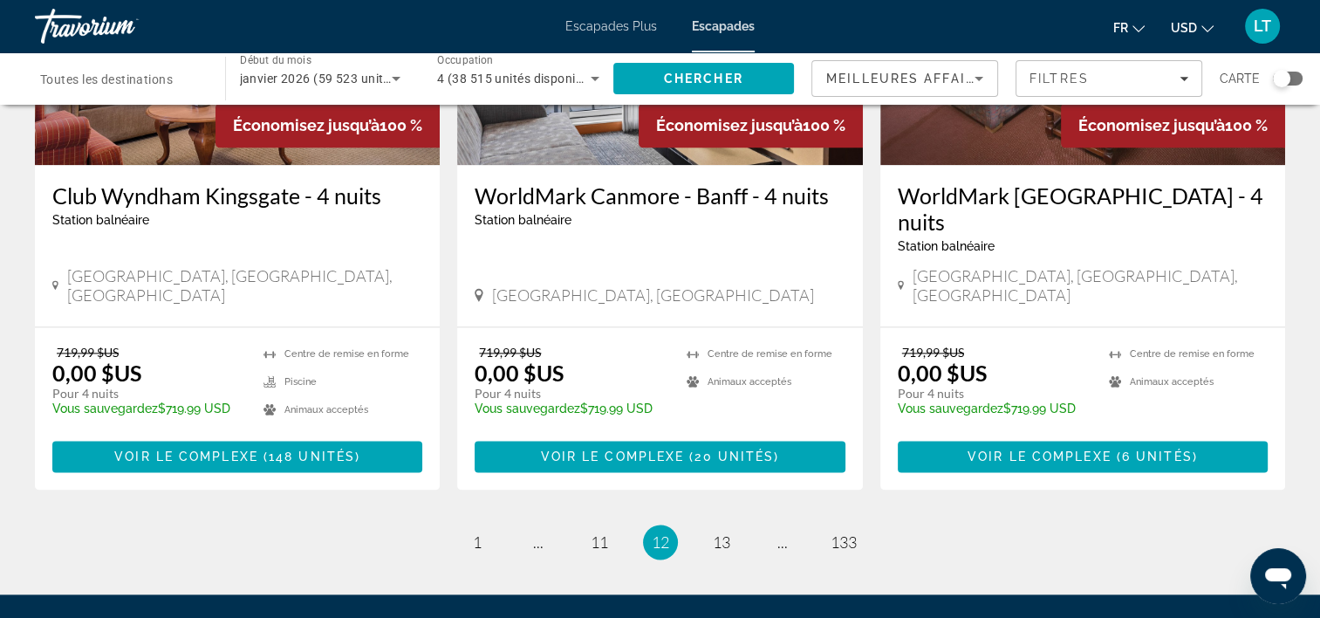
scroll to position [2181, 0]
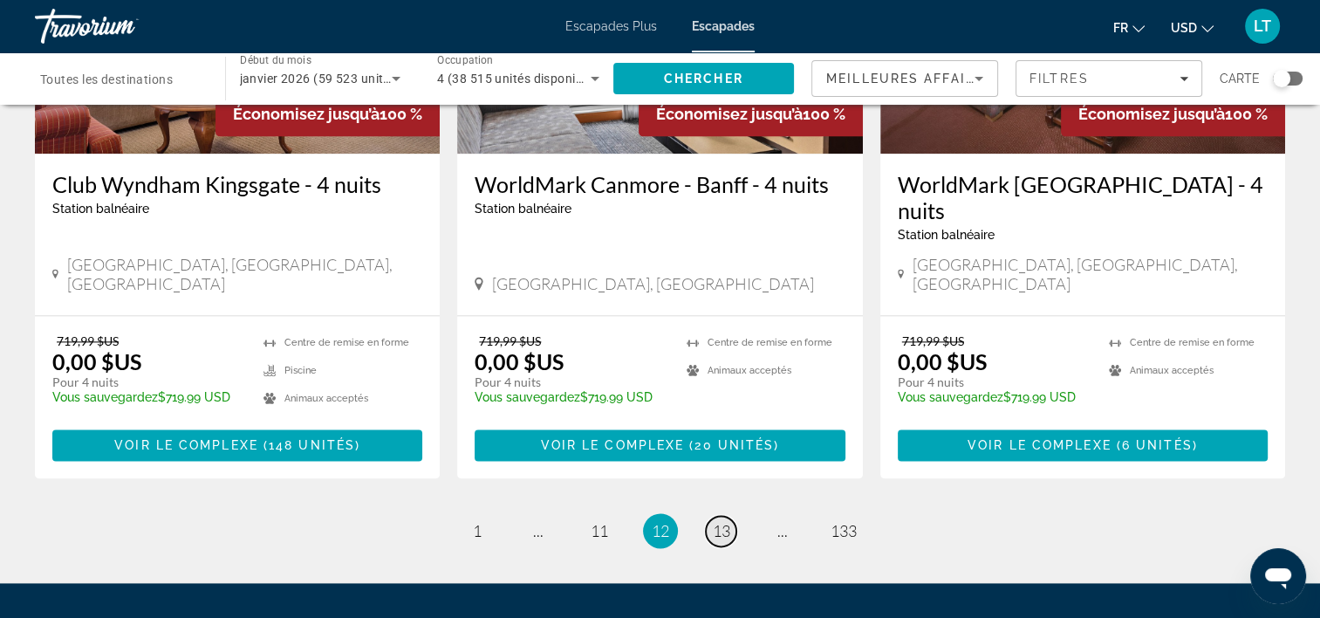
click at [729, 521] on span "13" at bounding box center [721, 530] width 17 height 19
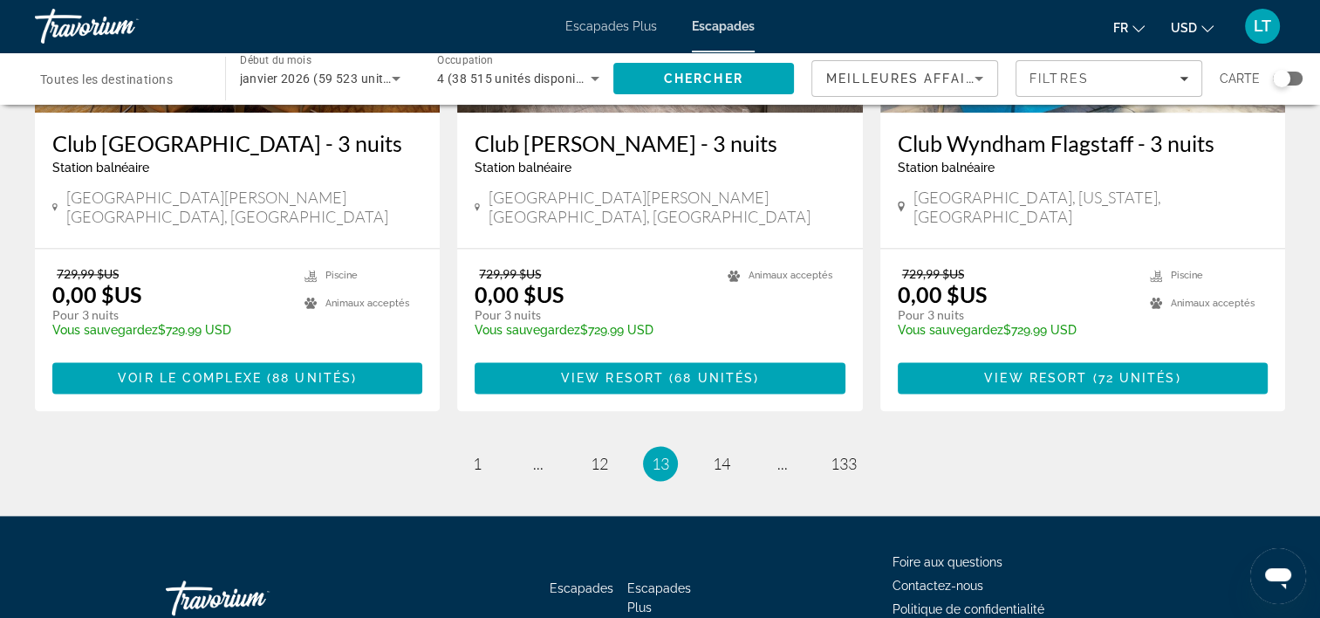
scroll to position [2283, 0]
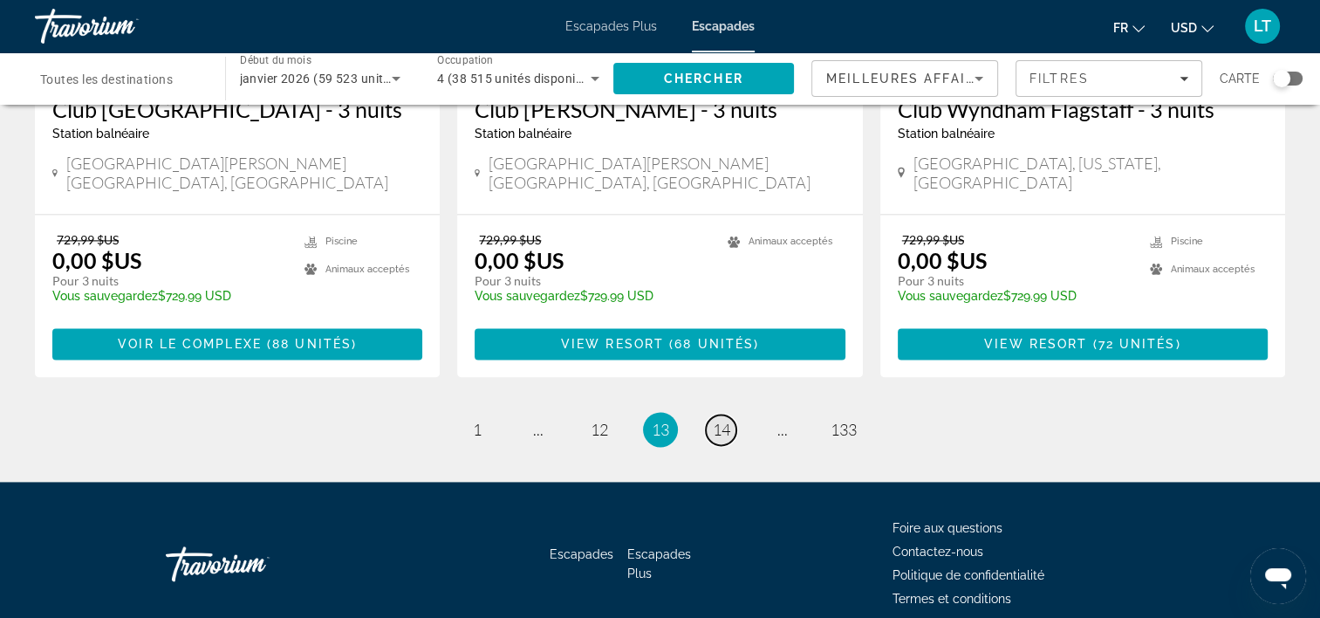
click at [713, 420] on span "14" at bounding box center [721, 429] width 17 height 19
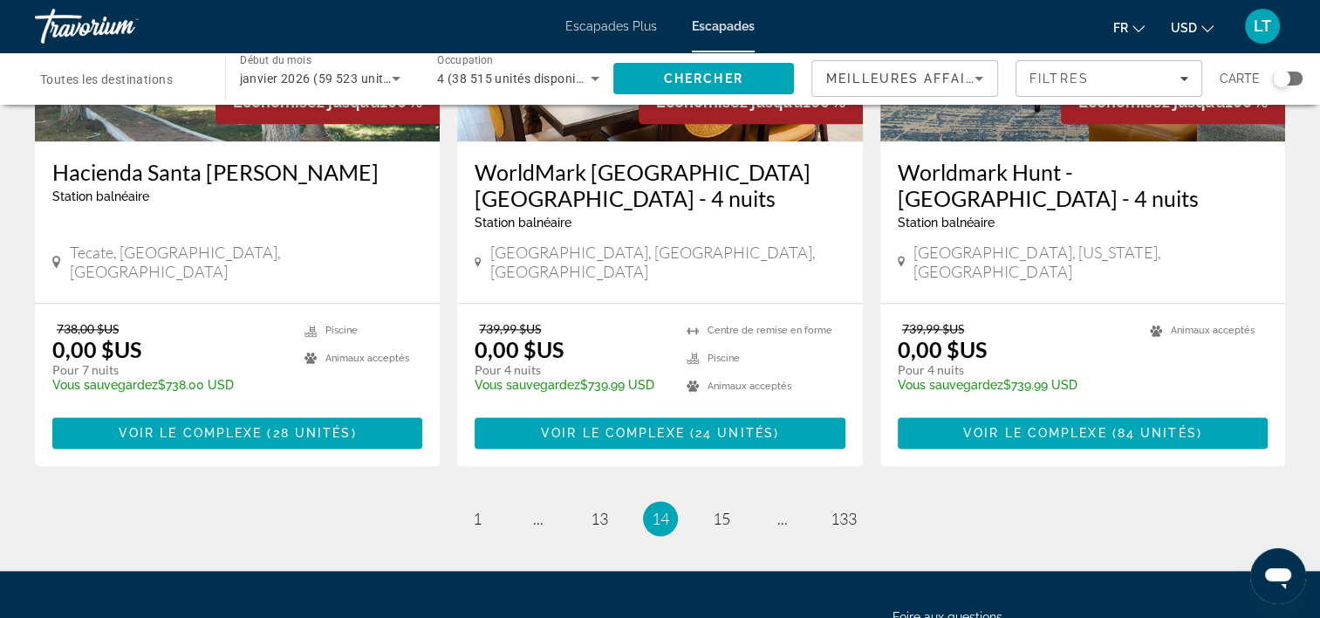
scroll to position [2181, 0]
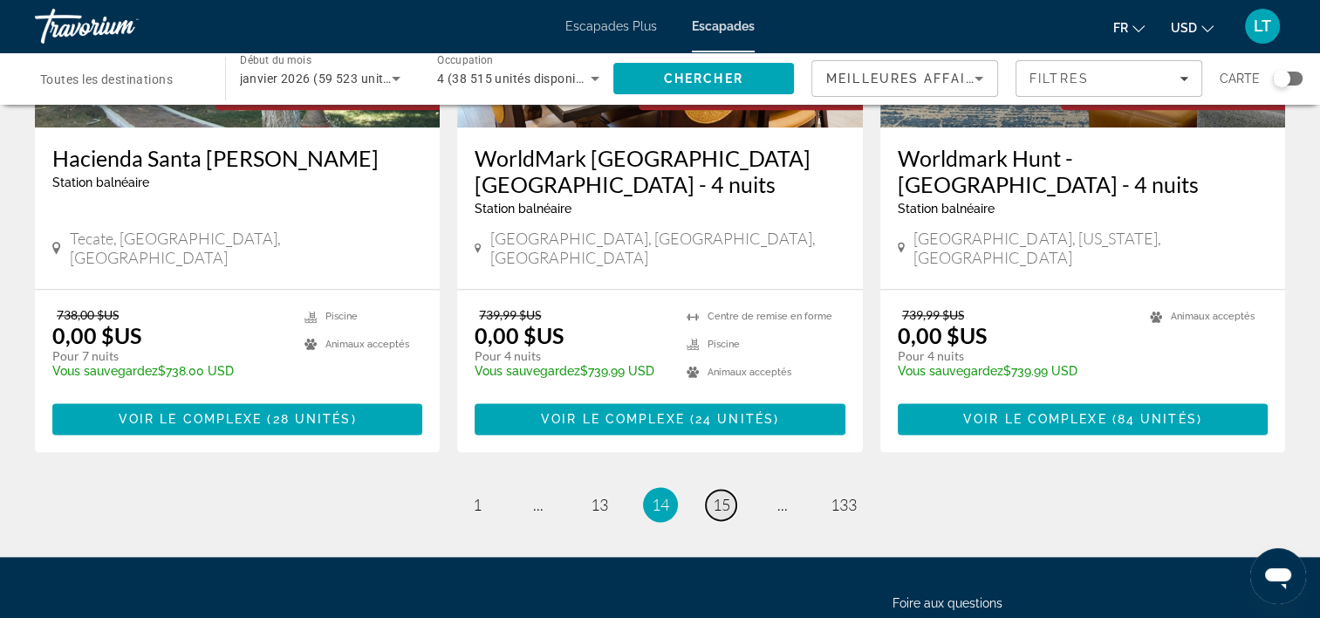
click at [717, 495] on span "15" at bounding box center [721, 504] width 17 height 19
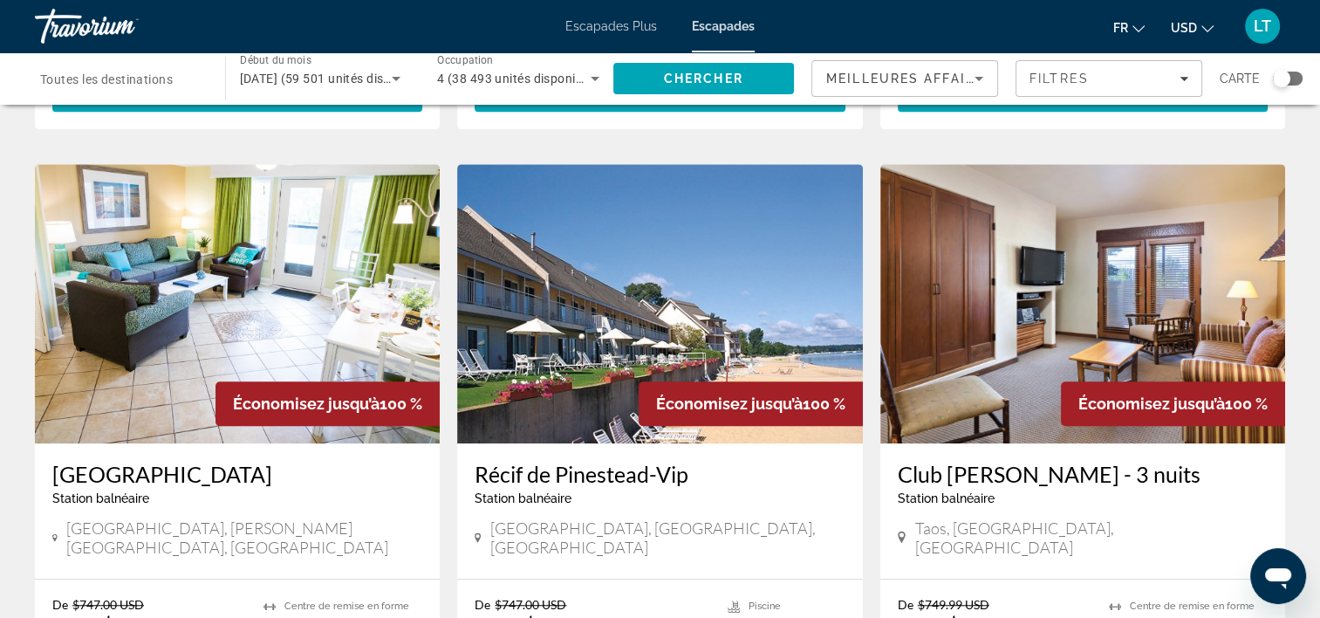
scroll to position [1309, 0]
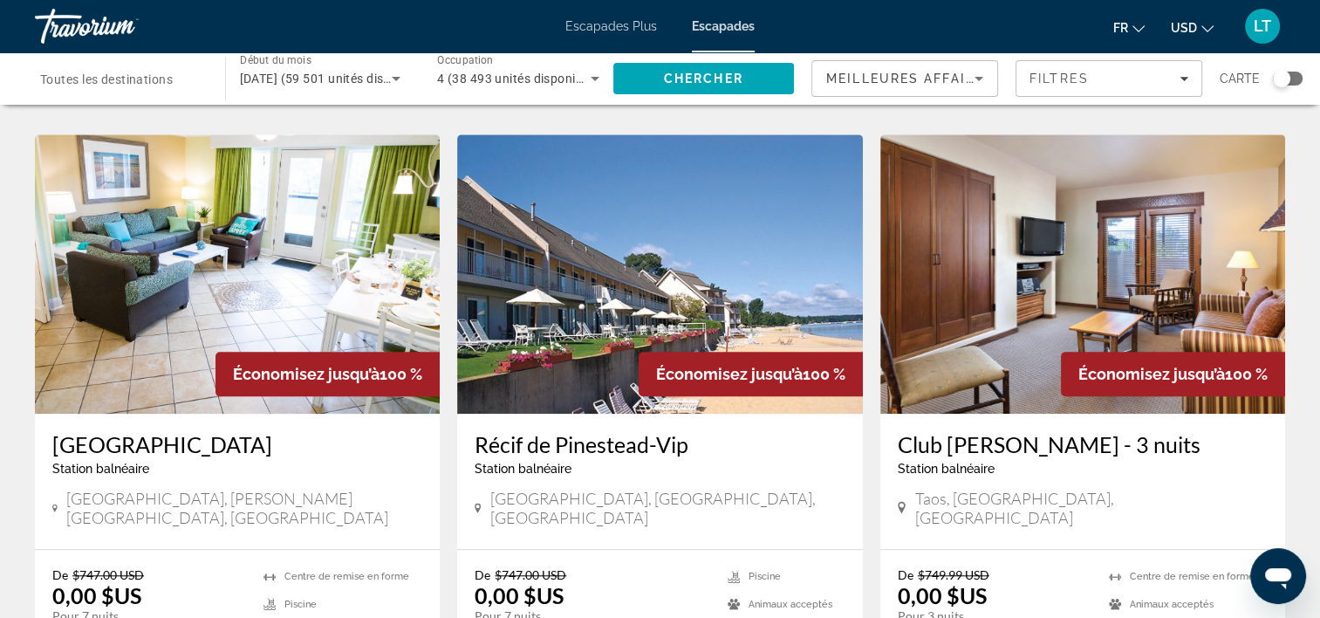
click at [223, 256] on img "Contenu principal" at bounding box center [237, 273] width 405 height 279
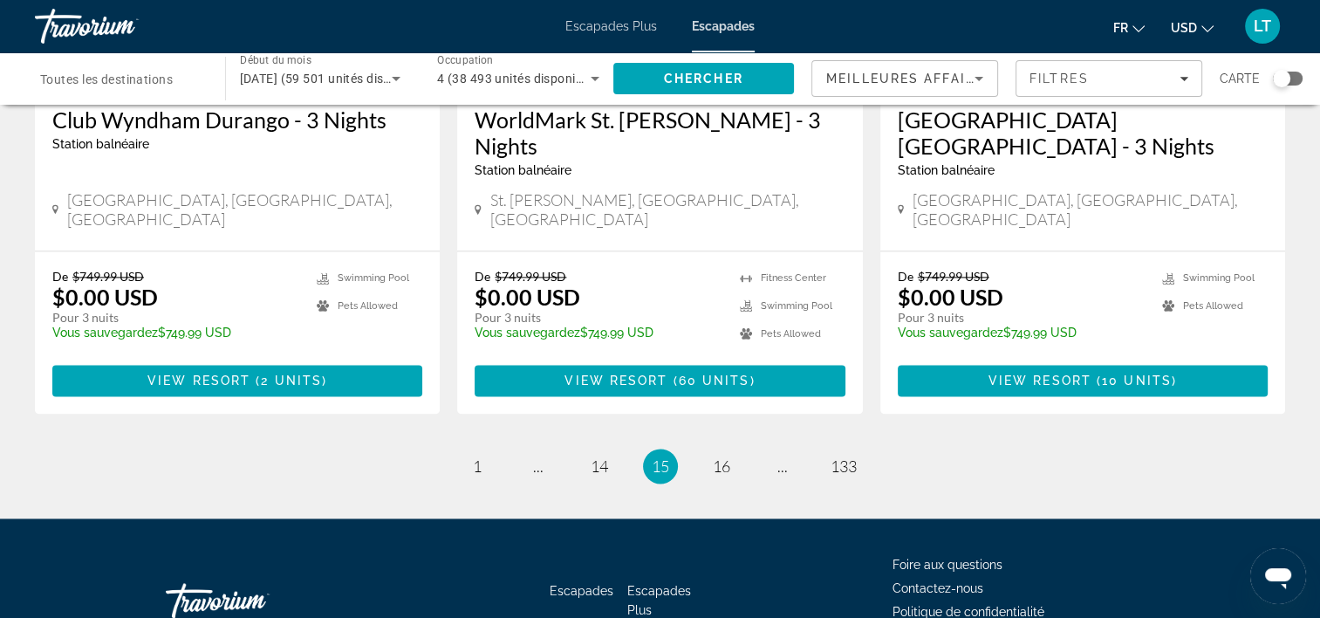
scroll to position [2283, 0]
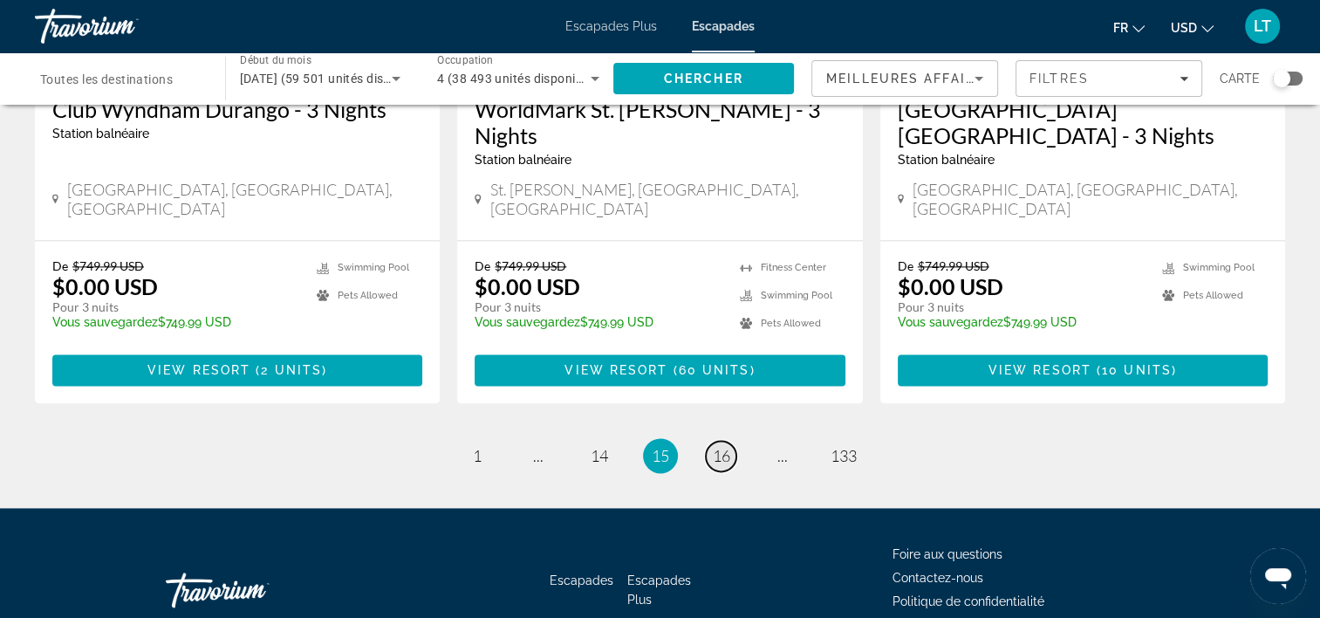
click at [720, 446] on span "16" at bounding box center [721, 455] width 17 height 19
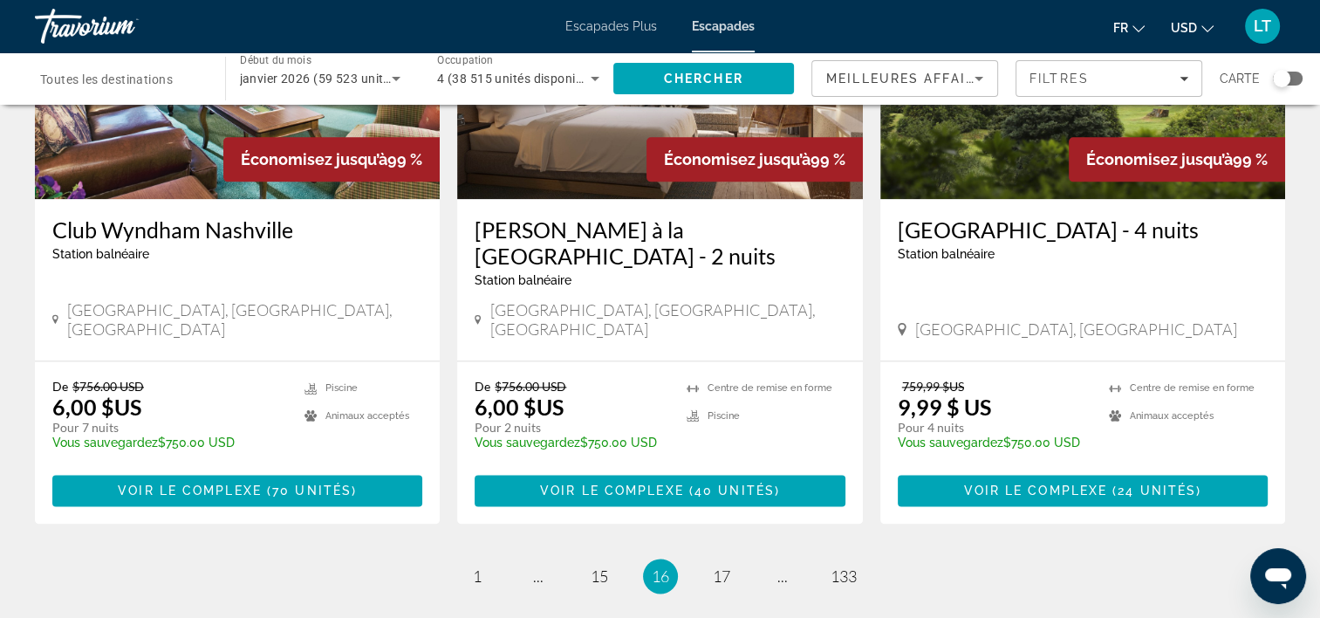
scroll to position [2256, 0]
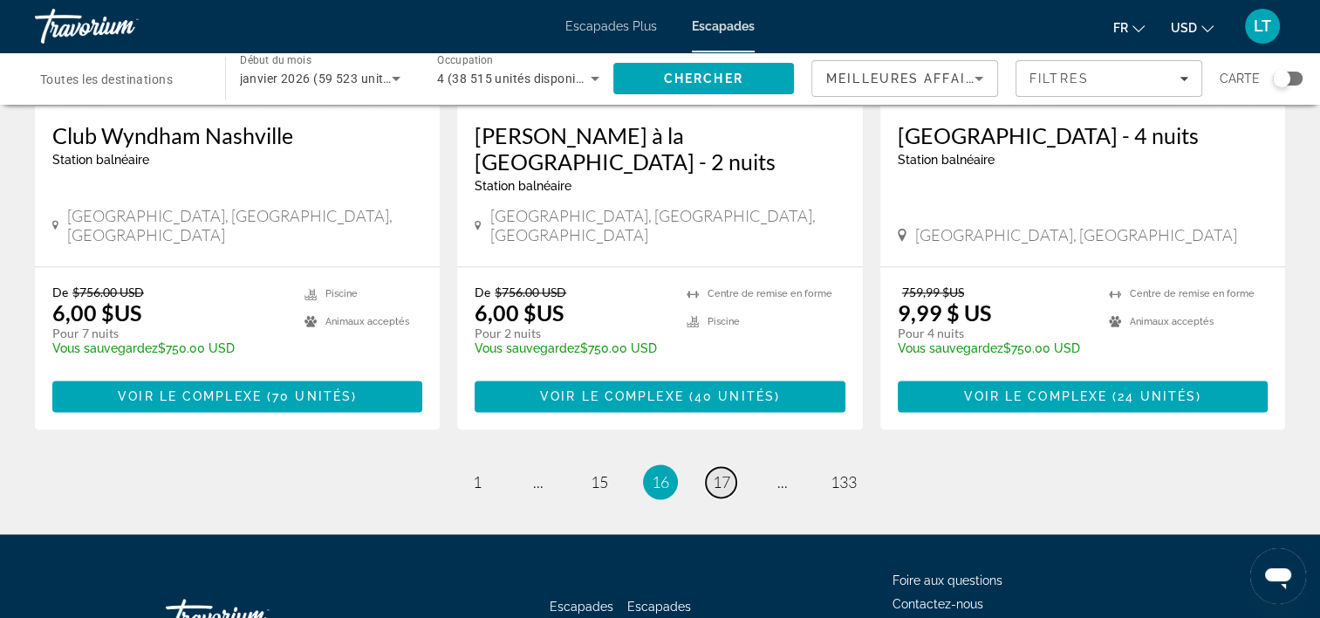
click at [715, 472] on span "17" at bounding box center [721, 481] width 17 height 19
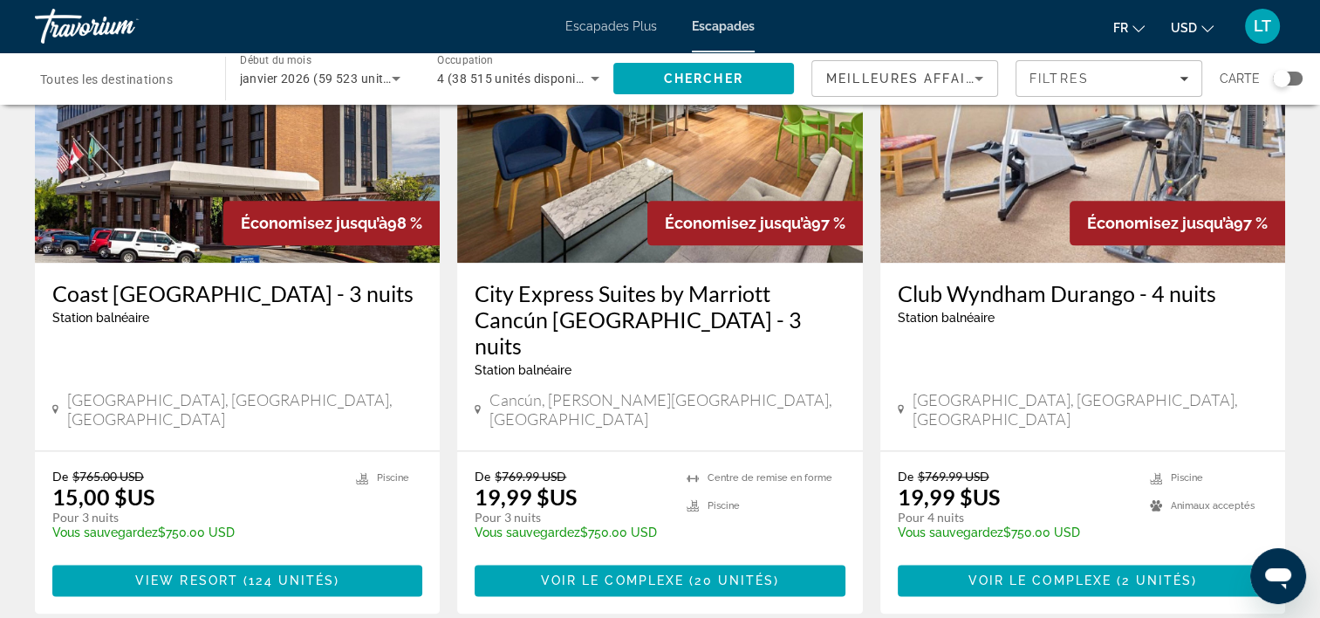
scroll to position [2256, 0]
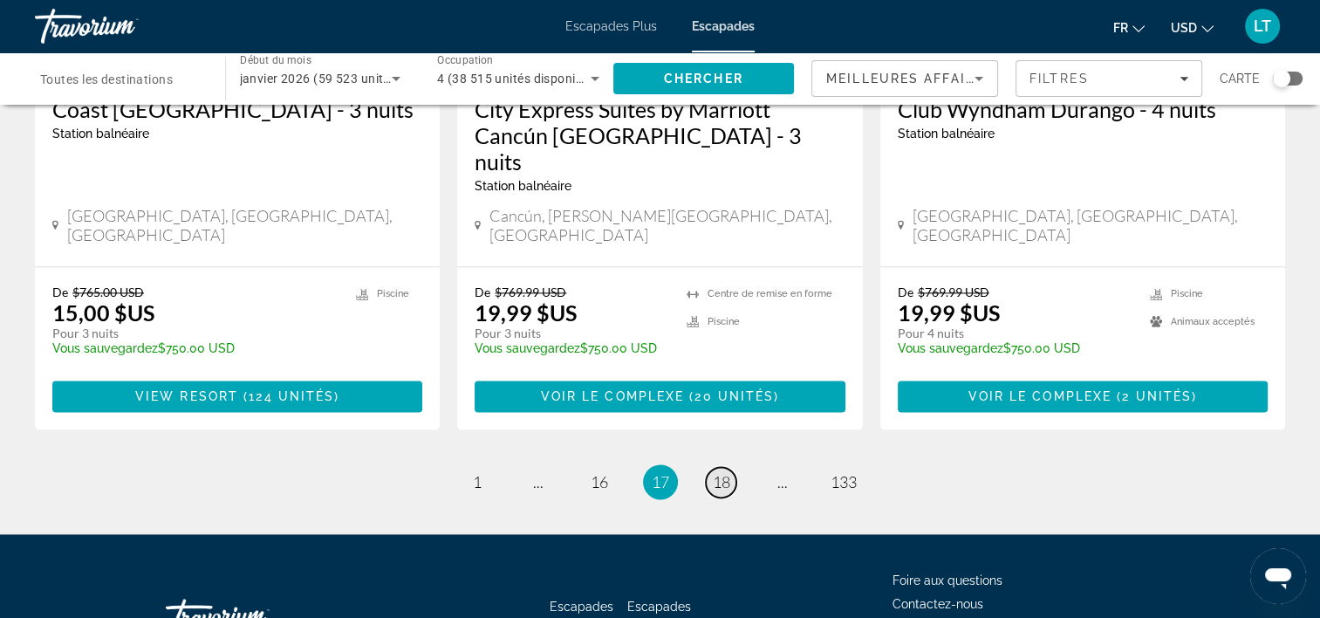
click at [716, 472] on span "18" at bounding box center [721, 481] width 17 height 19
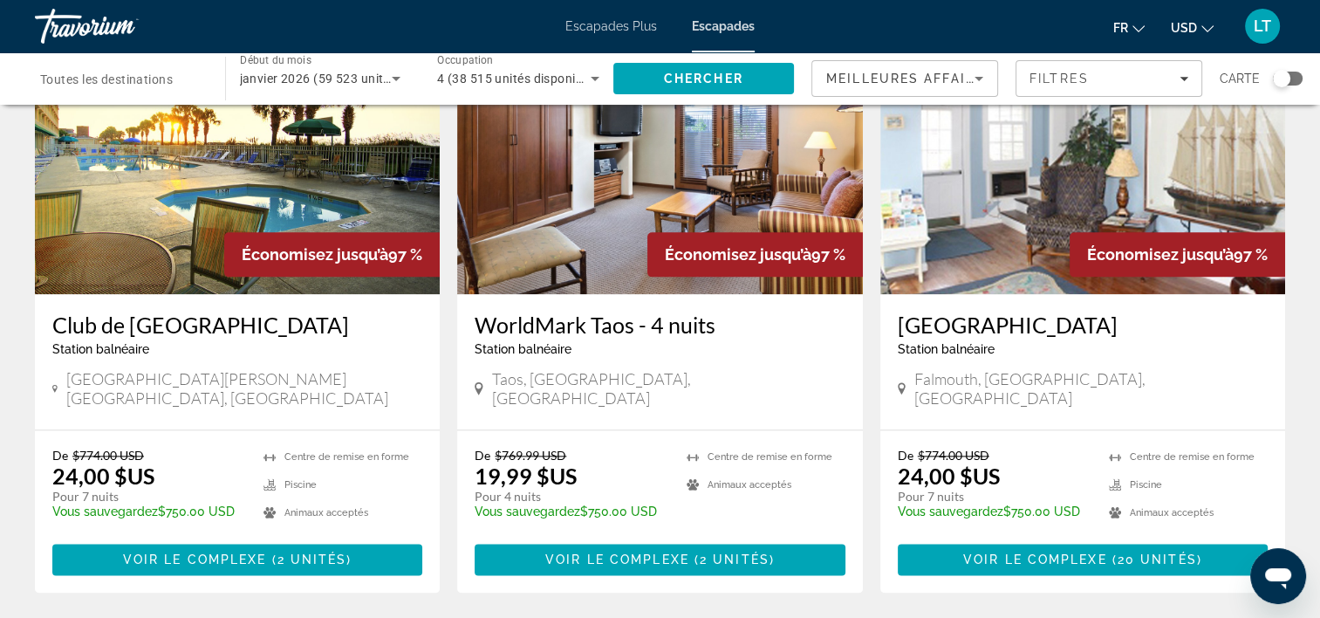
scroll to position [2181, 0]
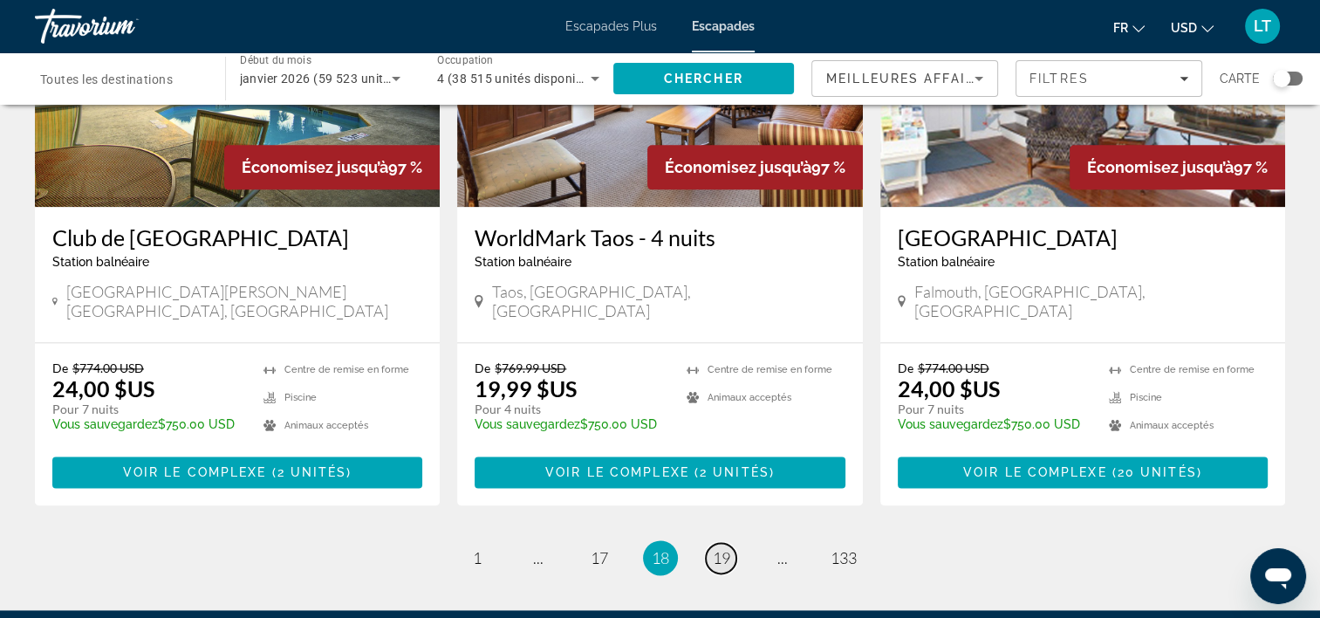
click at [719, 548] on span "19" at bounding box center [721, 557] width 17 height 19
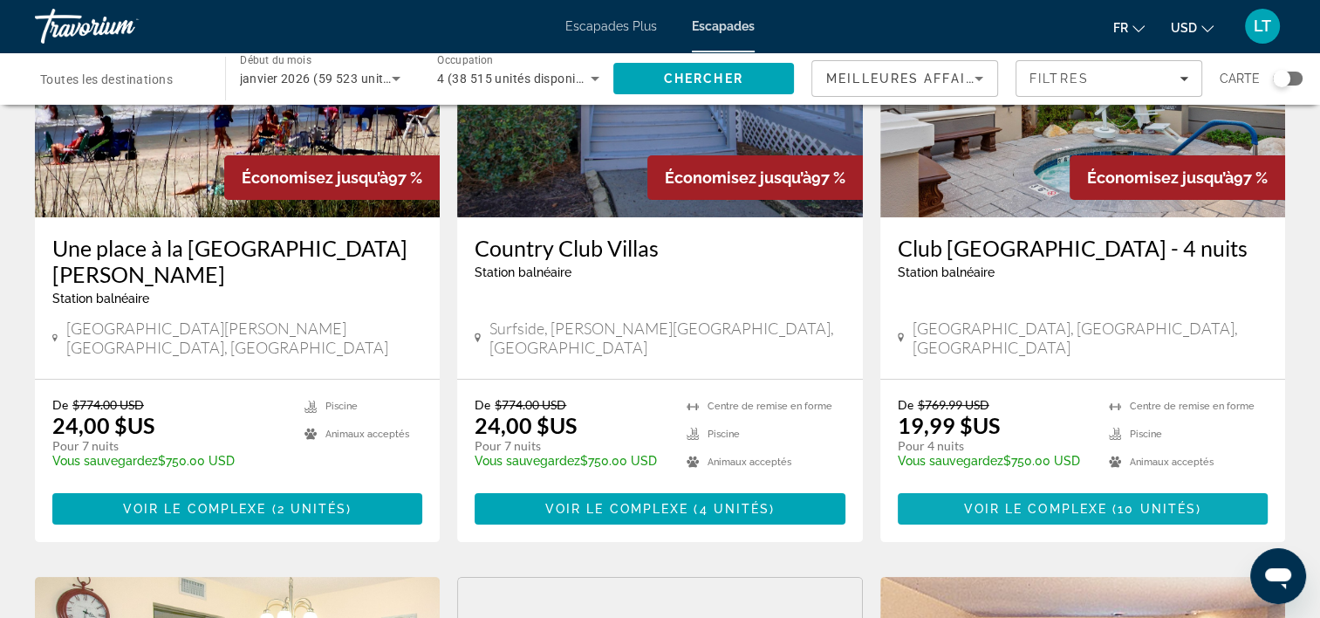
scroll to position [87, 0]
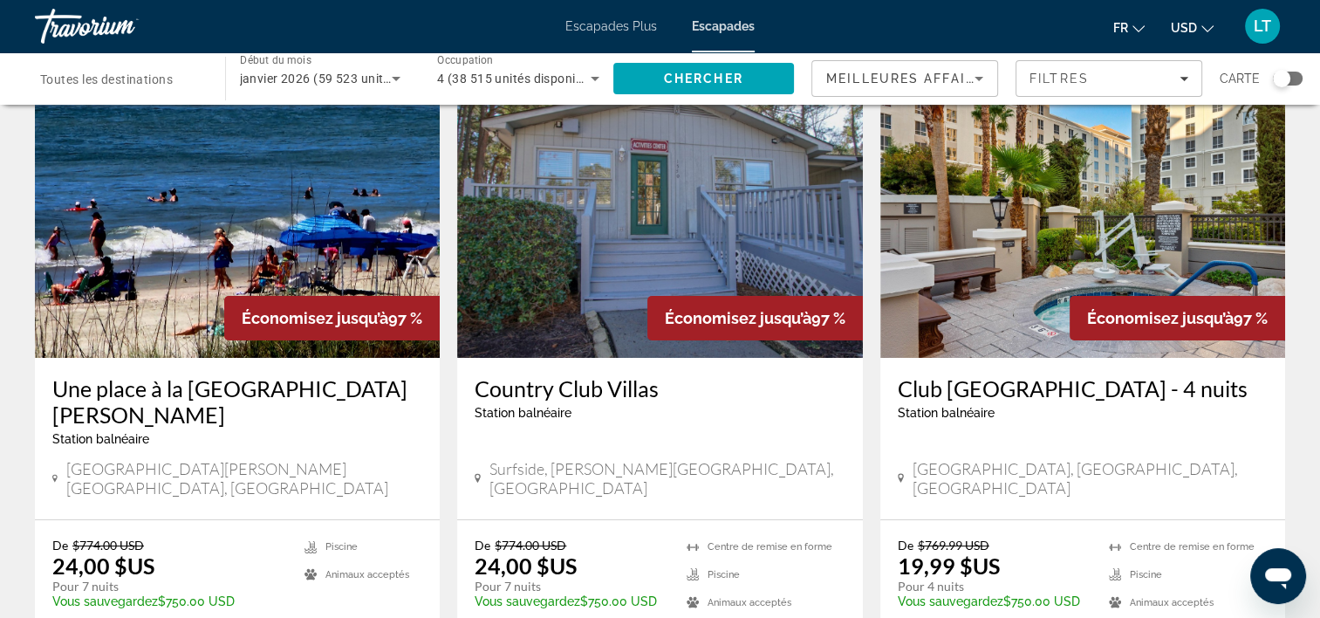
click at [1079, 267] on img "Contenu principal" at bounding box center [1082, 218] width 405 height 279
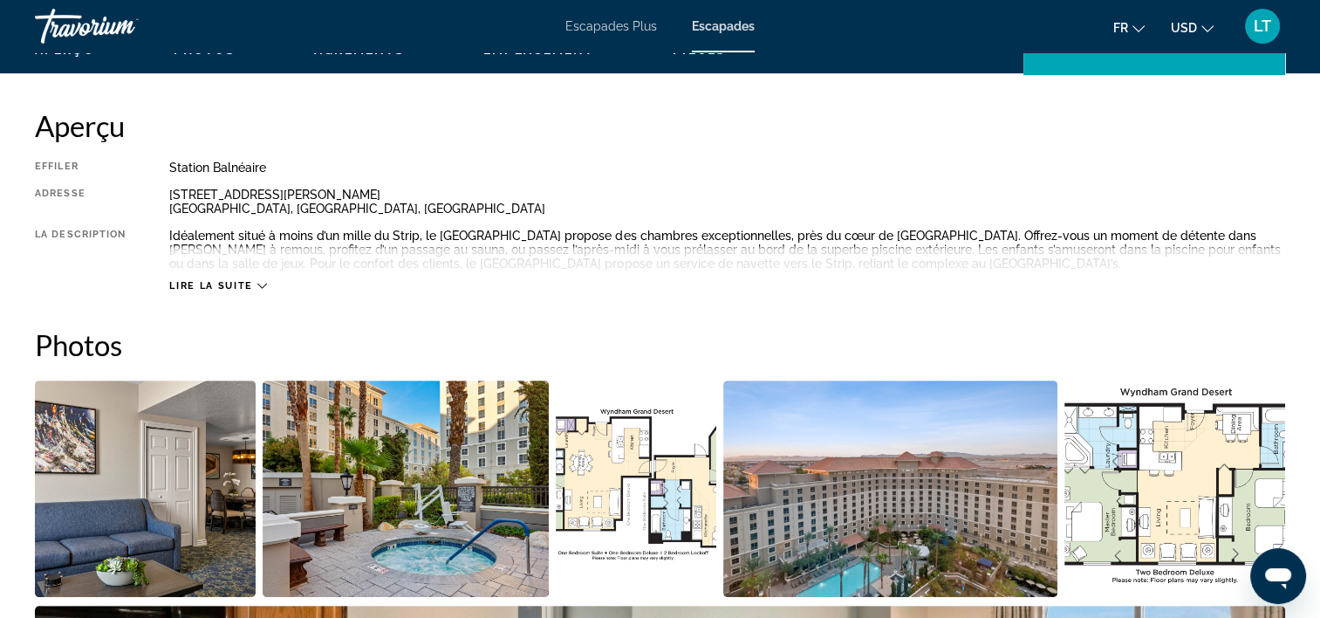
scroll to position [698, 0]
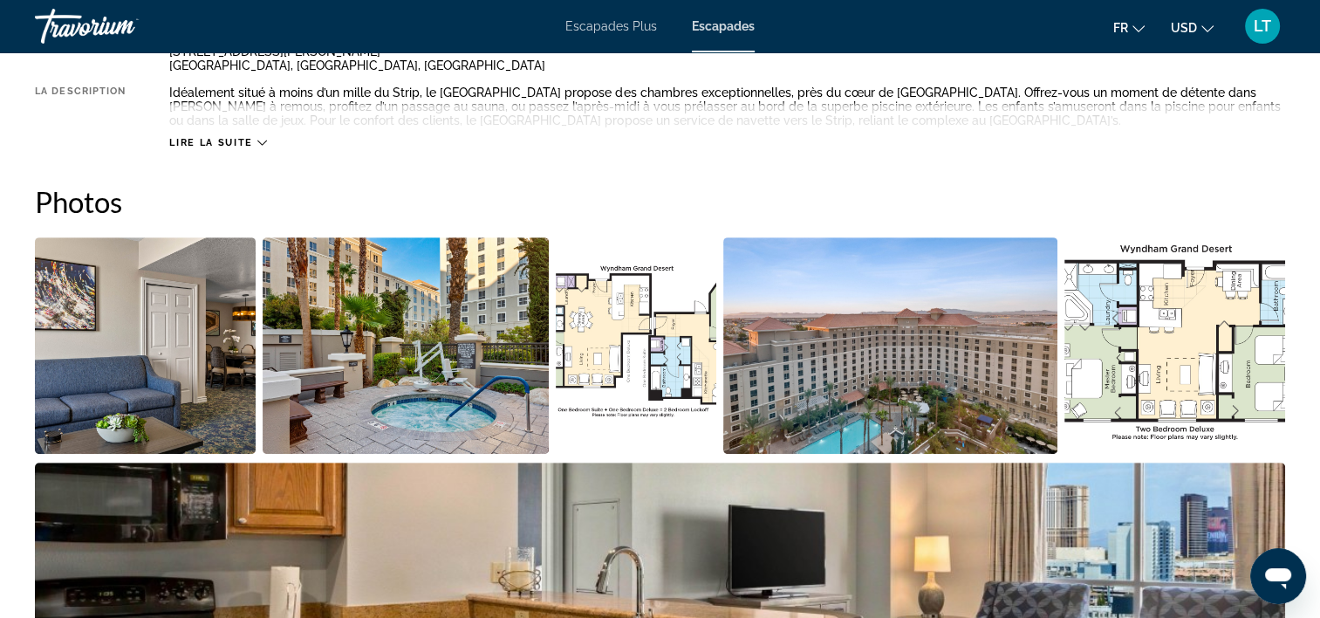
click at [197, 332] on img "Ouvrir le curseur d’image en plein écran" at bounding box center [145, 345] width 221 height 216
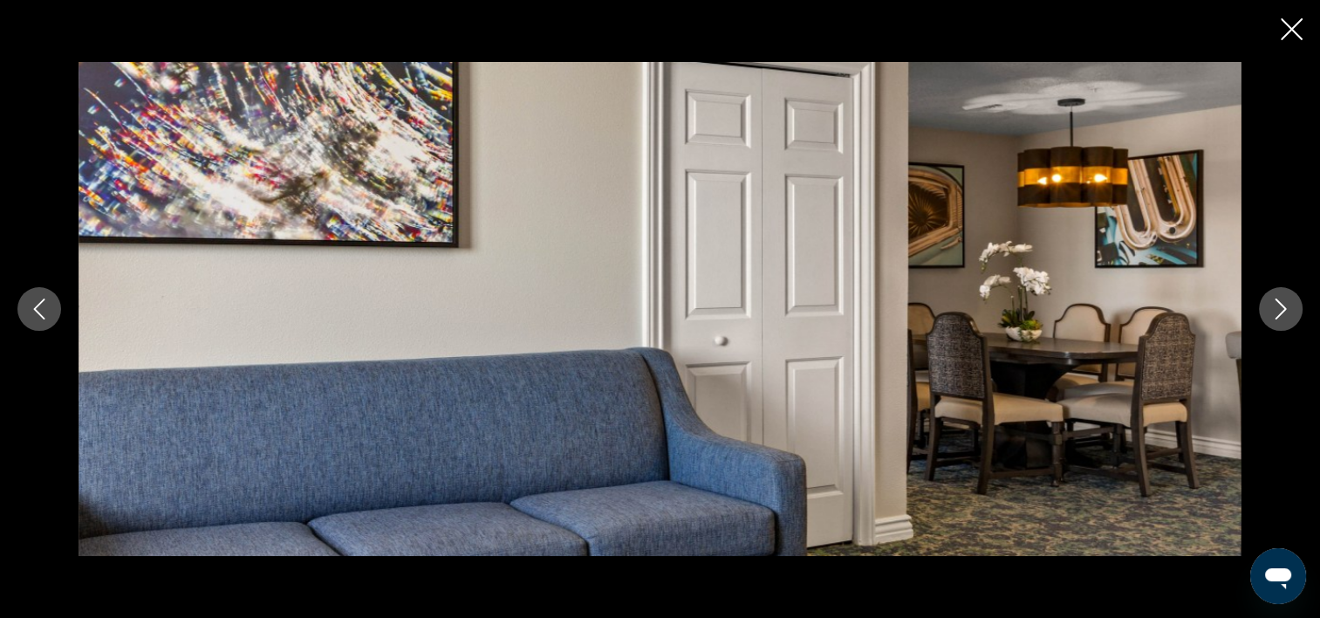
click at [1277, 312] on icon "Image suivante" at bounding box center [1280, 308] width 21 height 21
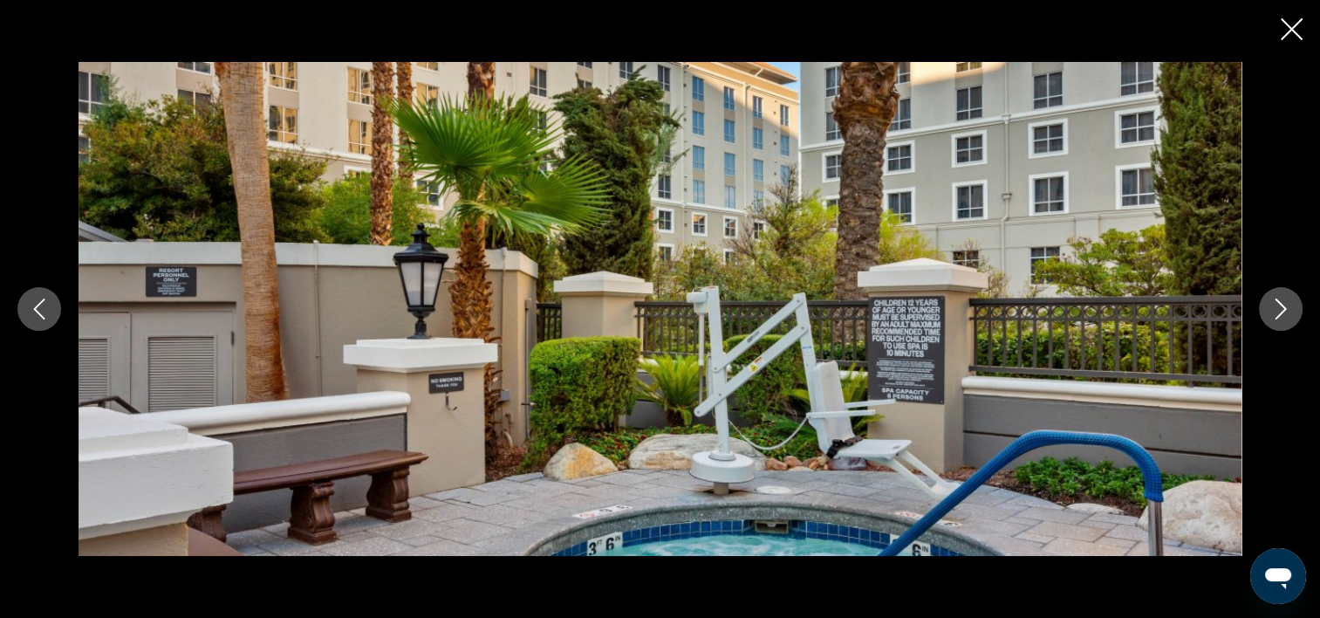
click at [1277, 312] on icon "Image suivante" at bounding box center [1280, 308] width 21 height 21
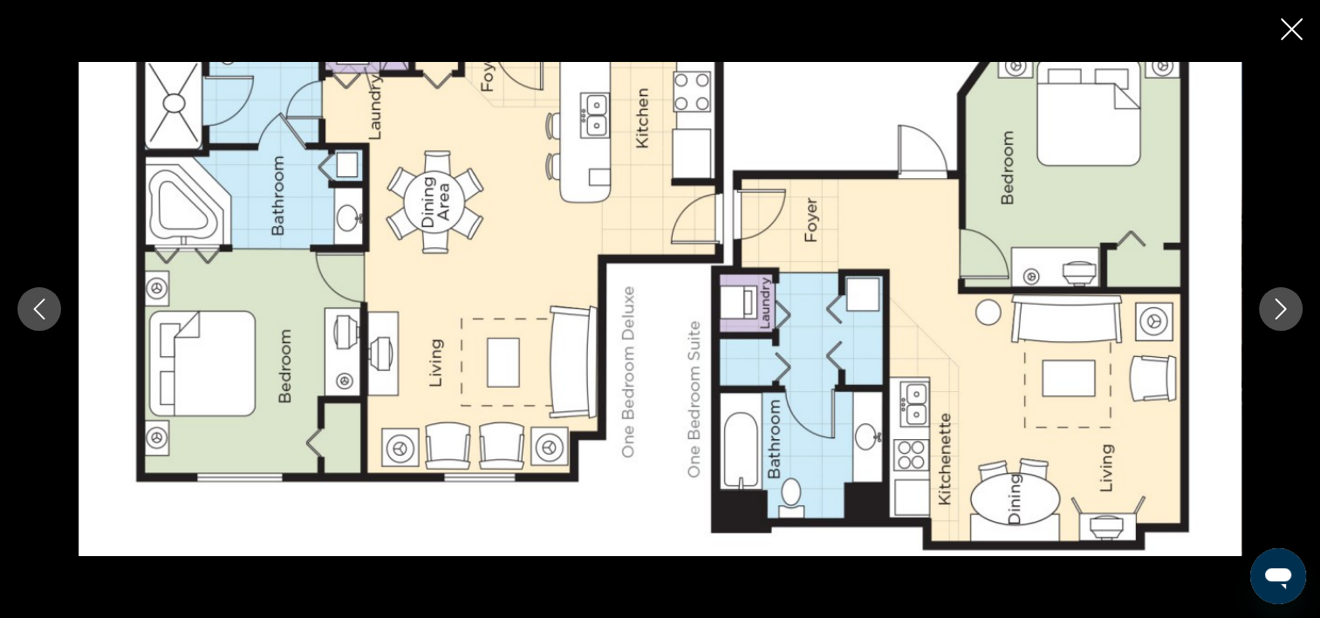
click at [1277, 312] on icon "Image suivante" at bounding box center [1280, 308] width 21 height 21
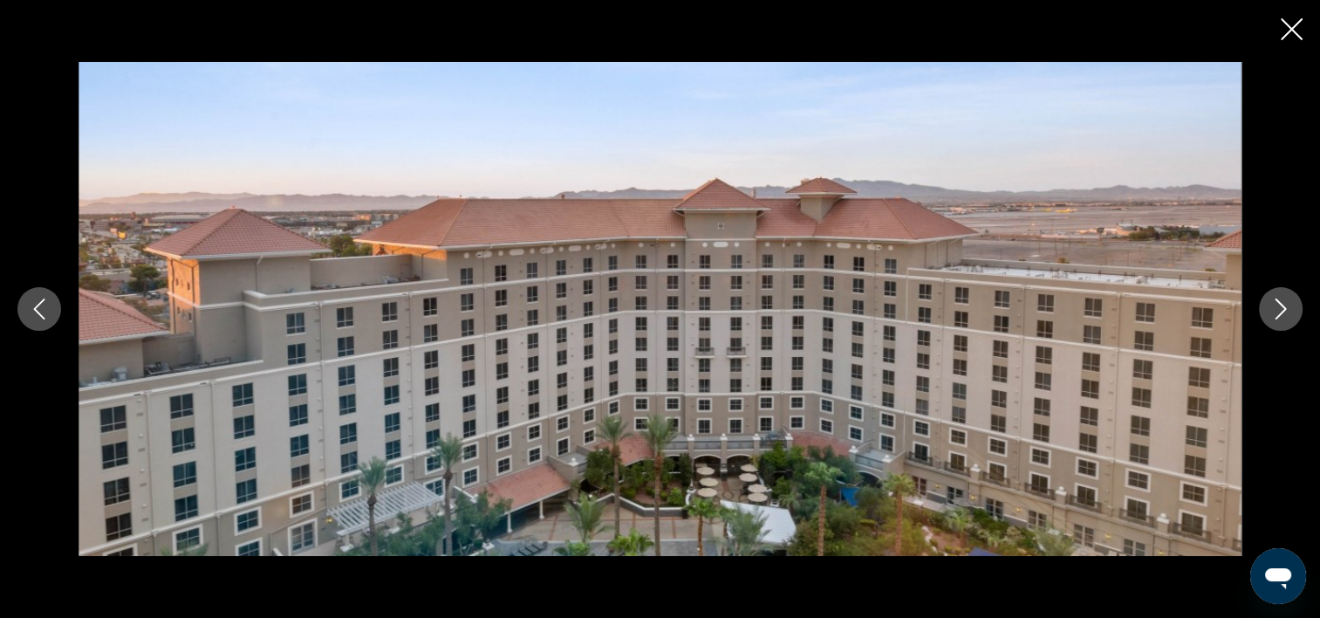
click at [1277, 312] on icon "Image suivante" at bounding box center [1280, 308] width 21 height 21
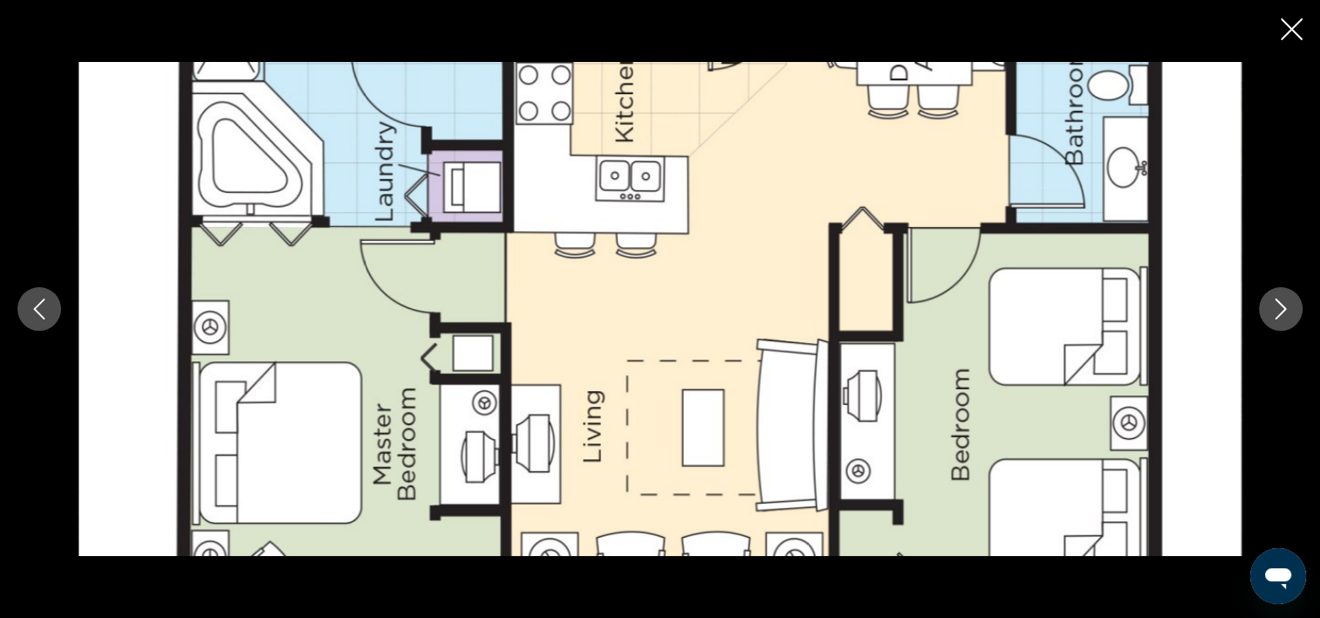
click at [1277, 312] on icon "Image suivante" at bounding box center [1280, 308] width 21 height 21
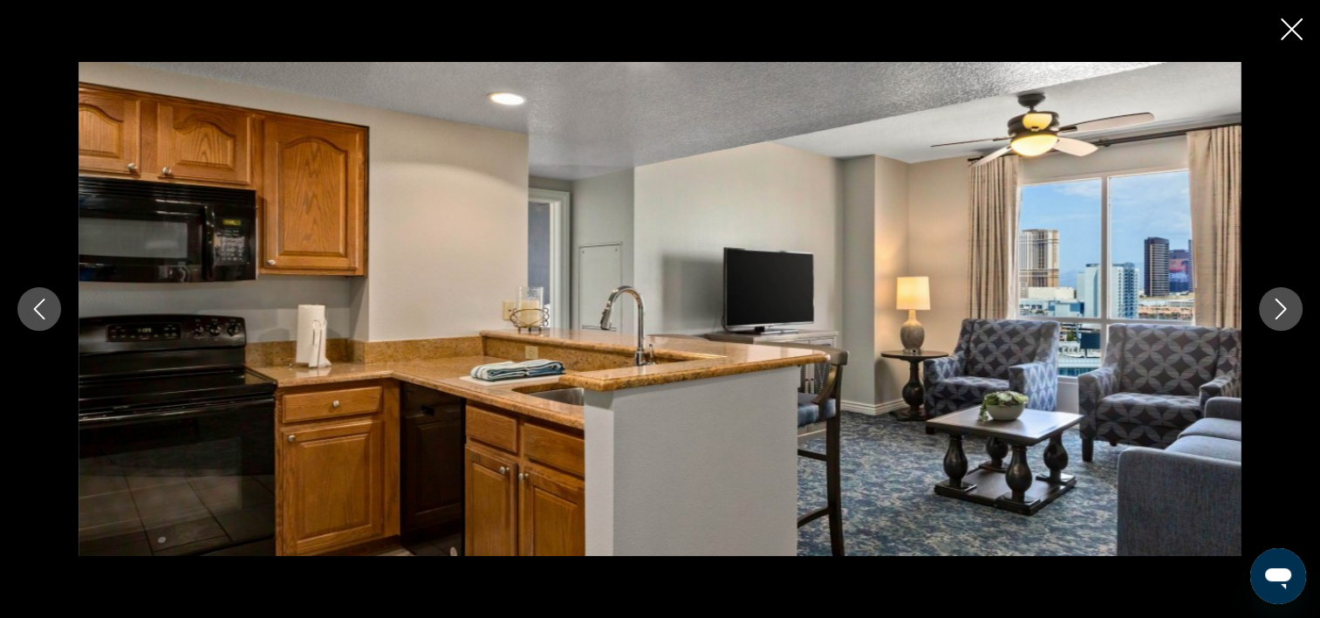
click at [1277, 312] on icon "Image suivante" at bounding box center [1280, 308] width 21 height 21
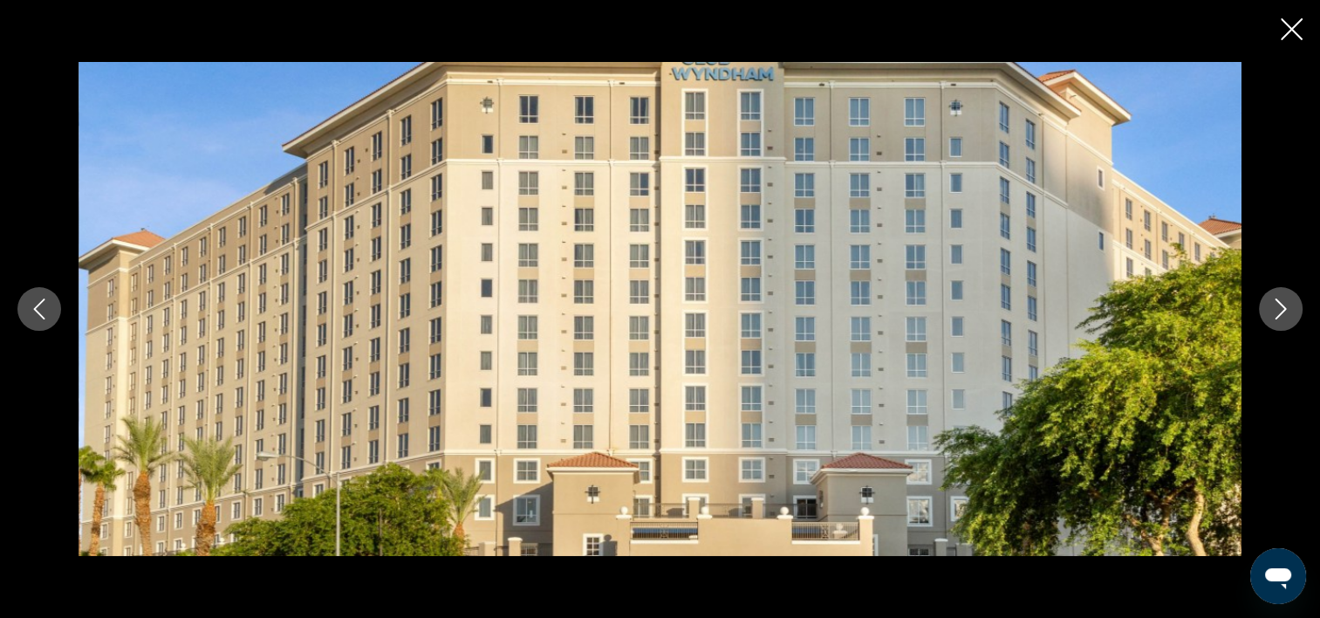
click at [1277, 312] on icon "Image suivante" at bounding box center [1280, 308] width 21 height 21
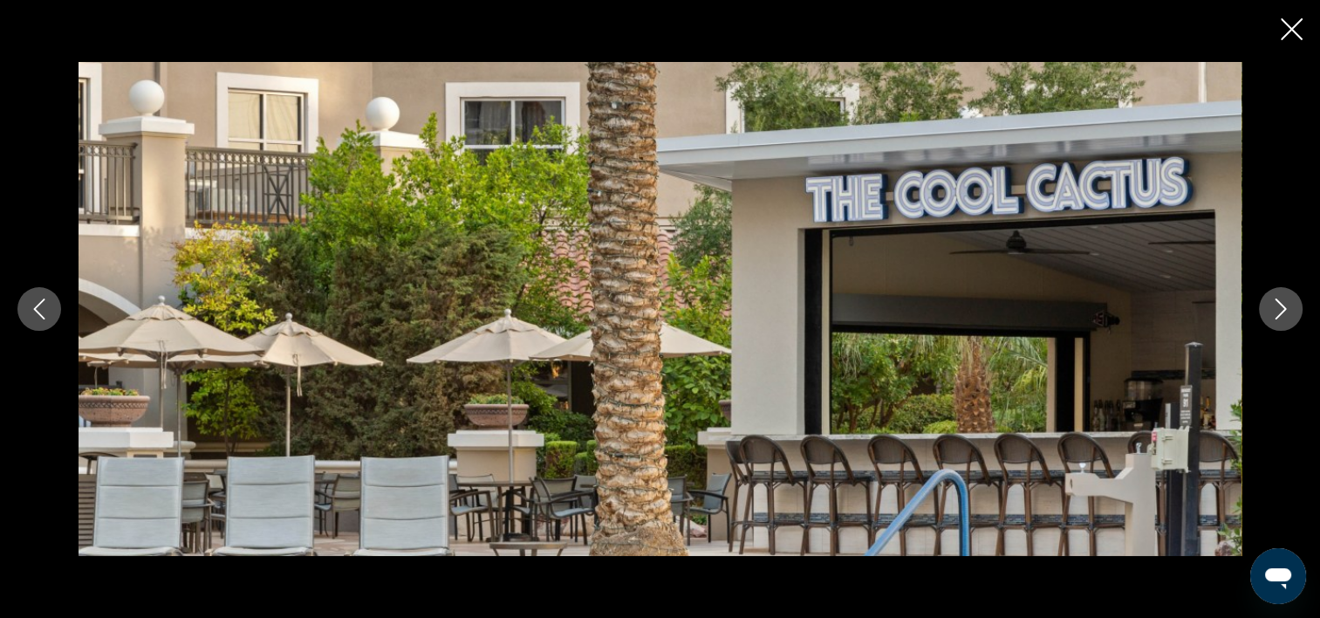
click at [1277, 312] on icon "Image suivante" at bounding box center [1280, 308] width 21 height 21
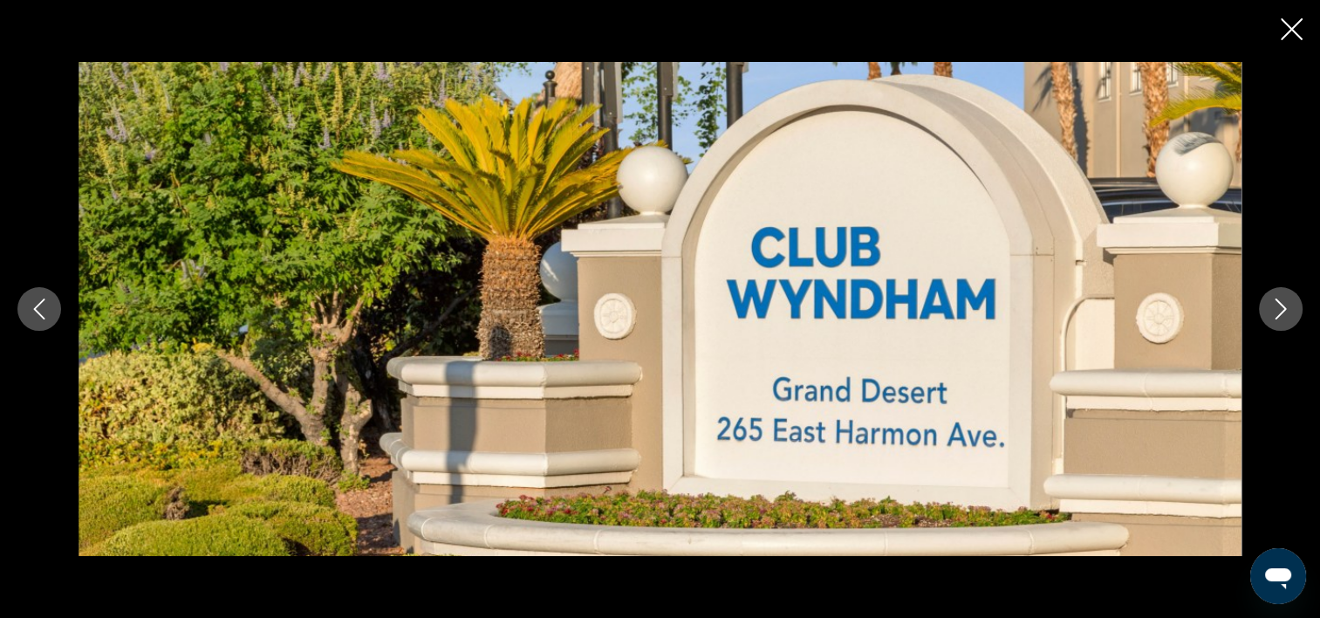
click at [1277, 312] on icon "Image suivante" at bounding box center [1280, 308] width 21 height 21
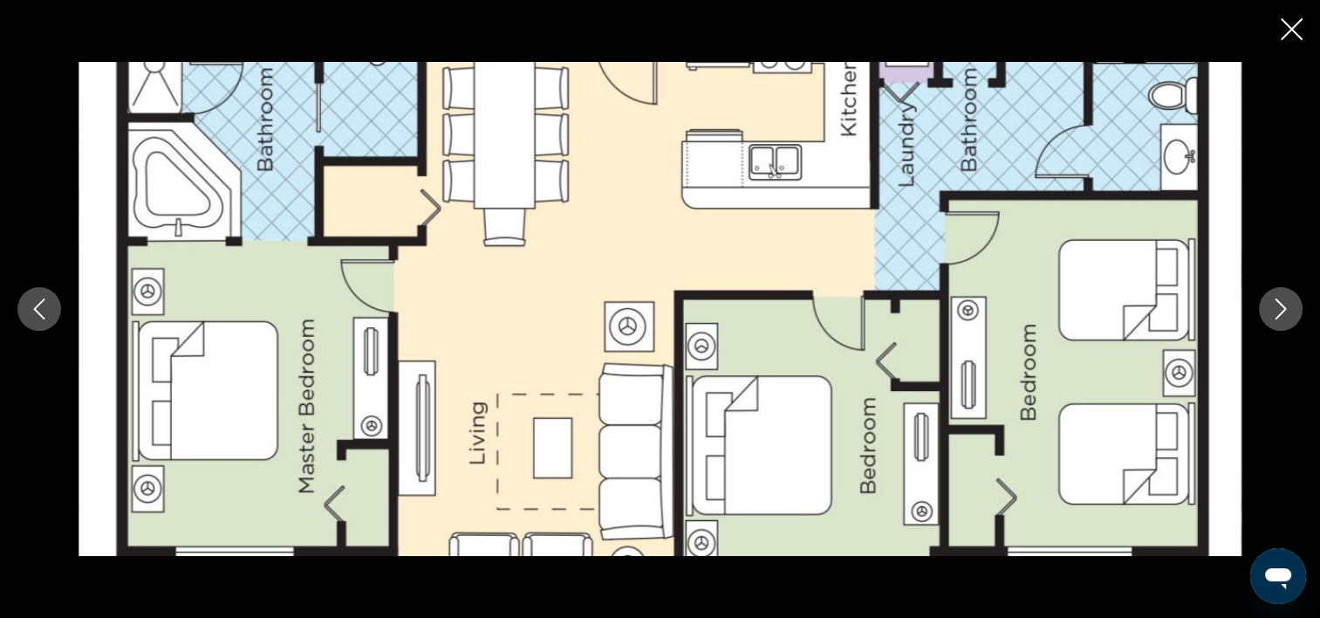
click at [1277, 312] on icon "Image suivante" at bounding box center [1280, 308] width 21 height 21
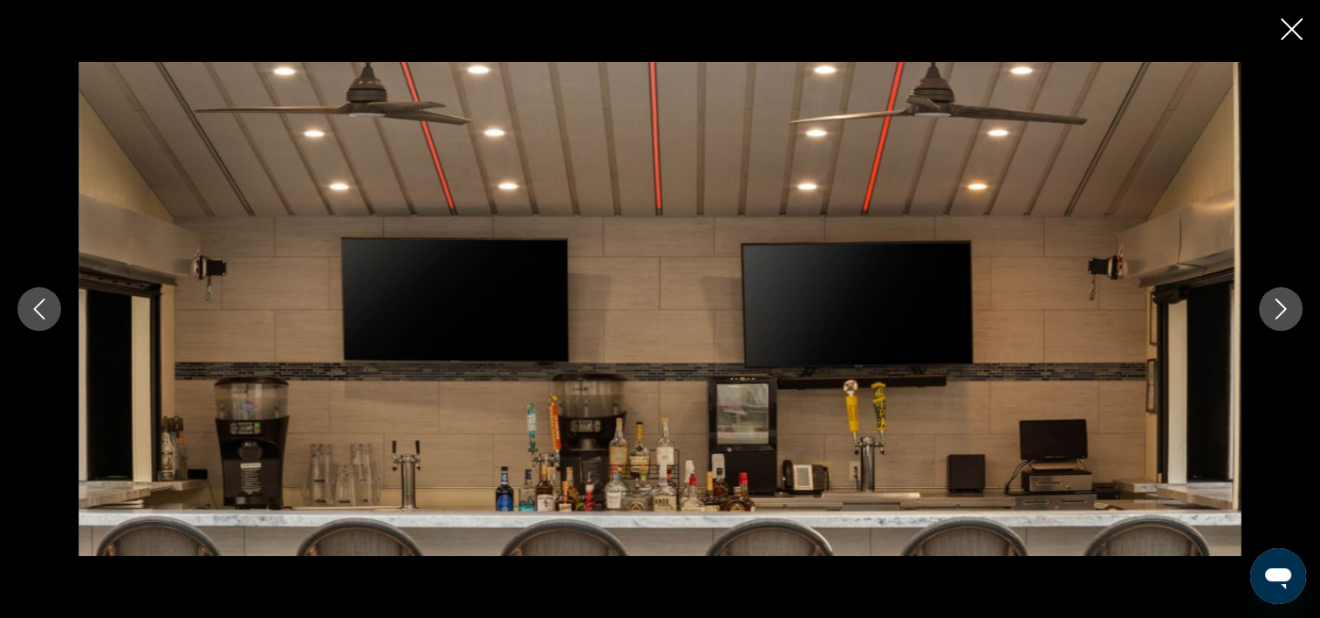
click at [1277, 312] on icon "Image suivante" at bounding box center [1280, 308] width 21 height 21
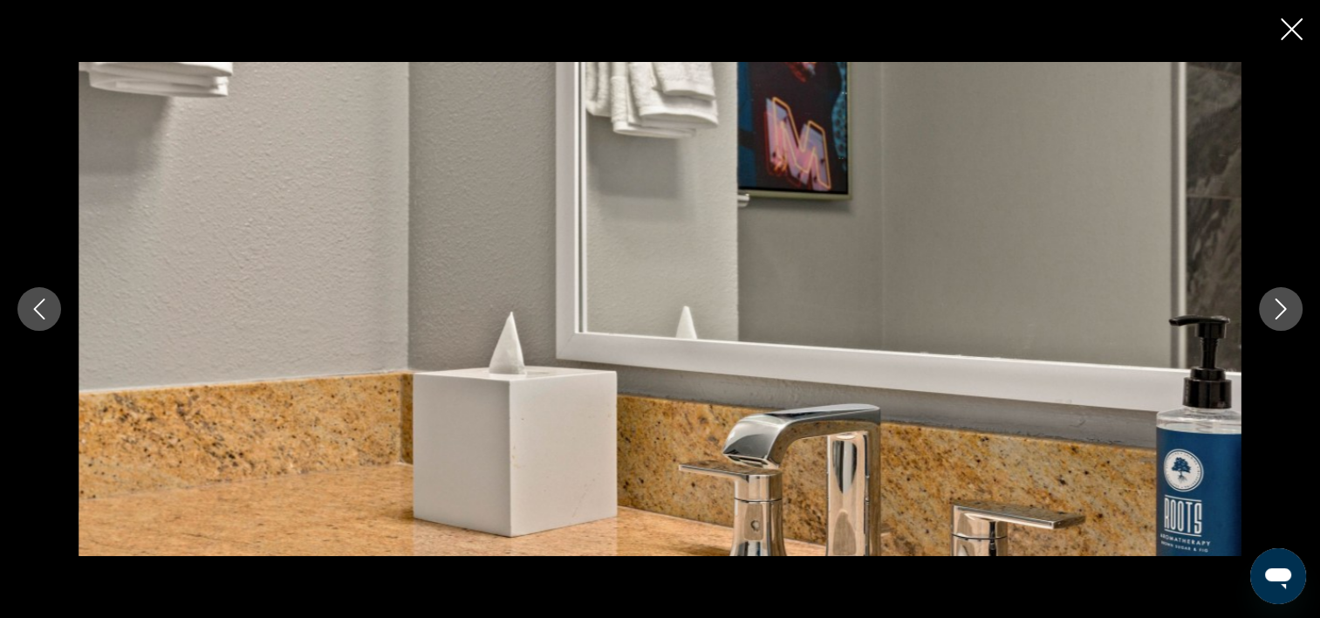
click at [1277, 312] on icon "Image suivante" at bounding box center [1280, 308] width 21 height 21
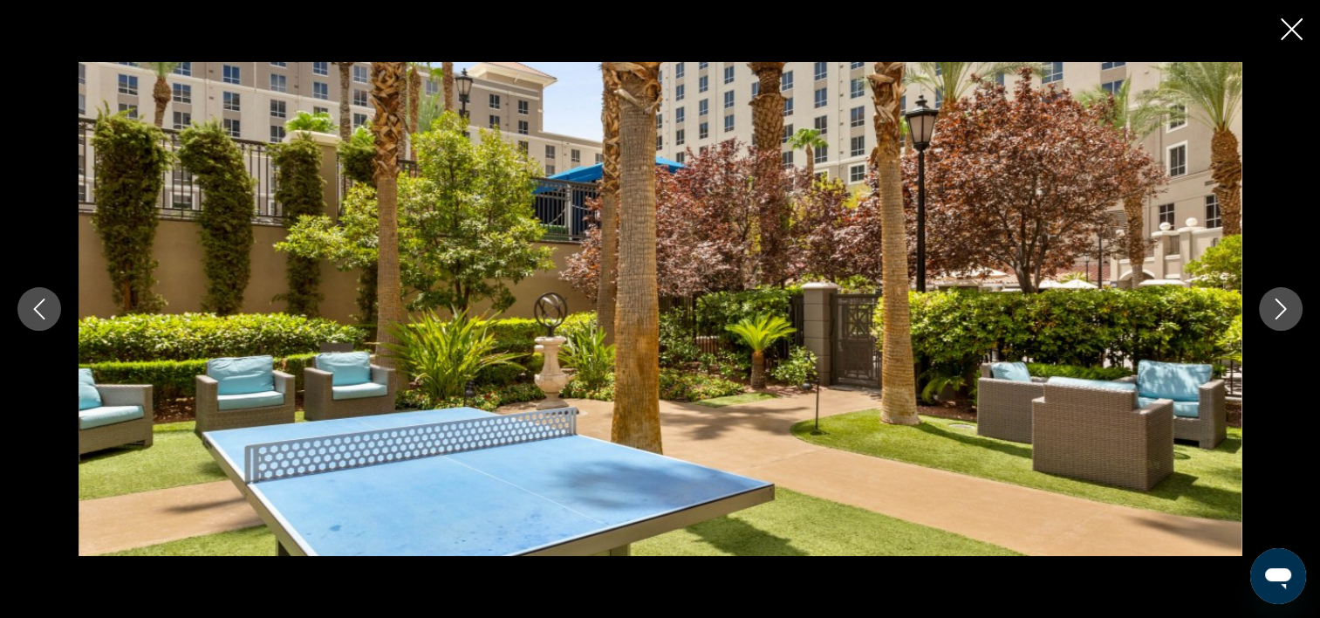
click at [1277, 311] on icon "Image suivante" at bounding box center [1280, 308] width 21 height 21
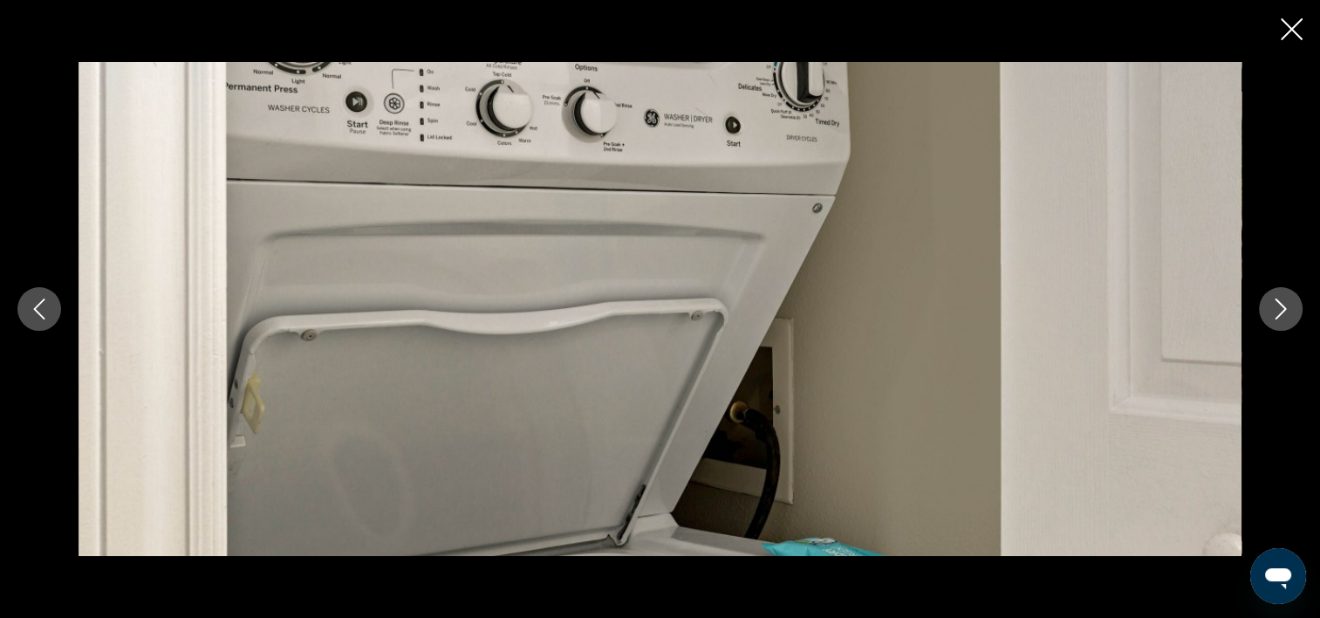
click at [1277, 313] on icon "Image suivante" at bounding box center [1280, 308] width 21 height 21
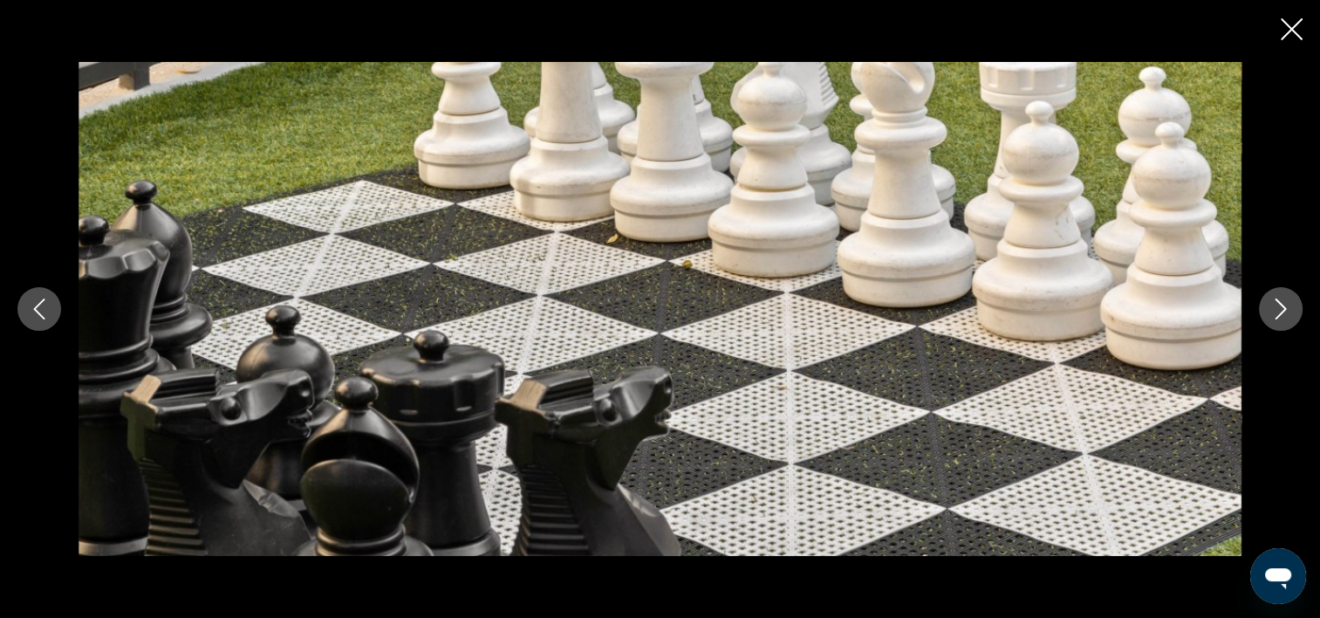
click at [1277, 313] on icon "Image suivante" at bounding box center [1280, 308] width 21 height 21
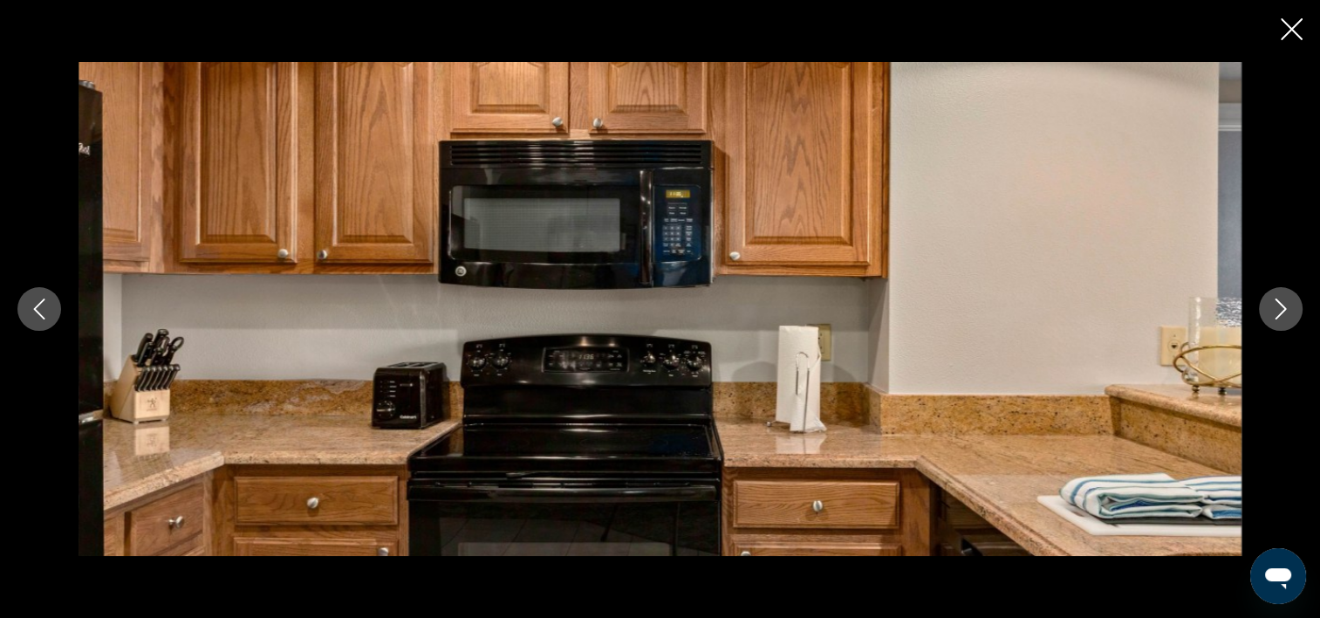
click at [1277, 313] on icon "Image suivante" at bounding box center [1280, 308] width 21 height 21
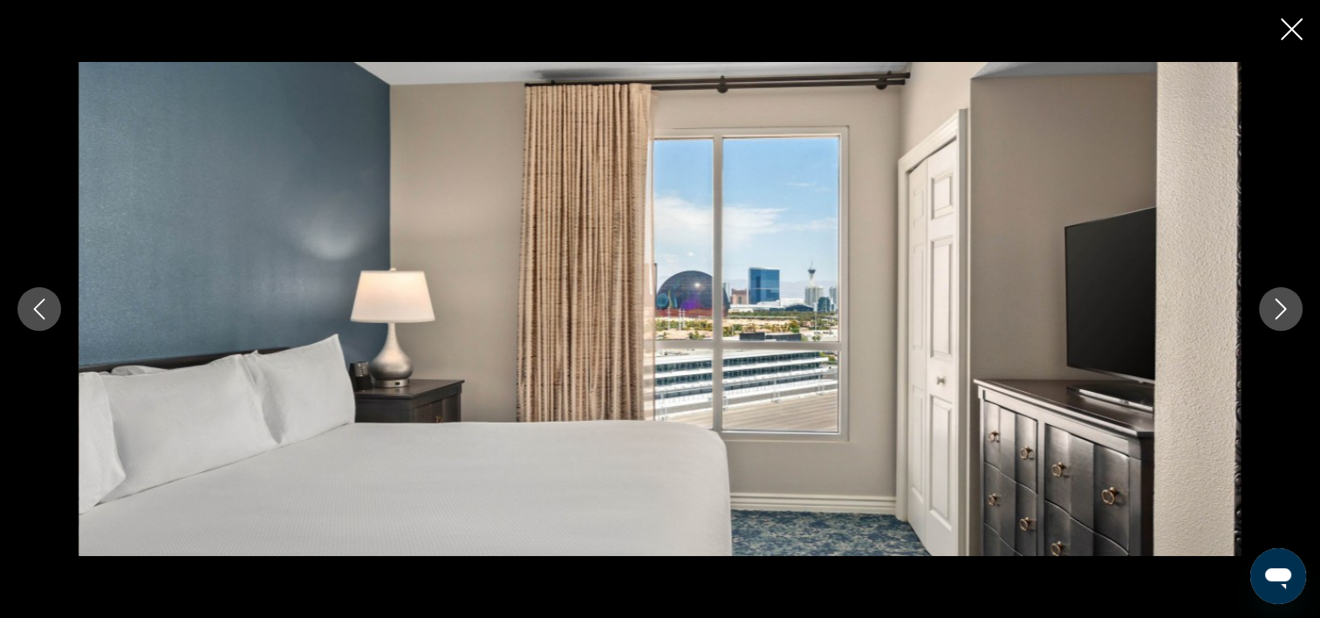
scroll to position [349, 0]
click at [1284, 314] on icon "Image suivante" at bounding box center [1280, 308] width 21 height 21
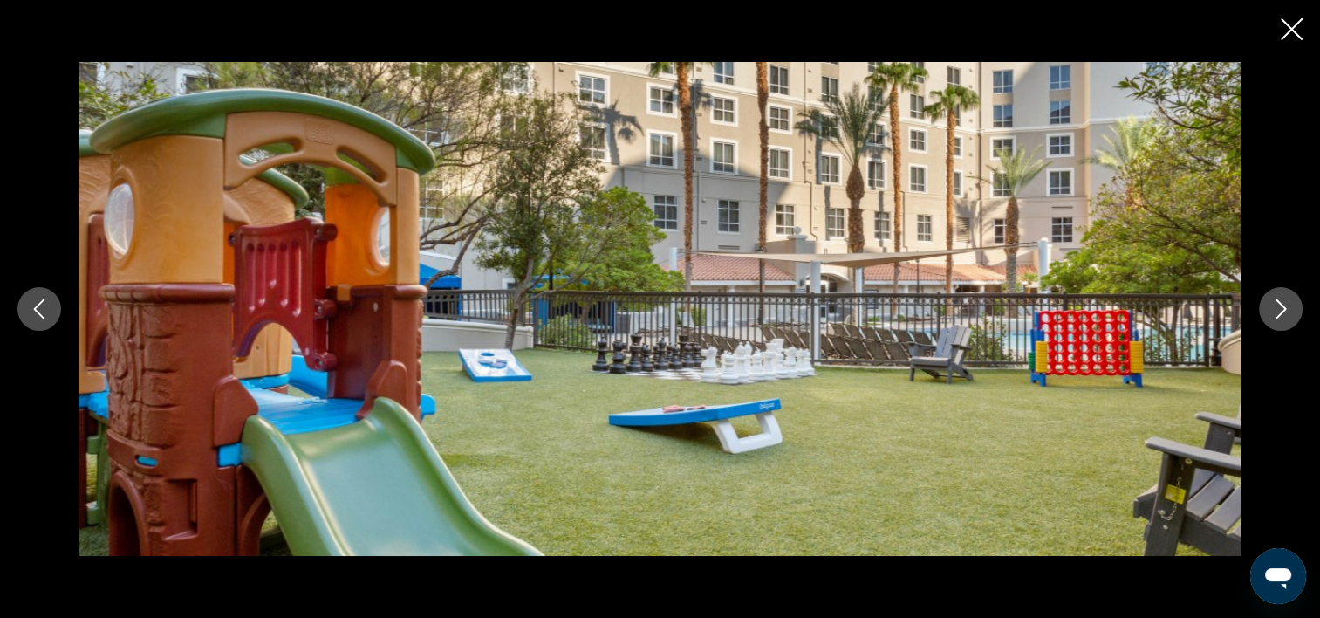
click at [1284, 314] on icon "Image suivante" at bounding box center [1280, 308] width 21 height 21
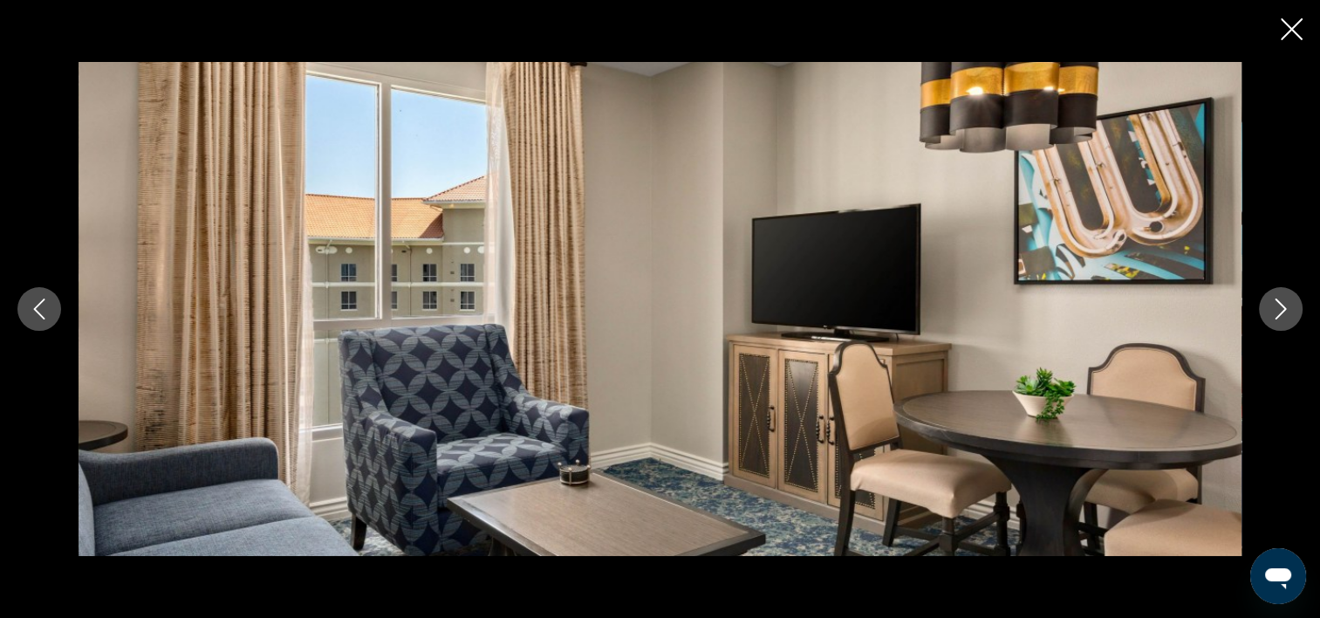
click at [1284, 314] on icon "Image suivante" at bounding box center [1280, 308] width 21 height 21
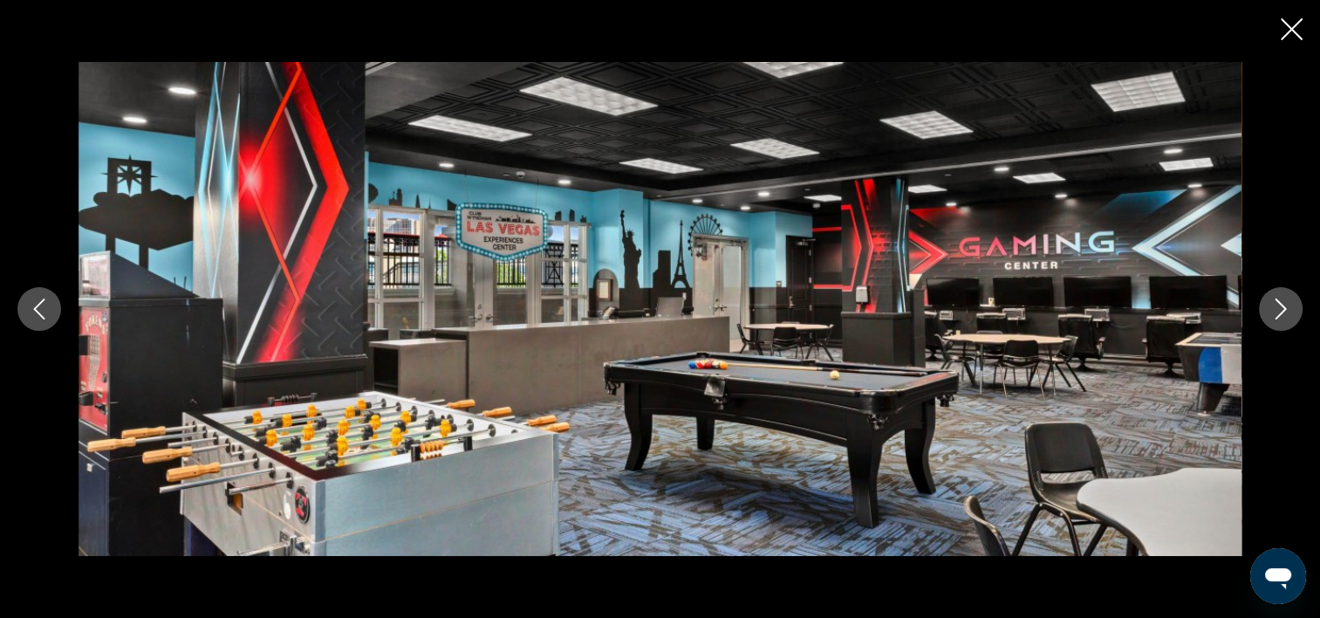
click at [1284, 314] on icon "Image suivante" at bounding box center [1280, 308] width 21 height 21
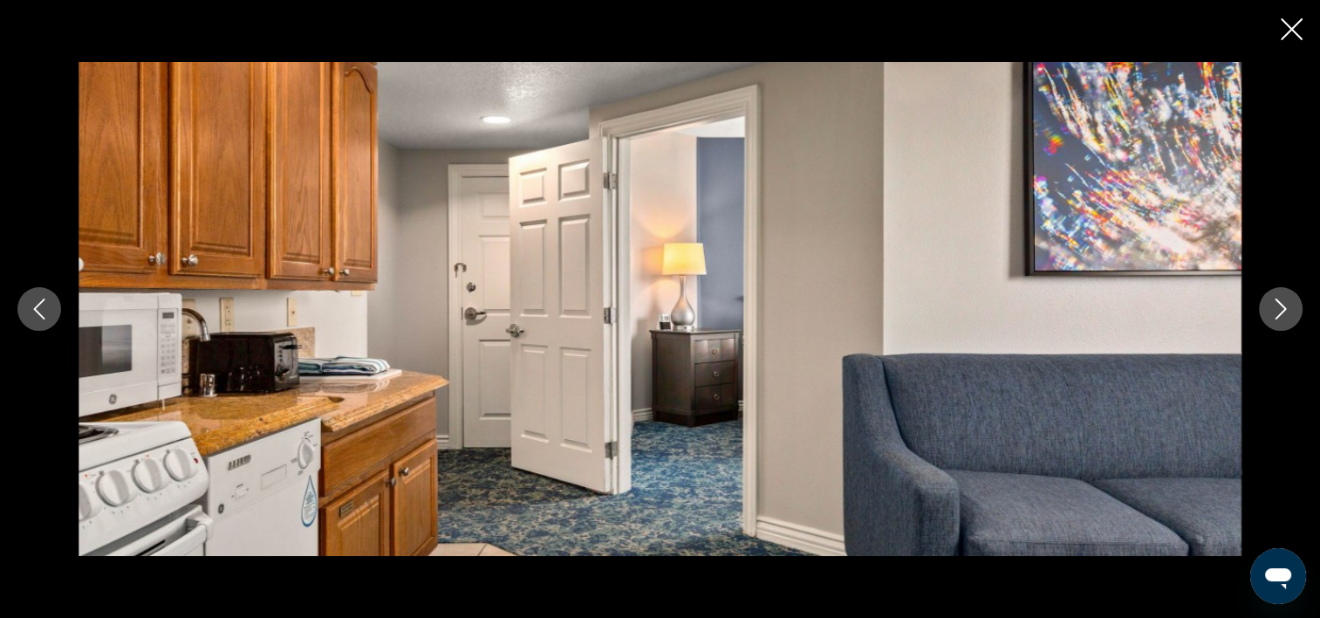
click at [1284, 314] on icon "Image suivante" at bounding box center [1280, 308] width 21 height 21
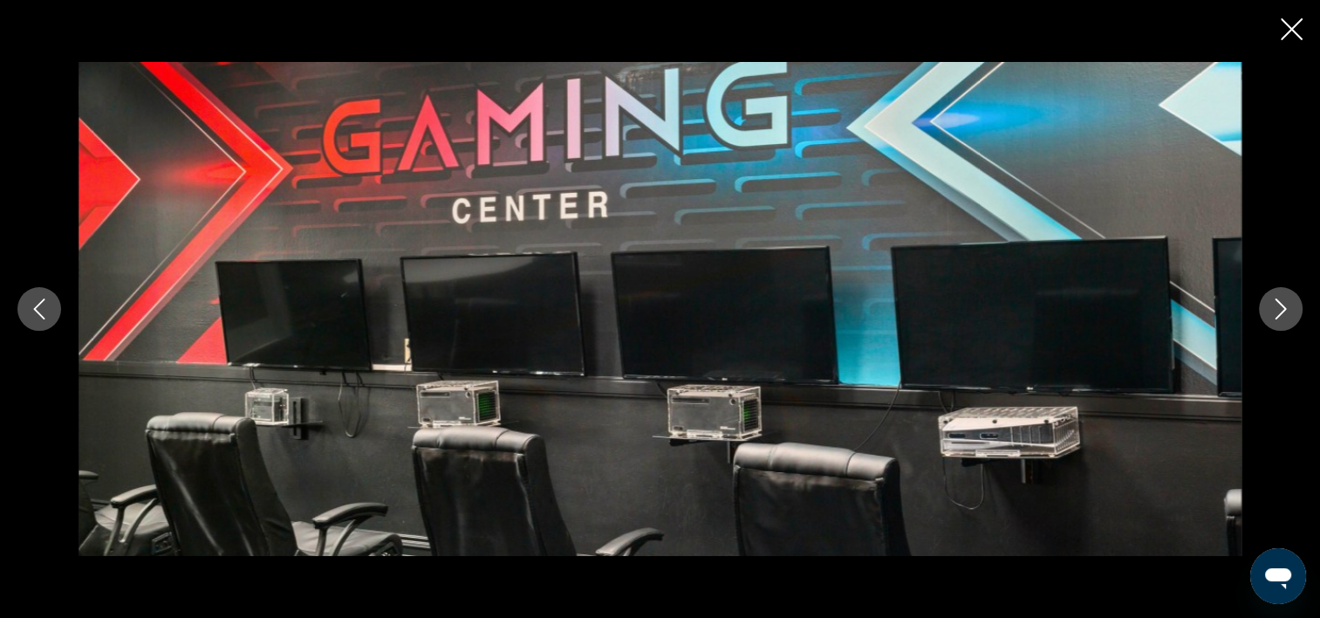
click at [1284, 314] on icon "Image suivante" at bounding box center [1280, 308] width 21 height 21
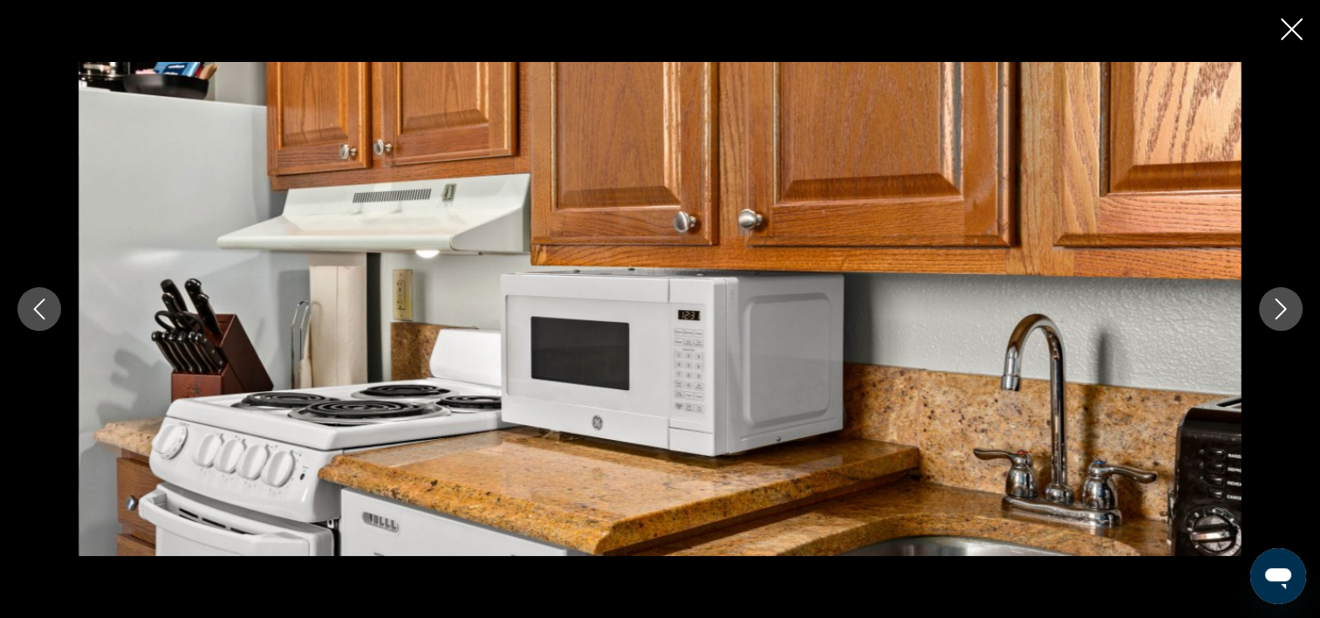
click at [1284, 314] on icon "Image suivante" at bounding box center [1280, 308] width 21 height 21
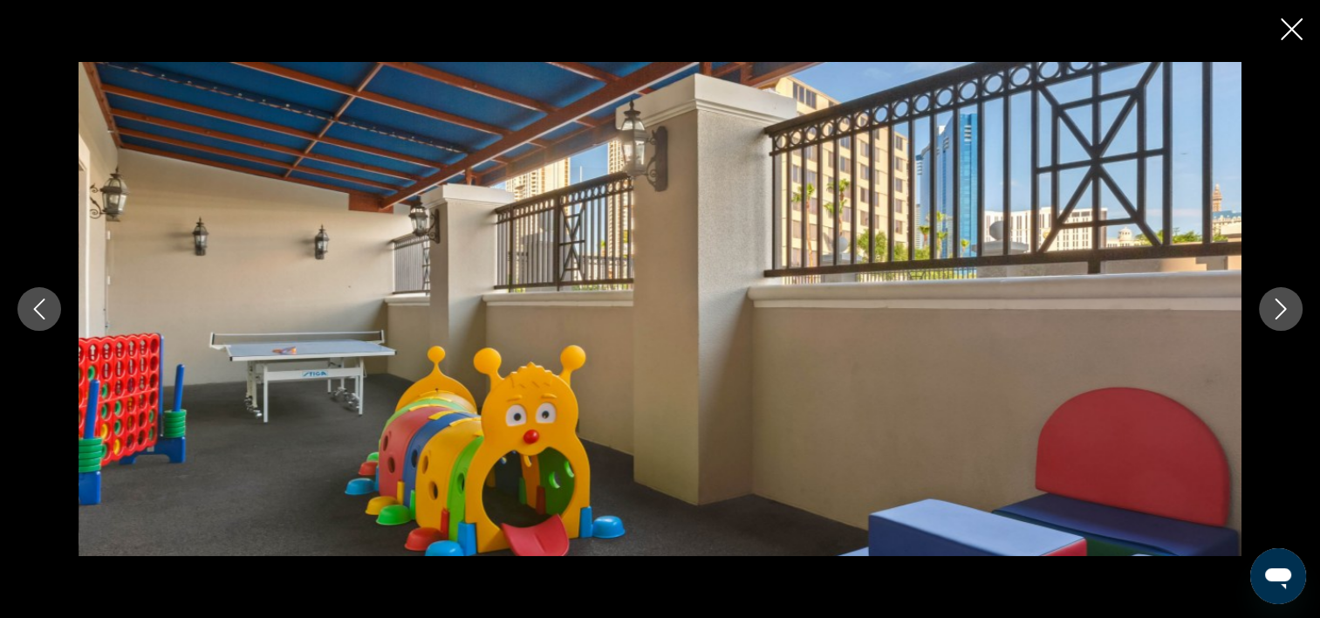
click at [1284, 314] on icon "Image suivante" at bounding box center [1280, 308] width 21 height 21
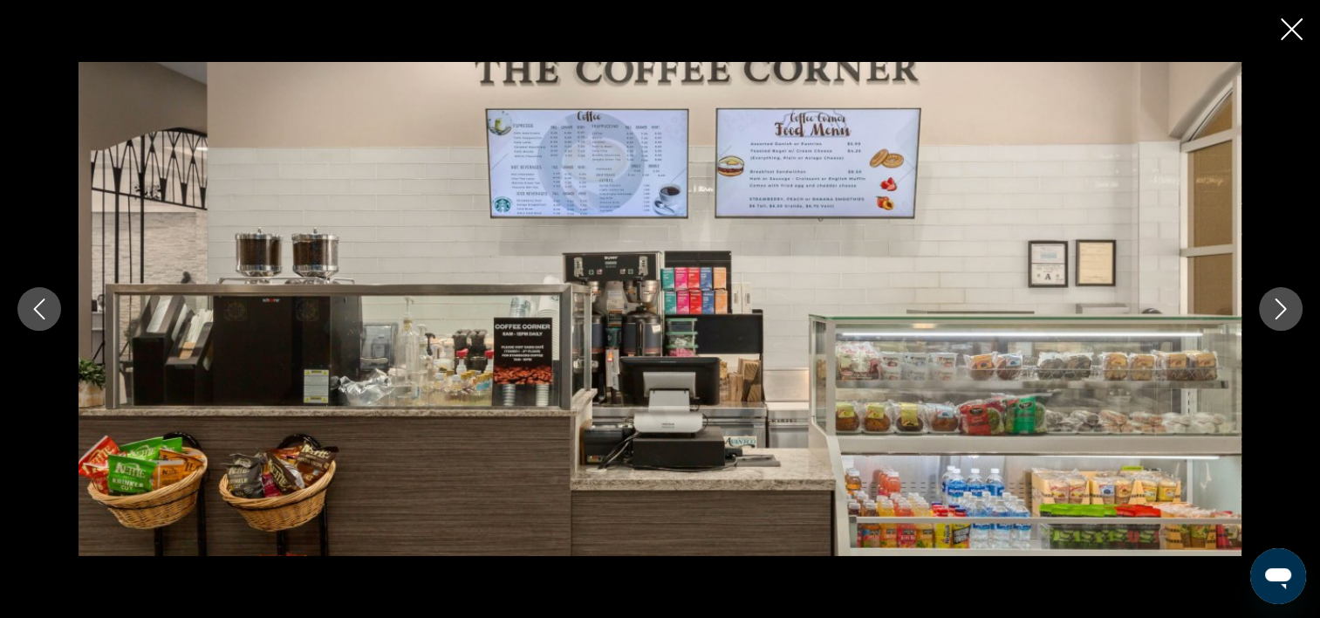
click at [1284, 314] on icon "Image suivante" at bounding box center [1280, 308] width 21 height 21
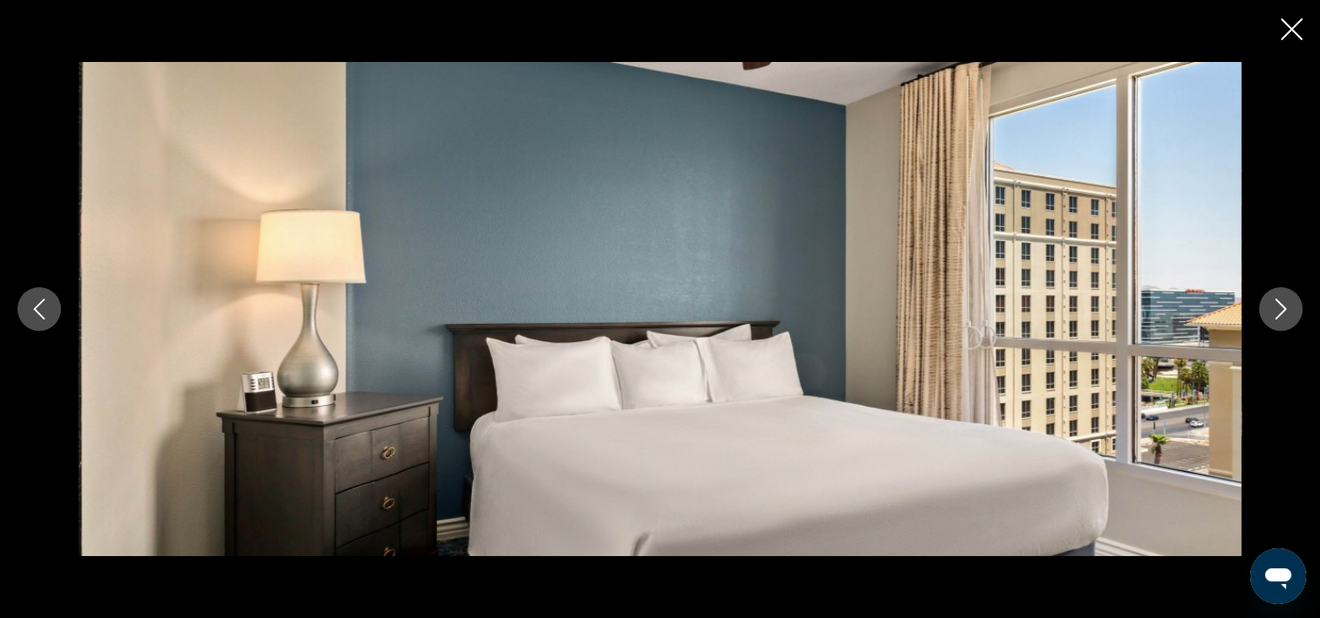
click at [1284, 314] on icon "Image suivante" at bounding box center [1280, 308] width 21 height 21
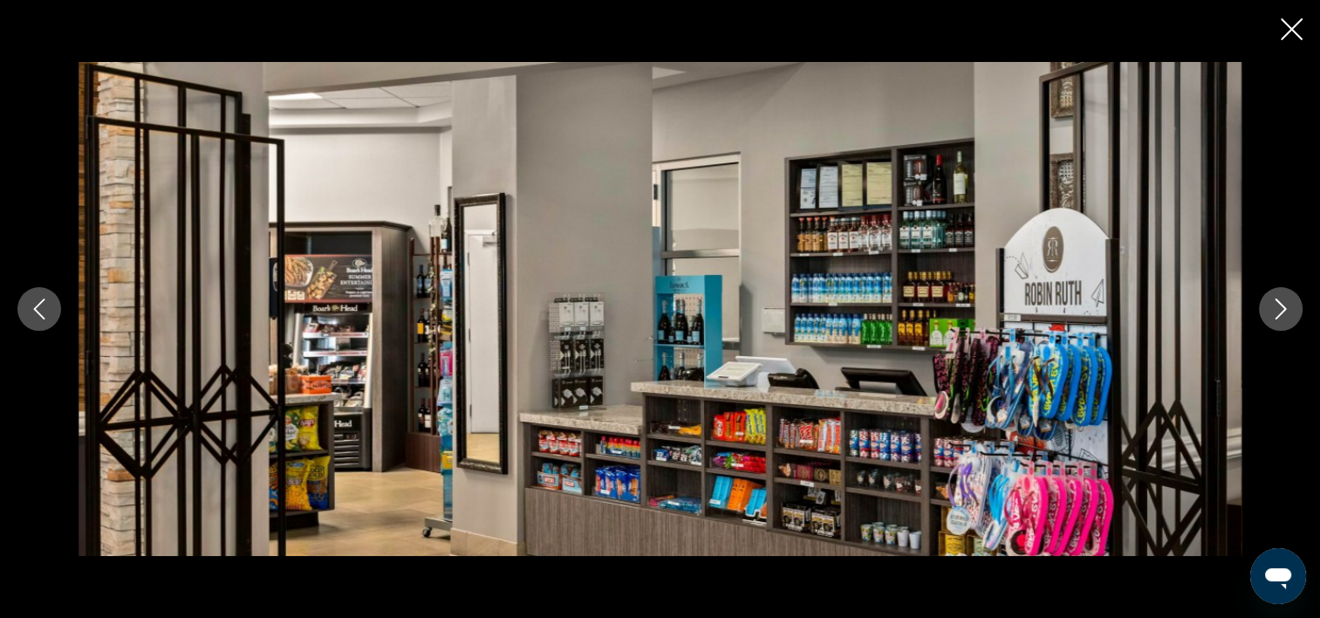
click at [1295, 312] on button "Image suivante" at bounding box center [1281, 309] width 44 height 44
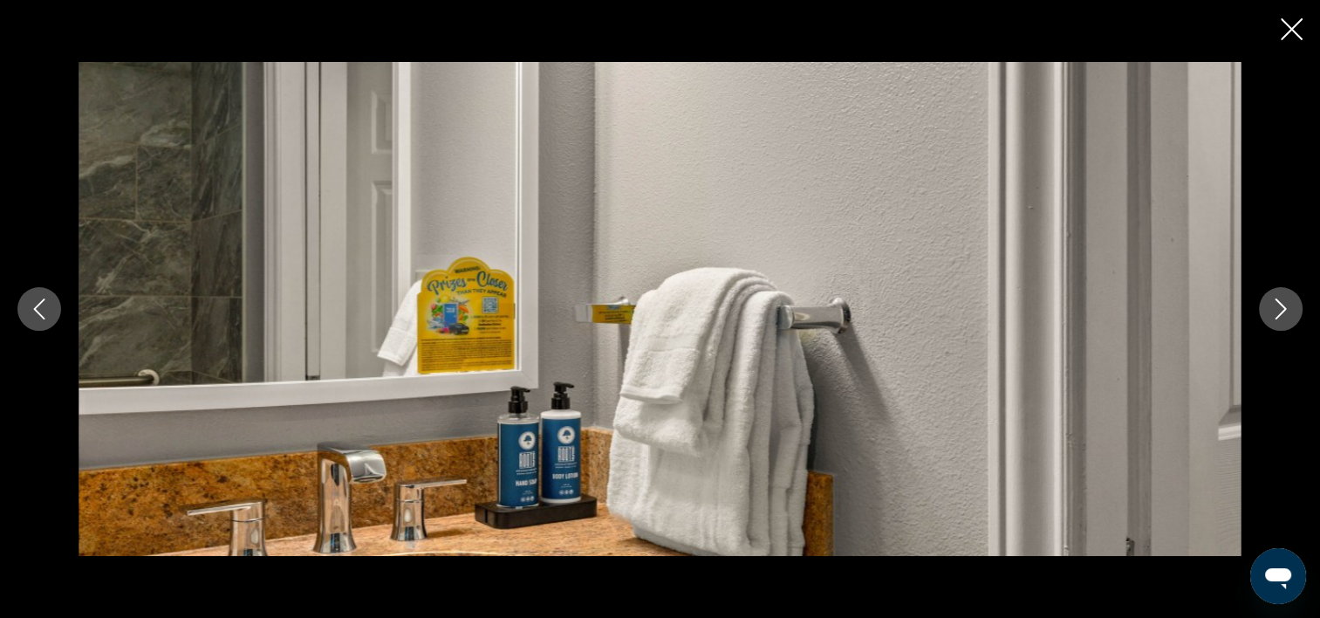
click at [1296, 314] on button "Image suivante" at bounding box center [1281, 309] width 44 height 44
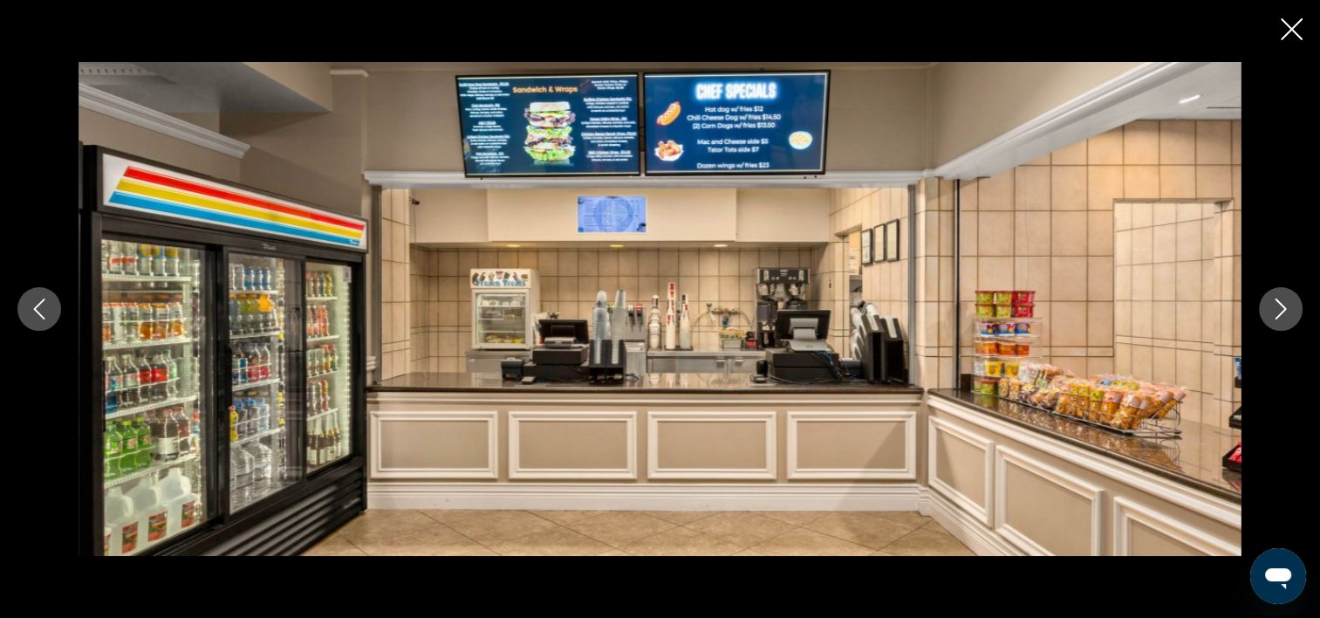
click at [1294, 35] on icon "Fermer le diaporama" at bounding box center [1292, 29] width 22 height 22
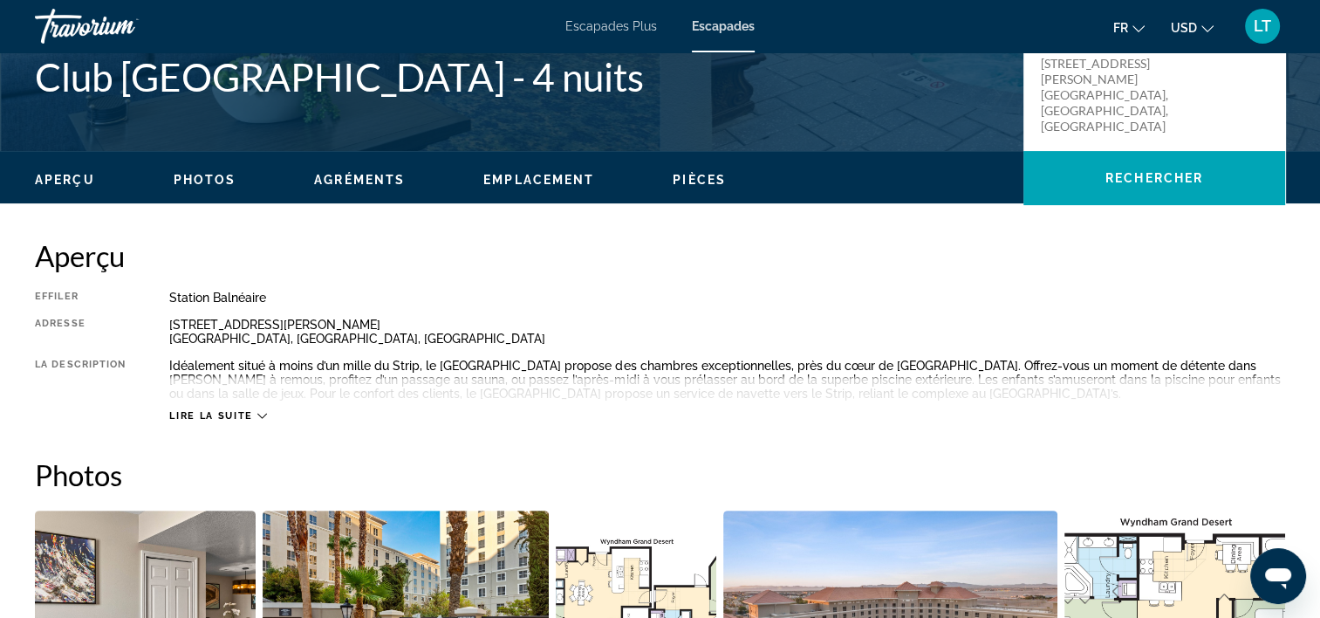
scroll to position [524, 0]
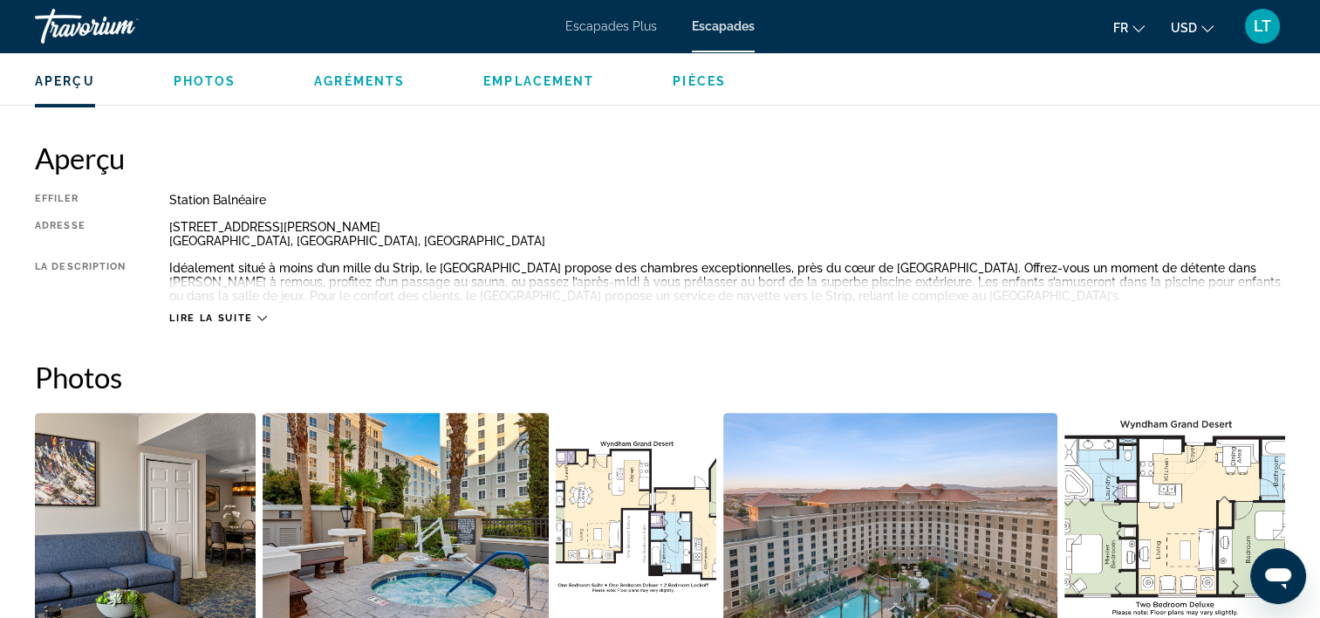
click at [258, 318] on icon "Contenu principal" at bounding box center [262, 318] width 10 height 10
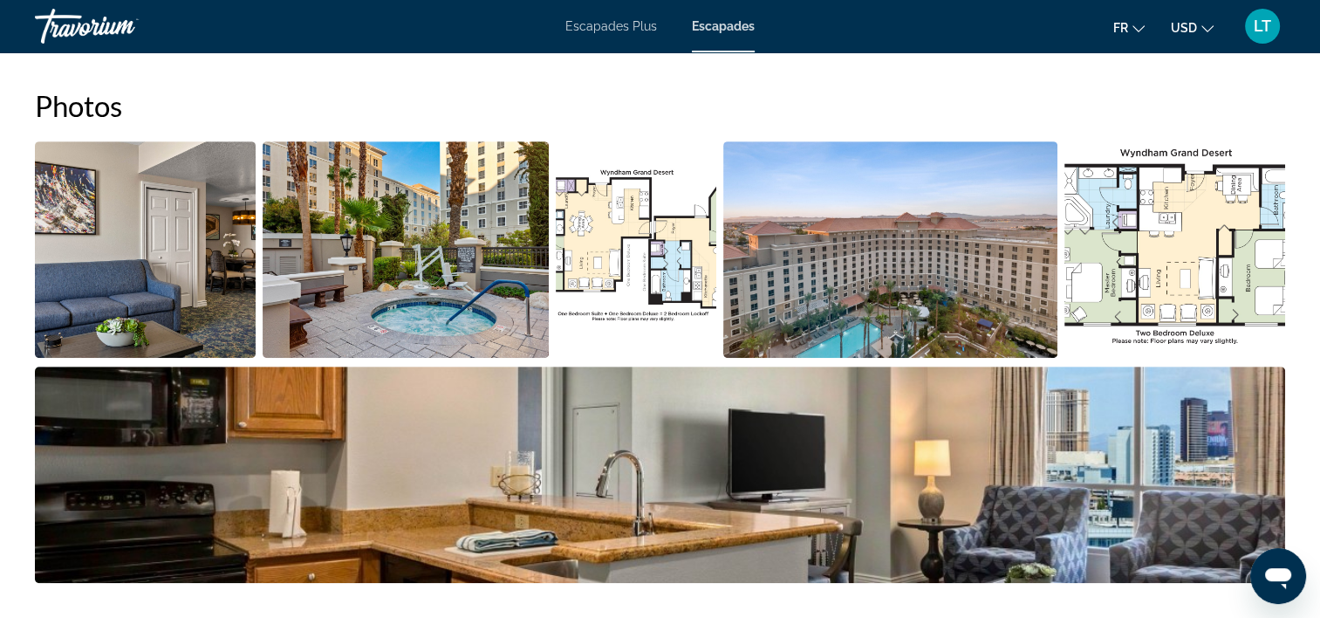
scroll to position [358, 0]
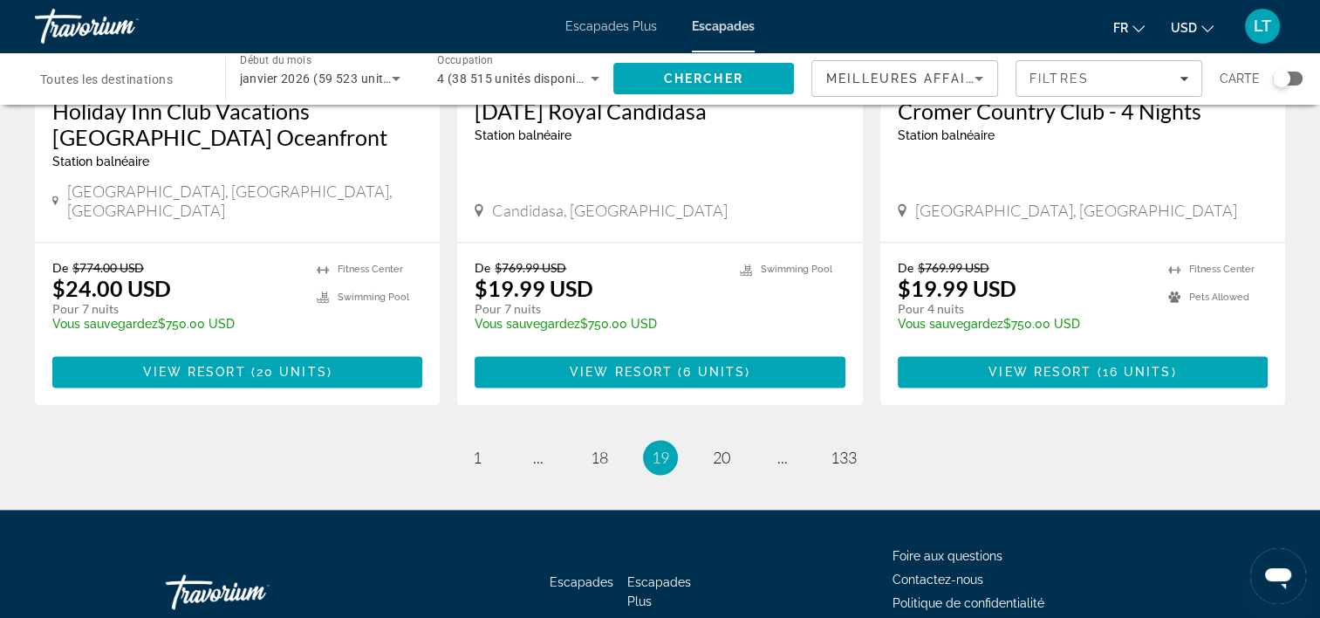
scroll to position [2269, 0]
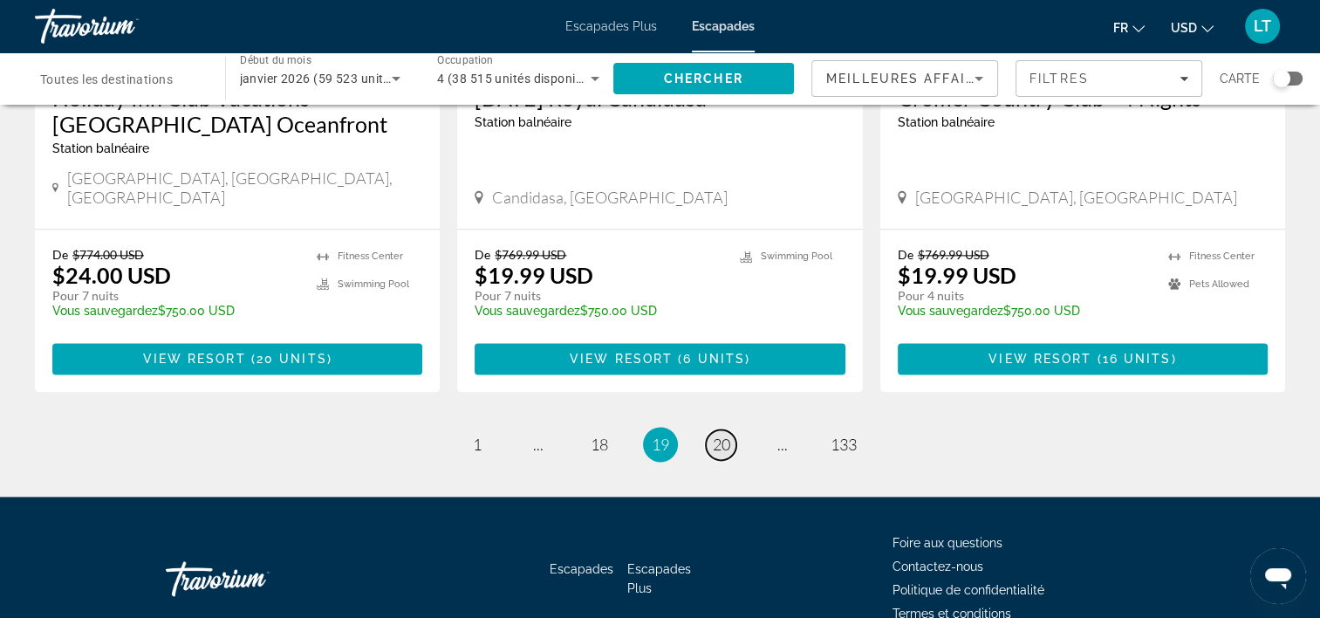
click at [719, 435] on span "20" at bounding box center [721, 444] width 17 height 19
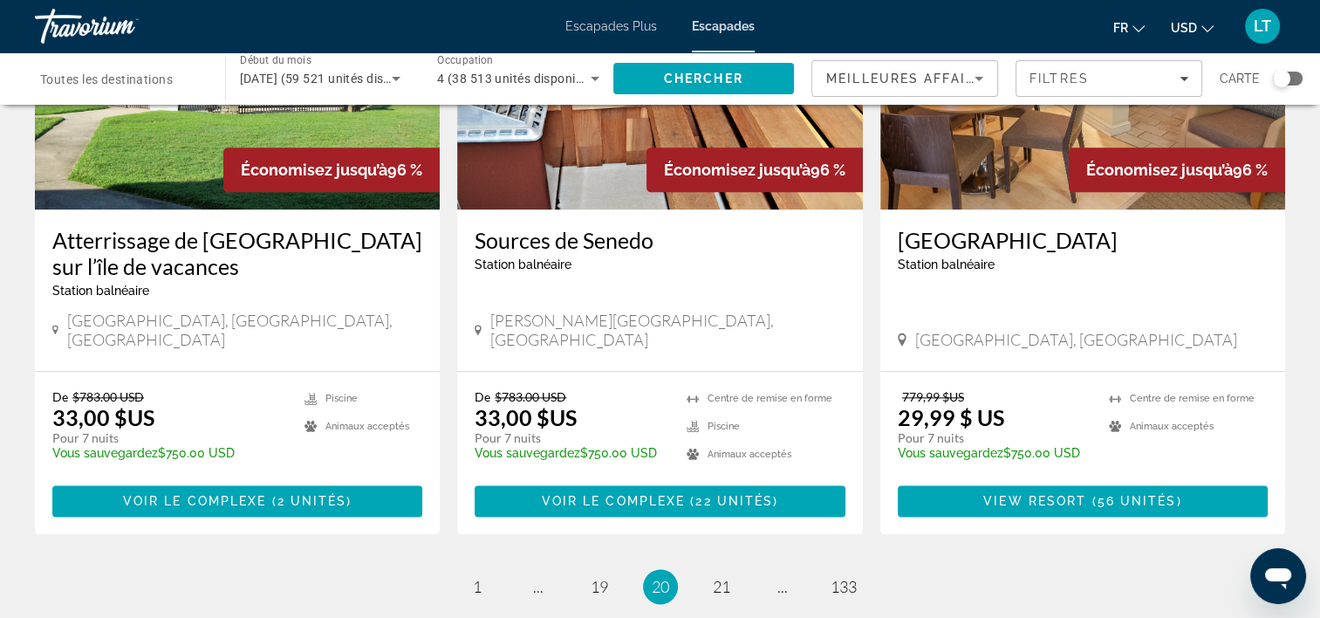
scroll to position [2181, 0]
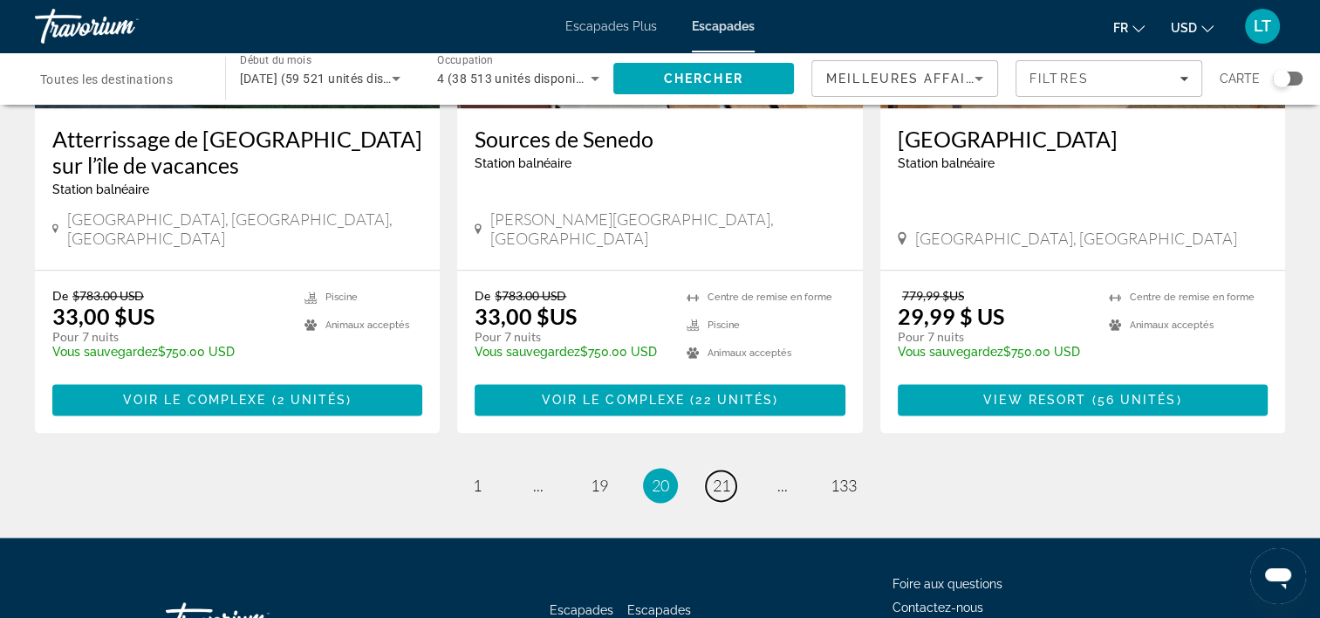
click at [725, 476] on span "21" at bounding box center [721, 485] width 17 height 19
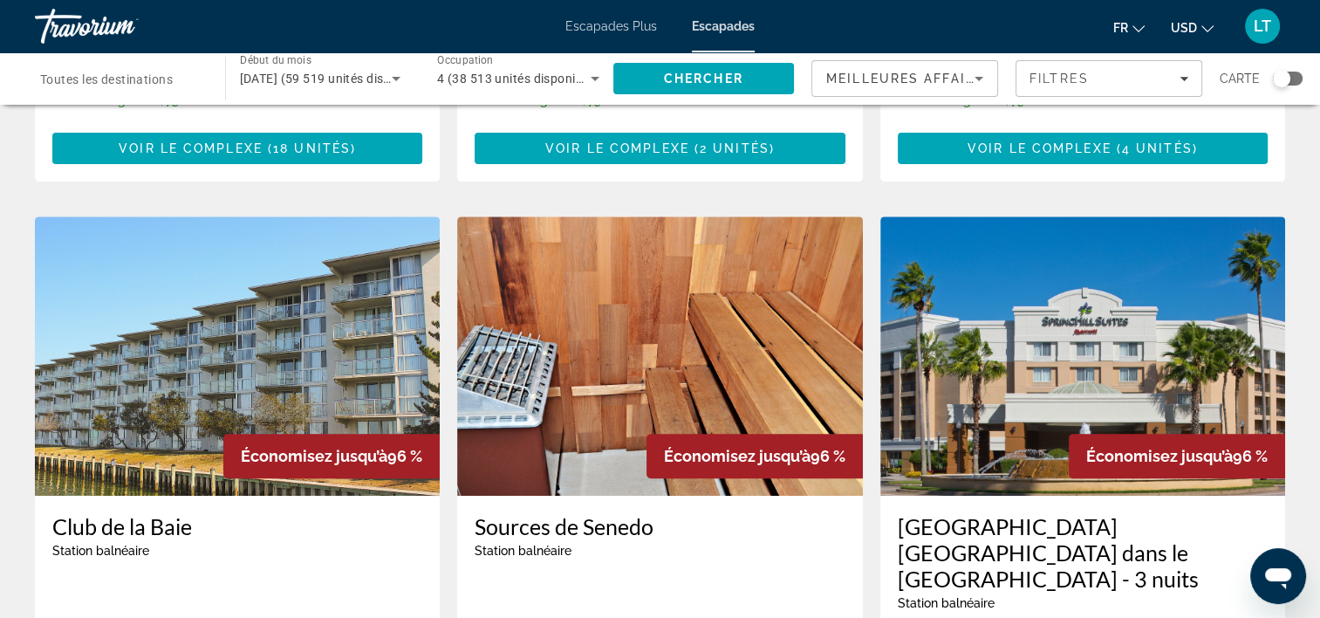
scroll to position [611, 0]
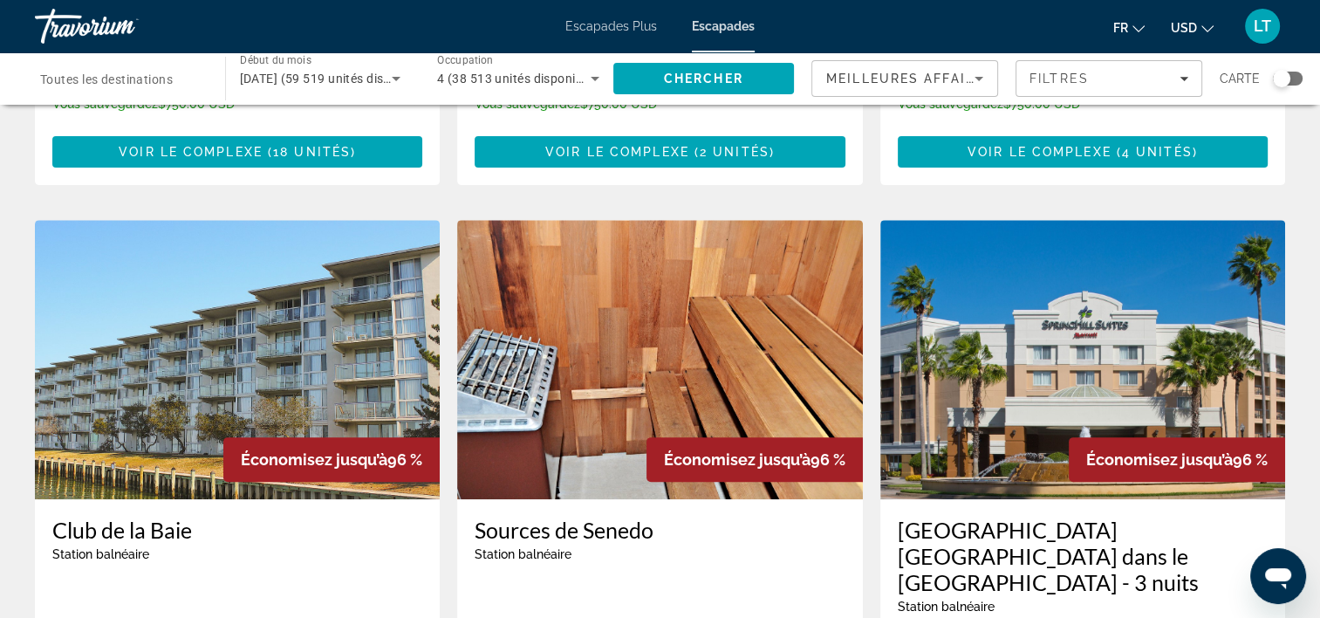
click at [954, 308] on img "Contenu principal" at bounding box center [1082, 359] width 405 height 279
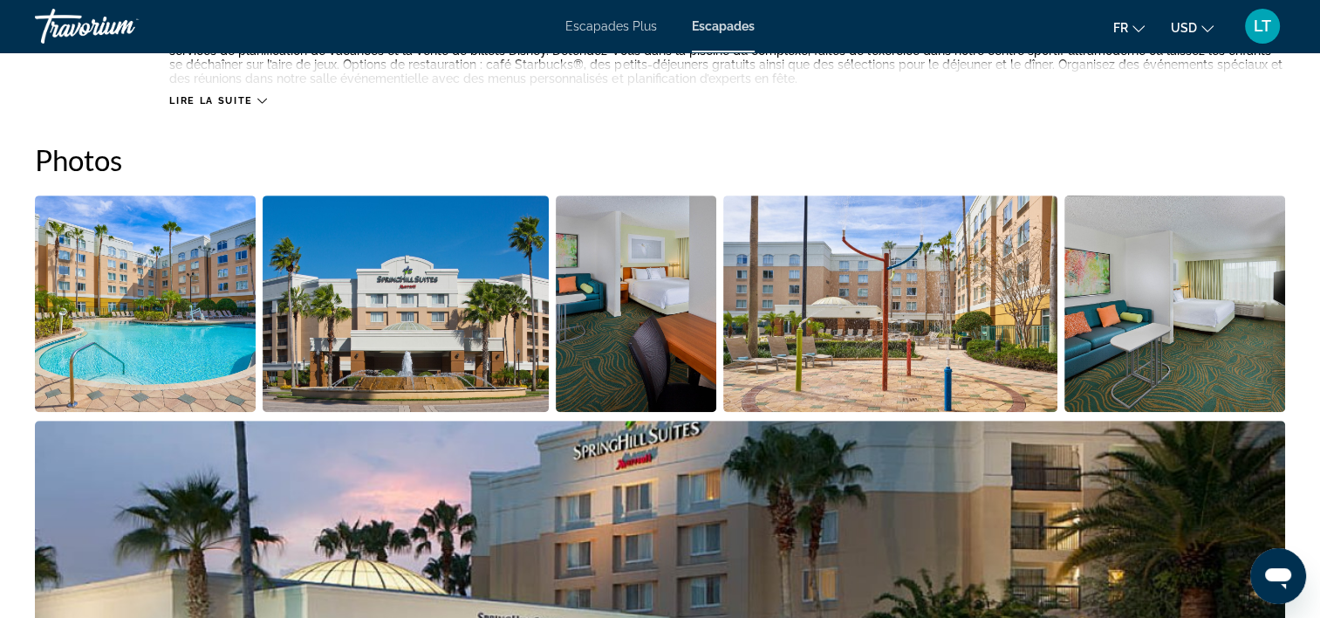
scroll to position [873, 0]
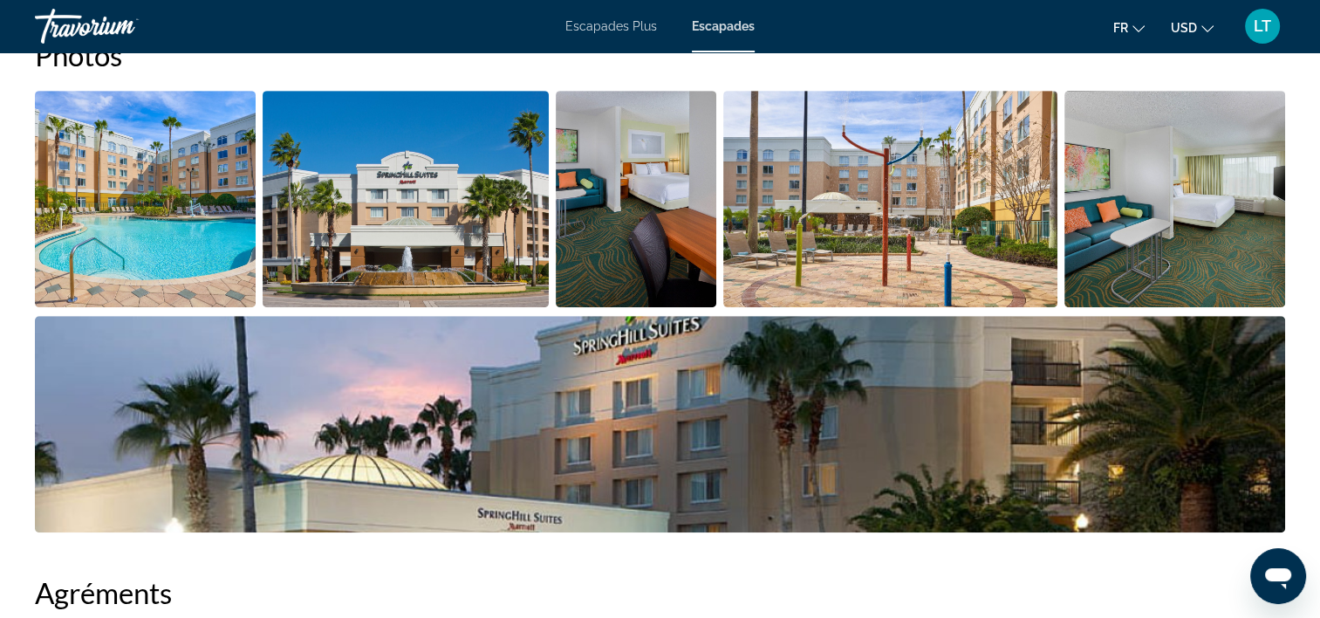
click at [215, 182] on img "Ouvrir le curseur d’image en plein écran" at bounding box center [145, 199] width 221 height 216
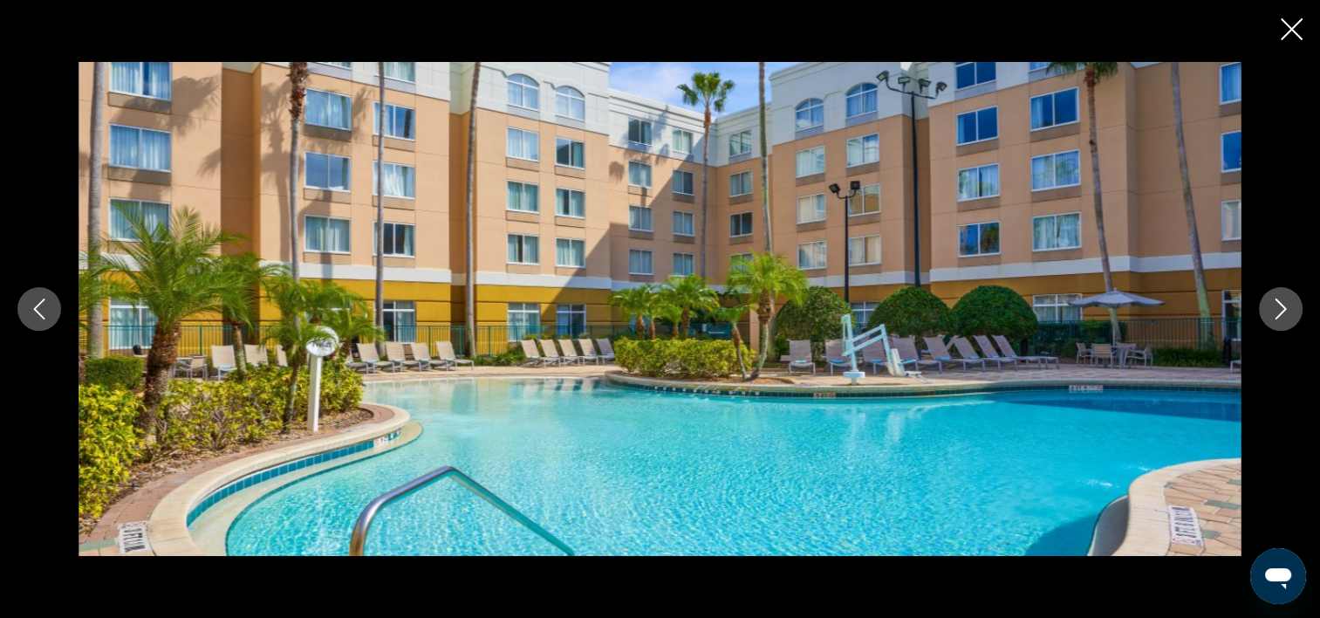
click at [1278, 311] on icon "Image suivante" at bounding box center [1280, 308] width 21 height 21
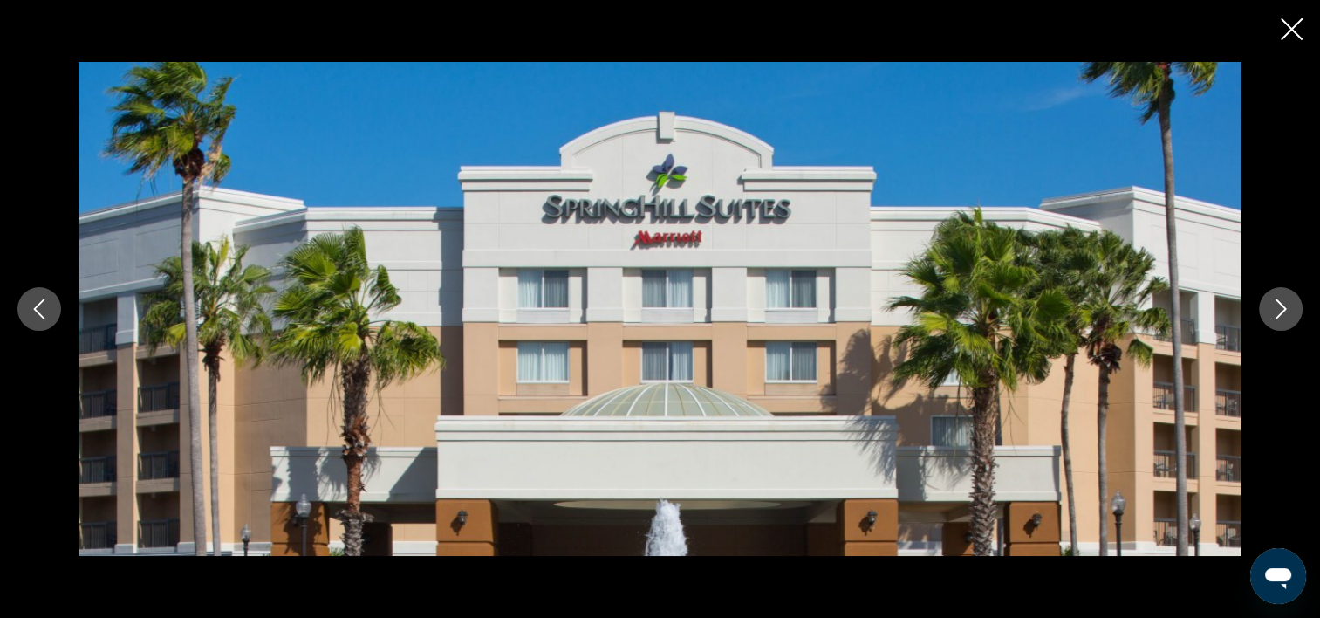
click at [1278, 311] on icon "Image suivante" at bounding box center [1280, 308] width 21 height 21
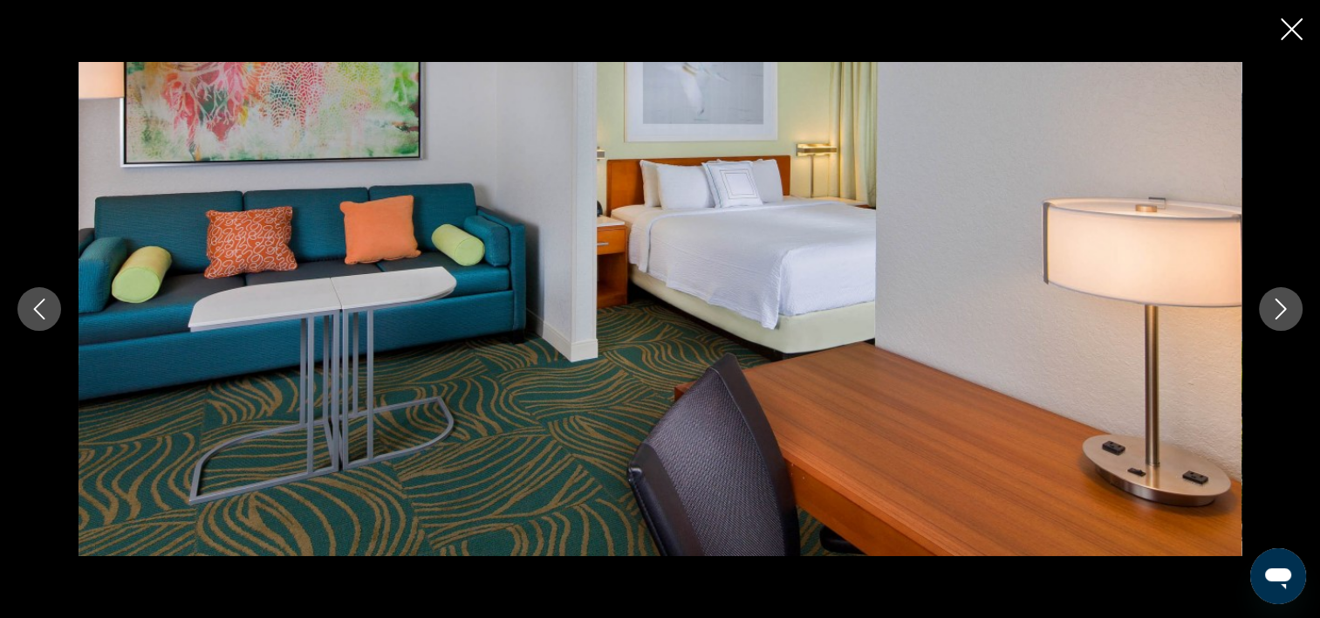
click at [1278, 311] on icon "Image suivante" at bounding box center [1280, 308] width 21 height 21
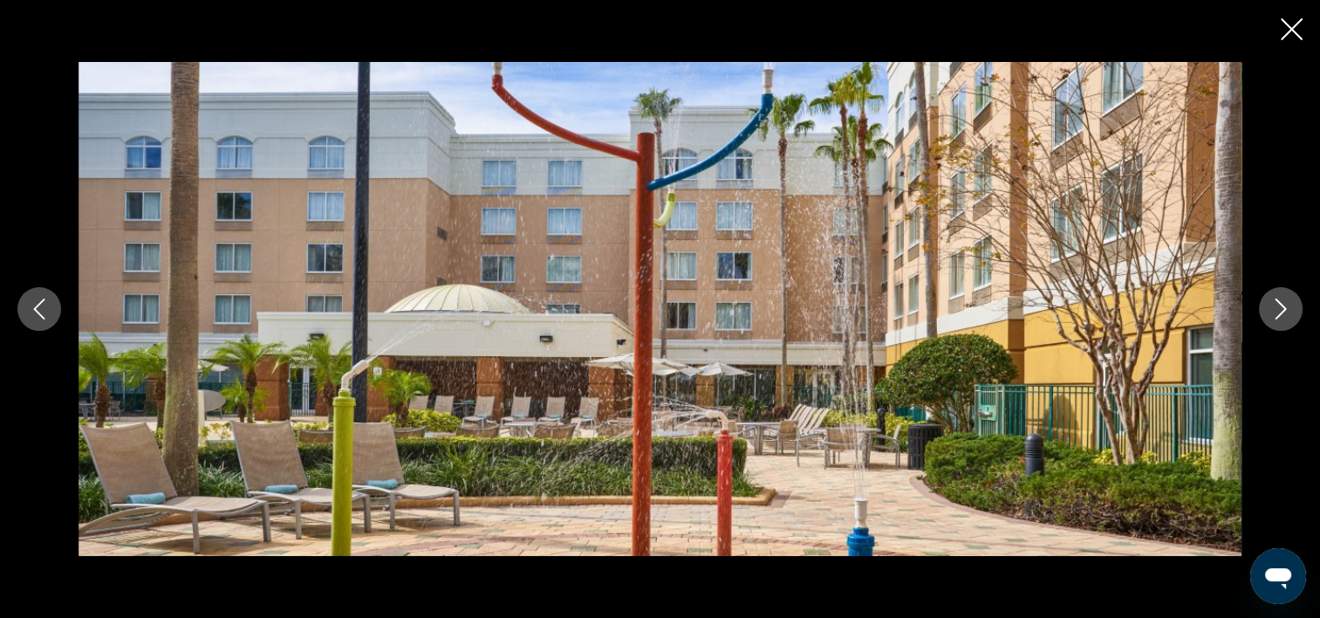
click at [1278, 311] on icon "Image suivante" at bounding box center [1280, 308] width 21 height 21
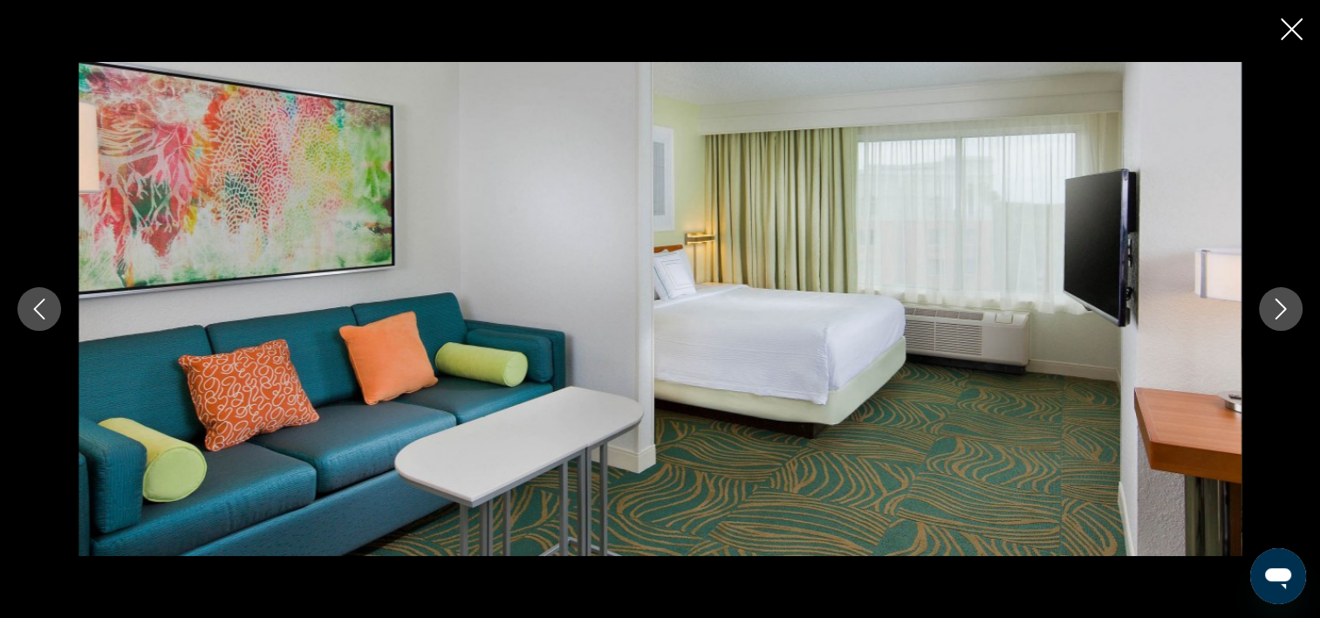
click at [1278, 311] on icon "Image suivante" at bounding box center [1280, 308] width 21 height 21
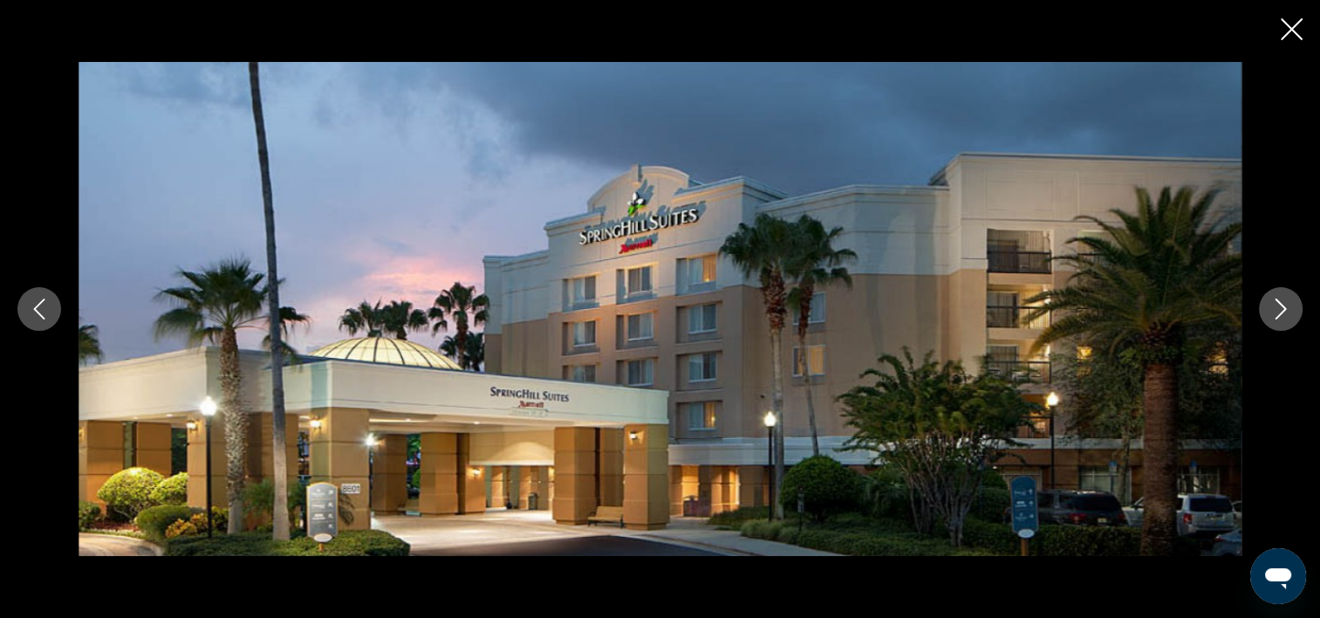
click at [1278, 311] on icon "Image suivante" at bounding box center [1280, 308] width 21 height 21
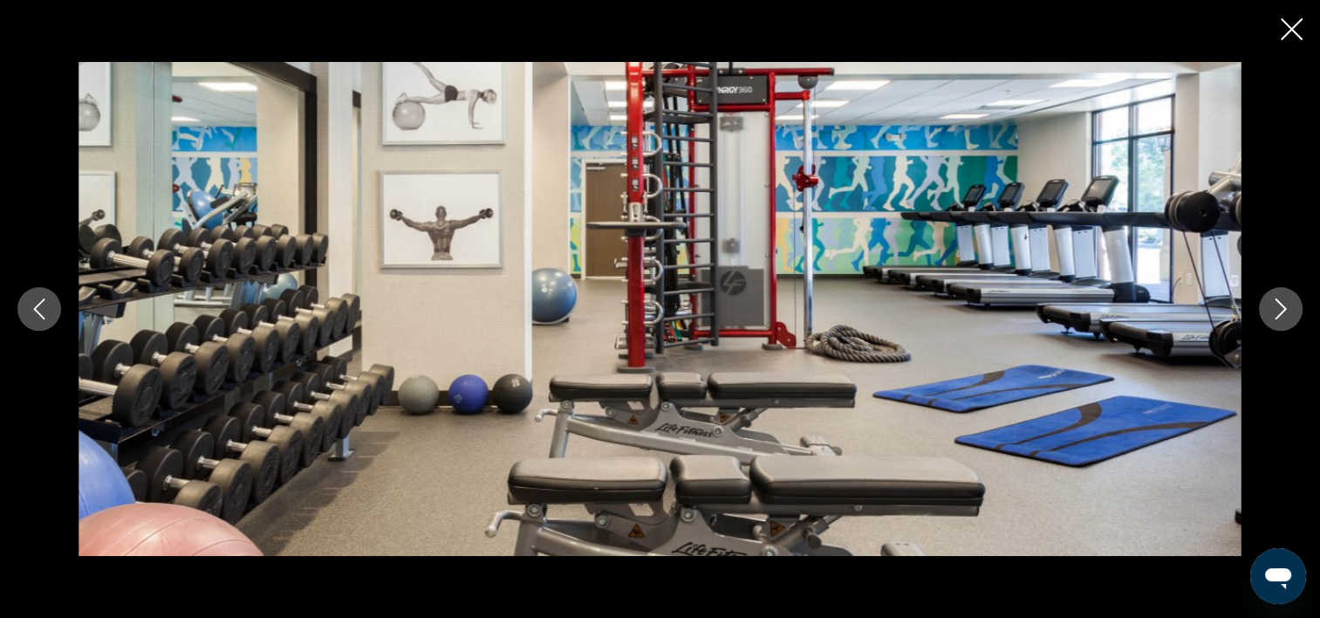
click at [1278, 311] on icon "Image suivante" at bounding box center [1280, 308] width 21 height 21
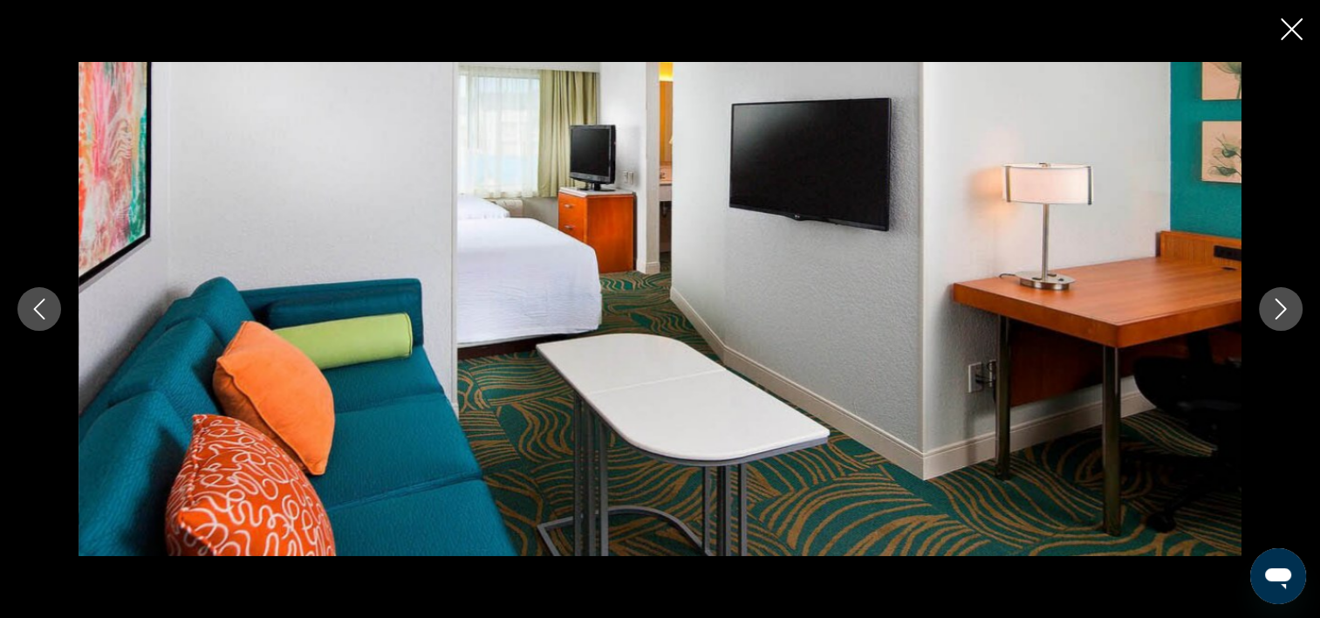
click at [1278, 311] on icon "Image suivante" at bounding box center [1280, 308] width 21 height 21
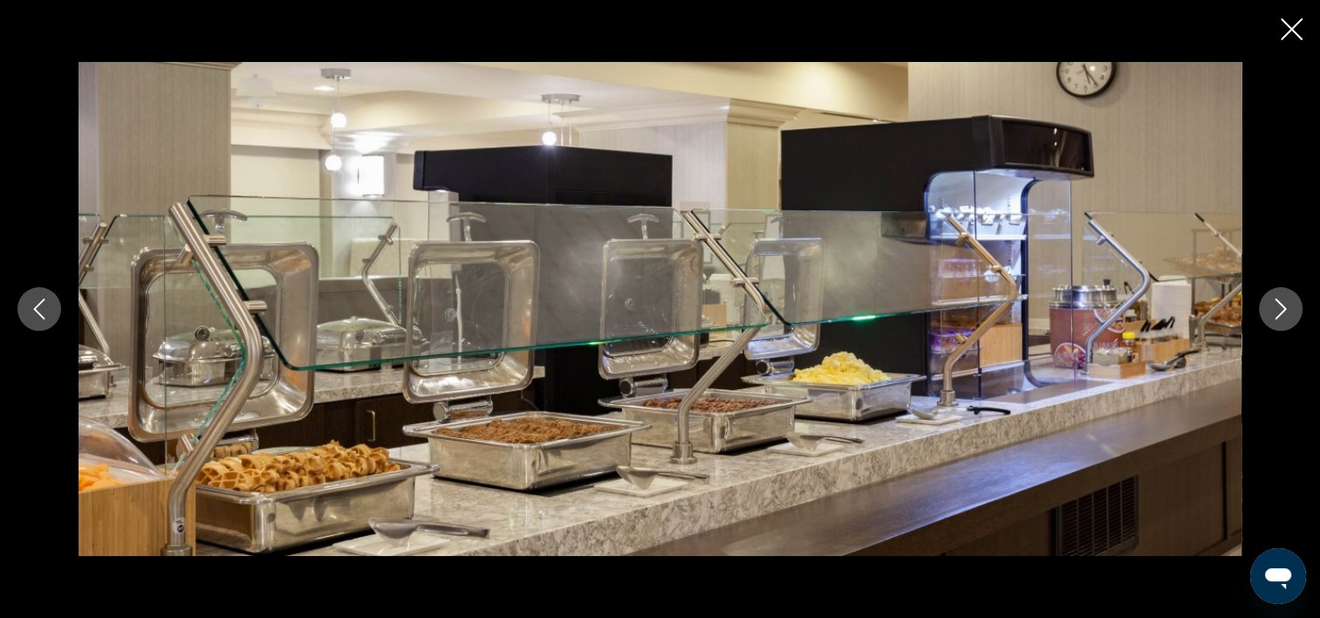
click at [1278, 311] on icon "Image suivante" at bounding box center [1280, 308] width 21 height 21
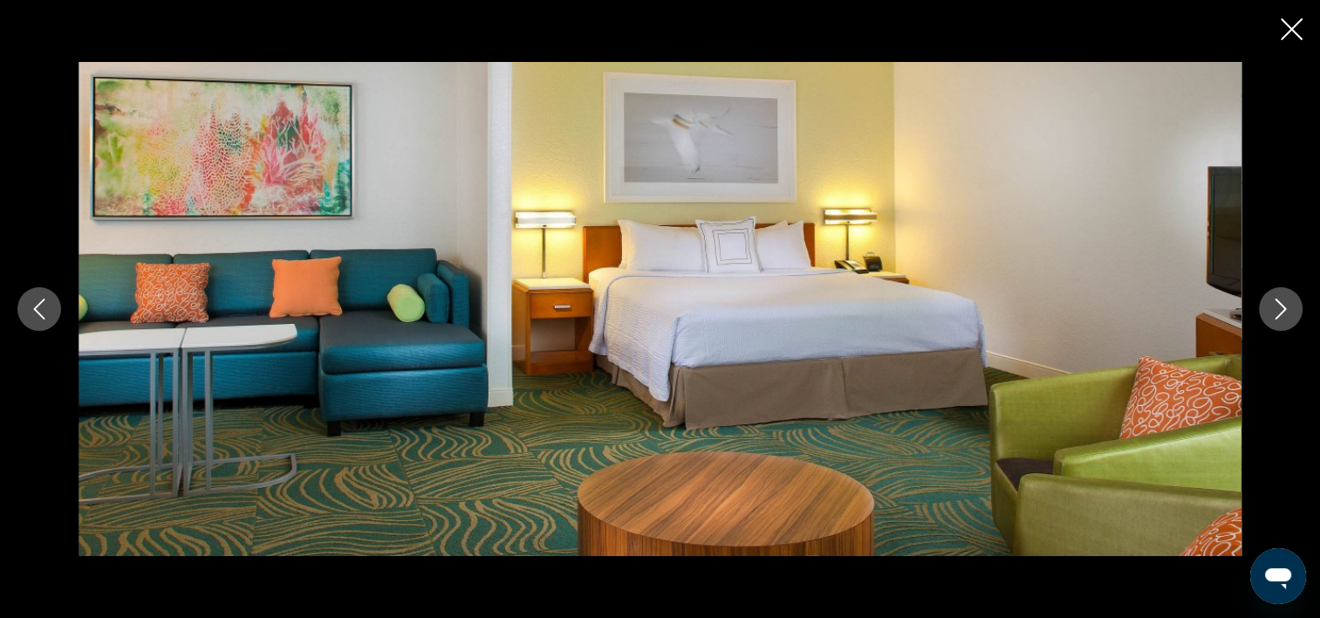
click at [1279, 28] on div "prev next" at bounding box center [660, 309] width 1320 height 618
click at [1291, 33] on icon "Fermer le diaporama" at bounding box center [1292, 29] width 22 height 22
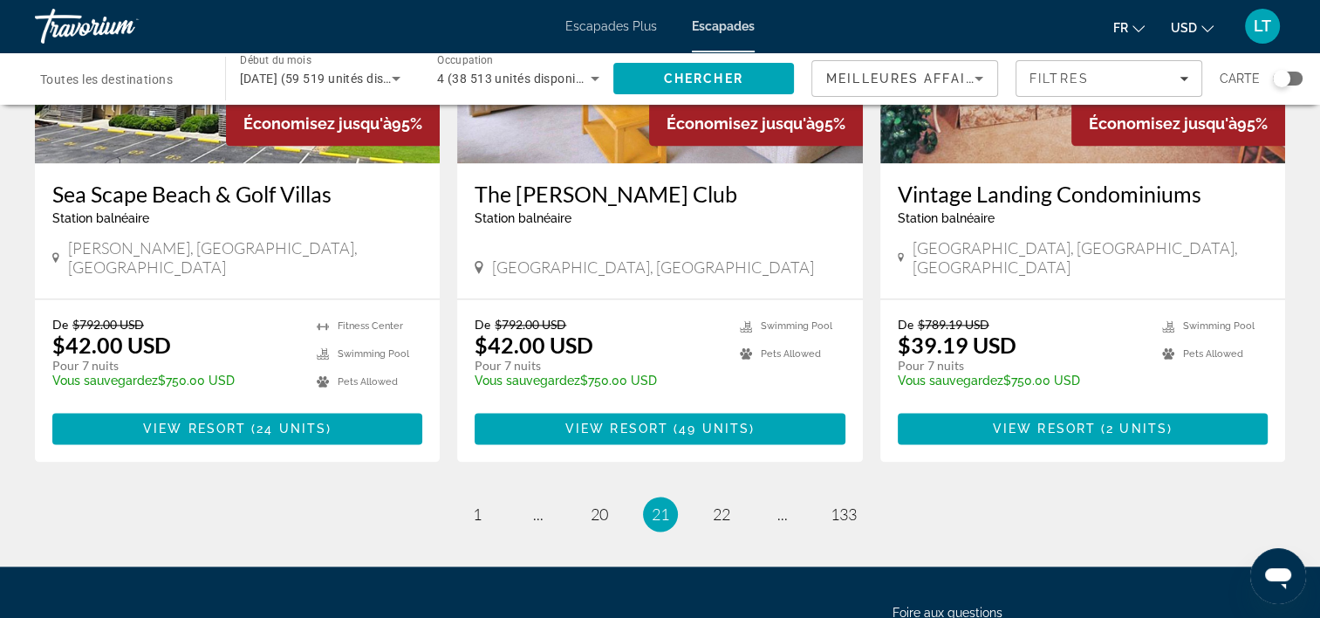
scroll to position [2269, 0]
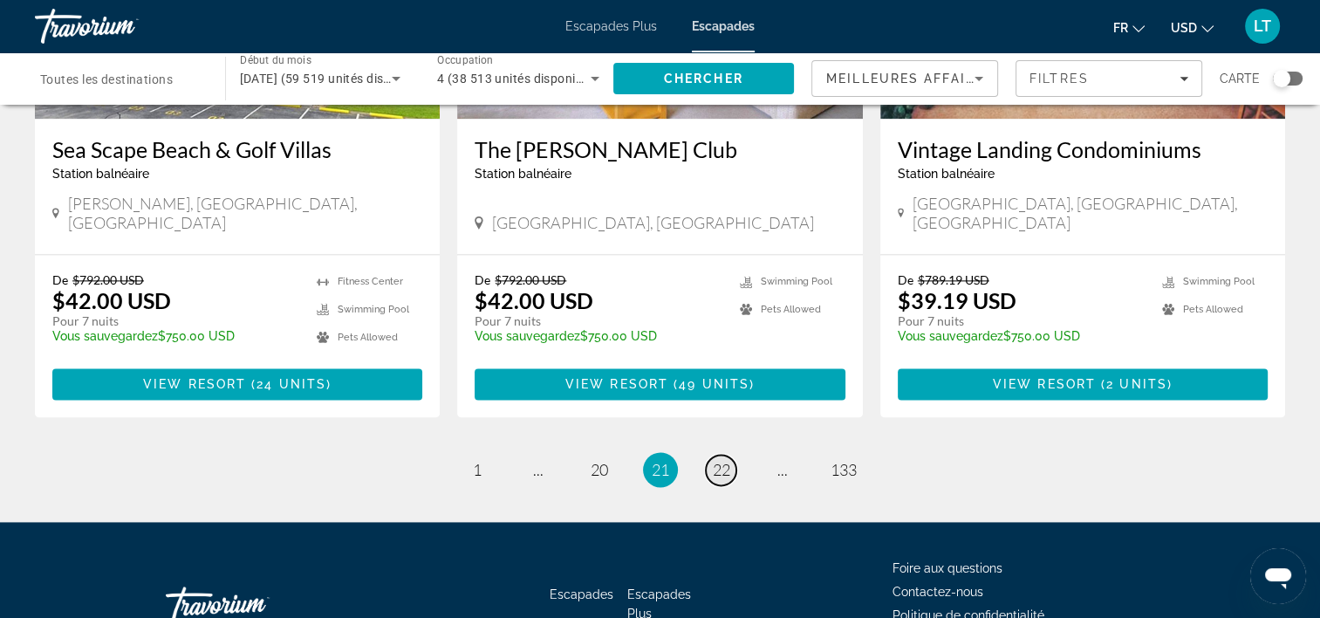
click at [719, 460] on span "22" at bounding box center [721, 469] width 17 height 19
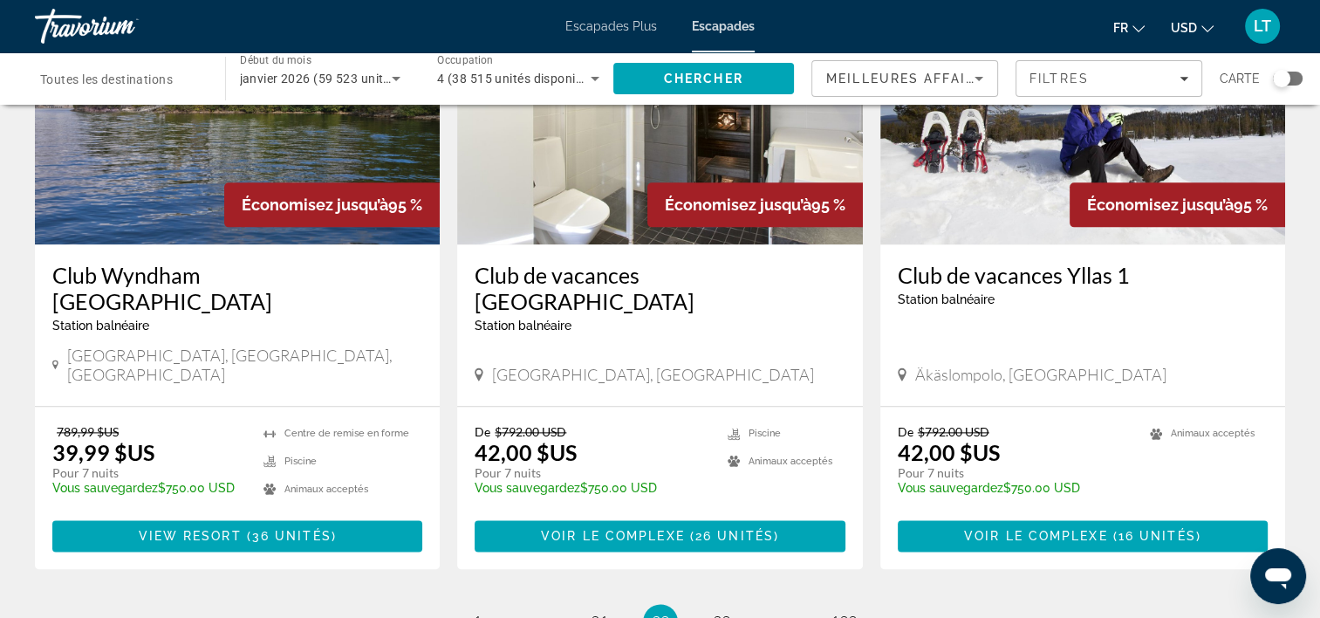
scroll to position [2094, 0]
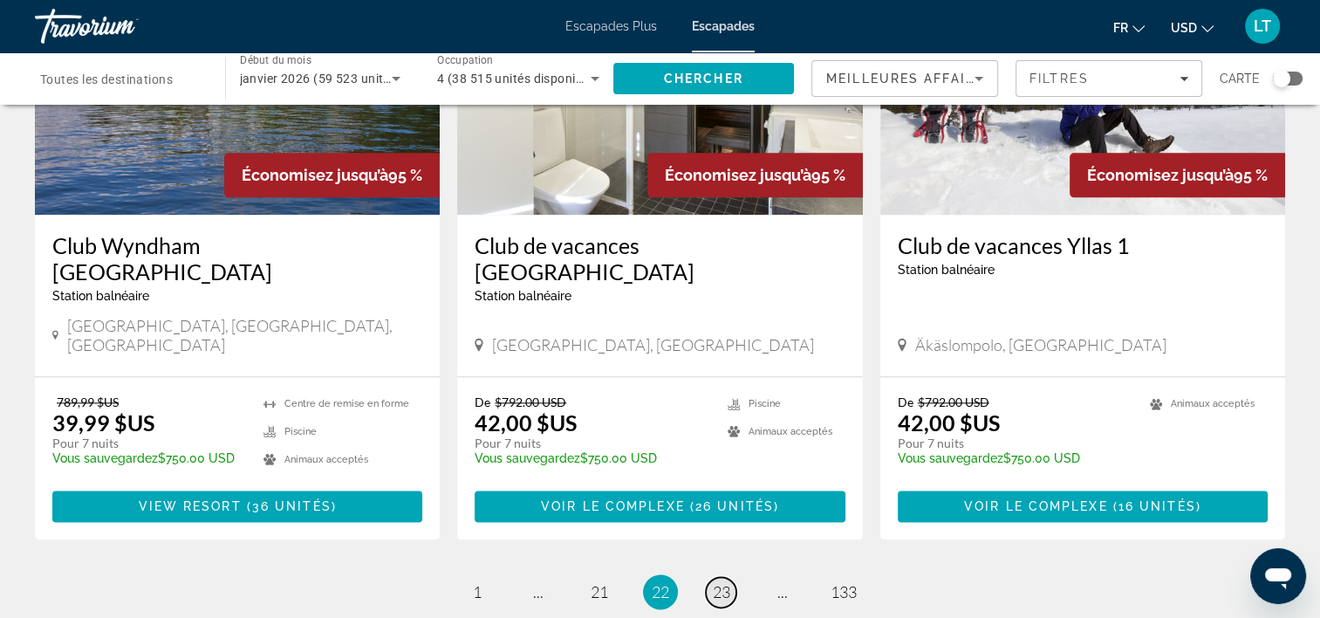
click at [720, 582] on span "23" at bounding box center [721, 591] width 17 height 19
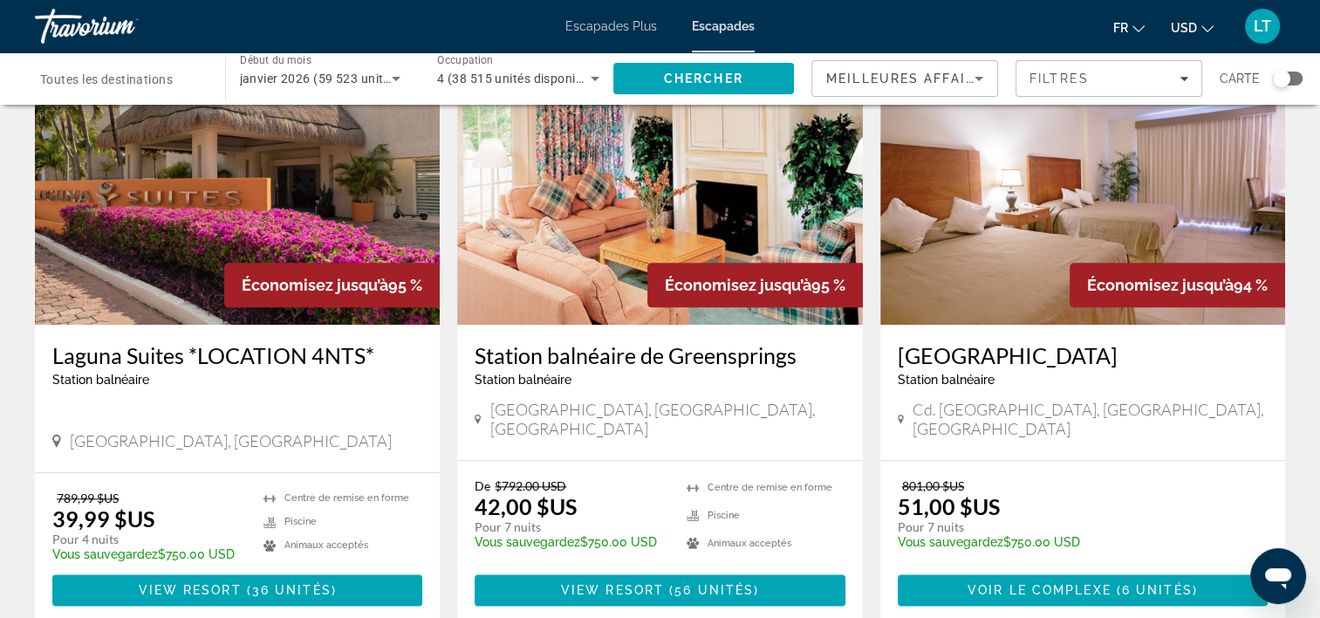
scroll to position [2230, 0]
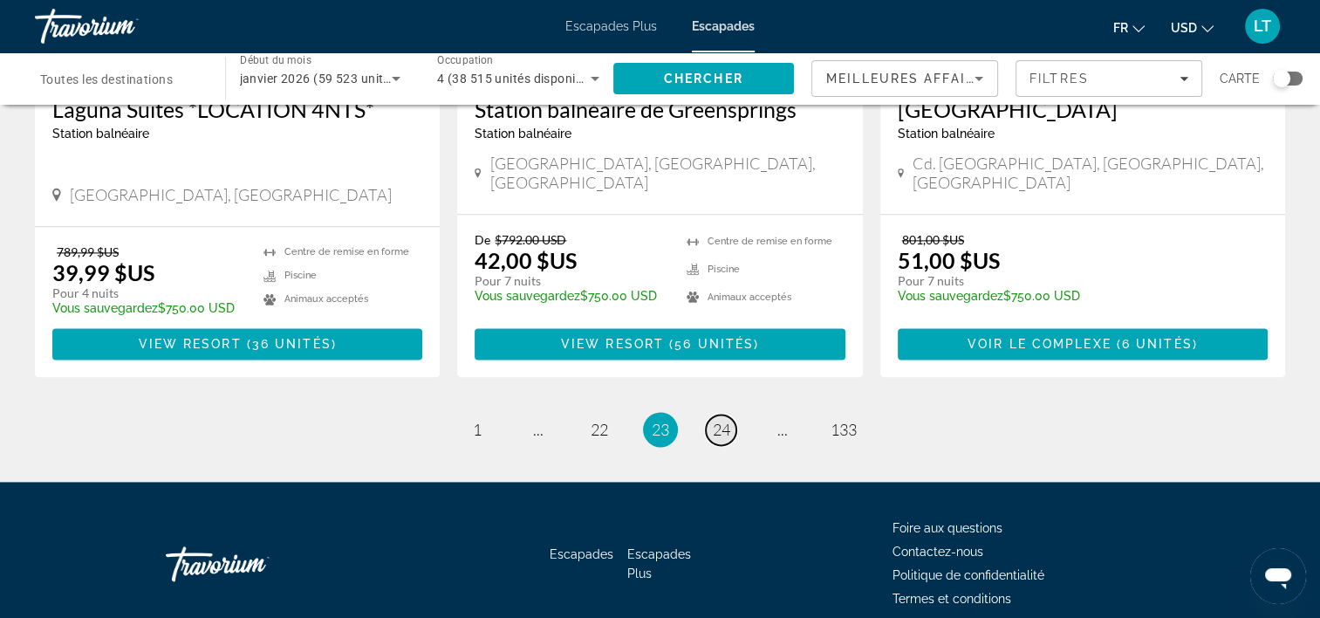
click at [727, 420] on span "24" at bounding box center [721, 429] width 17 height 19
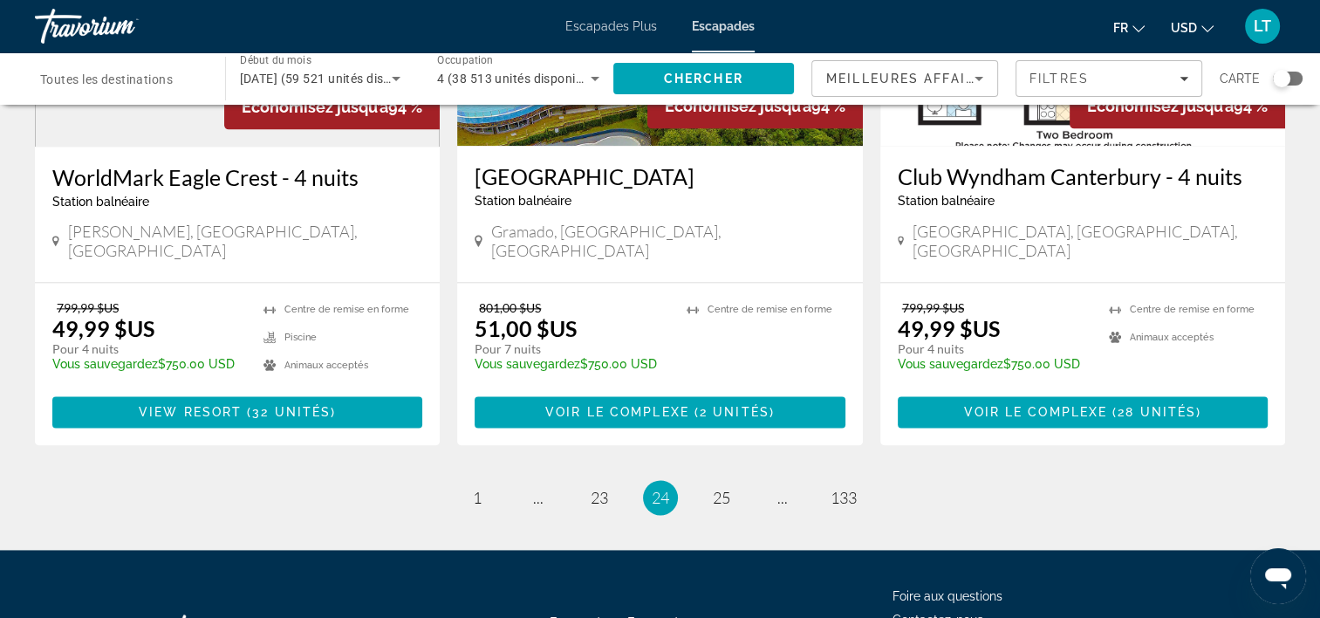
scroll to position [2230, 0]
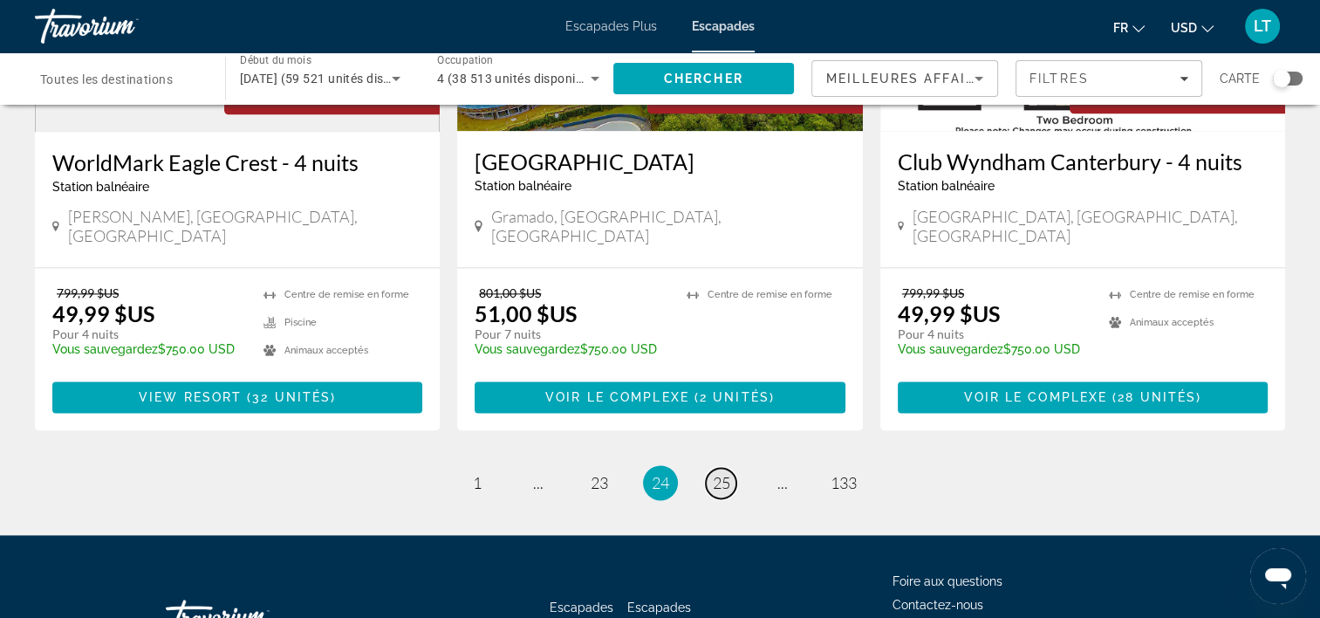
click at [715, 473] on span "25" at bounding box center [721, 482] width 17 height 19
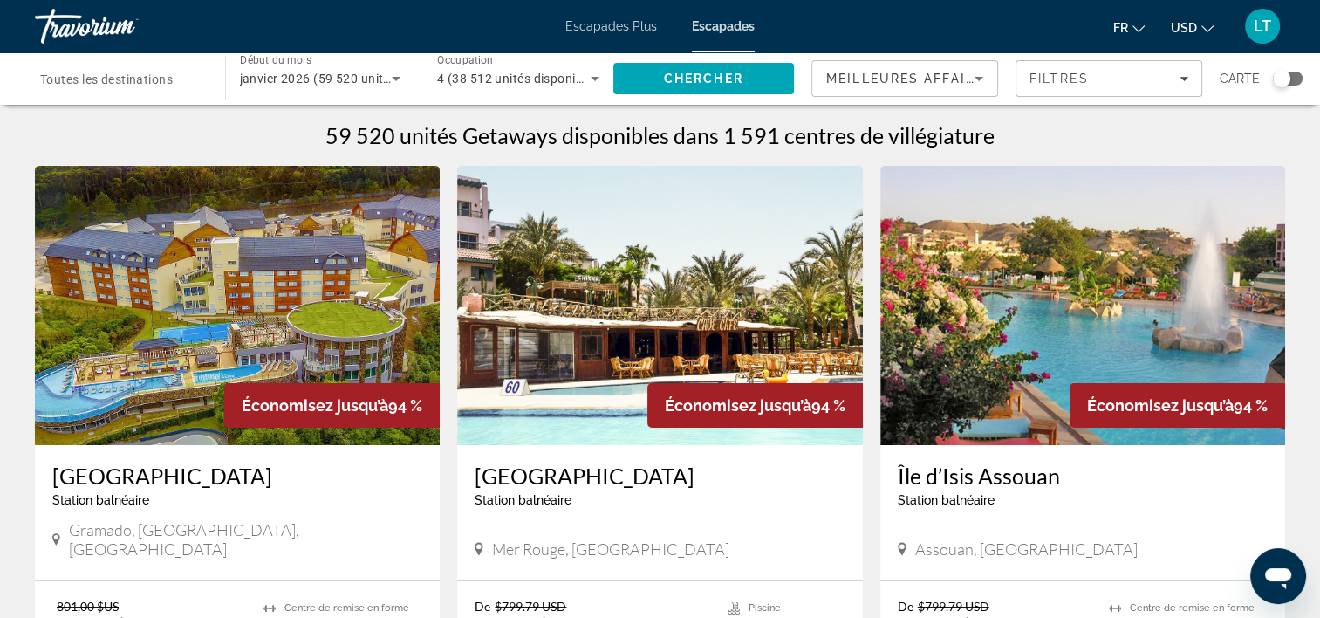
click at [300, 318] on img "Contenu principal" at bounding box center [237, 305] width 405 height 279
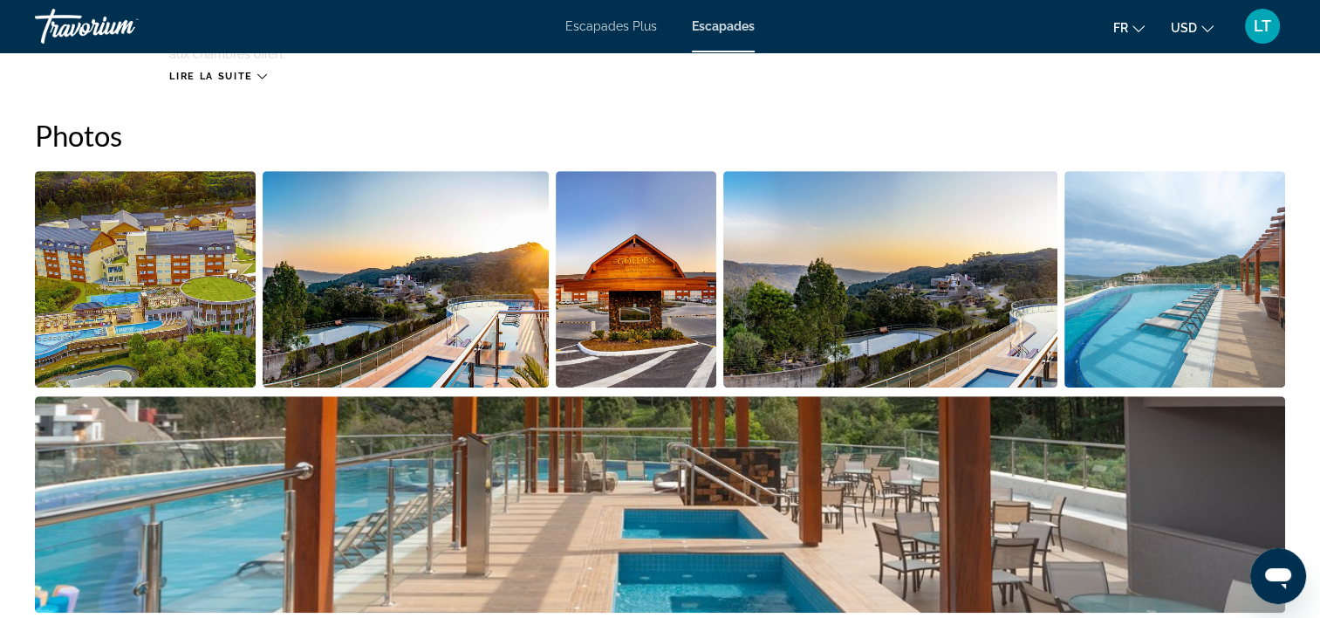
scroll to position [785, 0]
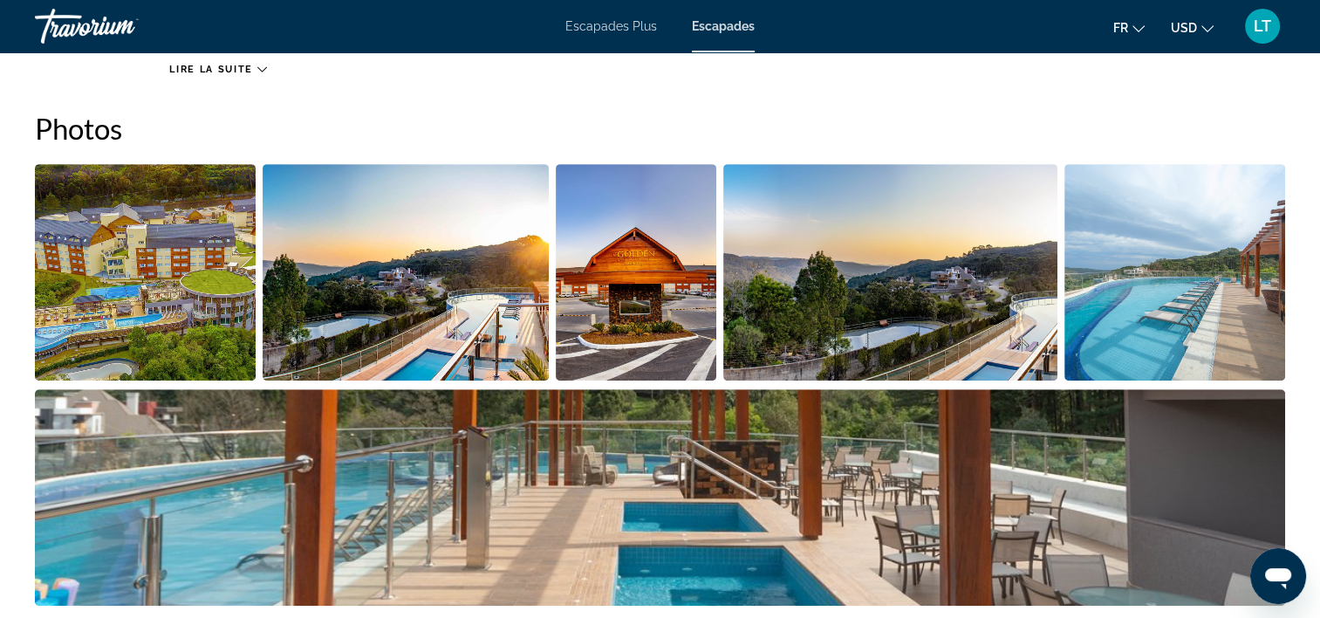
click at [149, 250] on img "Ouvrir le curseur d’image en plein écran" at bounding box center [145, 272] width 221 height 216
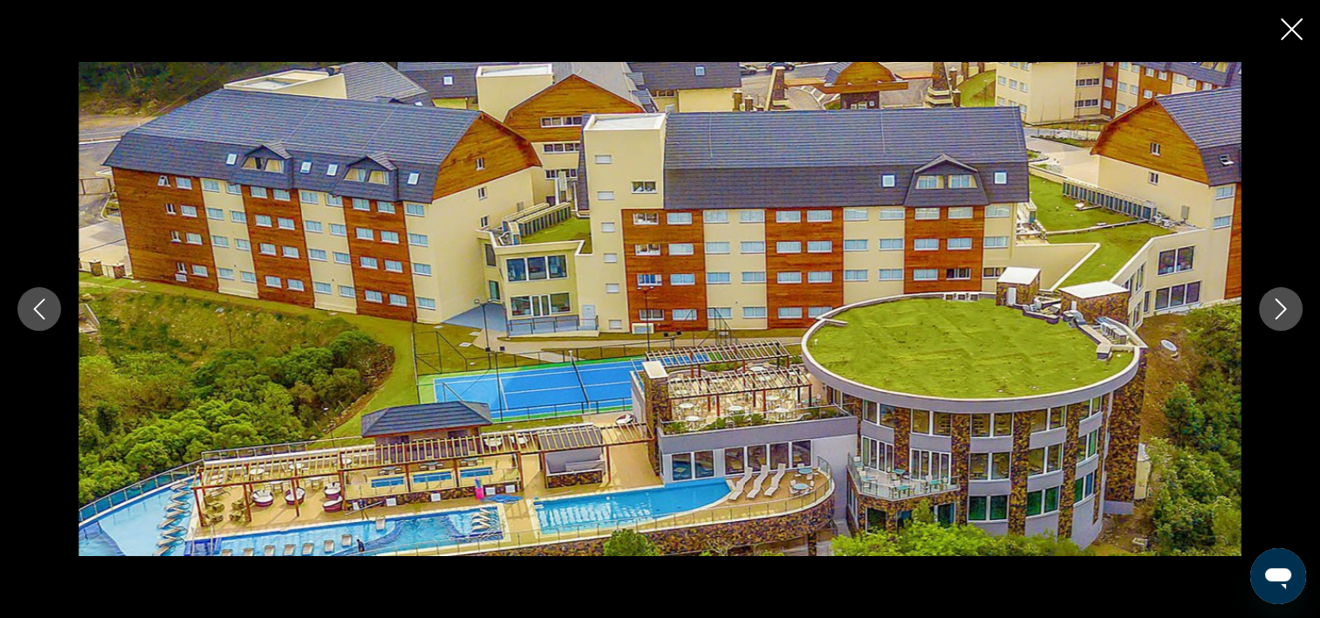
click at [1280, 308] on icon "Image suivante" at bounding box center [1280, 308] width 21 height 21
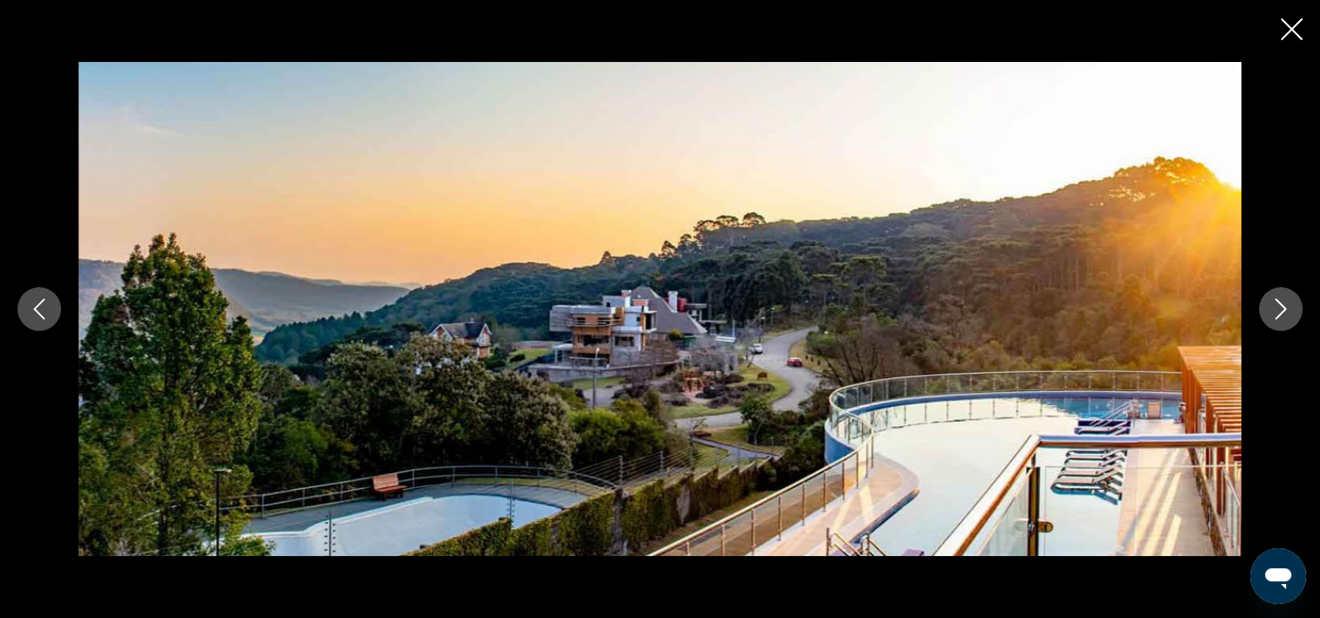
click at [1280, 308] on icon "Image suivante" at bounding box center [1280, 308] width 21 height 21
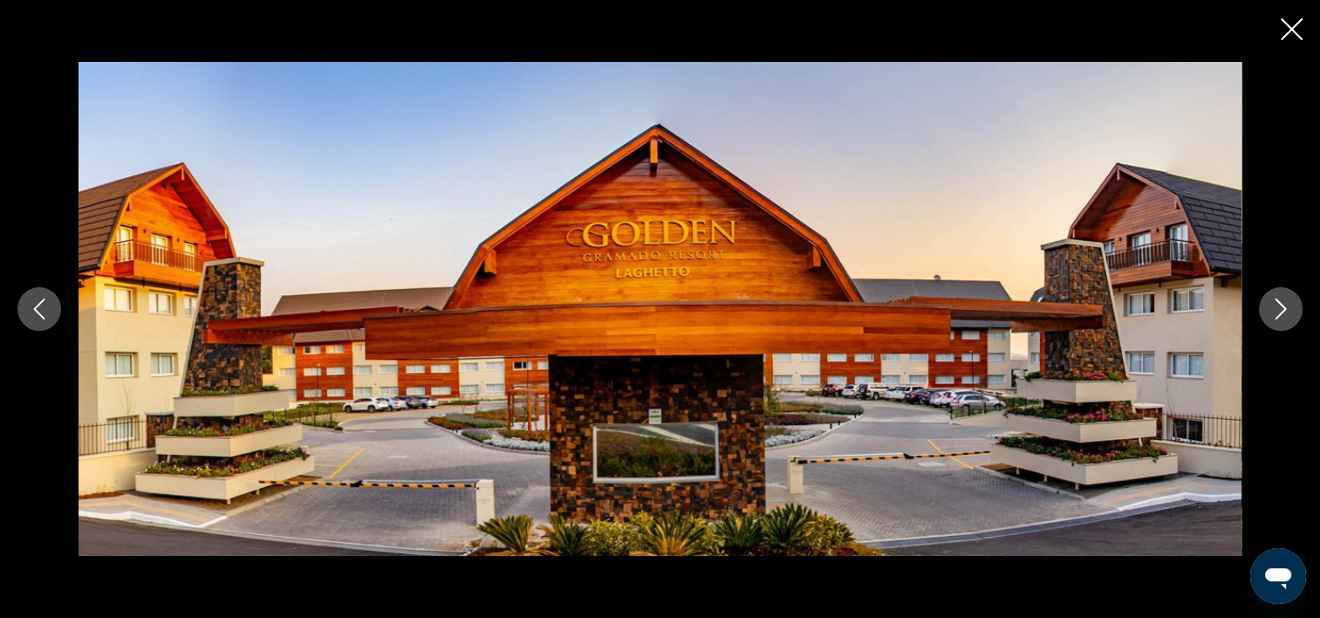
click at [1280, 308] on icon "Image suivante" at bounding box center [1280, 308] width 21 height 21
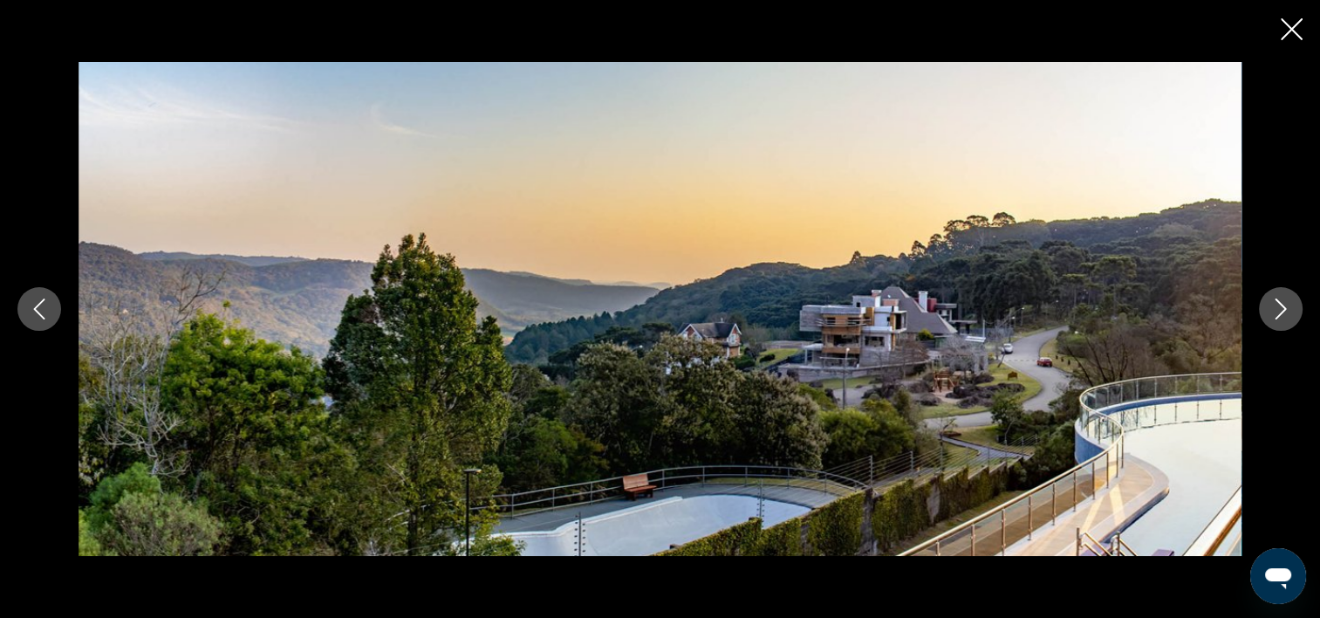
click at [1280, 308] on icon "Image suivante" at bounding box center [1280, 308] width 21 height 21
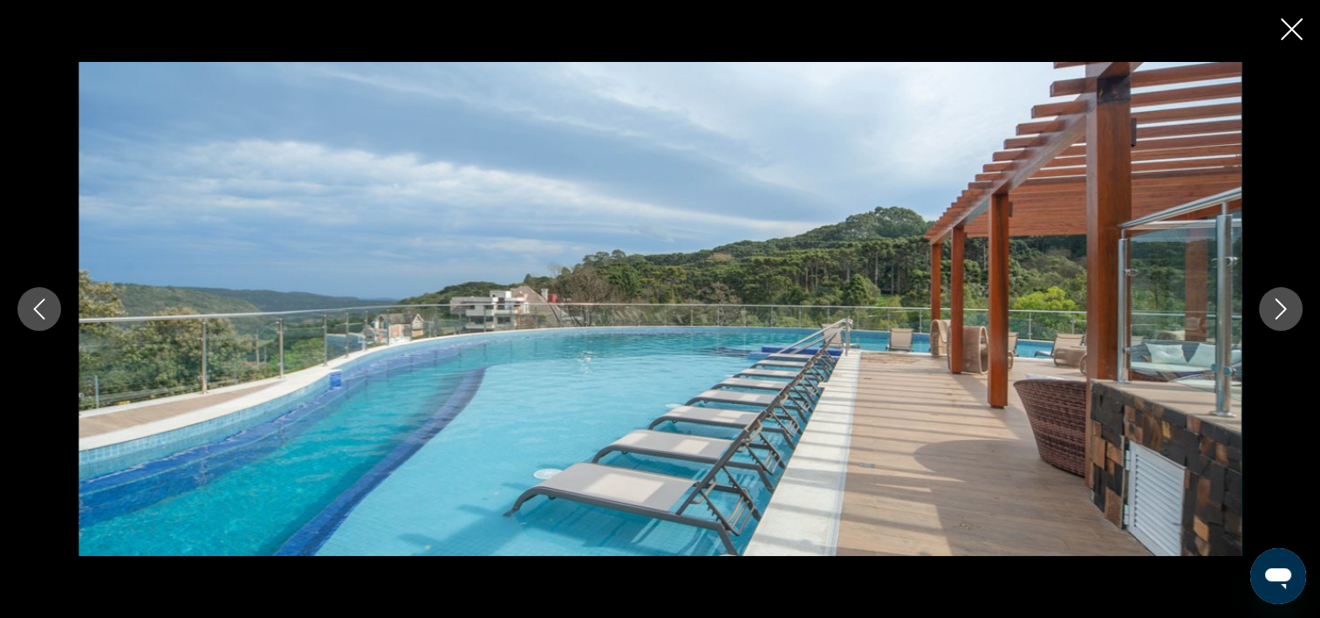
click at [1280, 308] on icon "Image suivante" at bounding box center [1280, 308] width 21 height 21
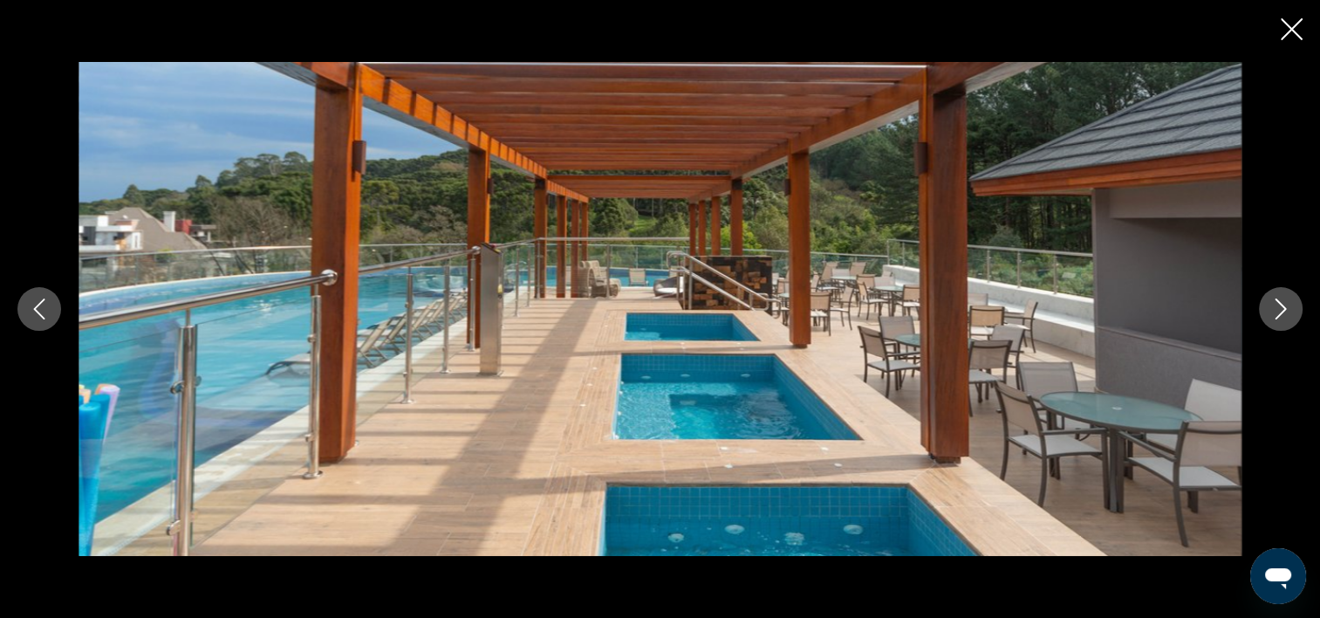
click at [1280, 308] on icon "Image suivante" at bounding box center [1280, 308] width 21 height 21
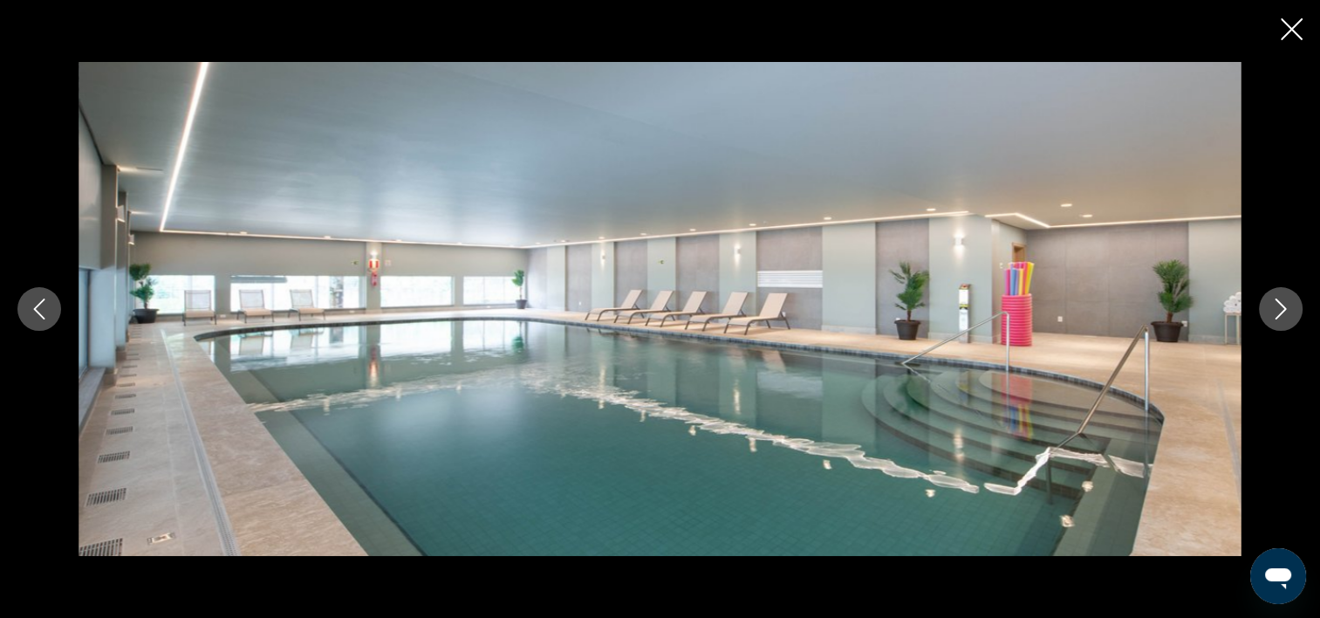
click at [1280, 308] on icon "Image suivante" at bounding box center [1280, 308] width 21 height 21
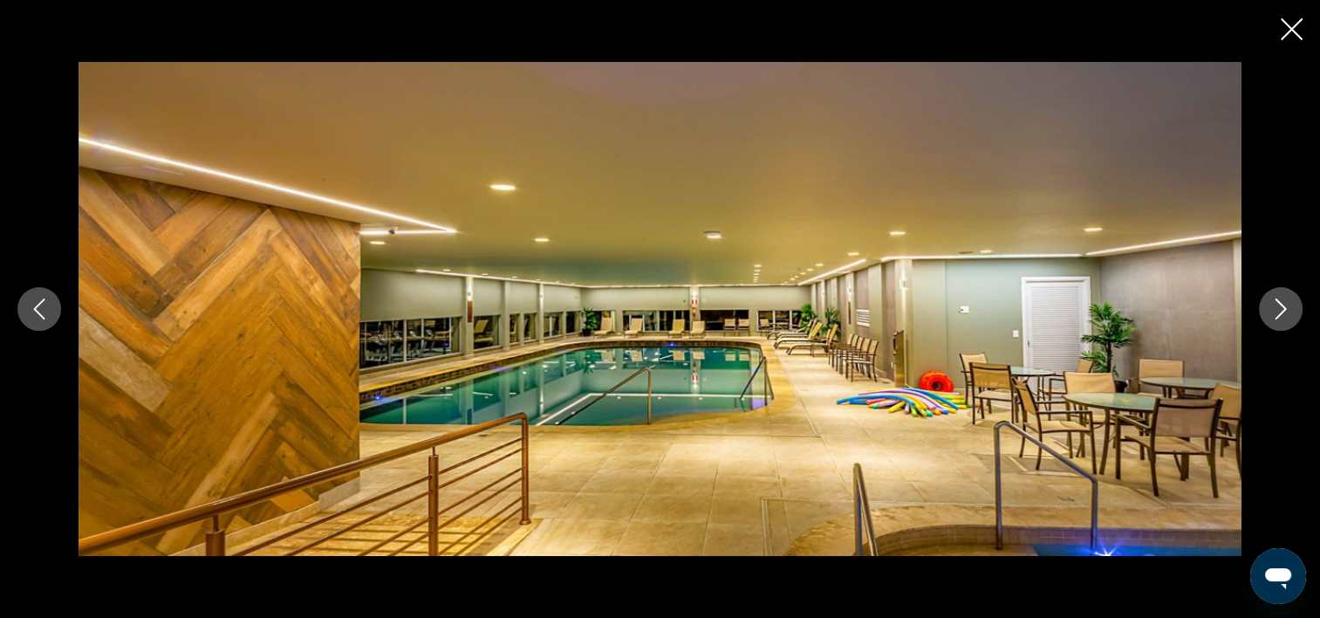
click at [1280, 308] on icon "Image suivante" at bounding box center [1280, 308] width 21 height 21
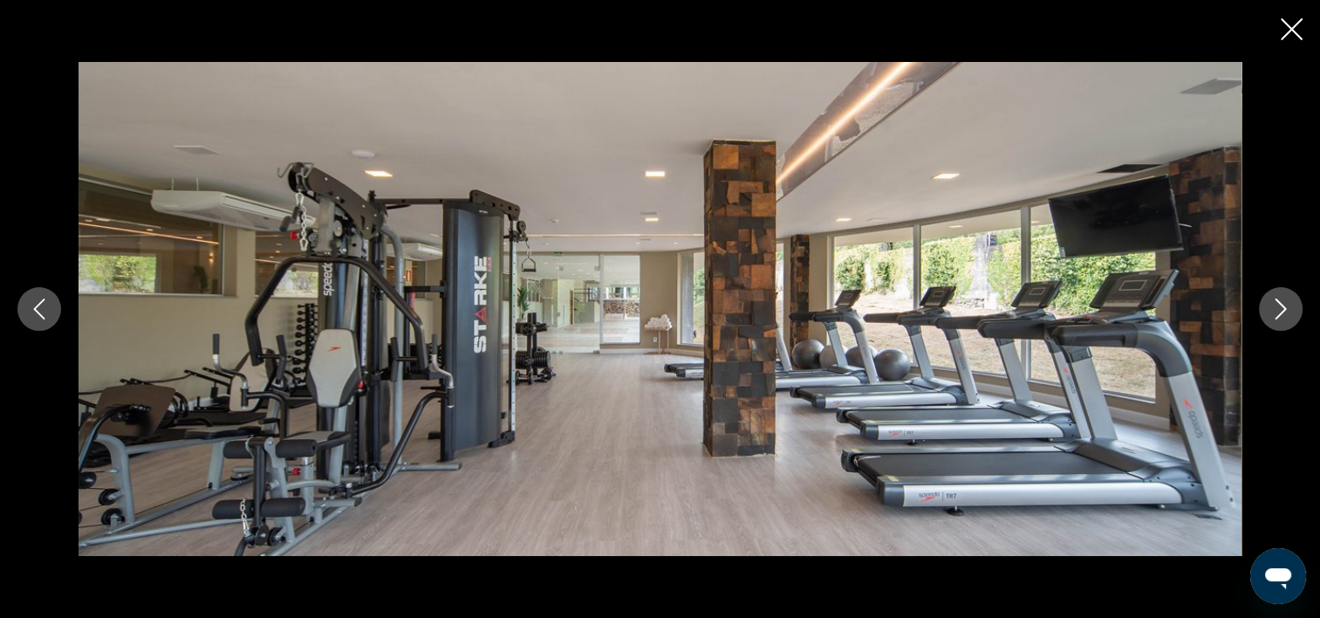
click at [1280, 308] on icon "Image suivante" at bounding box center [1280, 308] width 21 height 21
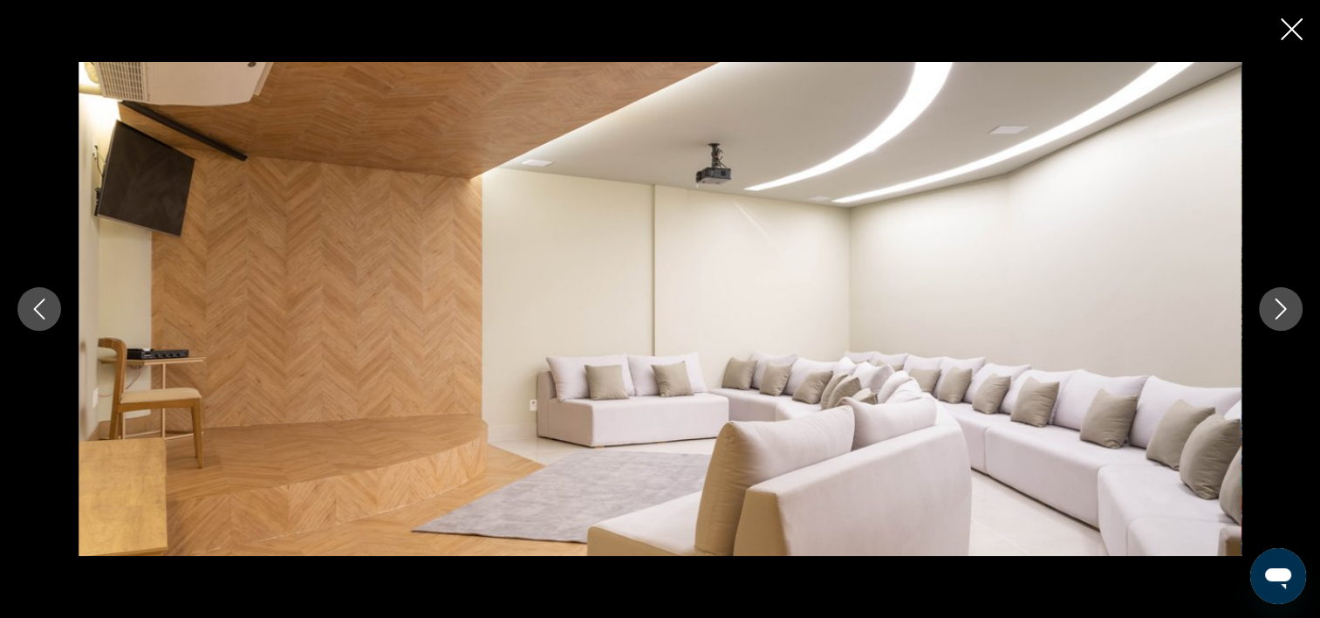
click at [1280, 308] on icon "Image suivante" at bounding box center [1280, 308] width 21 height 21
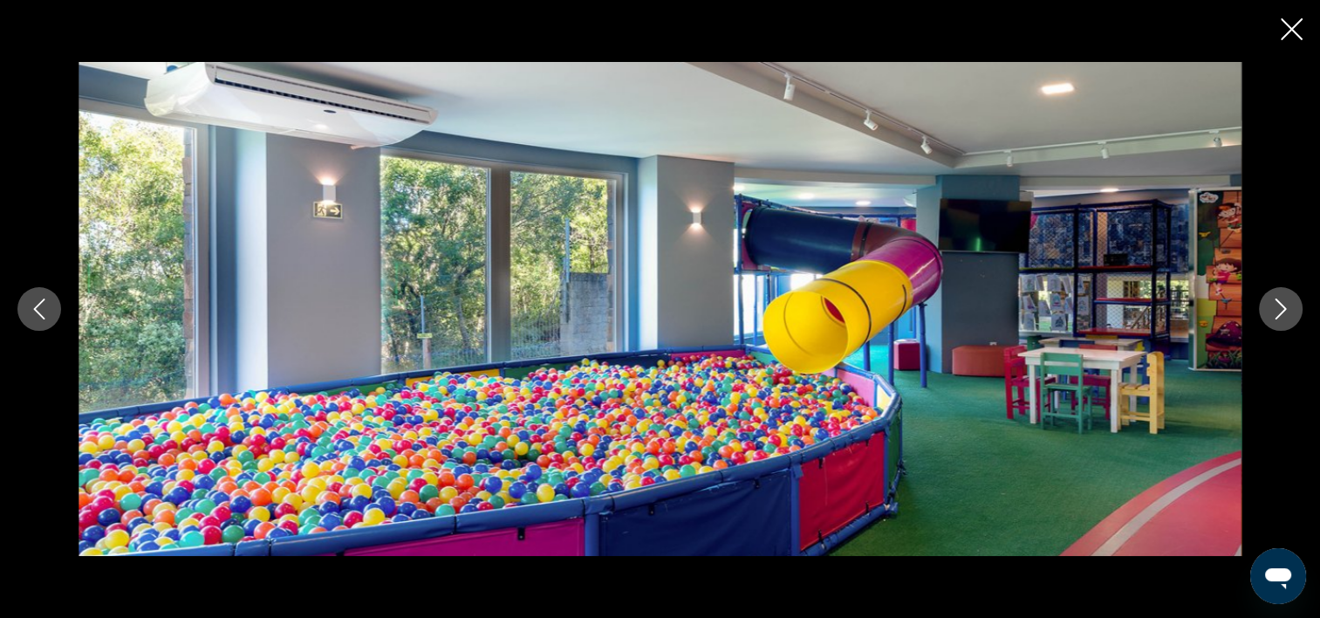
click at [1280, 308] on icon "Image suivante" at bounding box center [1280, 308] width 21 height 21
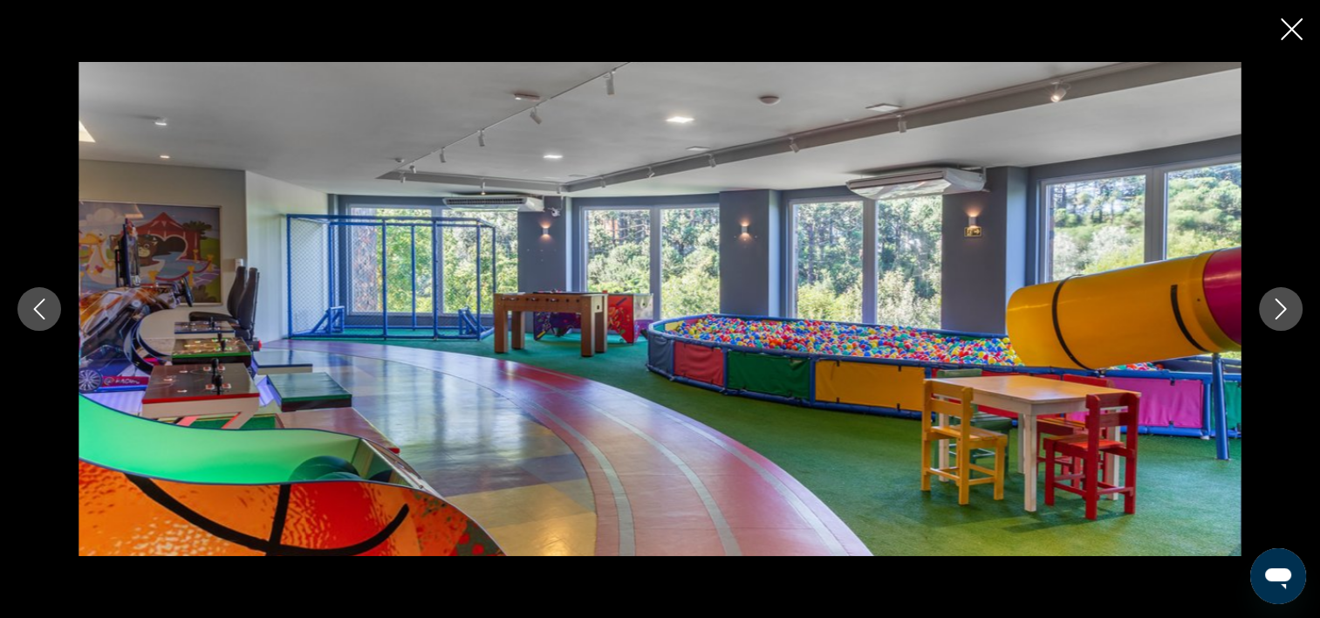
click at [1281, 308] on icon "Image suivante" at bounding box center [1280, 308] width 21 height 21
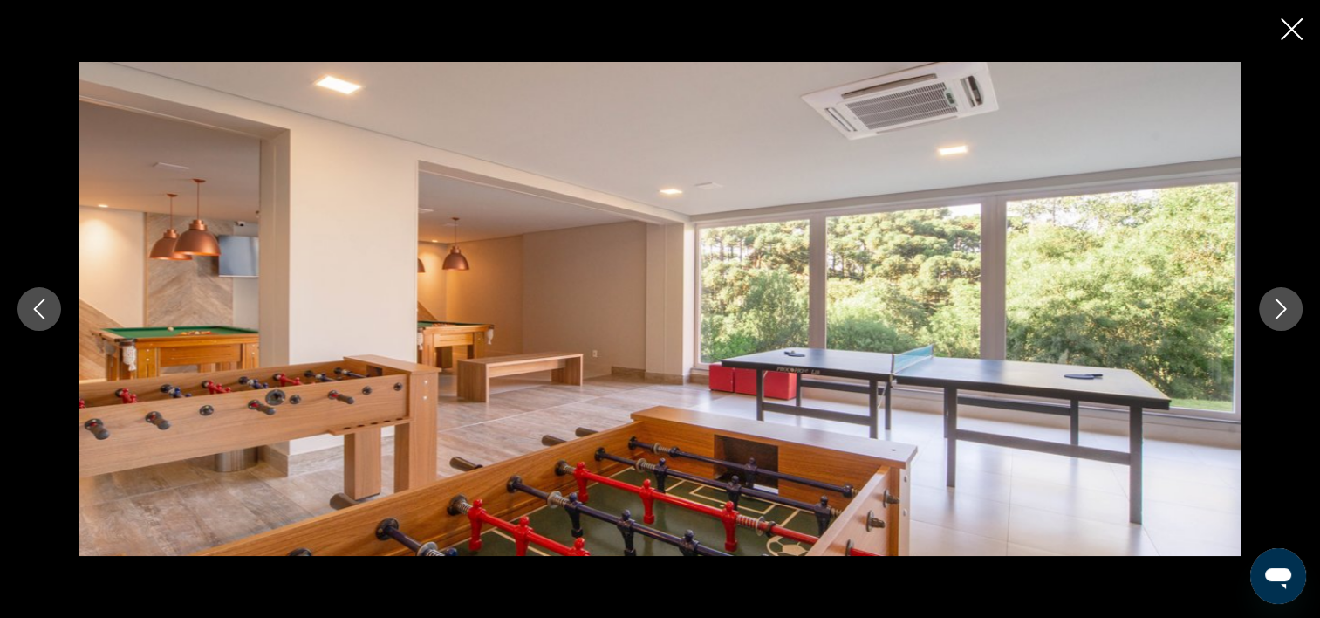
click at [1281, 308] on icon "Image suivante" at bounding box center [1280, 308] width 21 height 21
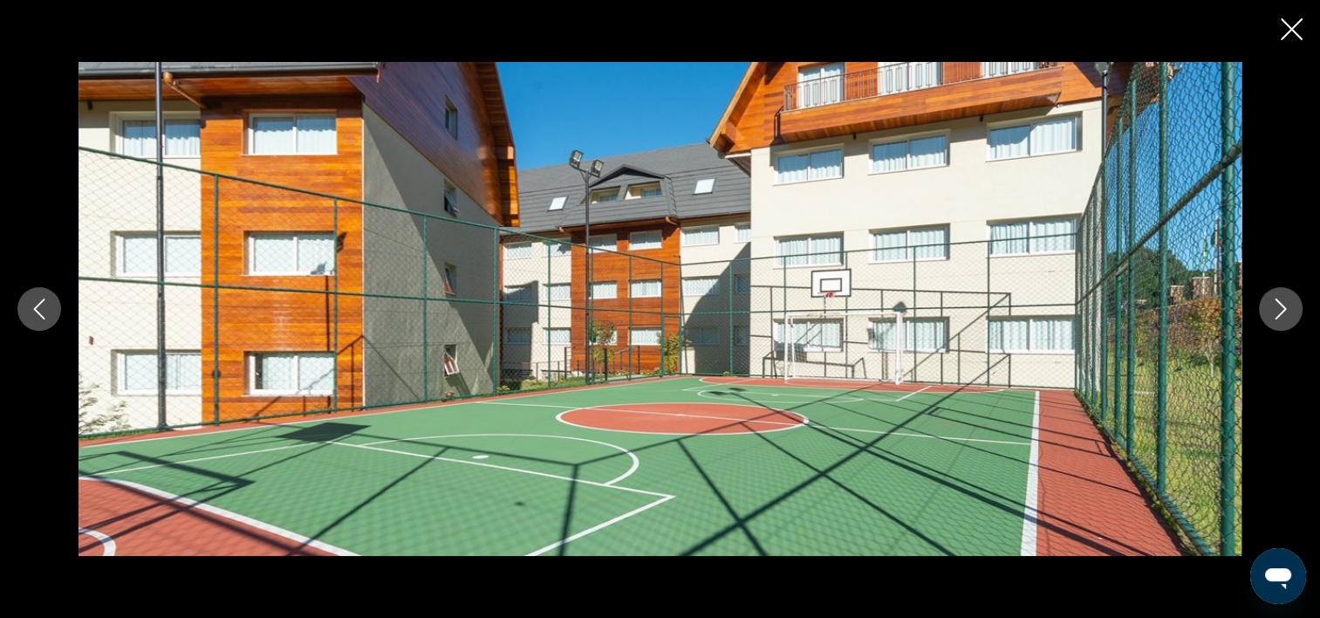
click at [1281, 308] on icon "Image suivante" at bounding box center [1280, 308] width 21 height 21
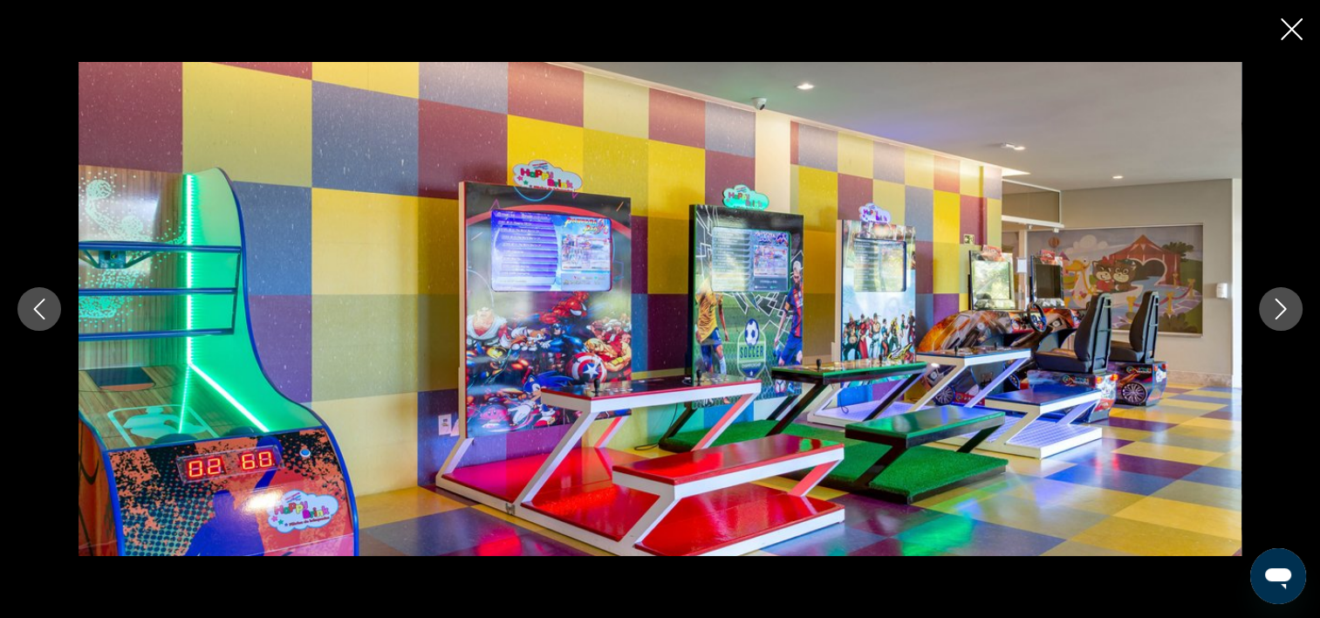
click at [1281, 308] on icon "Image suivante" at bounding box center [1280, 308] width 21 height 21
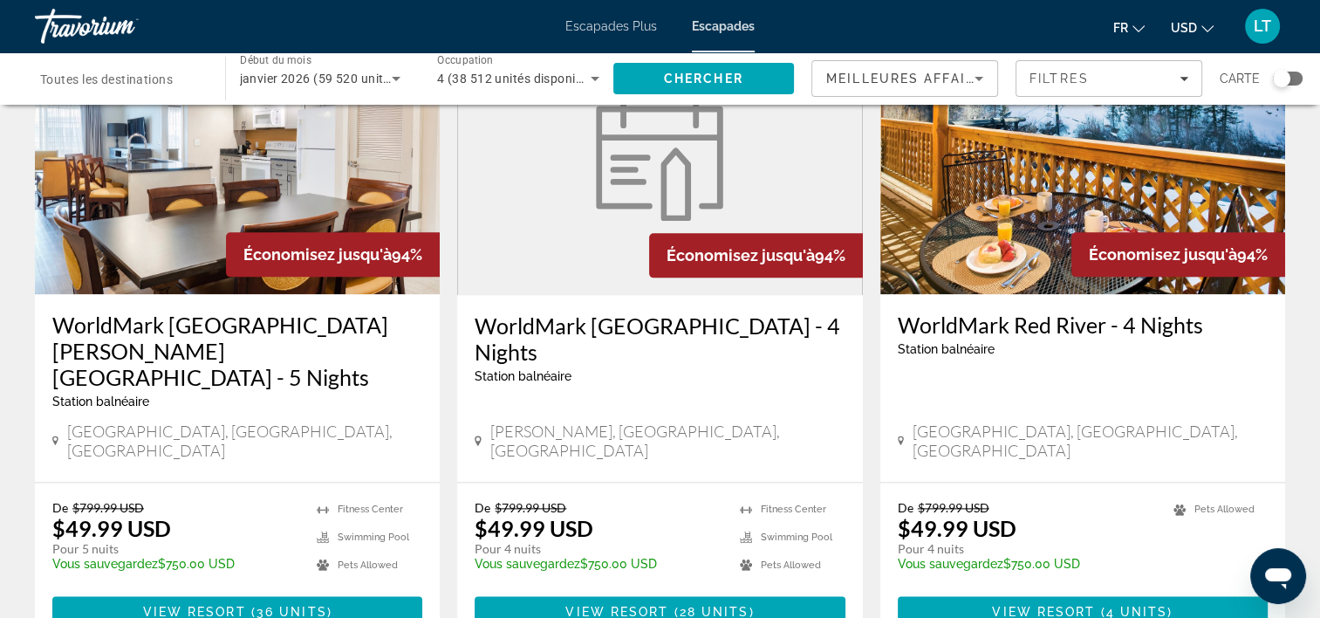
scroll to position [2094, 0]
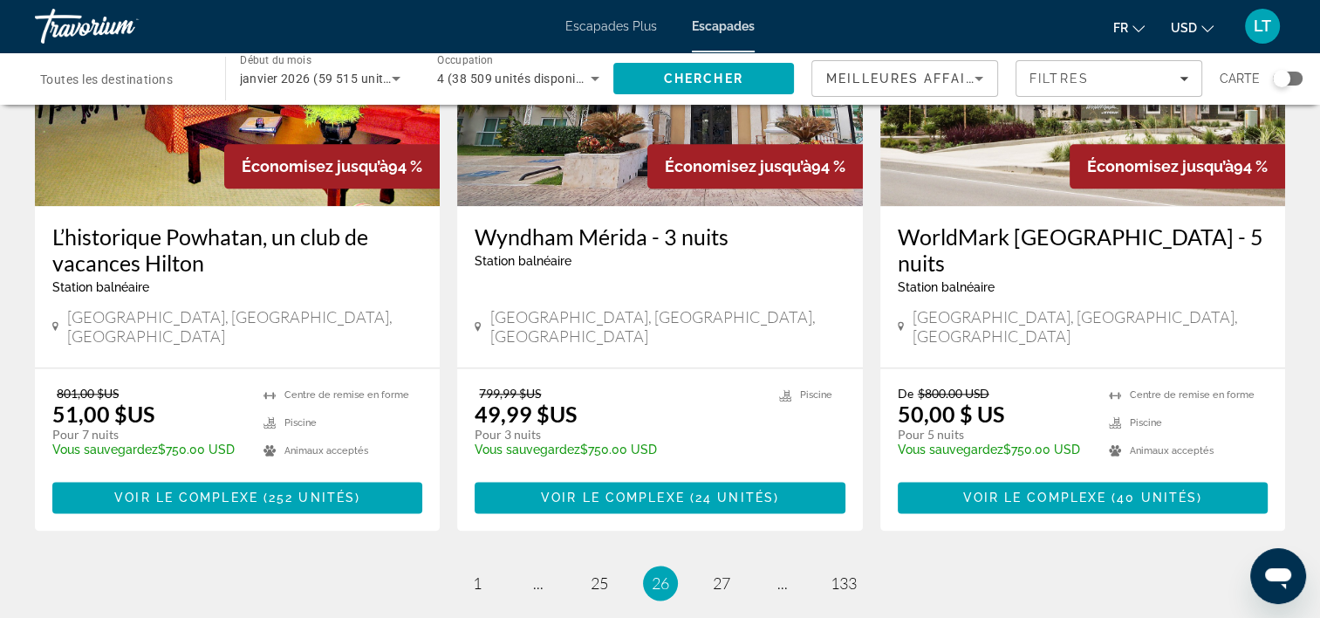
scroll to position [2309, 0]
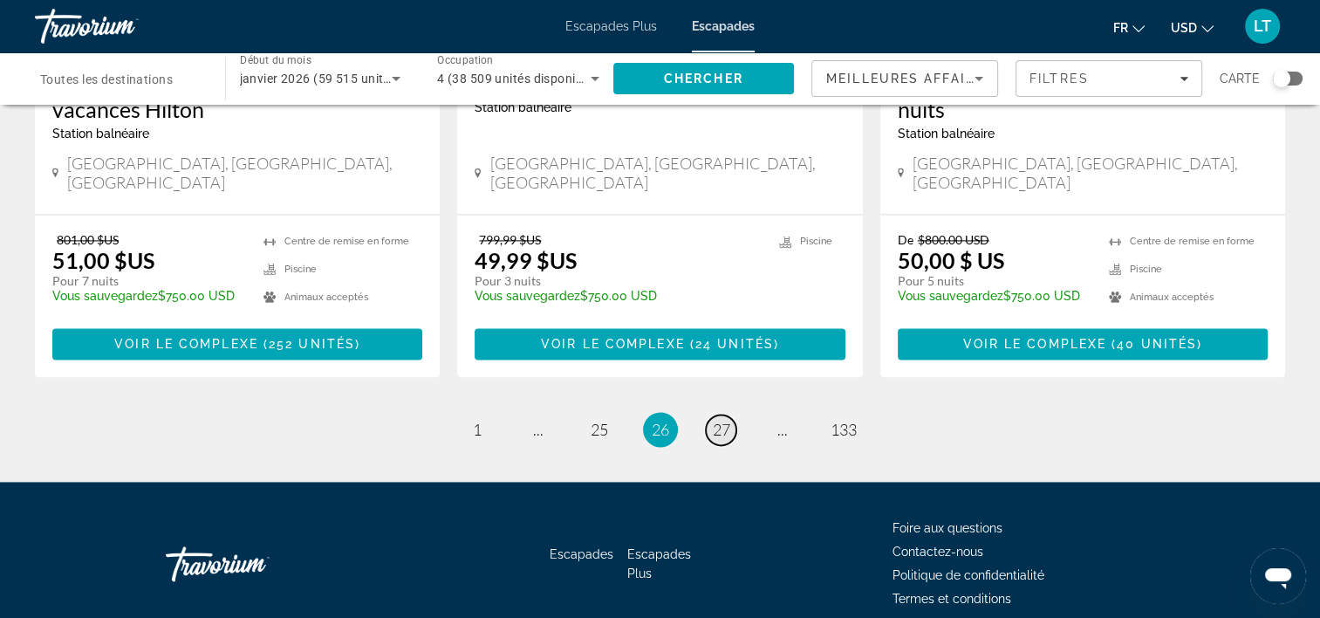
click at [725, 420] on span "27" at bounding box center [721, 429] width 17 height 19
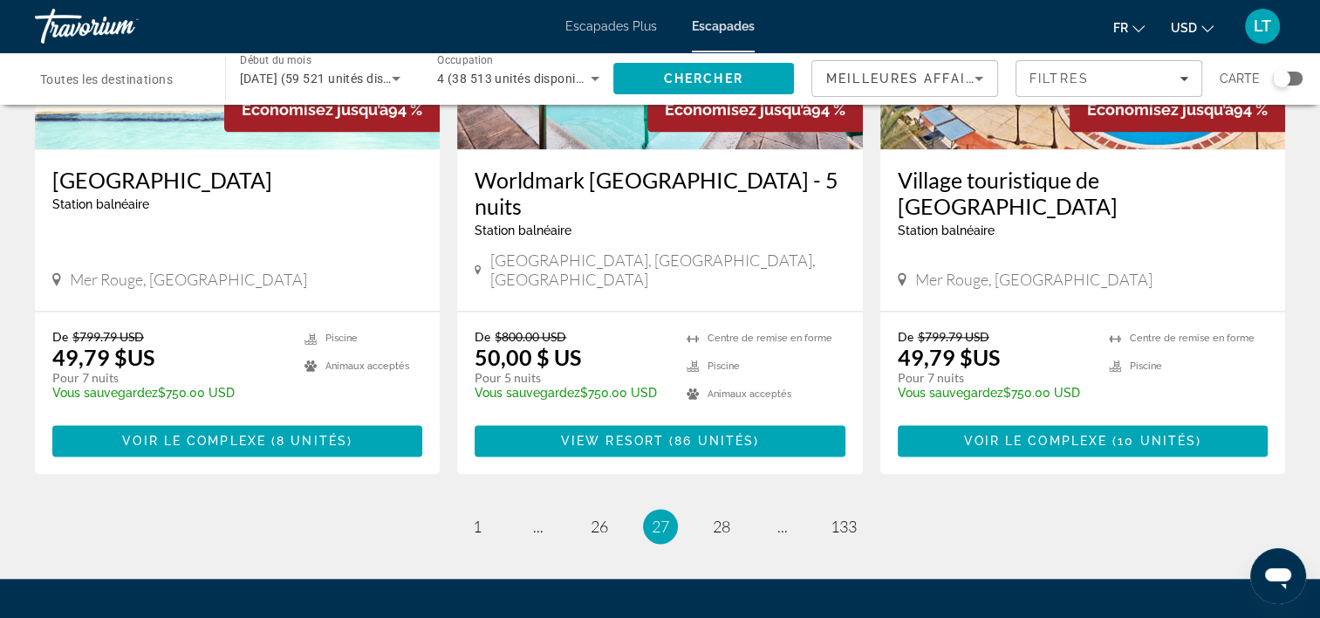
scroll to position [2256, 0]
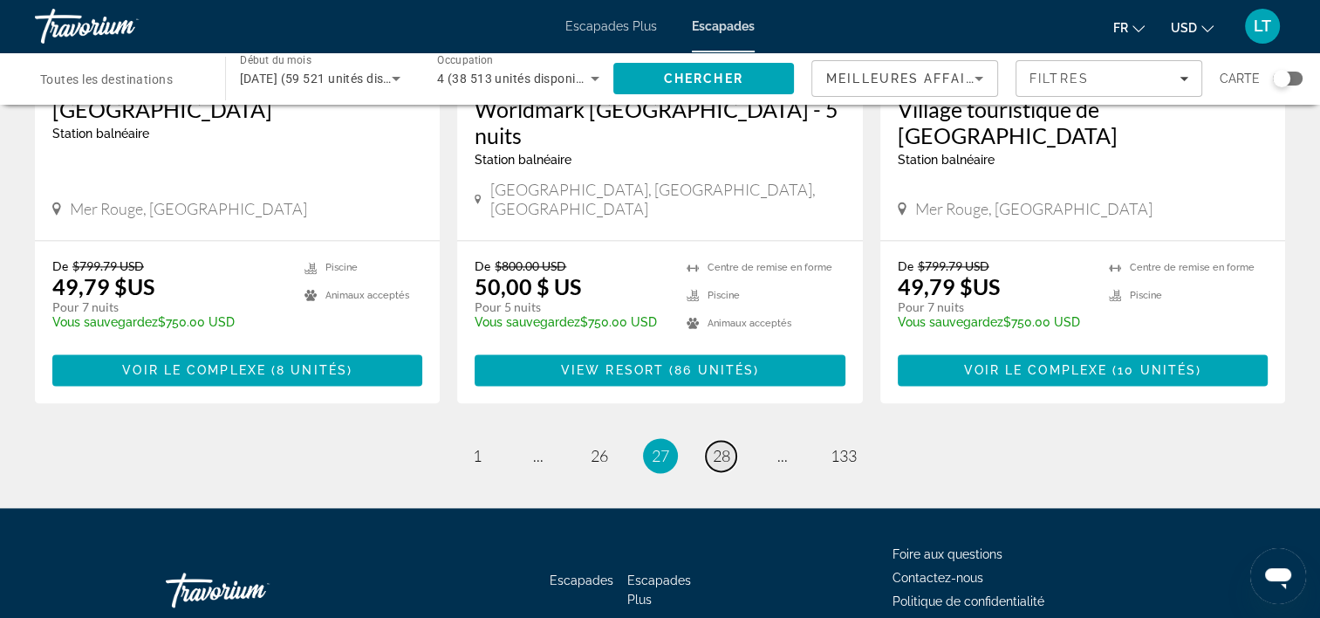
click at [715, 446] on span "28" at bounding box center [721, 455] width 17 height 19
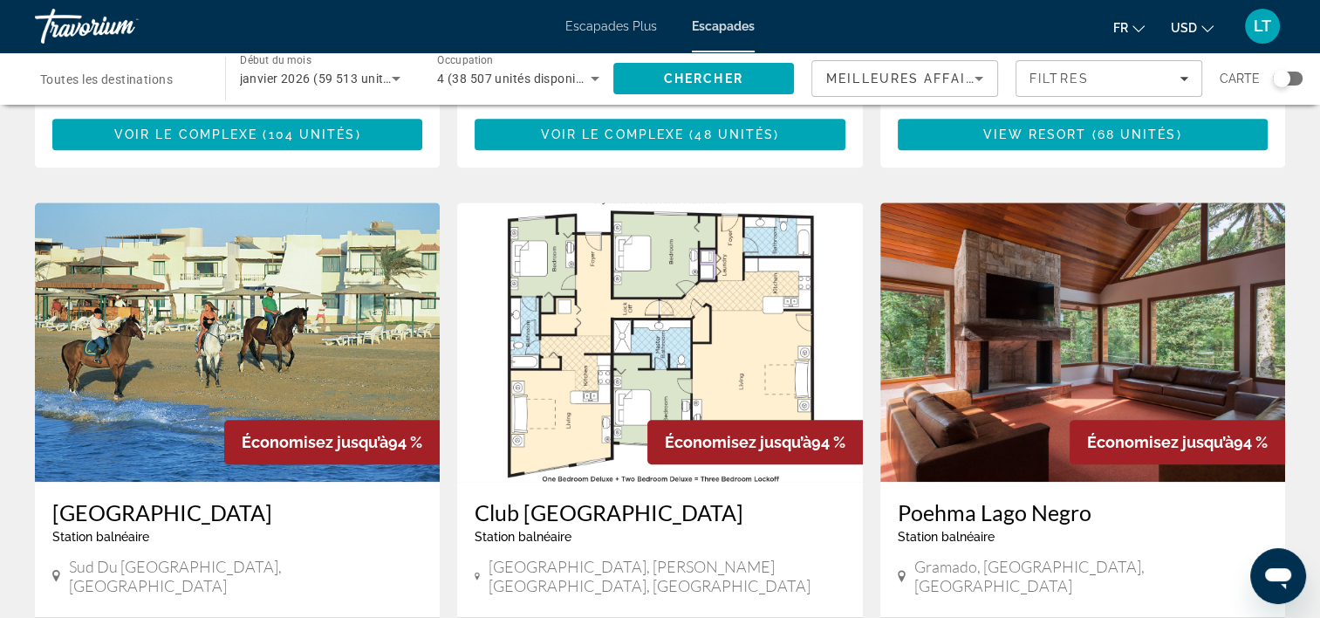
scroll to position [1309, 0]
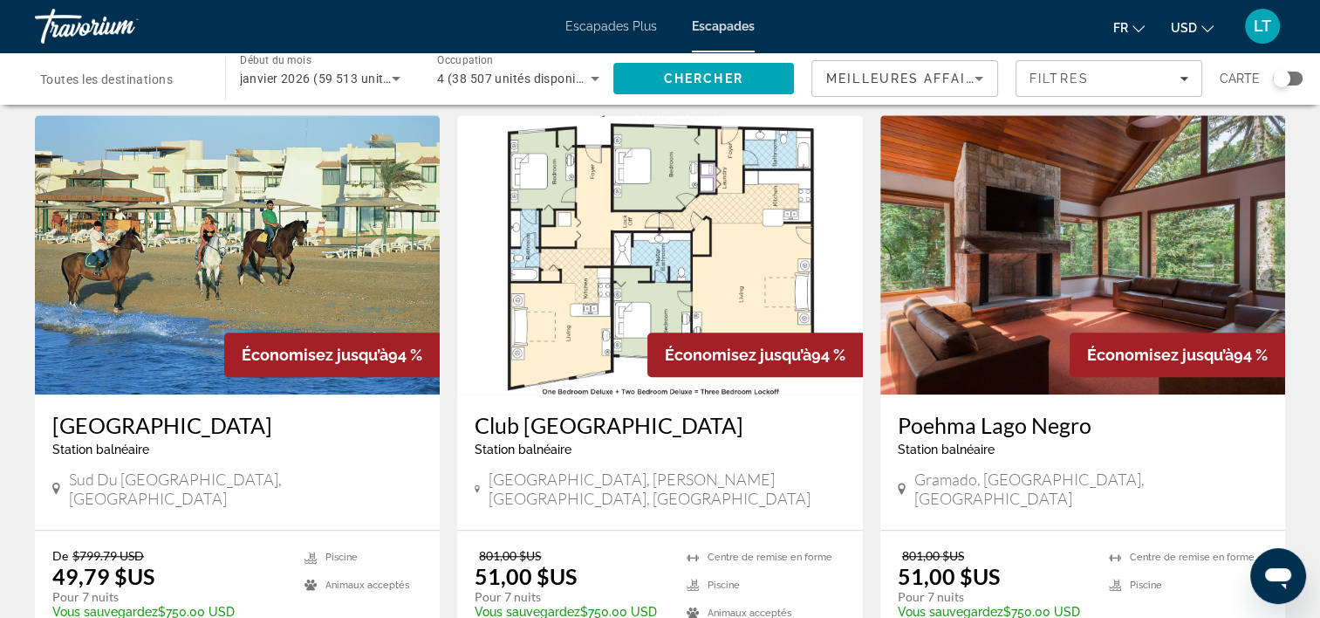
click at [1036, 272] on img "Contenu principal" at bounding box center [1082, 254] width 405 height 279
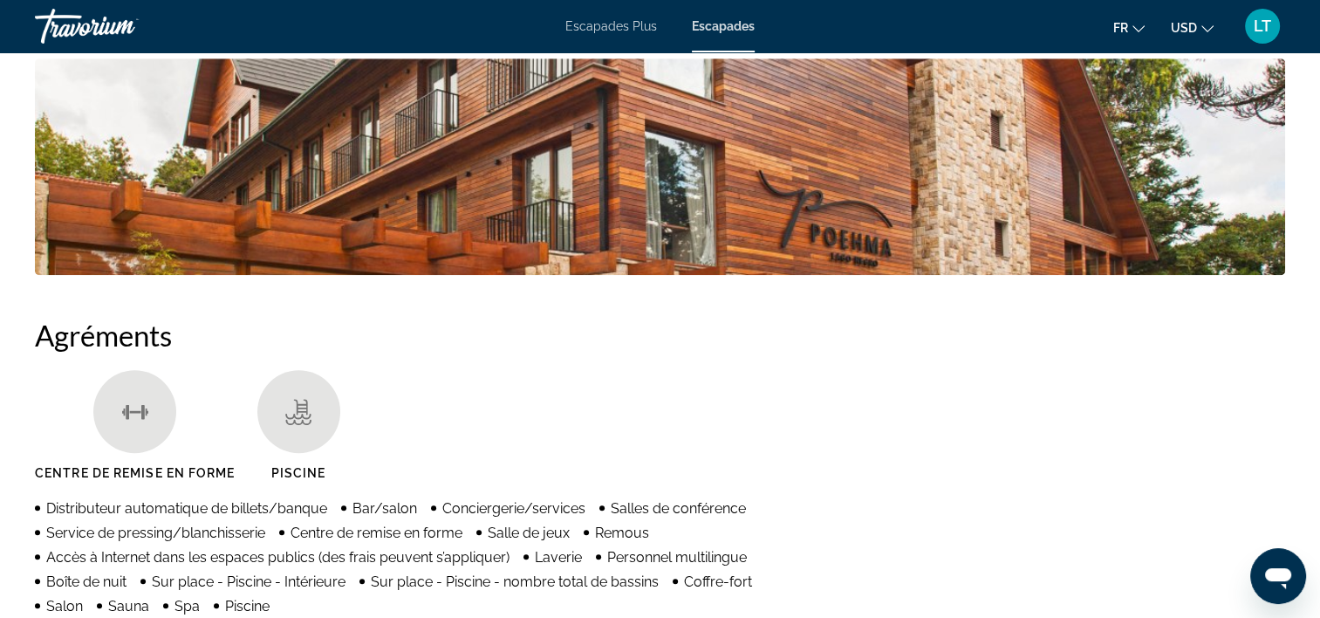
scroll to position [873, 0]
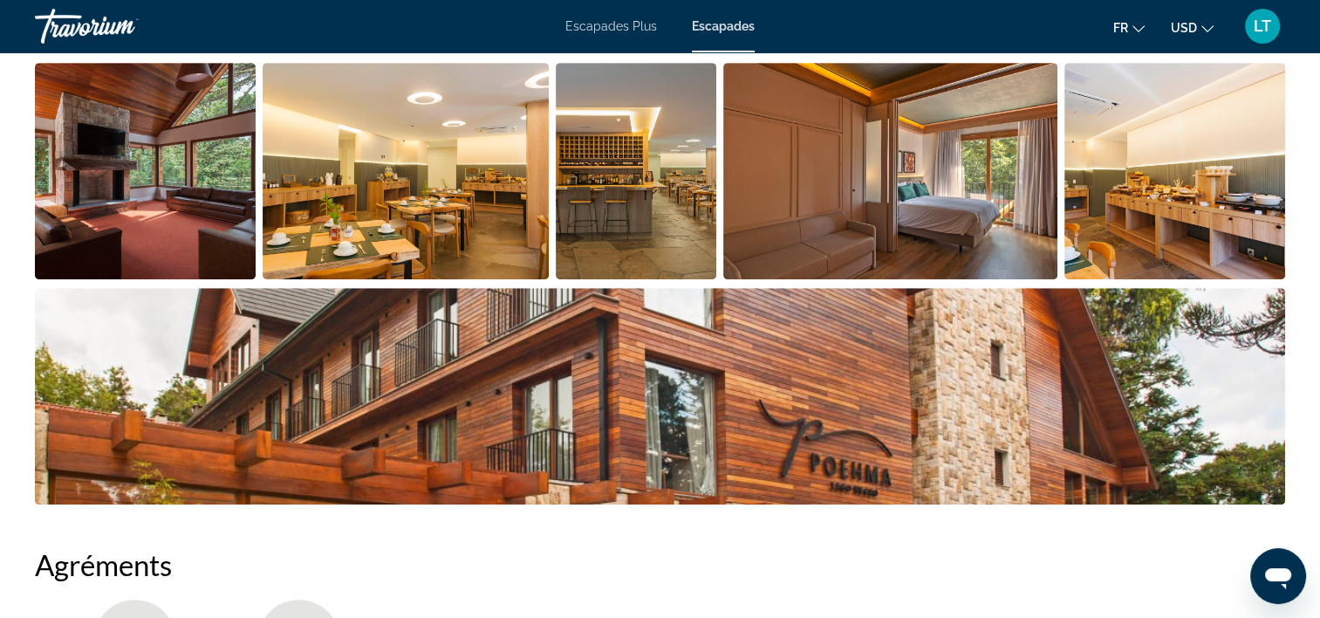
click at [985, 218] on img "Ouvrir le curseur d’image en plein écran" at bounding box center [890, 171] width 334 height 216
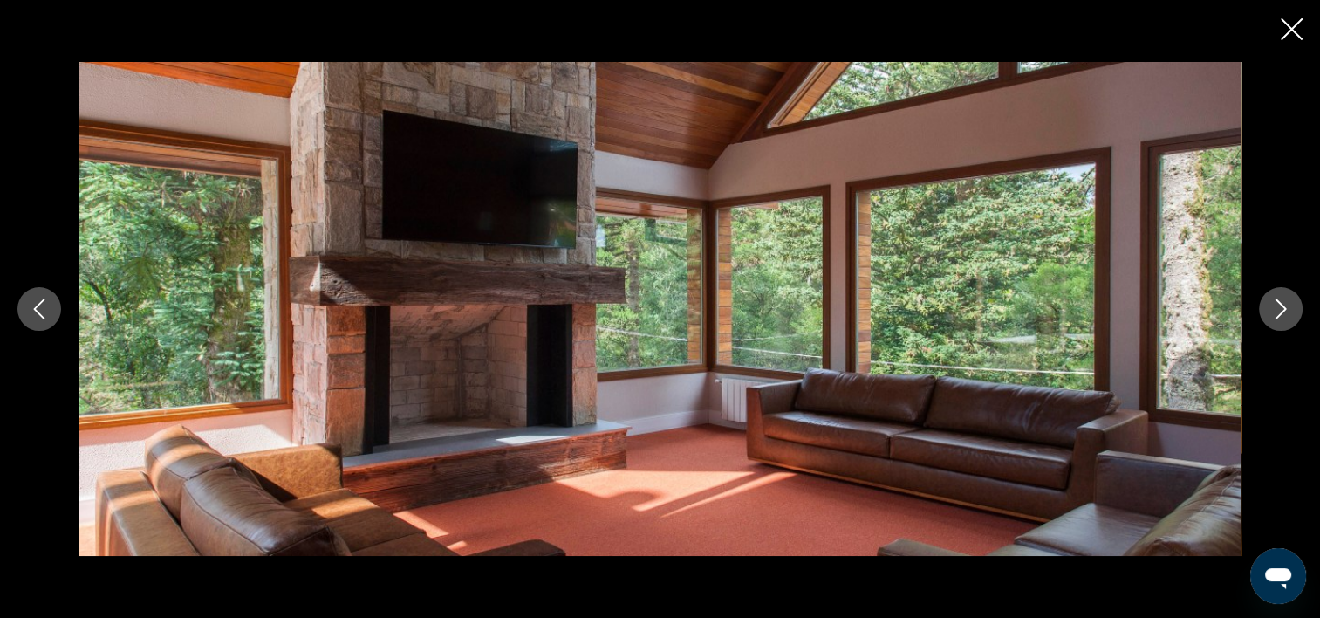
click at [1281, 316] on icon "Image suivante" at bounding box center [1280, 308] width 21 height 21
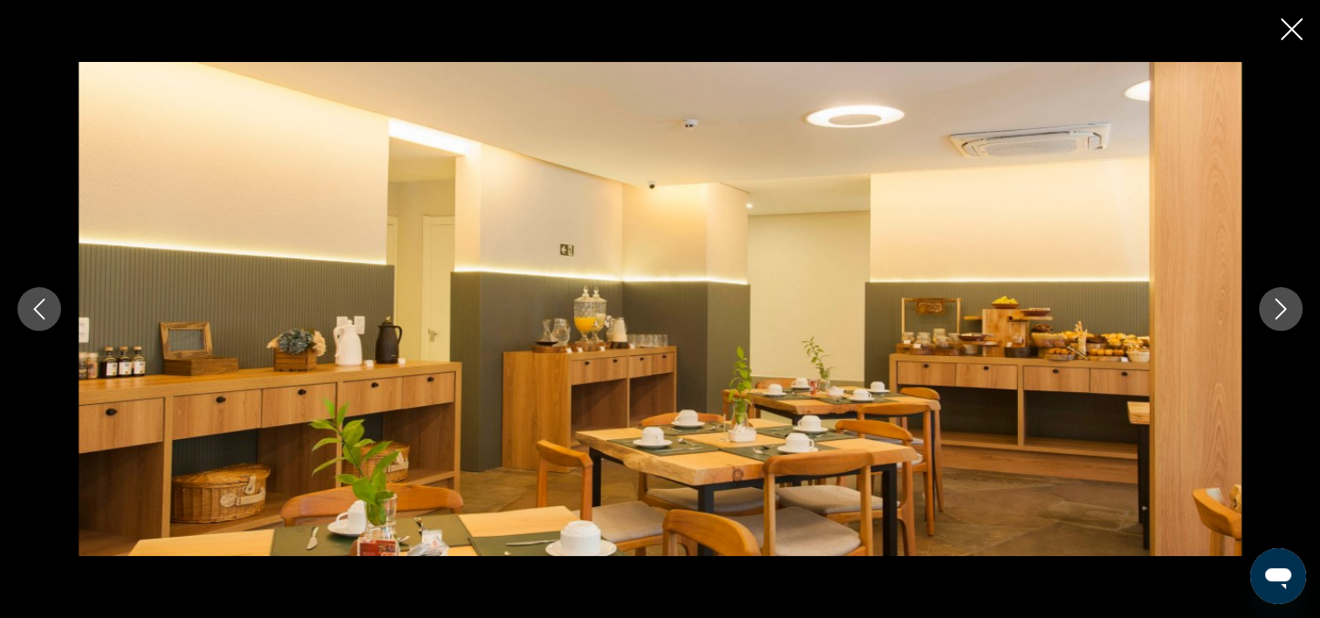
click at [1281, 316] on icon "Image suivante" at bounding box center [1280, 308] width 21 height 21
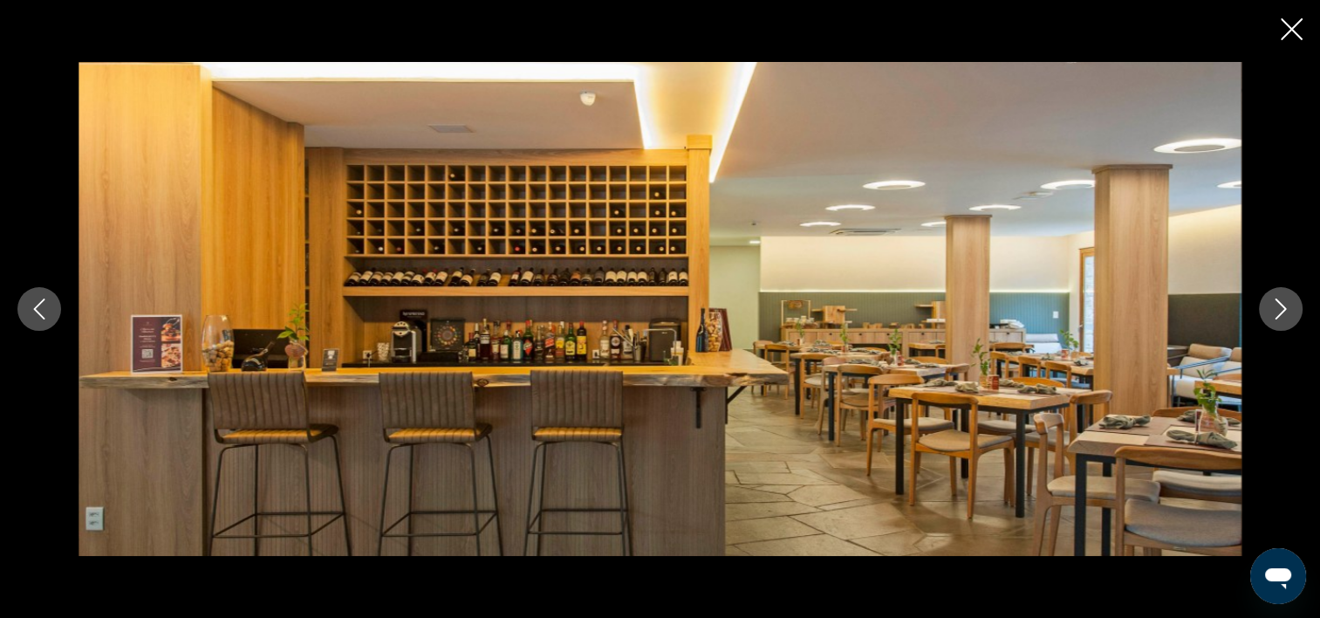
click at [1281, 316] on icon "Image suivante" at bounding box center [1280, 308] width 21 height 21
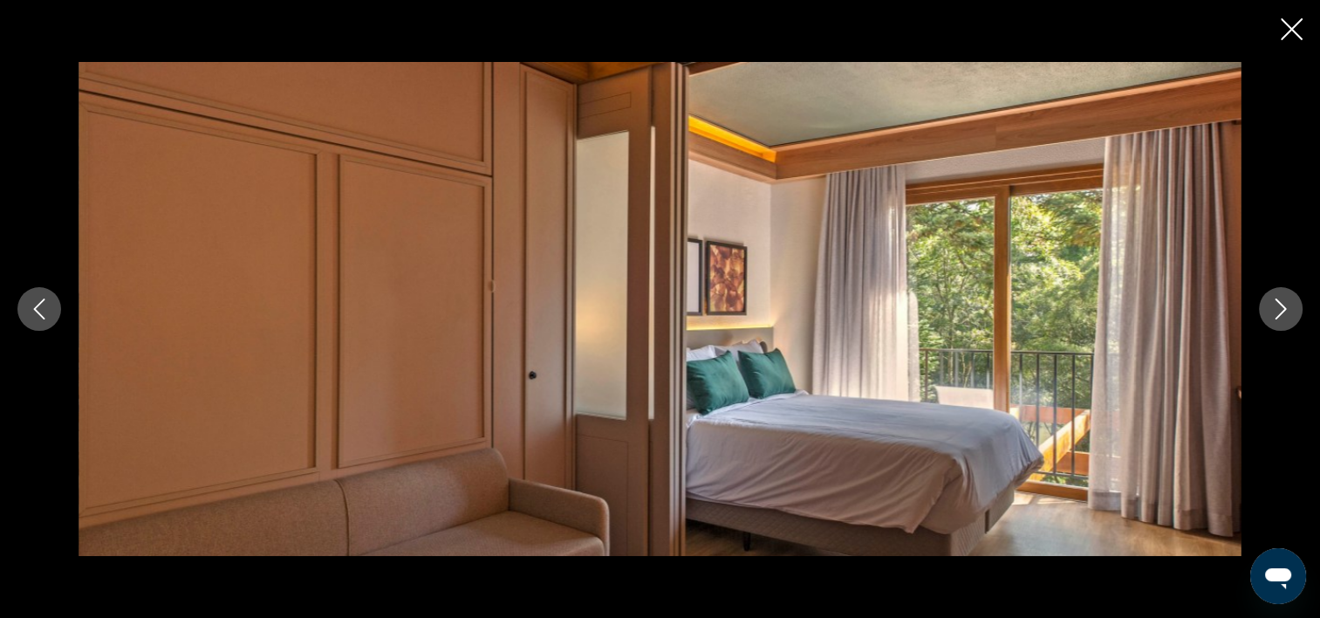
click at [1281, 316] on icon "Image suivante" at bounding box center [1280, 308] width 21 height 21
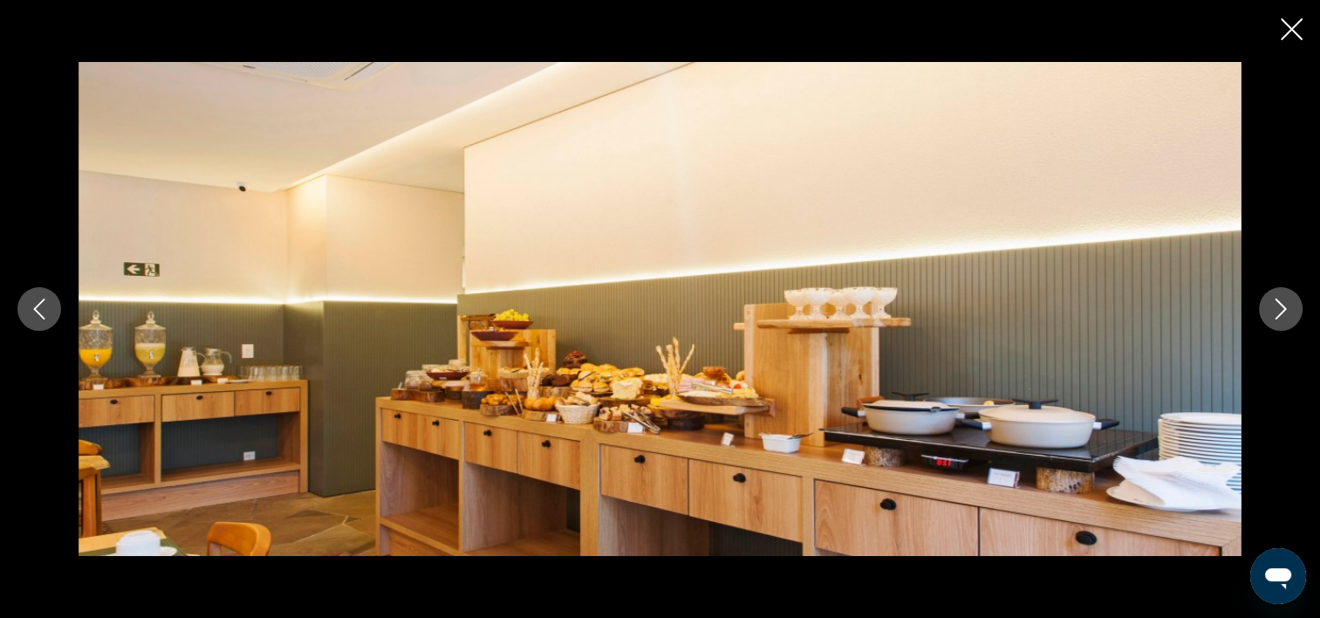
click at [1281, 316] on icon "Image suivante" at bounding box center [1280, 308] width 21 height 21
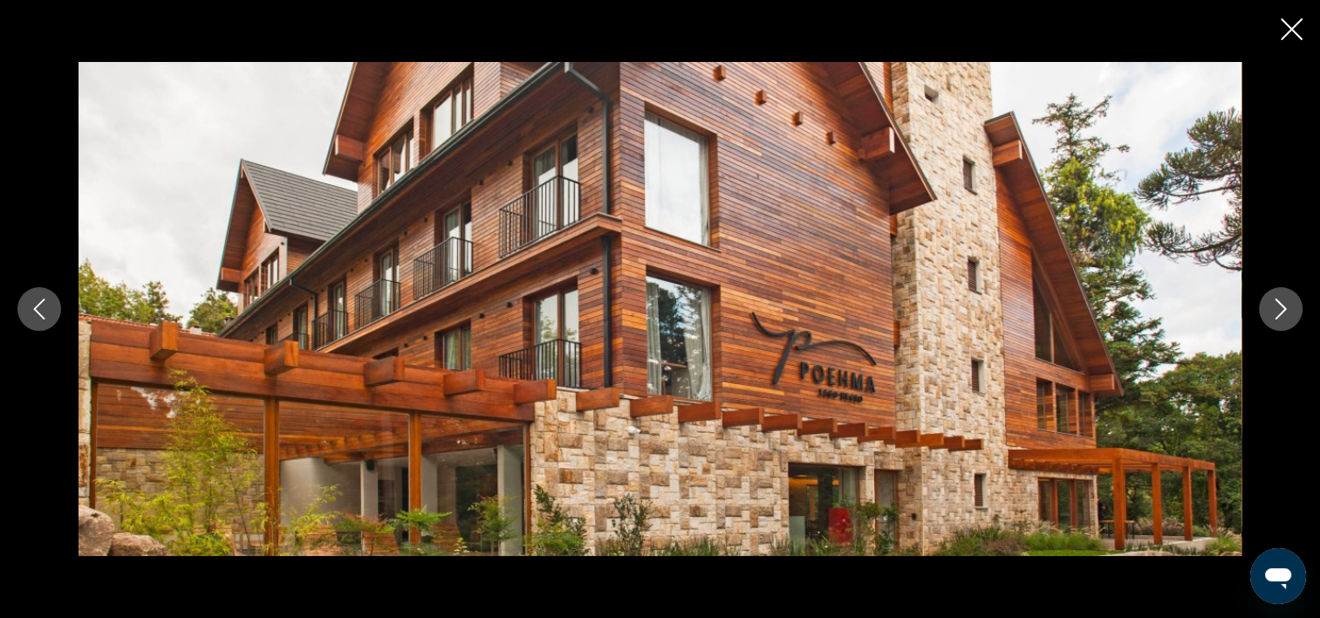
click at [1281, 316] on icon "Image suivante" at bounding box center [1280, 308] width 21 height 21
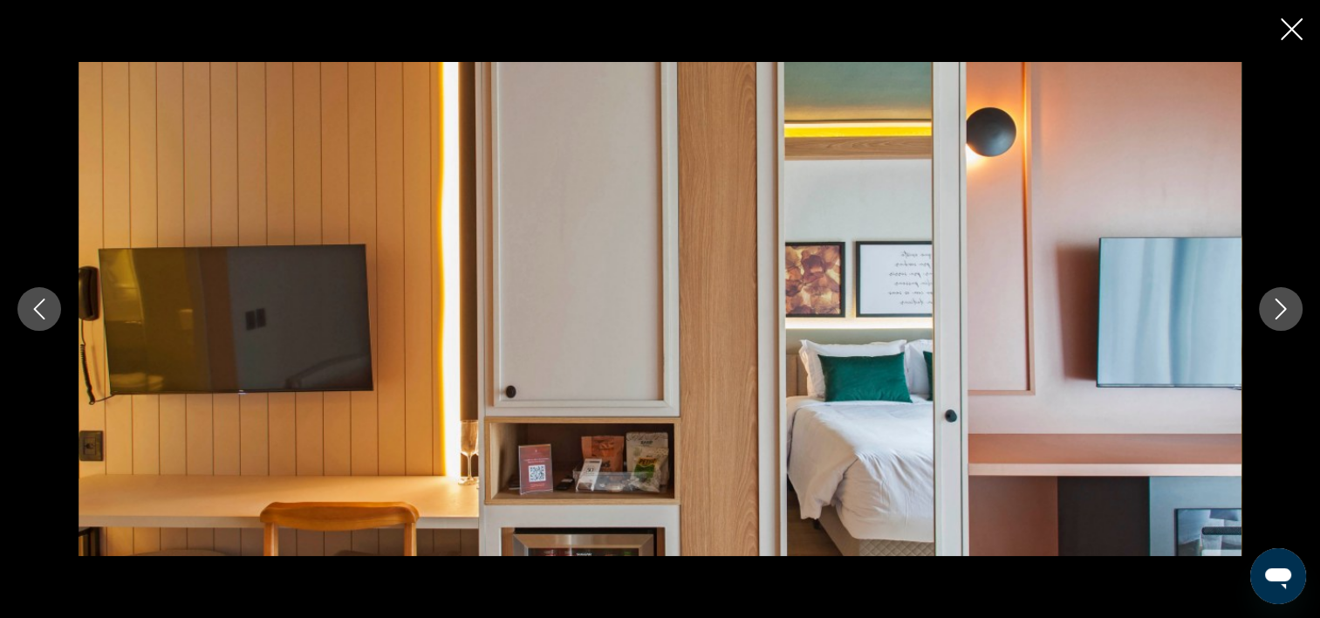
click at [1281, 316] on icon "Image suivante" at bounding box center [1280, 308] width 21 height 21
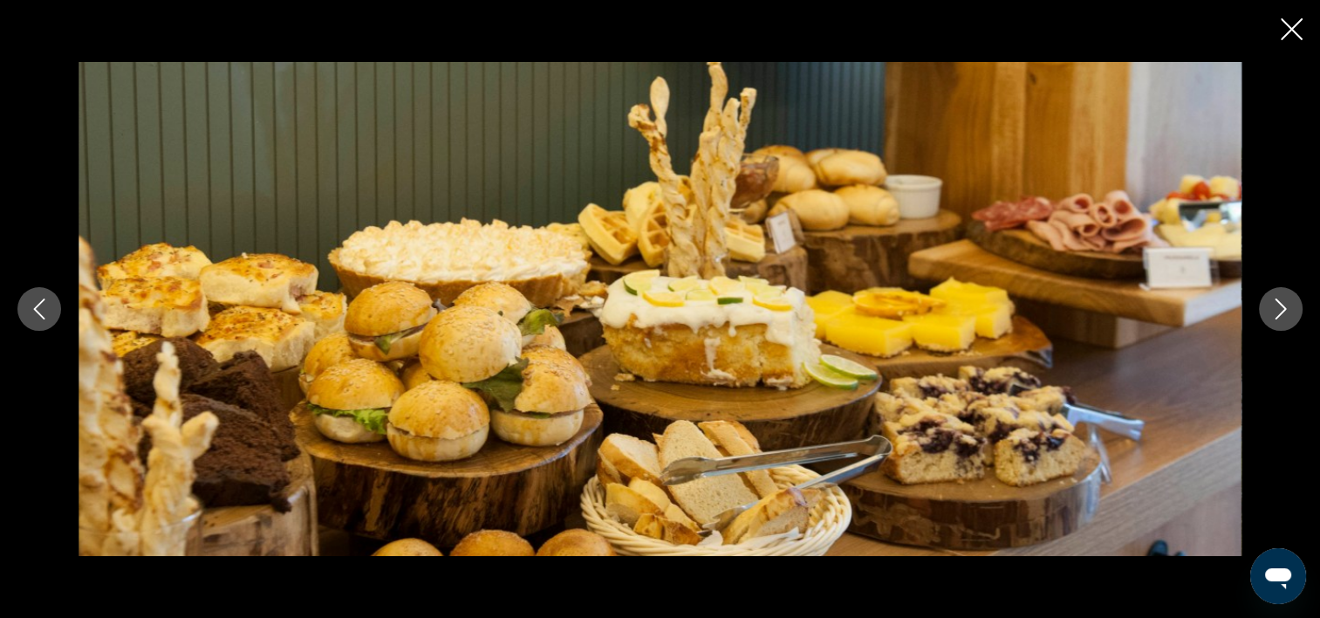
click at [1281, 316] on icon "Image suivante" at bounding box center [1280, 308] width 21 height 21
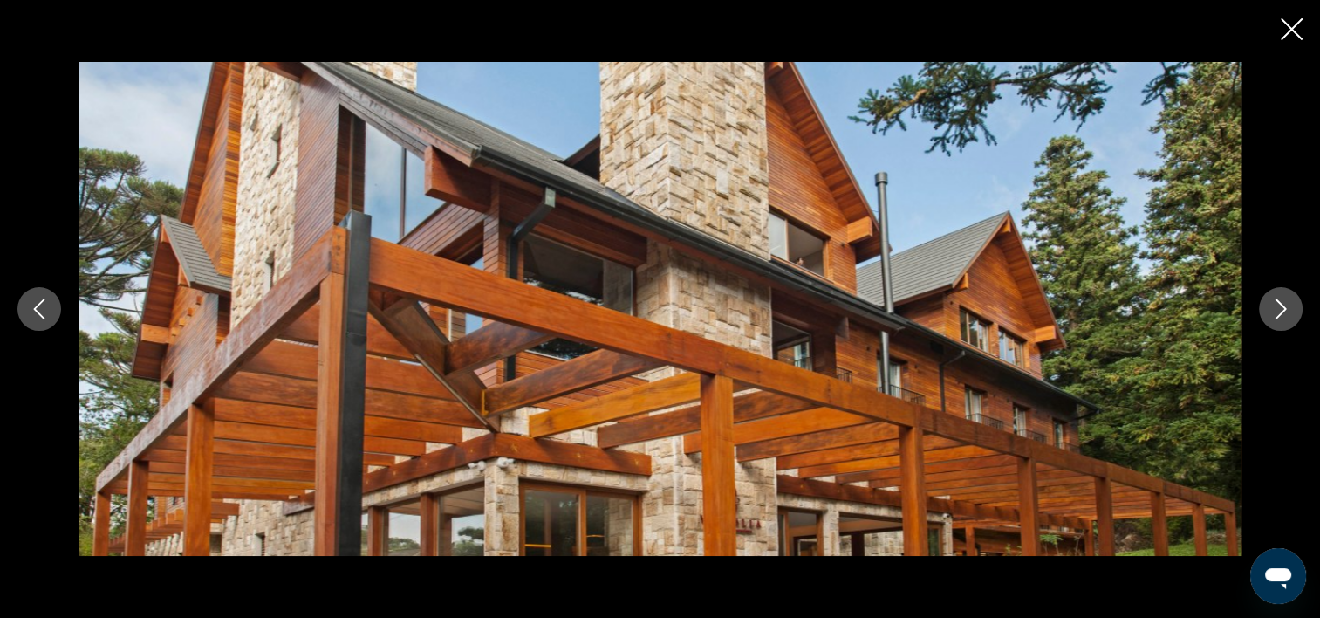
click at [1286, 29] on icon "Fermer le diaporama" at bounding box center [1292, 29] width 22 height 22
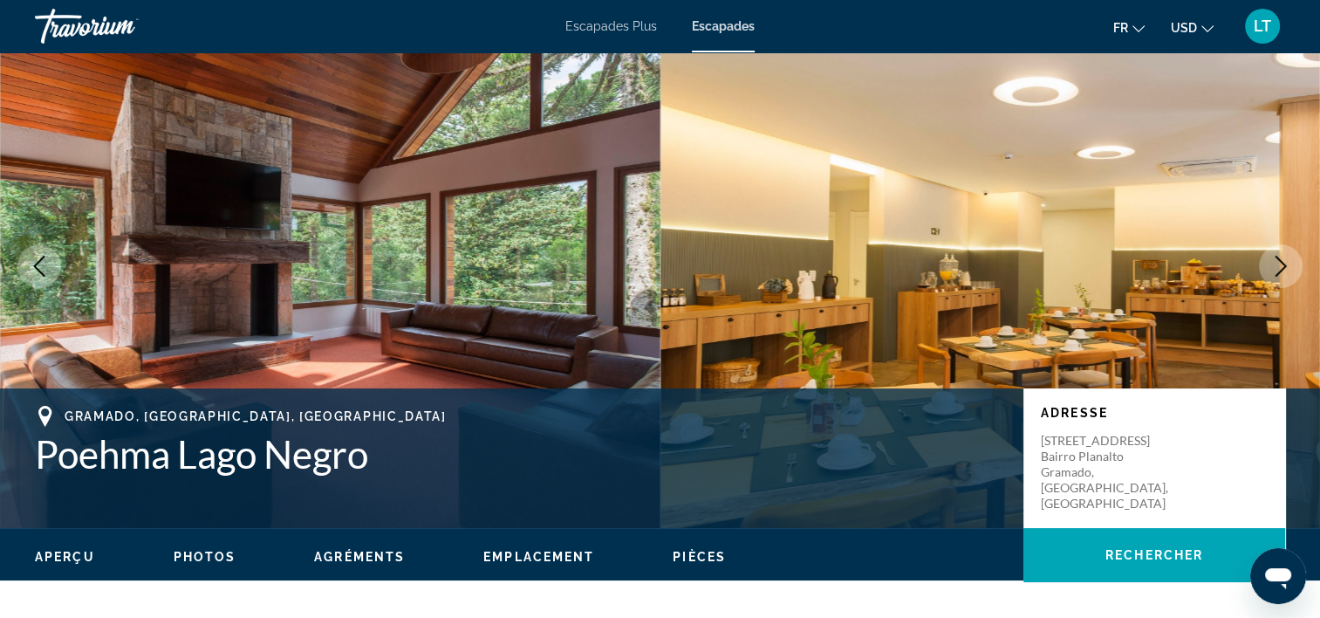
scroll to position [0, 0]
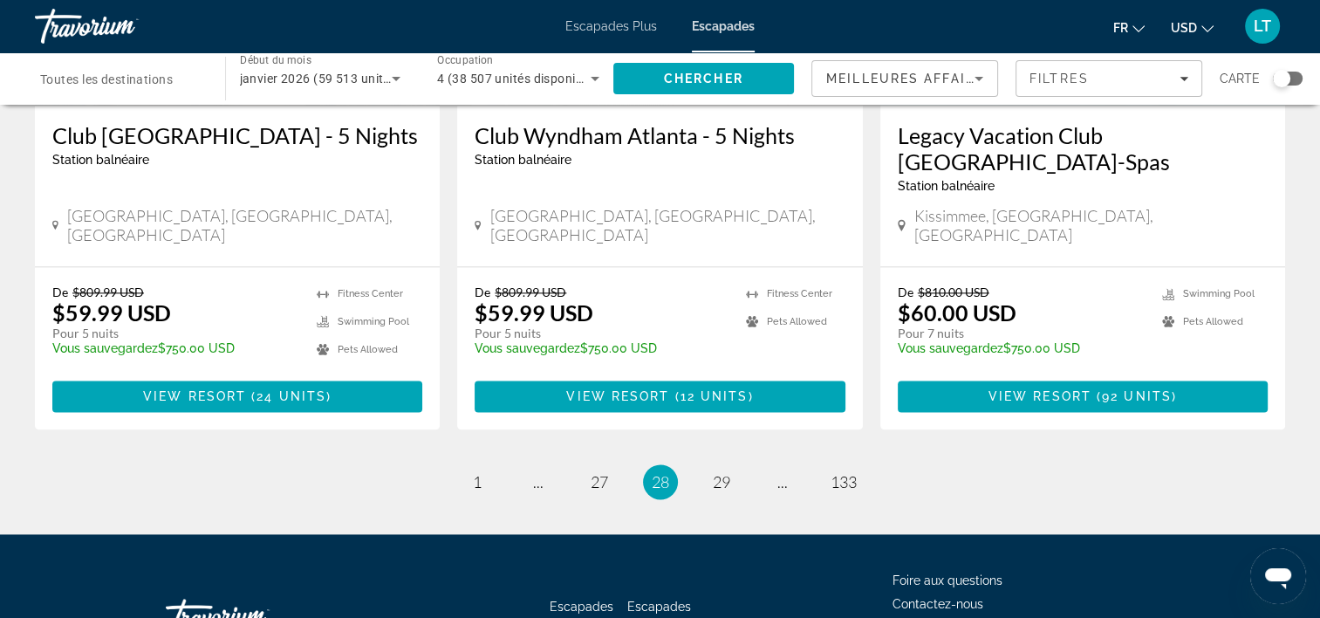
scroll to position [2256, 0]
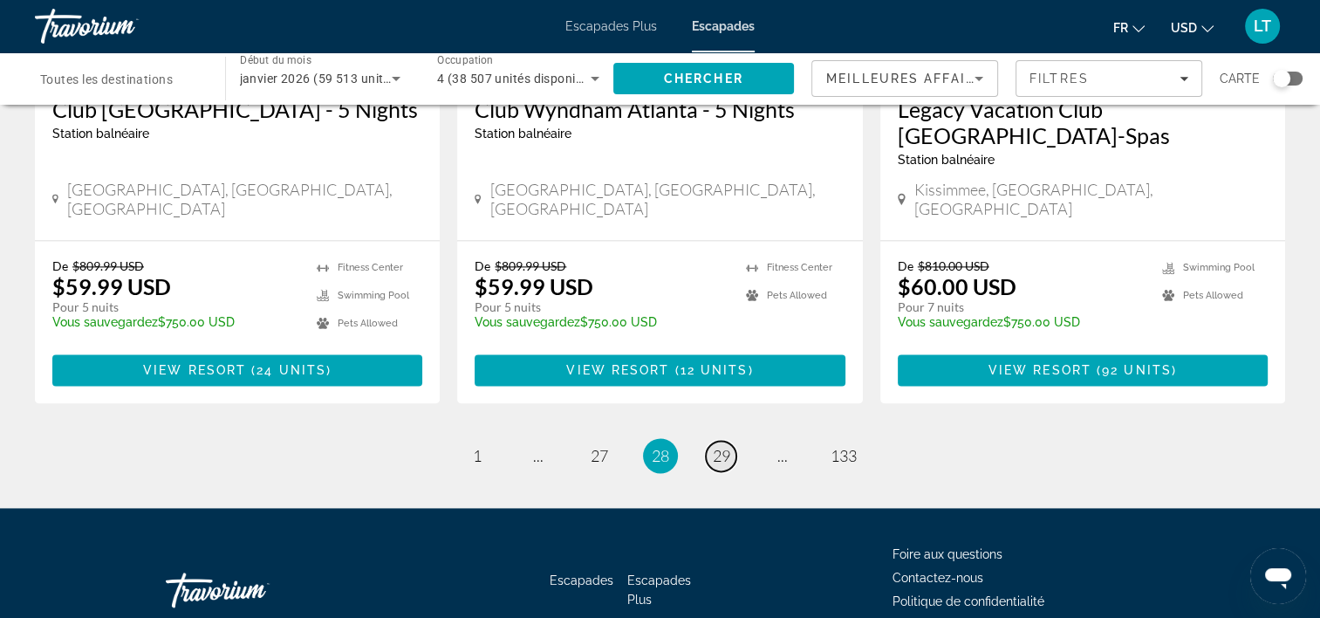
click at [722, 446] on span "29" at bounding box center [721, 455] width 17 height 19
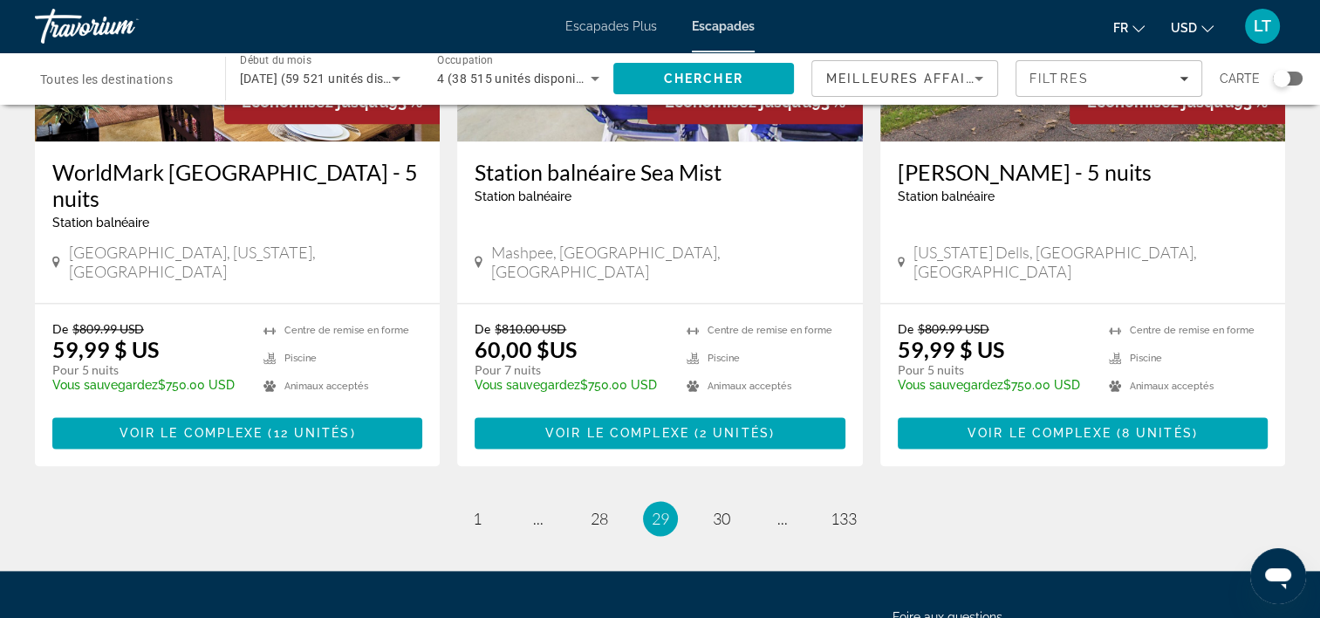
scroll to position [2230, 0]
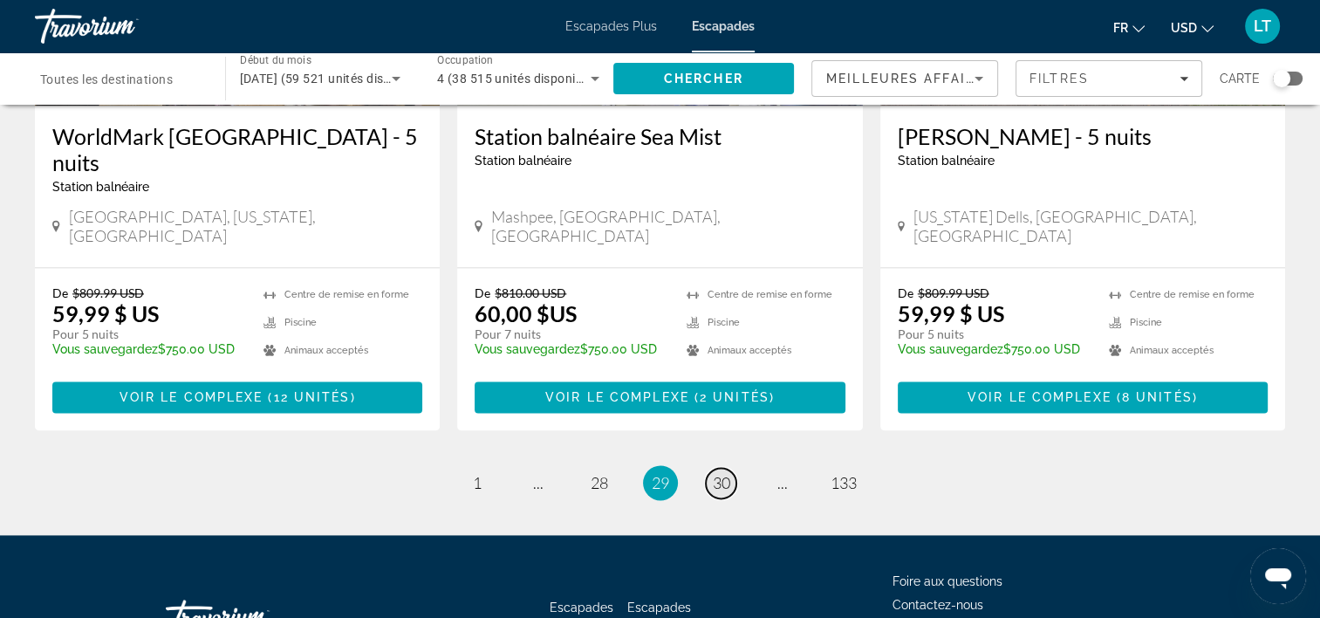
click at [723, 473] on span "30" at bounding box center [721, 482] width 17 height 19
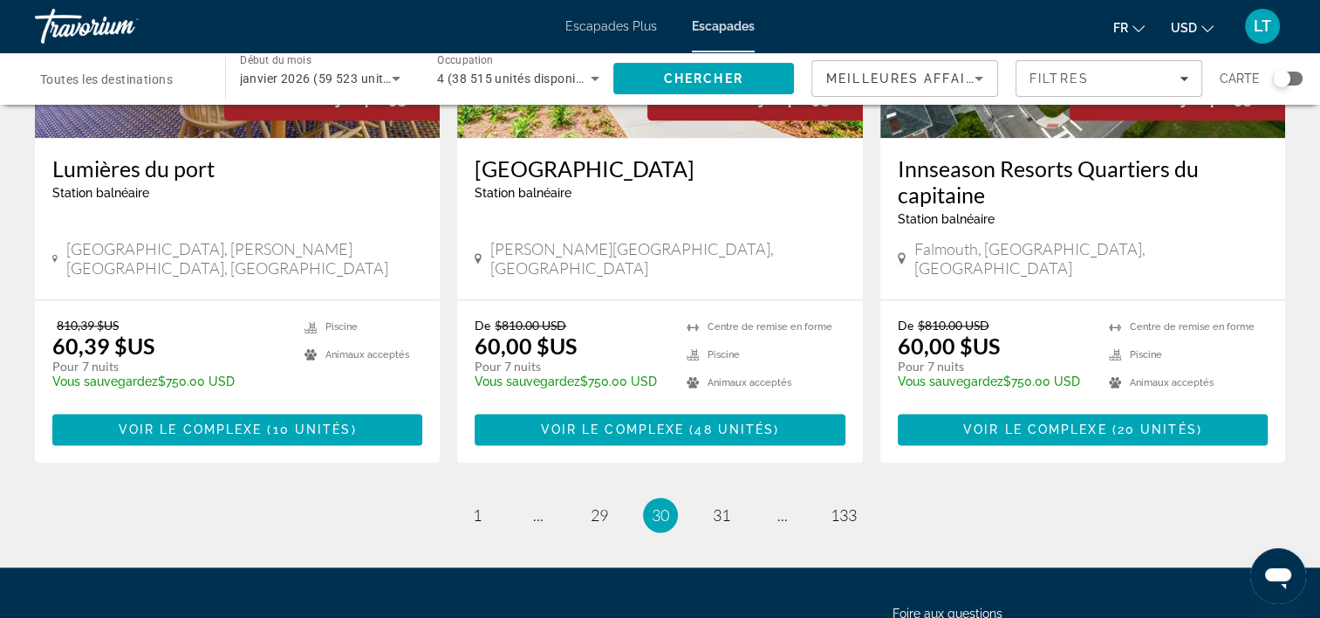
scroll to position [2230, 0]
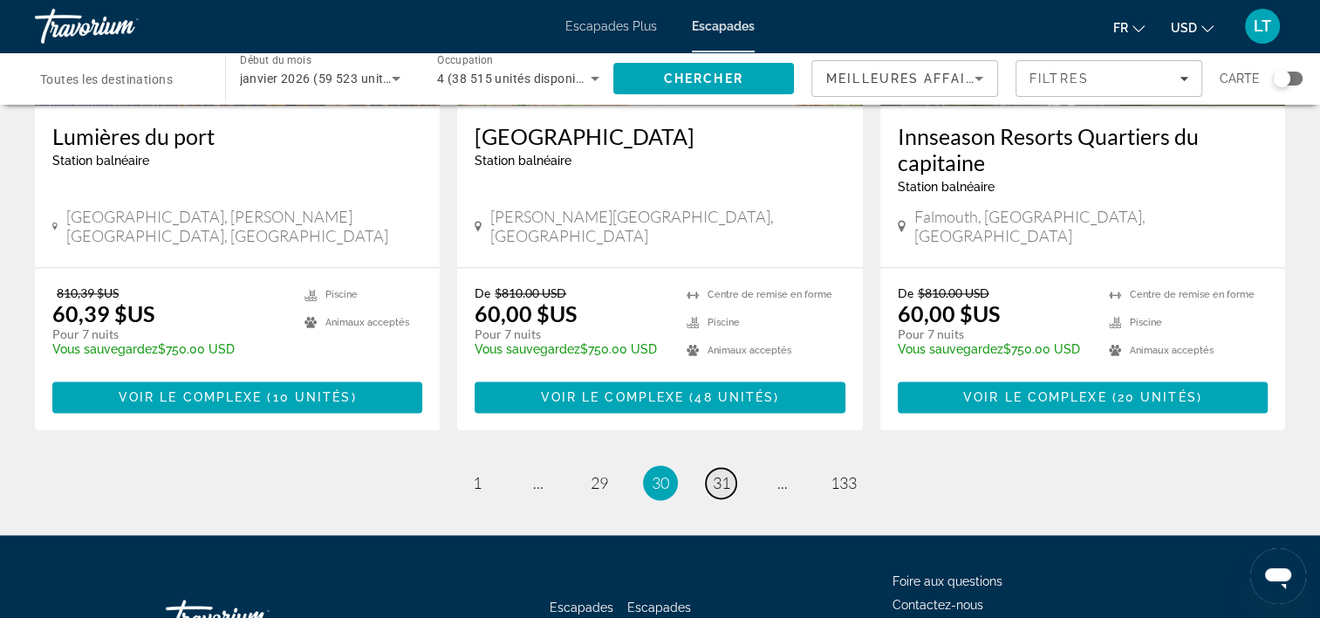
click at [716, 468] on link "page 31" at bounding box center [721, 483] width 31 height 31
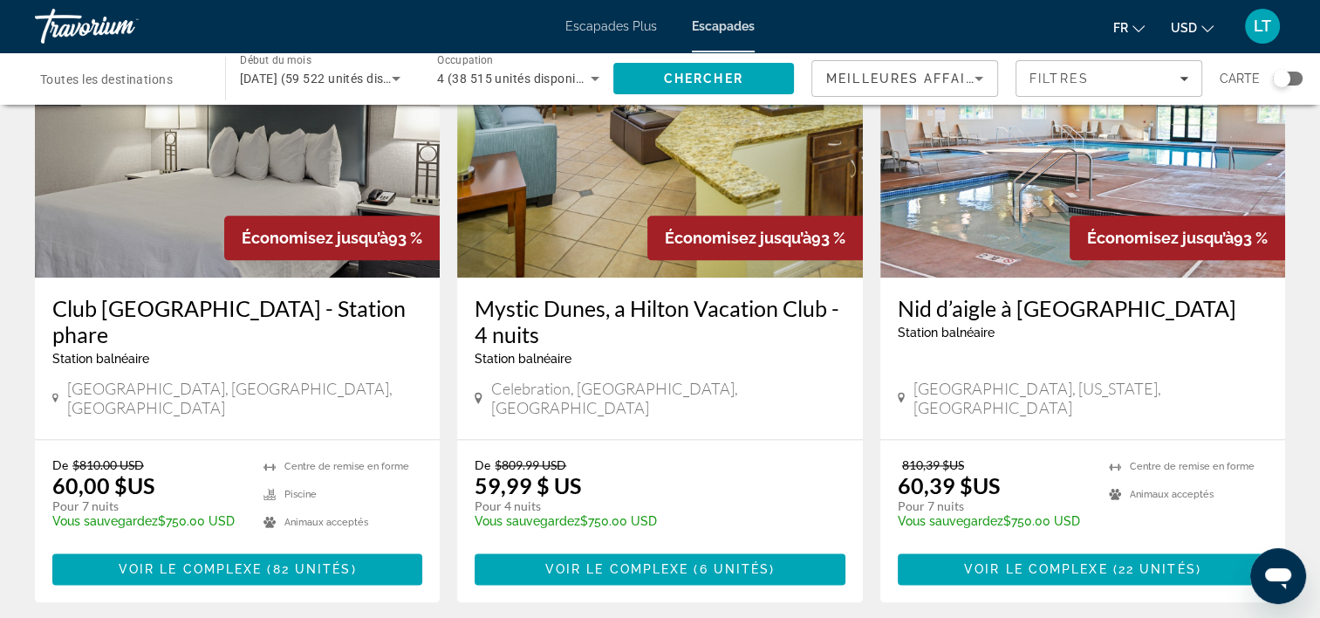
scroll to position [2283, 0]
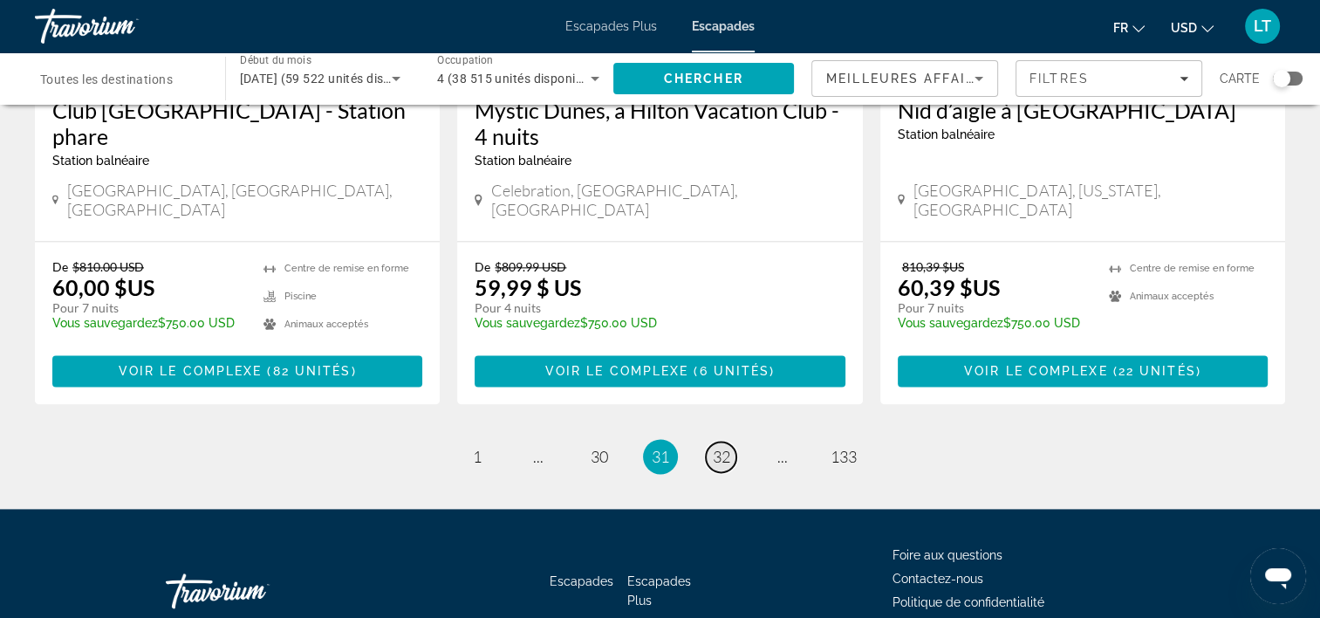
click at [727, 447] on span "32" at bounding box center [721, 456] width 17 height 19
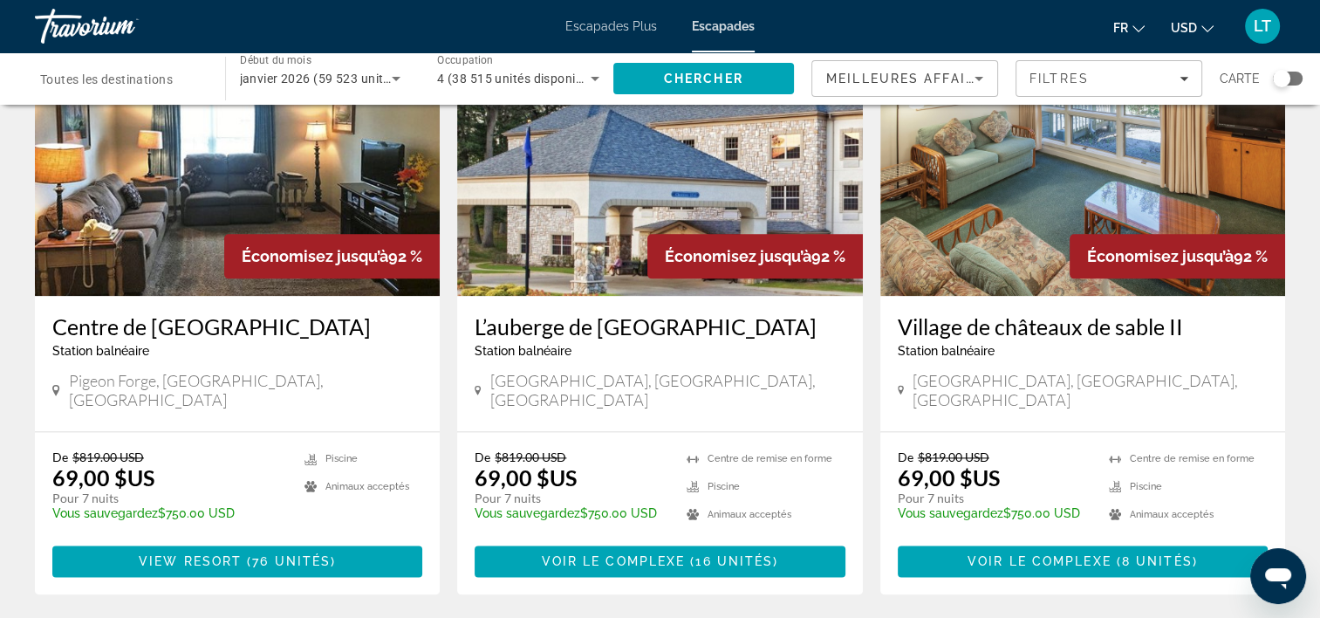
scroll to position [2094, 0]
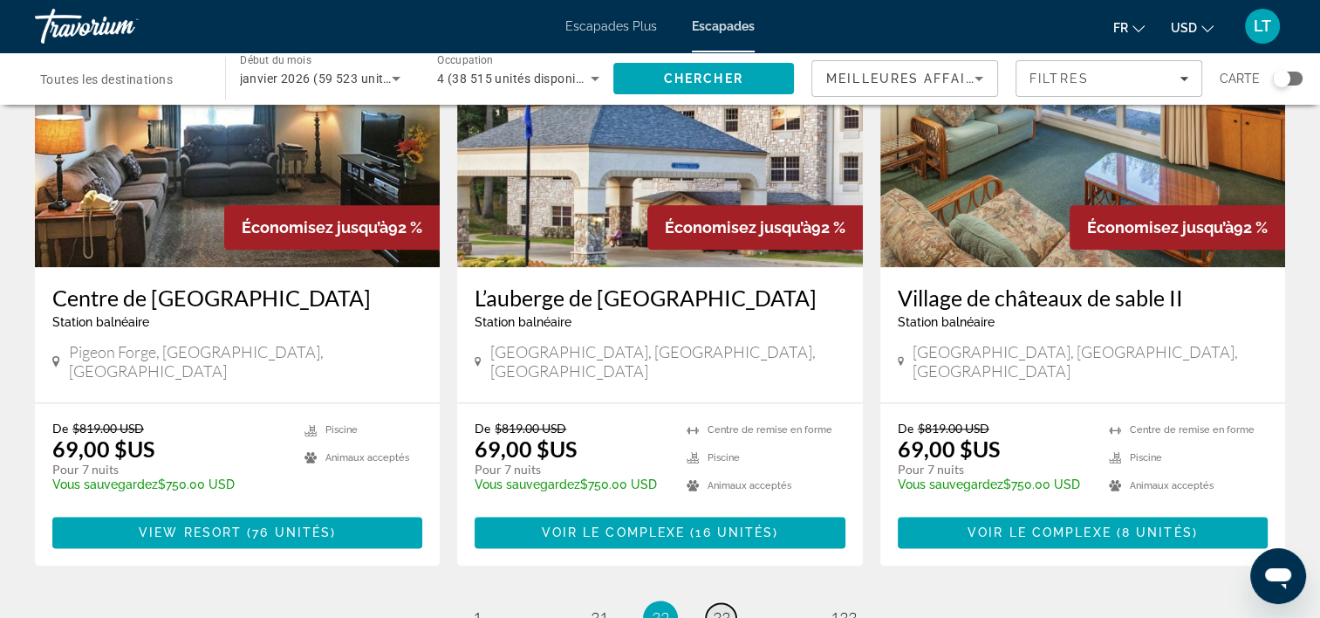
click at [725, 608] on span "33" at bounding box center [721, 617] width 17 height 19
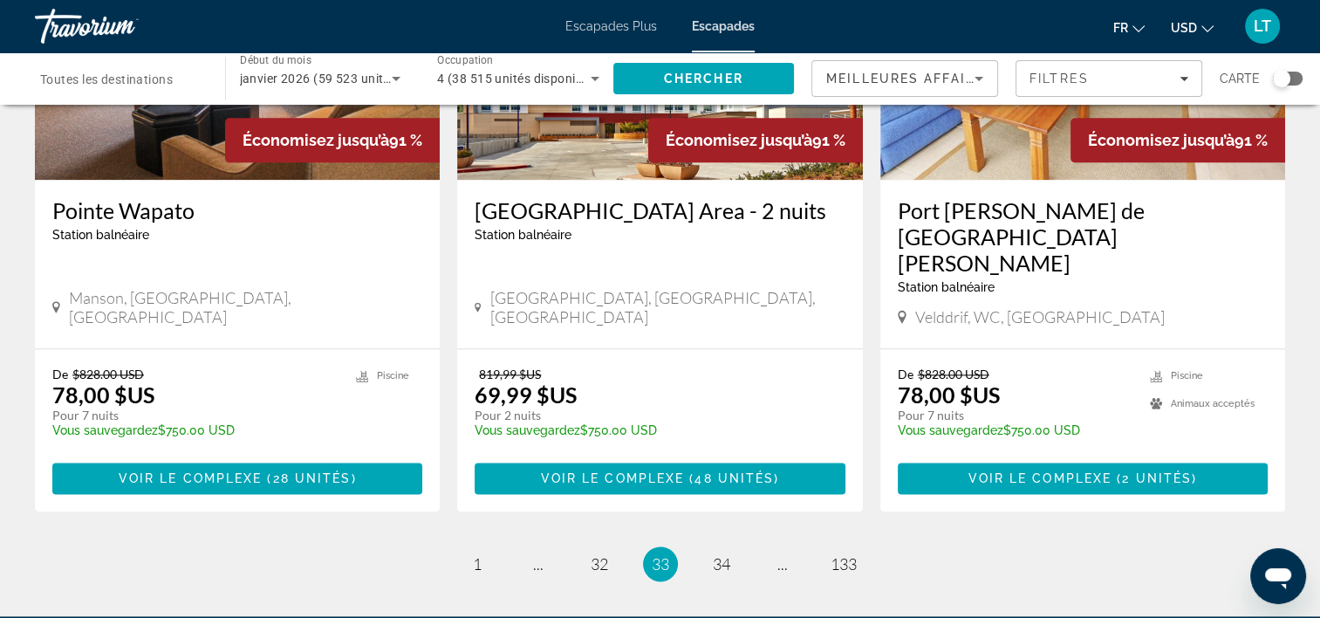
scroll to position [2269, 0]
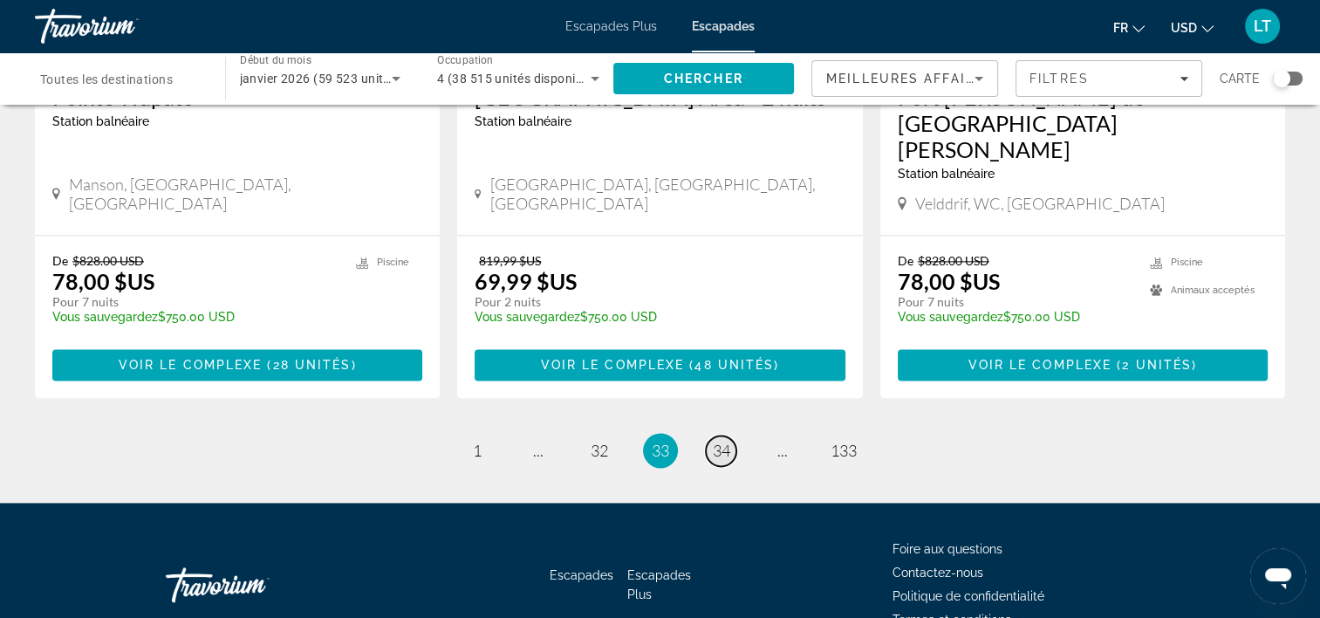
click at [722, 441] on span "34" at bounding box center [721, 450] width 17 height 19
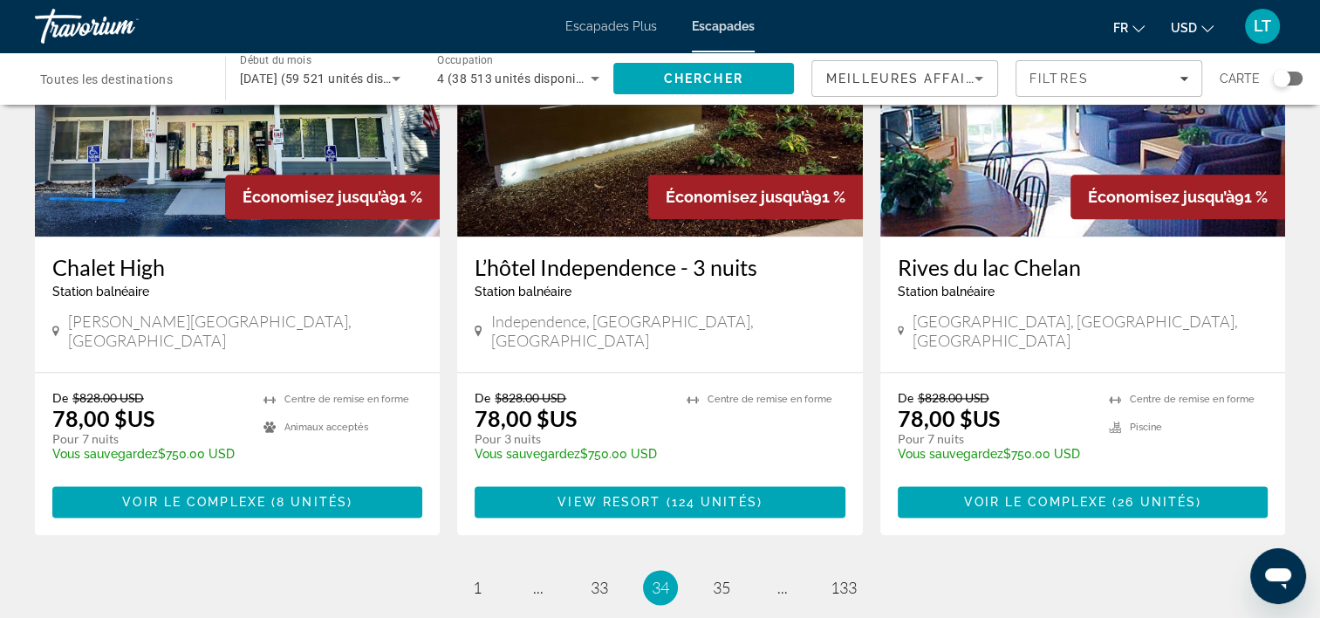
scroll to position [2256, 0]
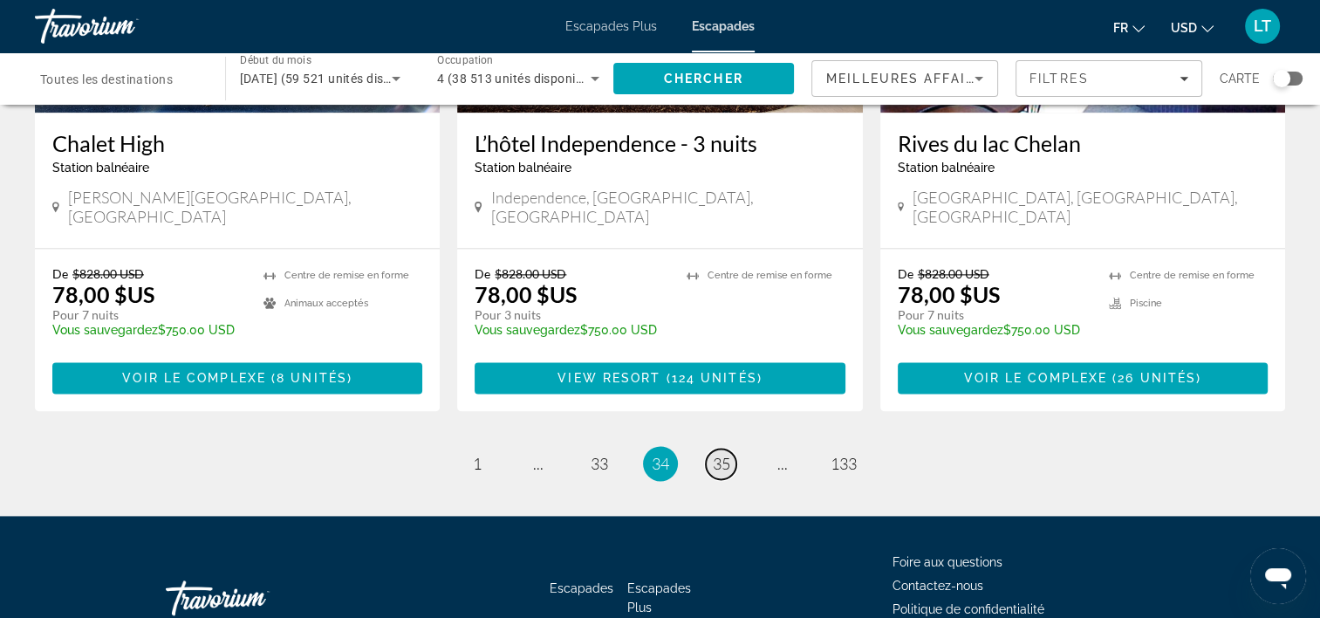
click at [715, 454] on span "35" at bounding box center [721, 463] width 17 height 19
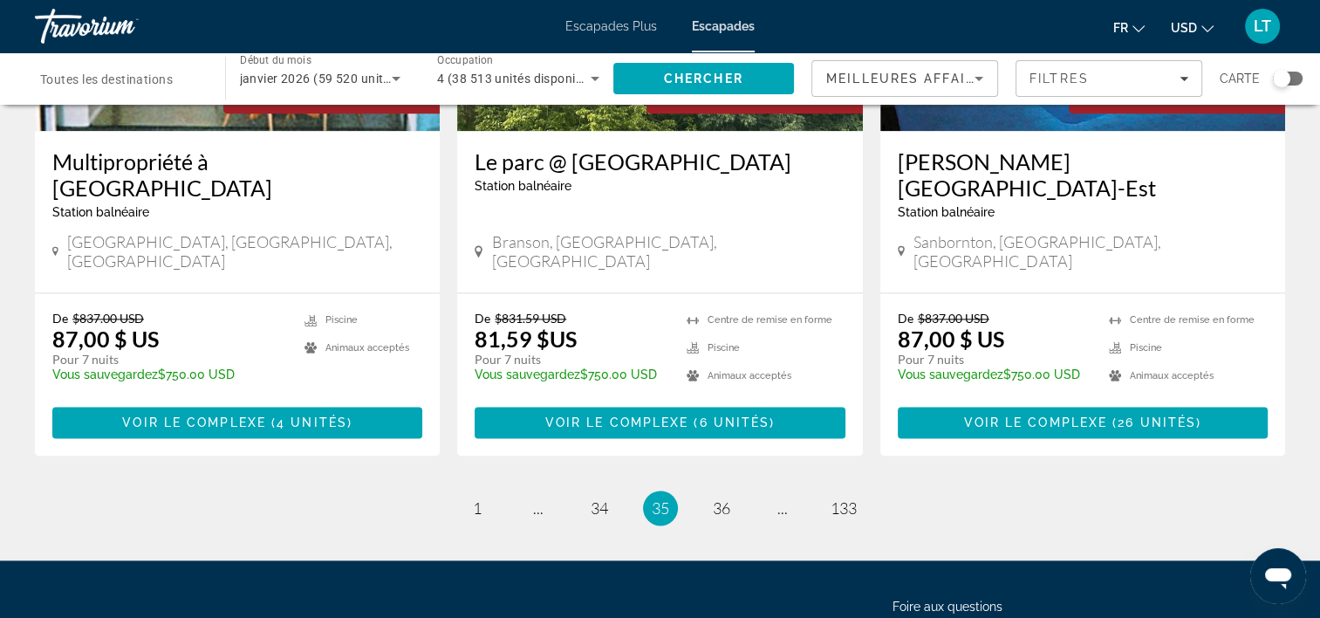
scroll to position [2256, 0]
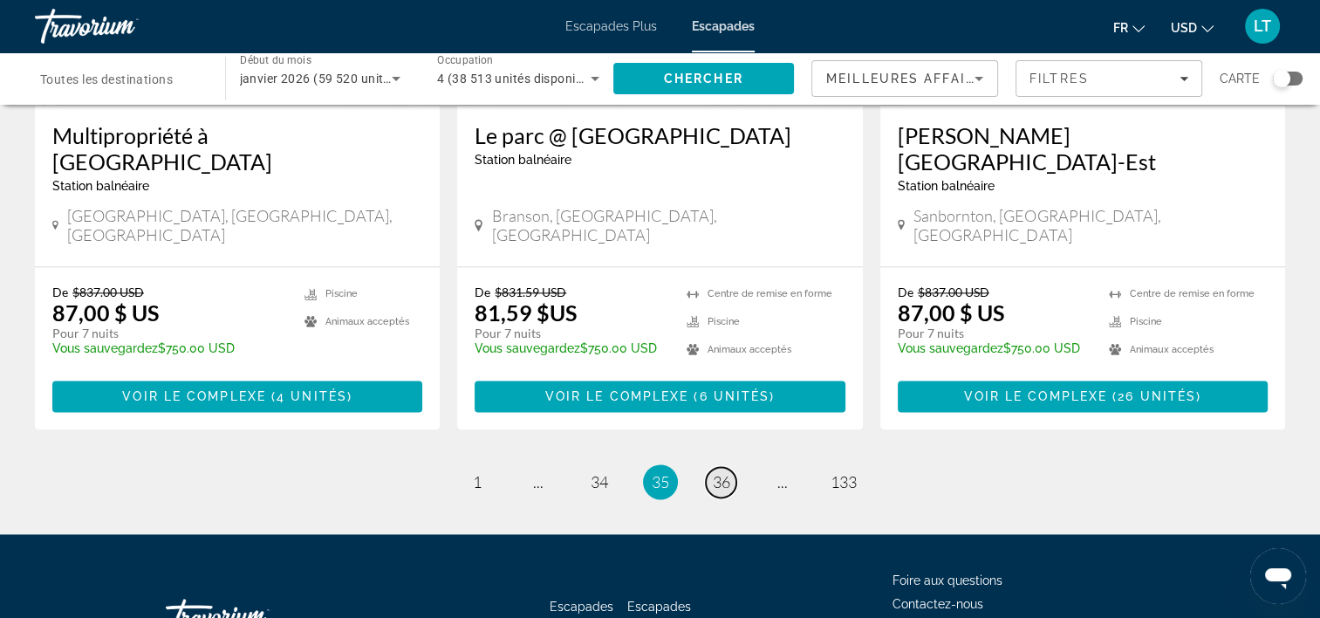
click at [718, 472] on span "36" at bounding box center [721, 481] width 17 height 19
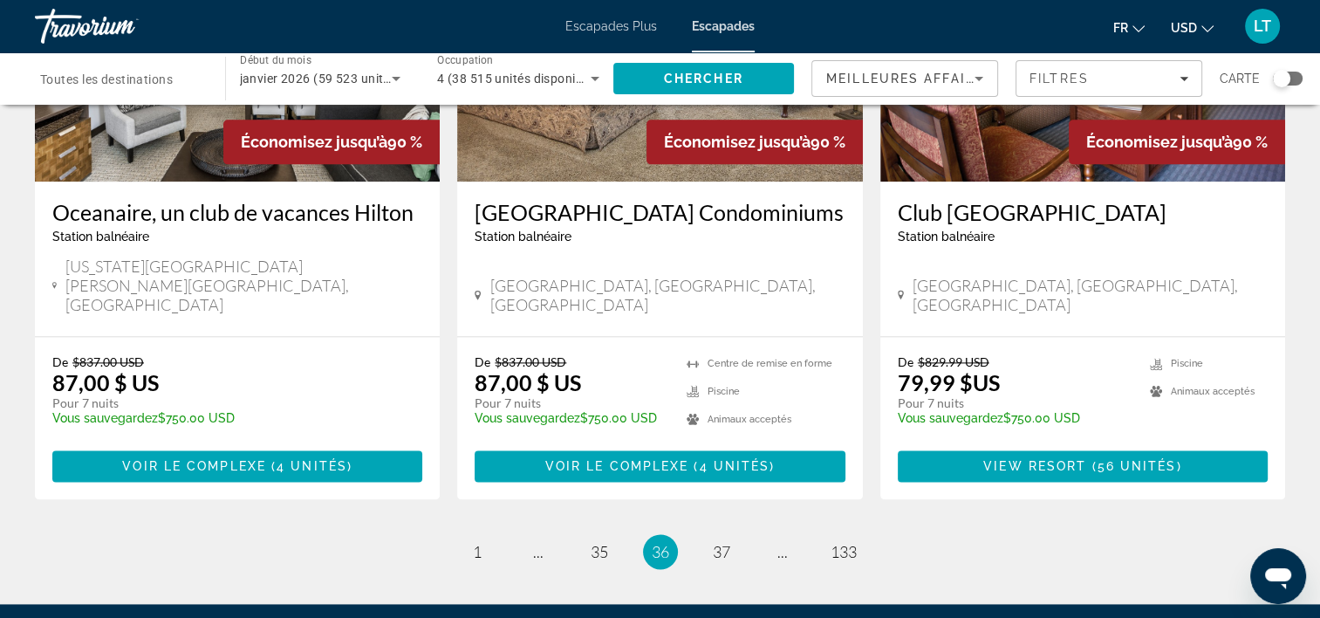
scroll to position [2181, 0]
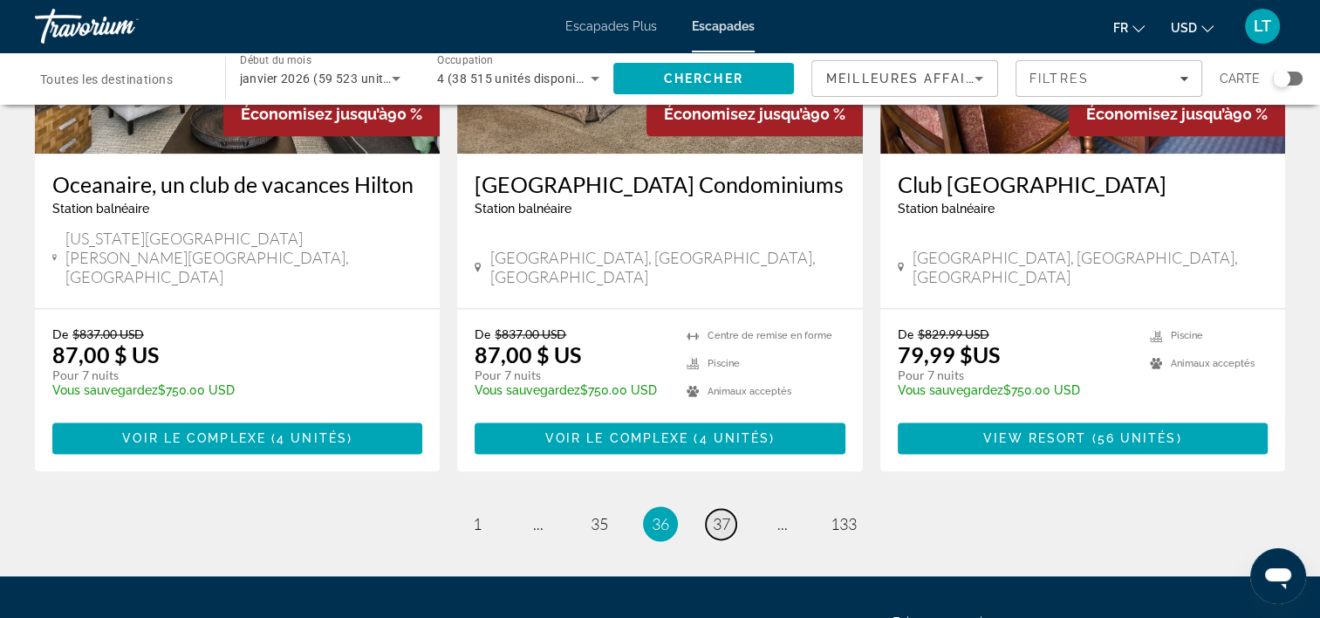
click at [715, 514] on span "37" at bounding box center [721, 523] width 17 height 19
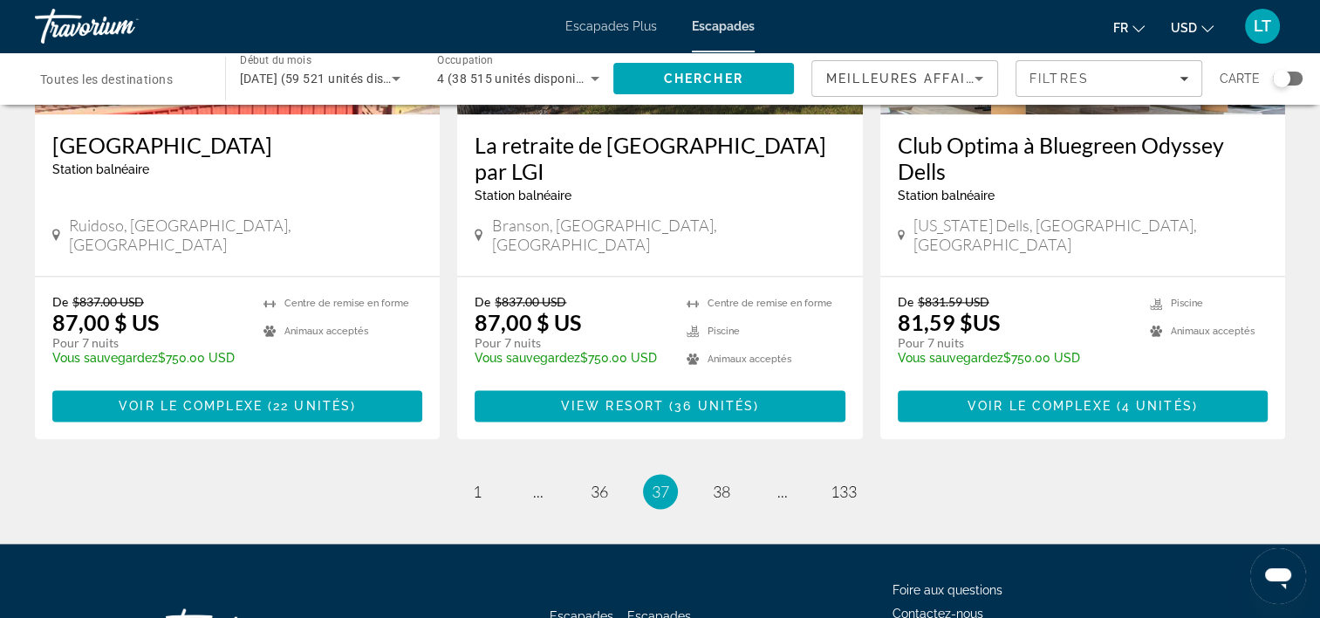
scroll to position [2283, 0]
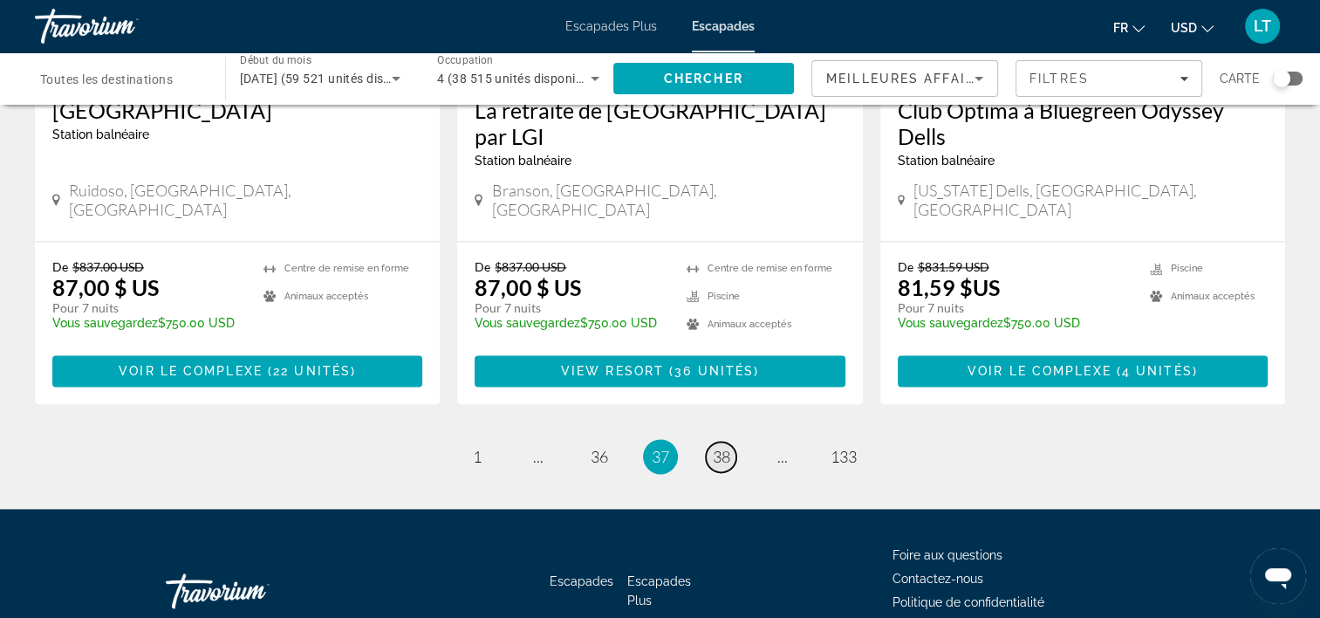
click at [720, 447] on span "38" at bounding box center [721, 456] width 17 height 19
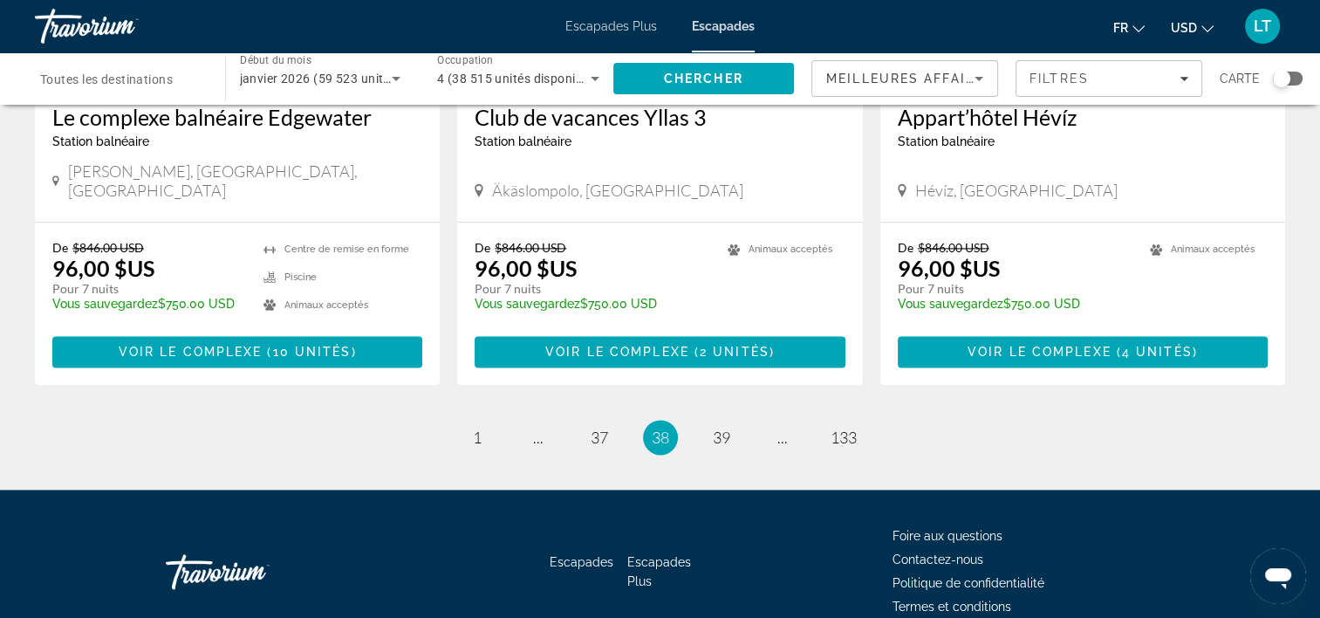
scroll to position [2230, 0]
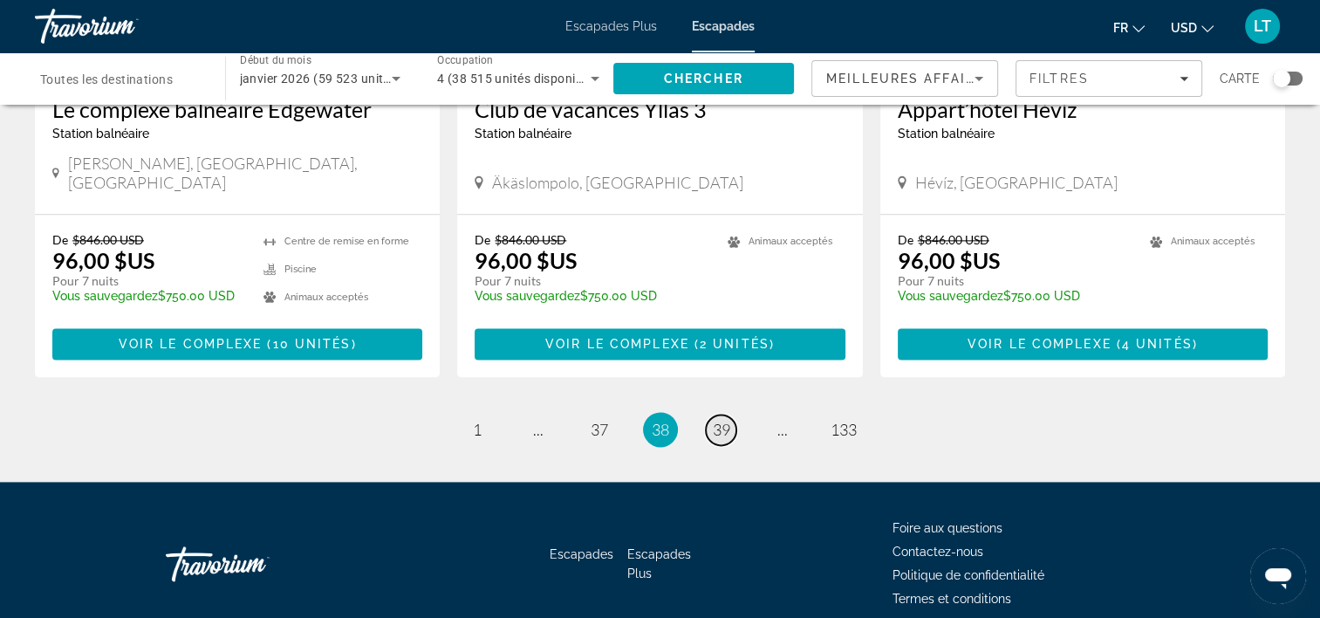
click at [723, 420] on span "39" at bounding box center [721, 429] width 17 height 19
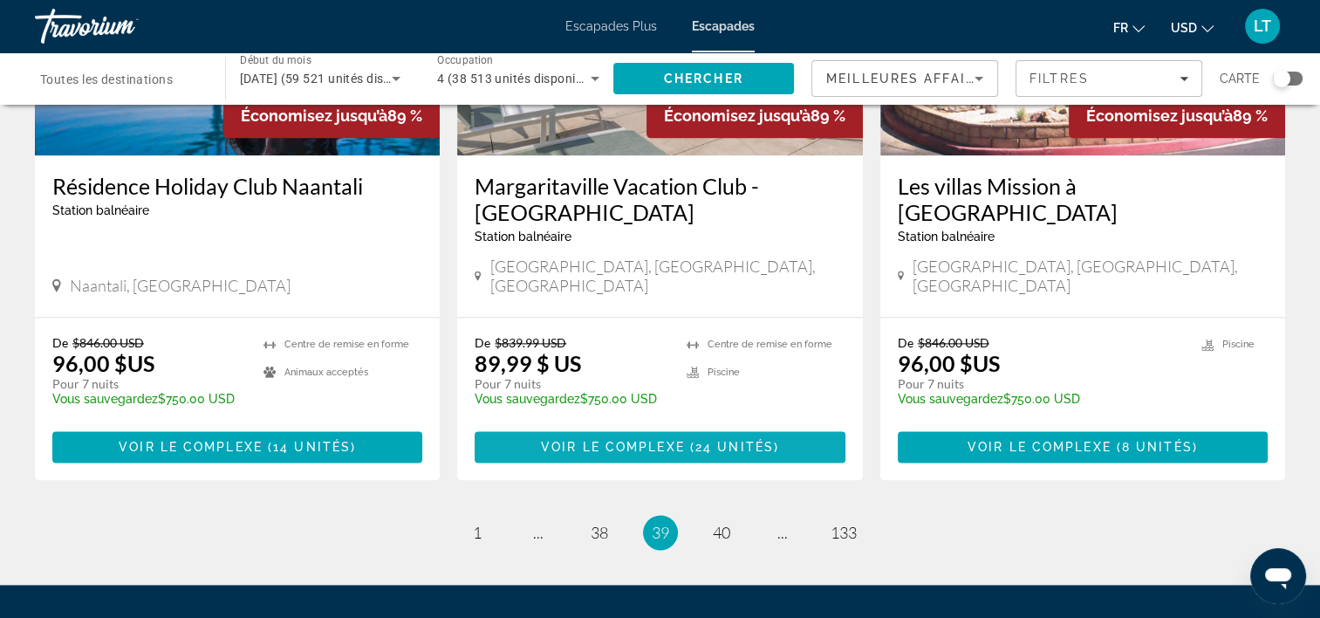
scroll to position [2181, 0]
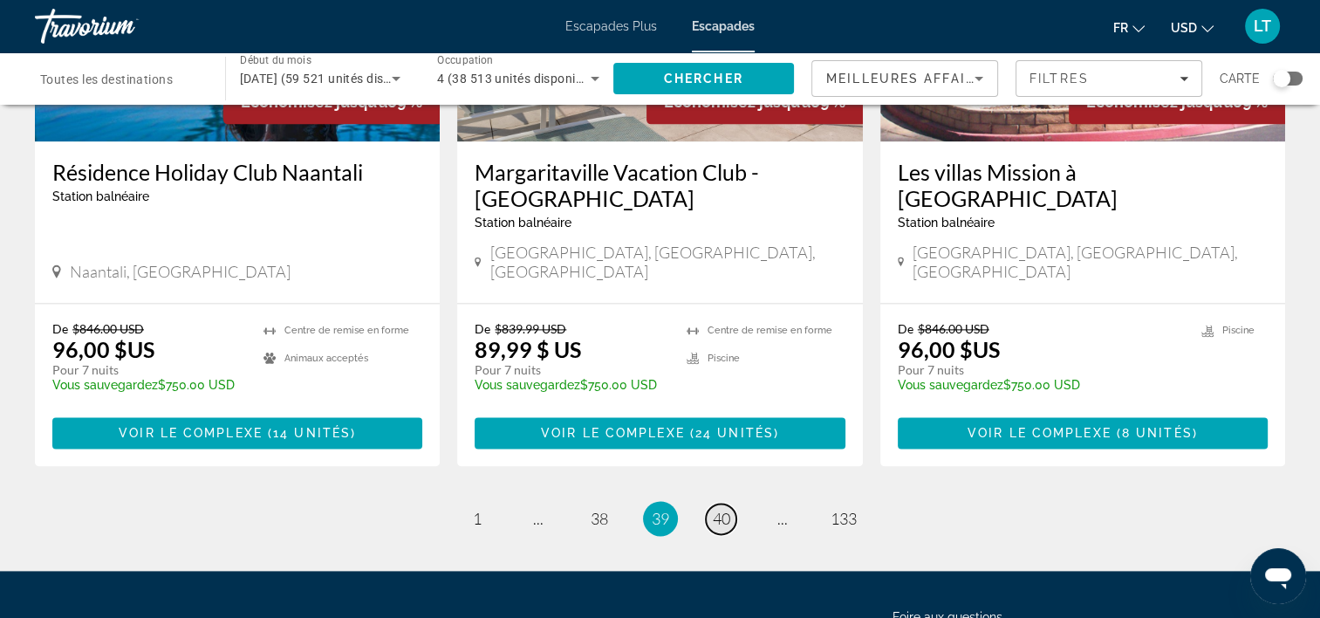
click at [717, 509] on span "40" at bounding box center [721, 518] width 17 height 19
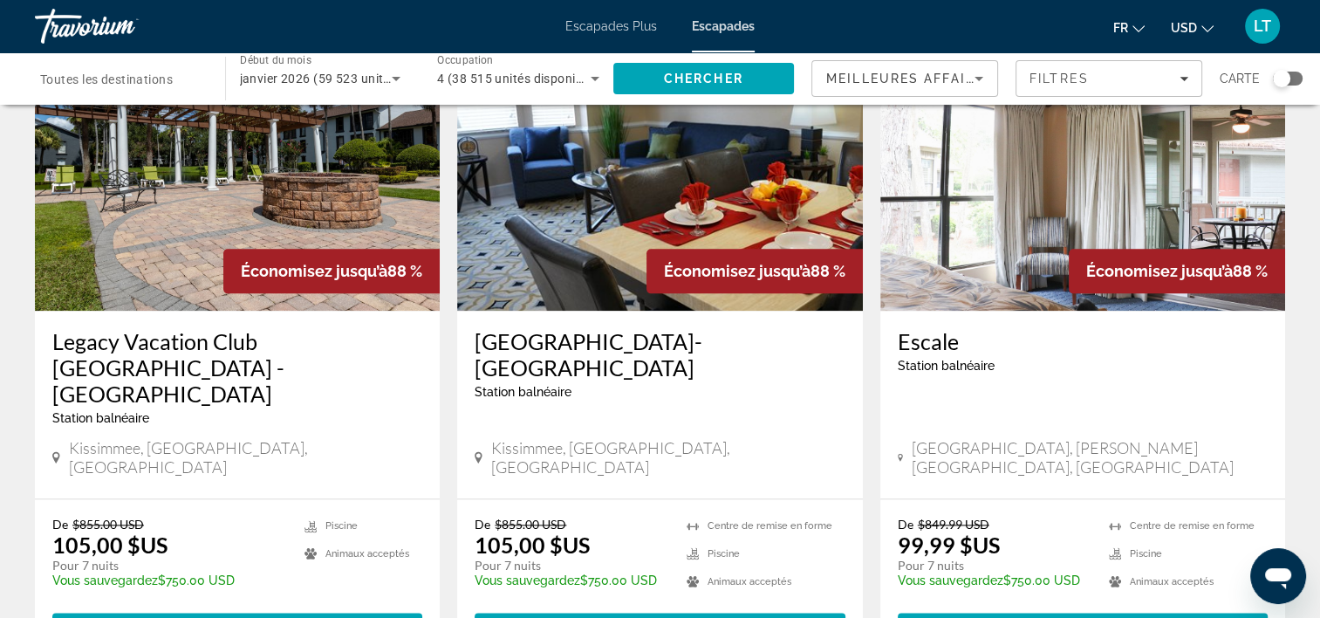
scroll to position [2143, 0]
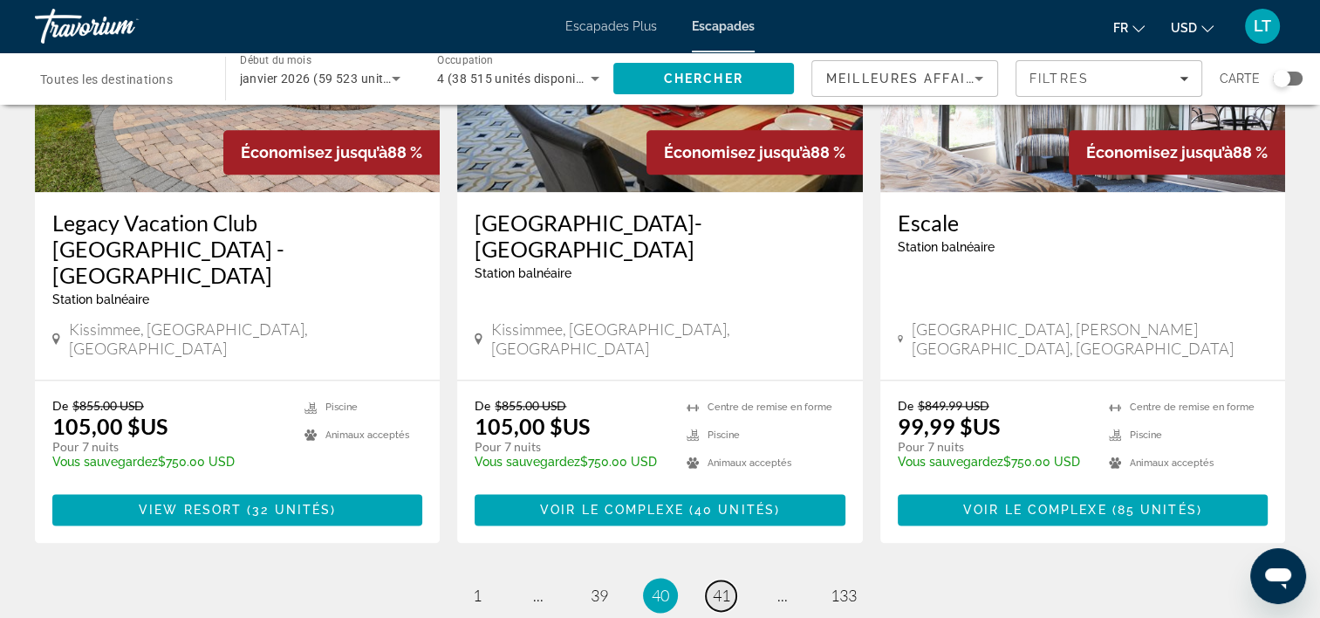
click at [715, 585] on span "41" at bounding box center [721, 594] width 17 height 19
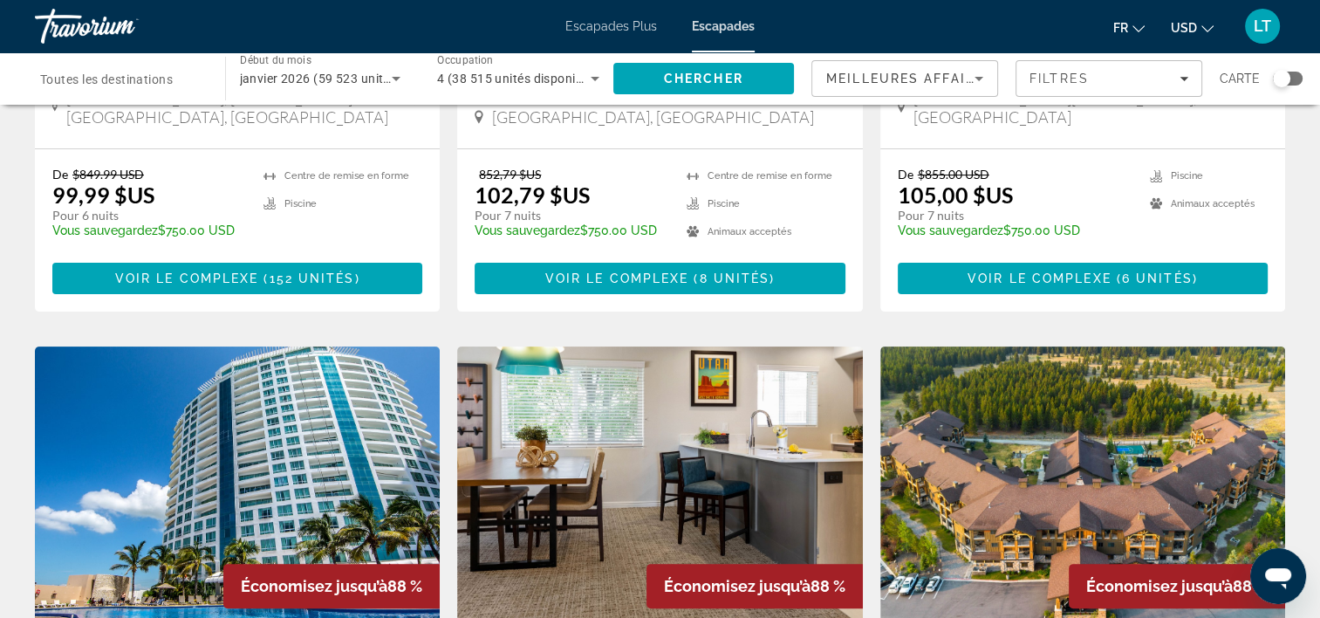
scroll to position [611, 0]
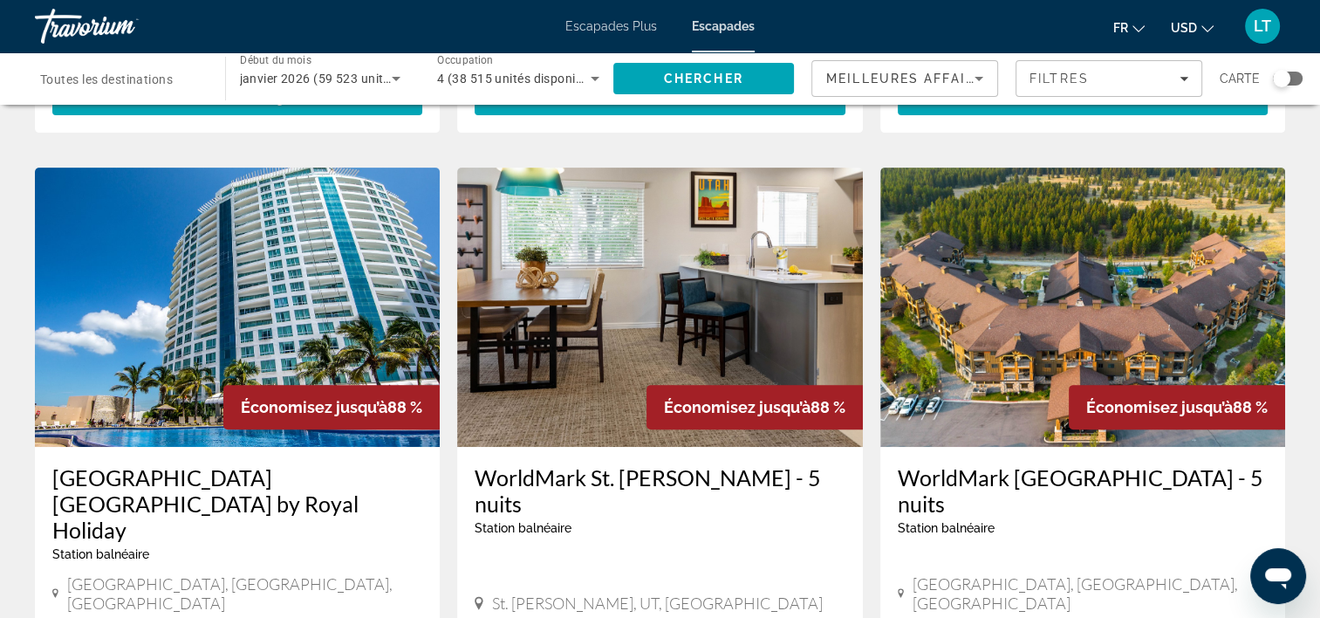
click at [219, 272] on img "Contenu principal" at bounding box center [237, 307] width 405 height 279
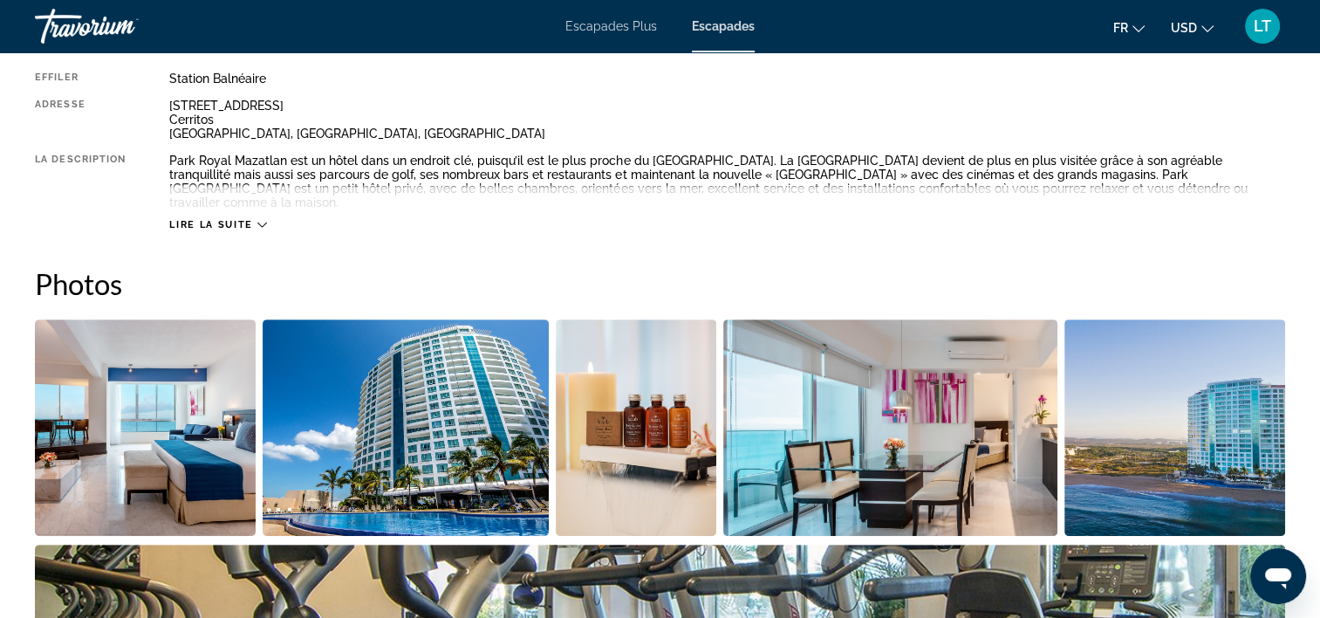
scroll to position [785, 0]
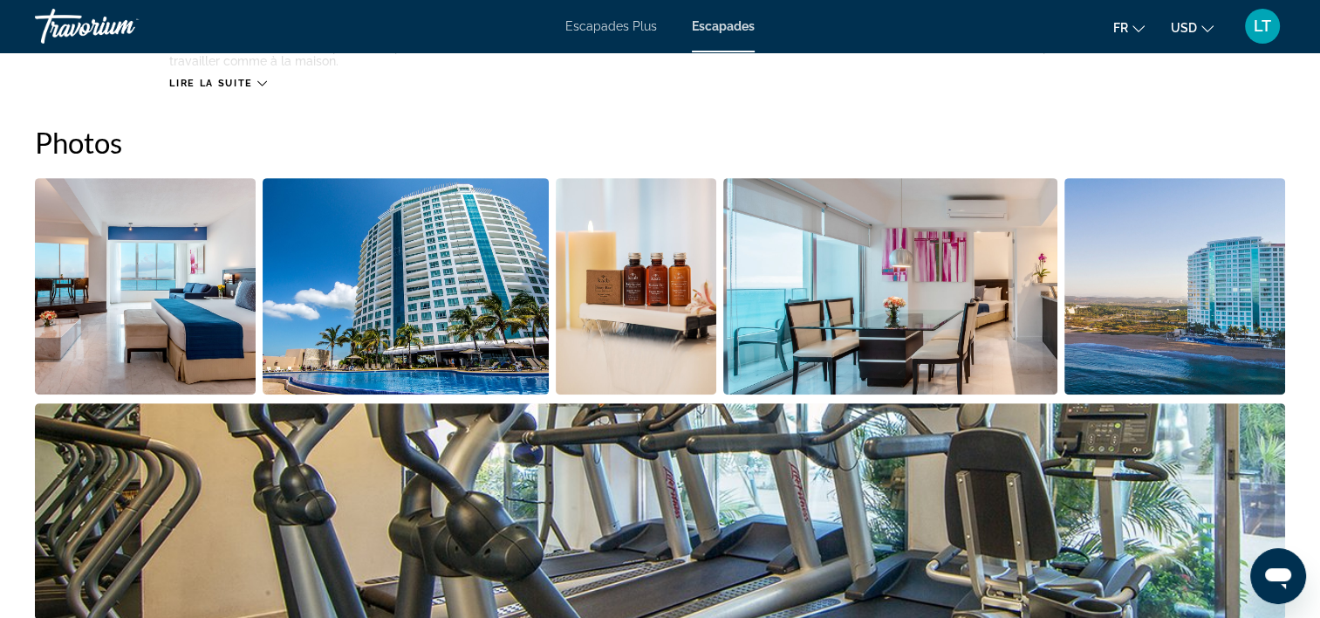
click at [164, 261] on img "Ouvrir le curseur d’image en plein écran" at bounding box center [145, 286] width 221 height 216
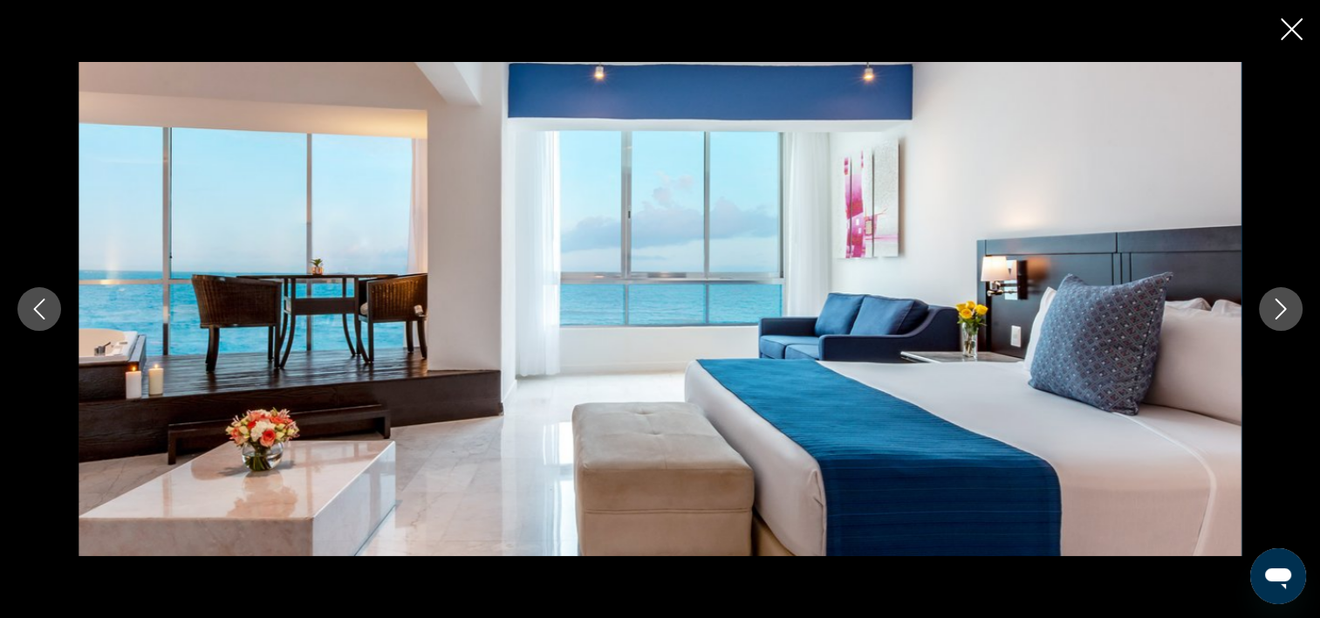
click at [1283, 313] on icon "Image suivante" at bounding box center [1280, 308] width 21 height 21
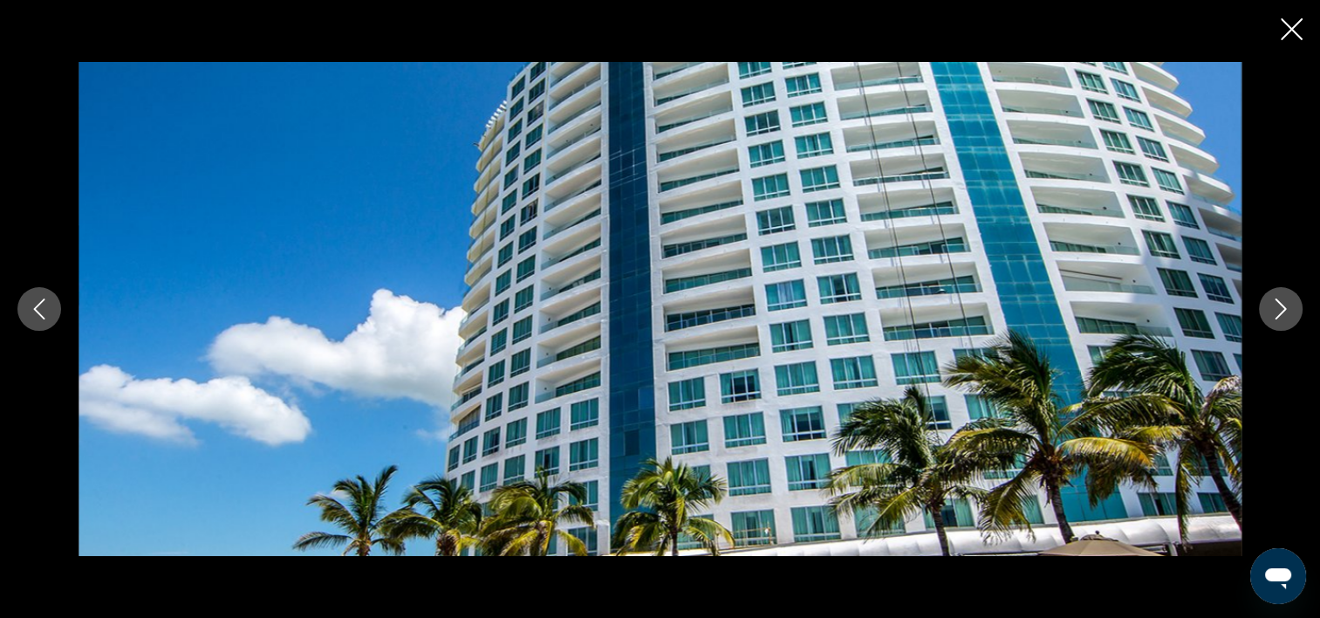
click at [1283, 313] on icon "Image suivante" at bounding box center [1280, 308] width 21 height 21
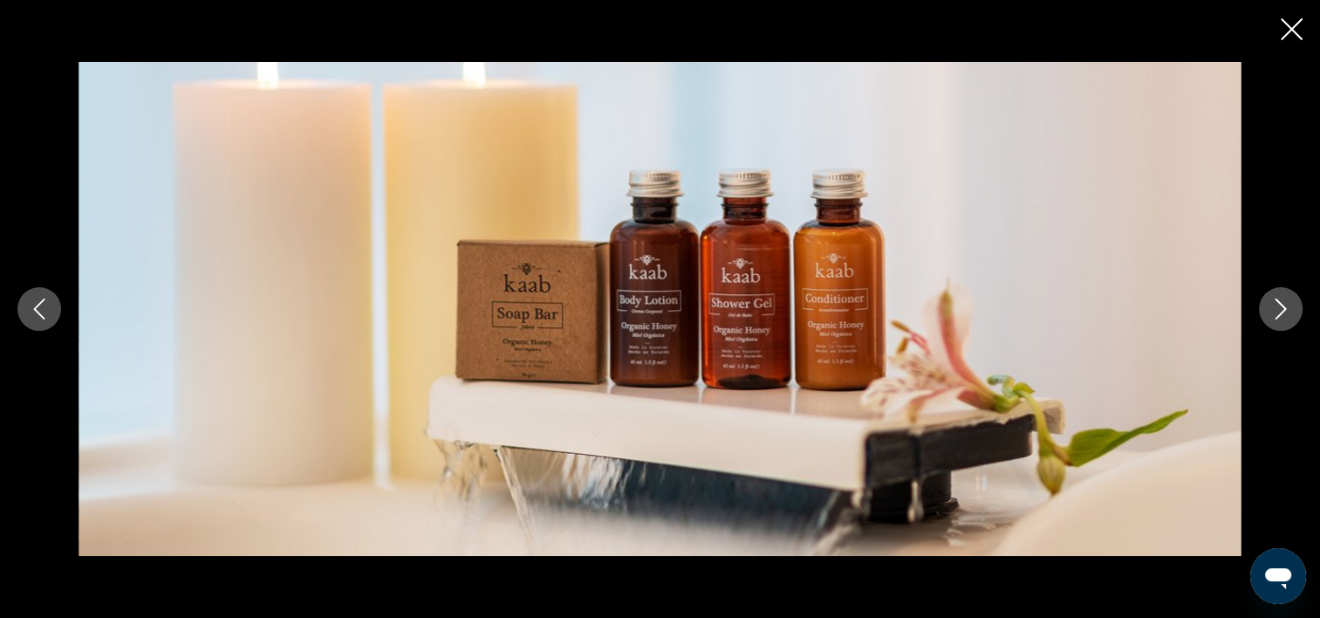
click at [1283, 313] on icon "Image suivante" at bounding box center [1280, 308] width 21 height 21
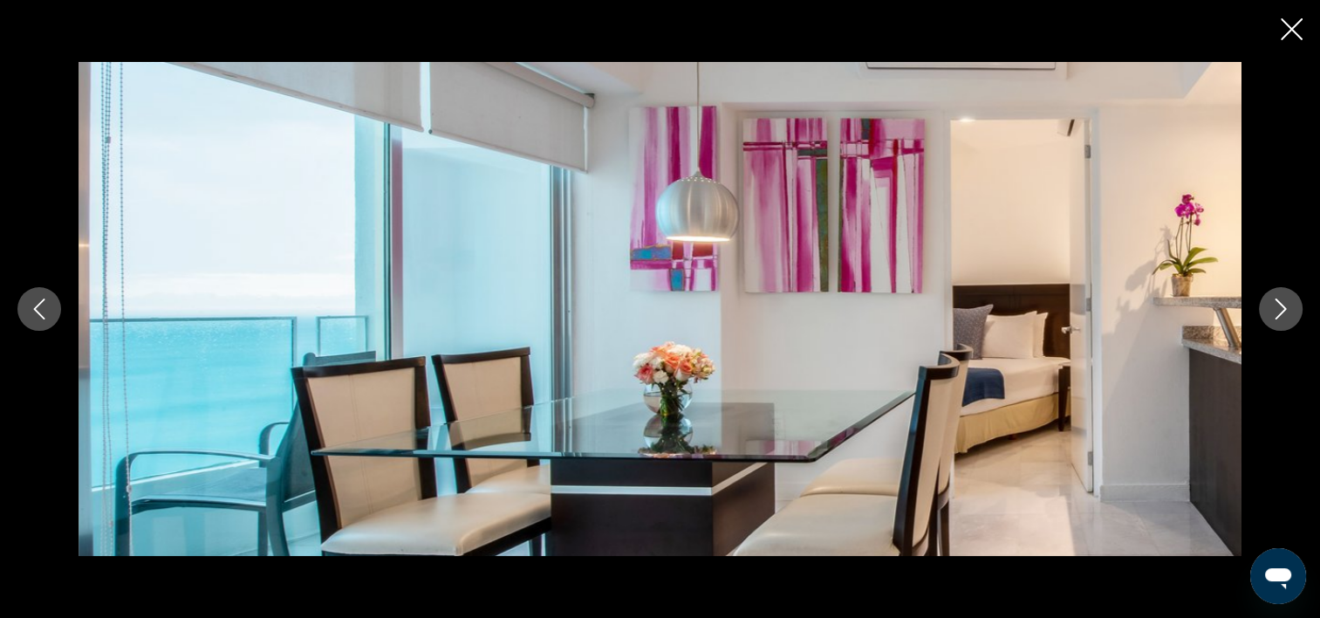
click at [1283, 313] on icon "Image suivante" at bounding box center [1280, 308] width 21 height 21
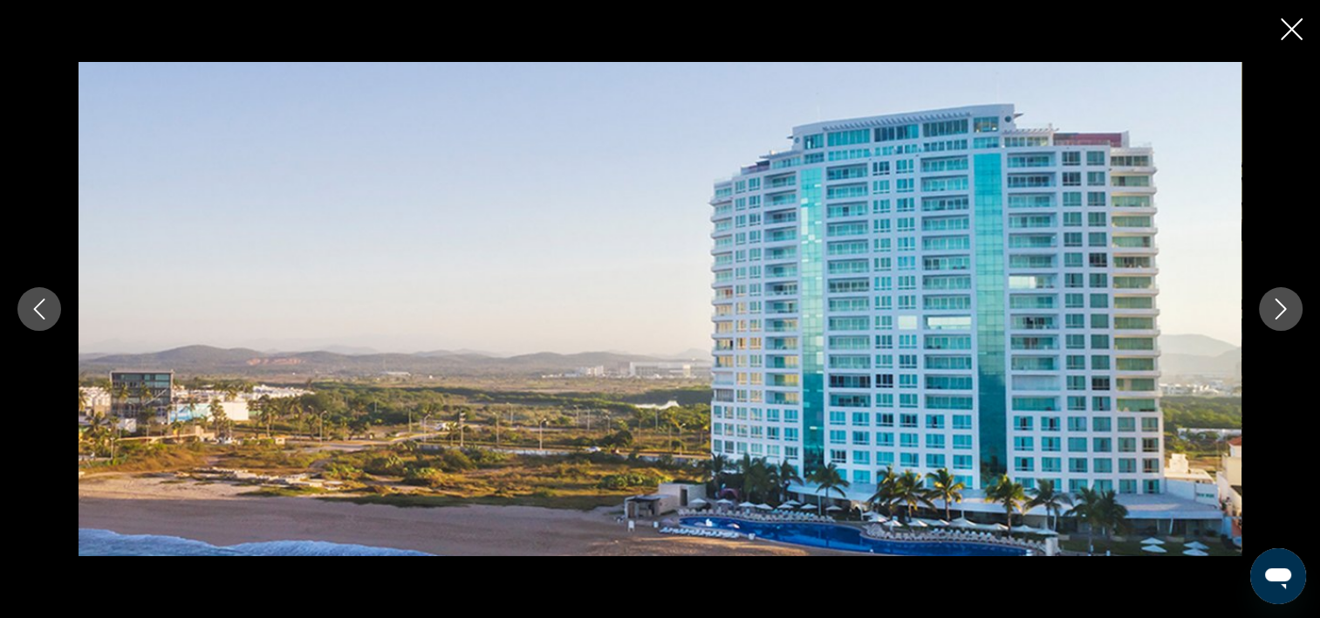
click at [1283, 313] on icon "Image suivante" at bounding box center [1280, 308] width 21 height 21
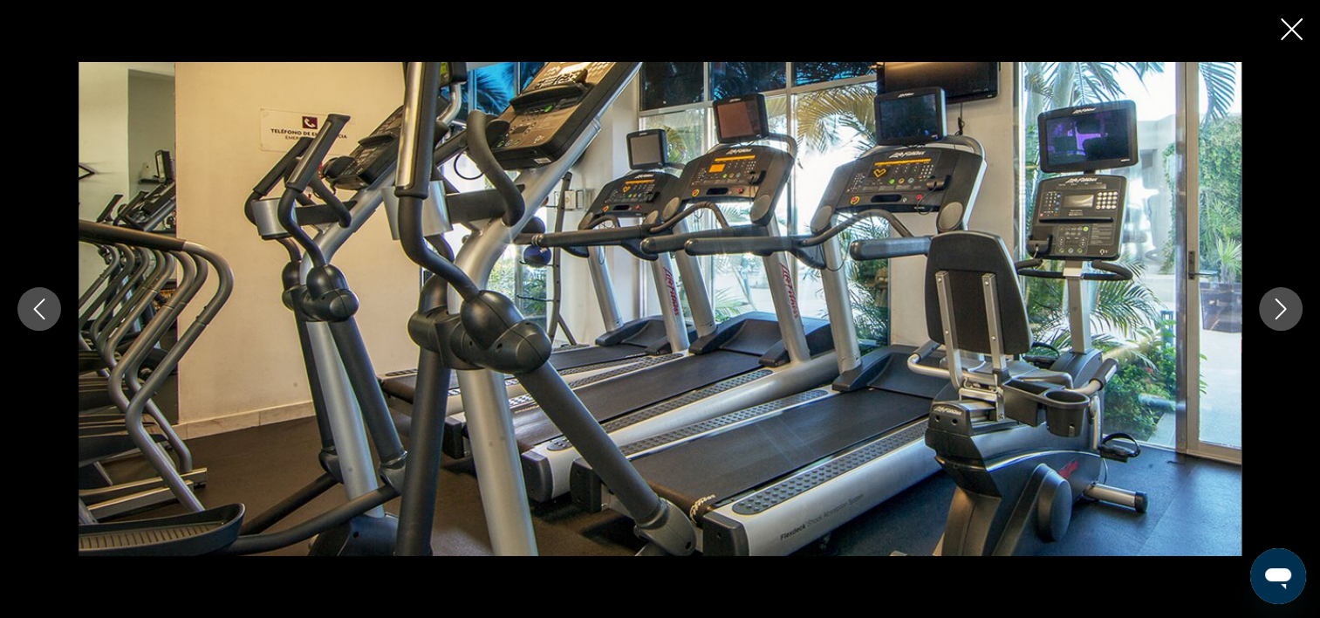
click at [1283, 313] on icon "Image suivante" at bounding box center [1280, 308] width 21 height 21
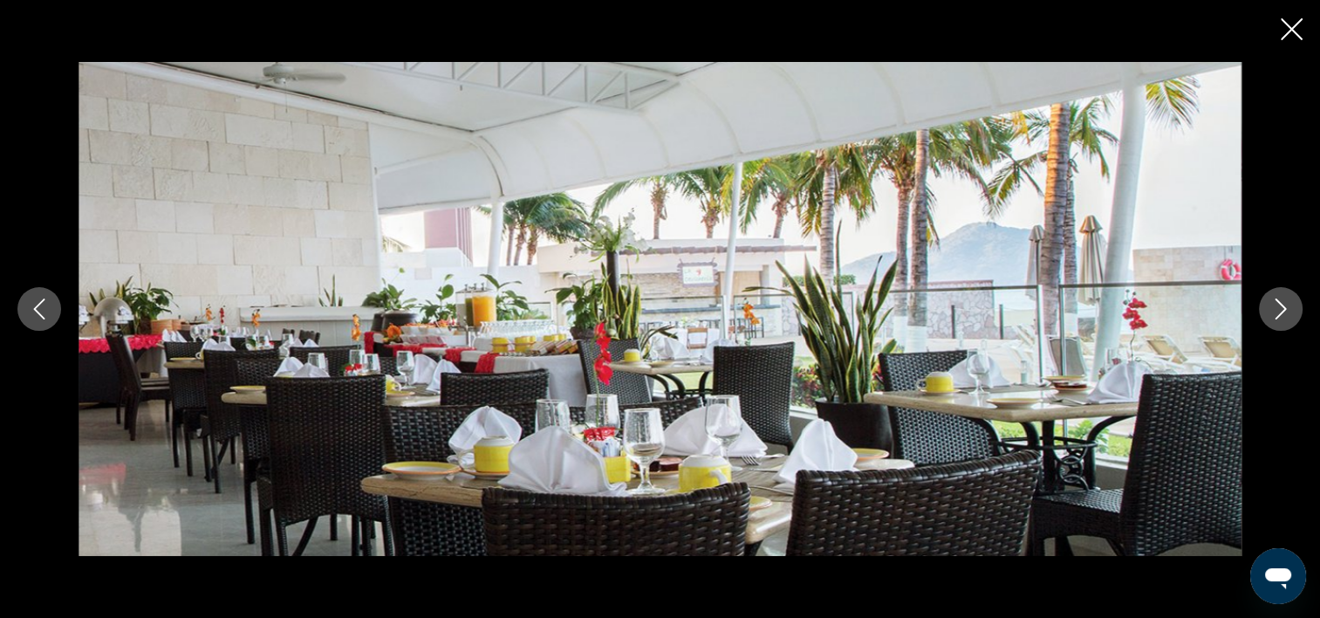
click at [1283, 313] on icon "Image suivante" at bounding box center [1280, 308] width 21 height 21
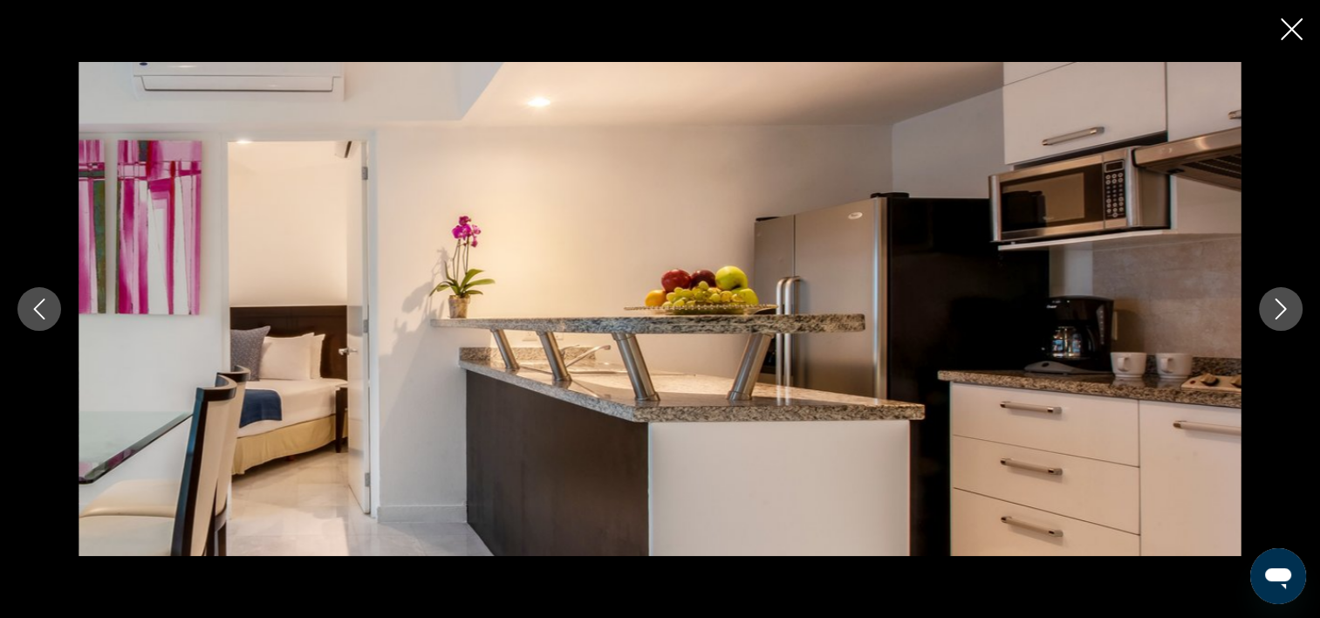
click at [1283, 313] on icon "Image suivante" at bounding box center [1280, 308] width 21 height 21
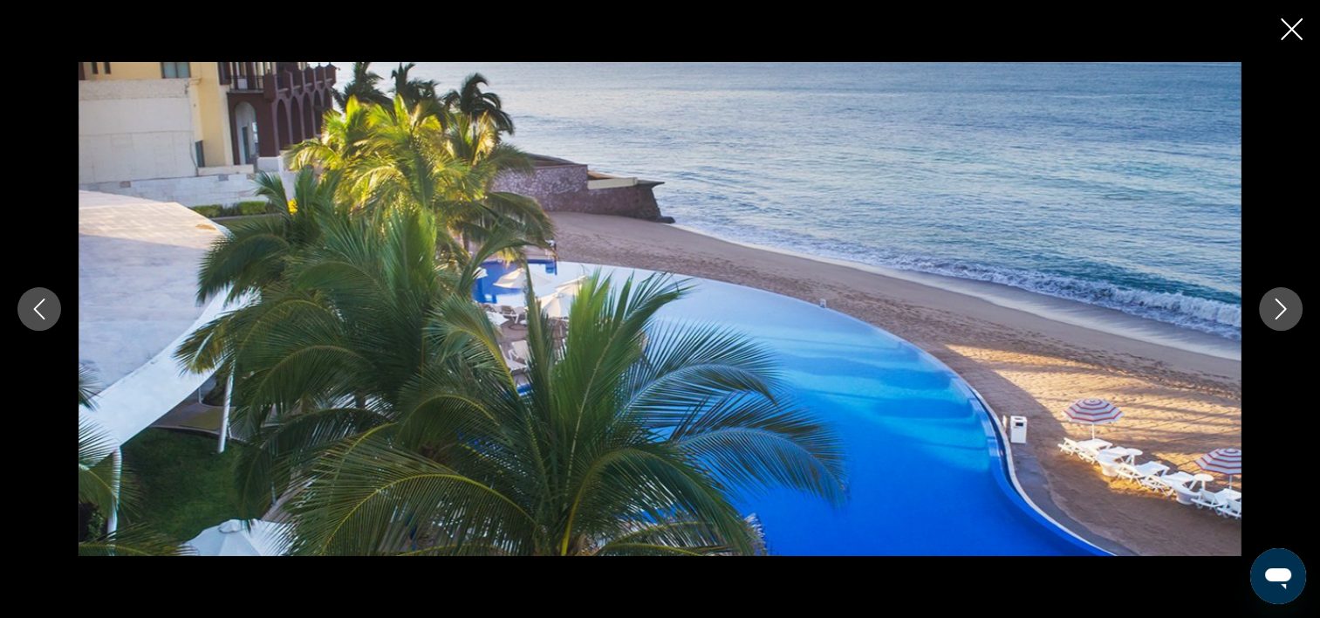
click at [1283, 313] on icon "Image suivante" at bounding box center [1280, 308] width 21 height 21
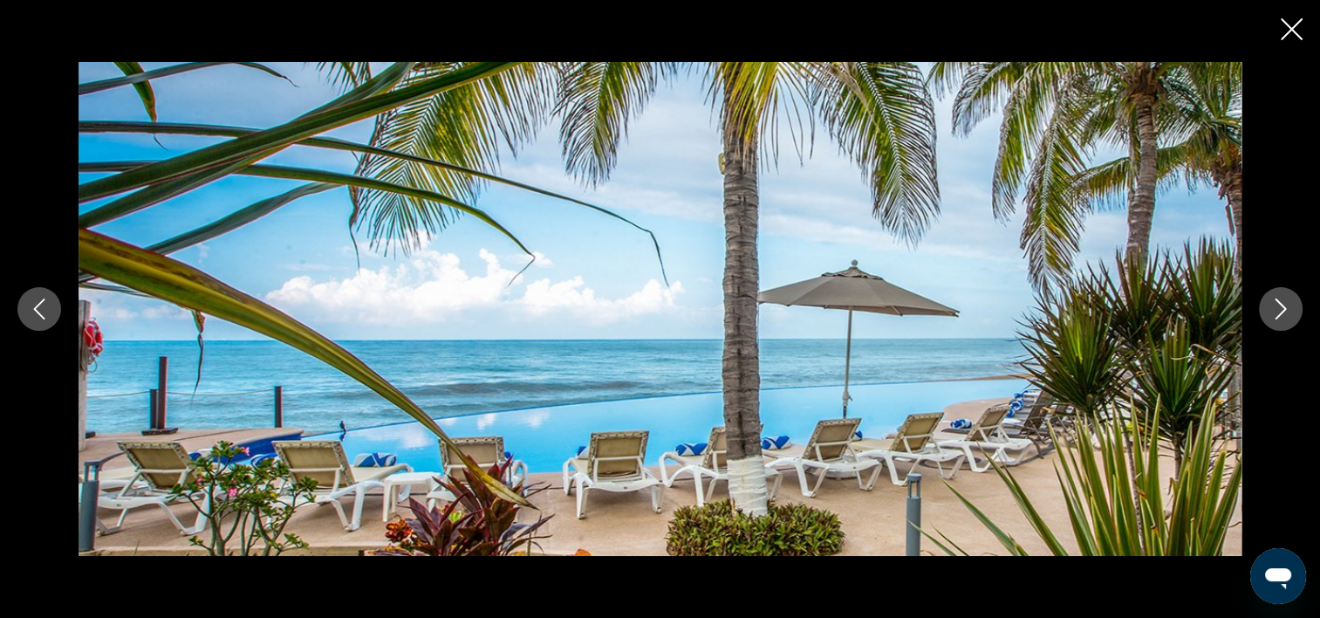
click at [1283, 313] on icon "Image suivante" at bounding box center [1280, 308] width 21 height 21
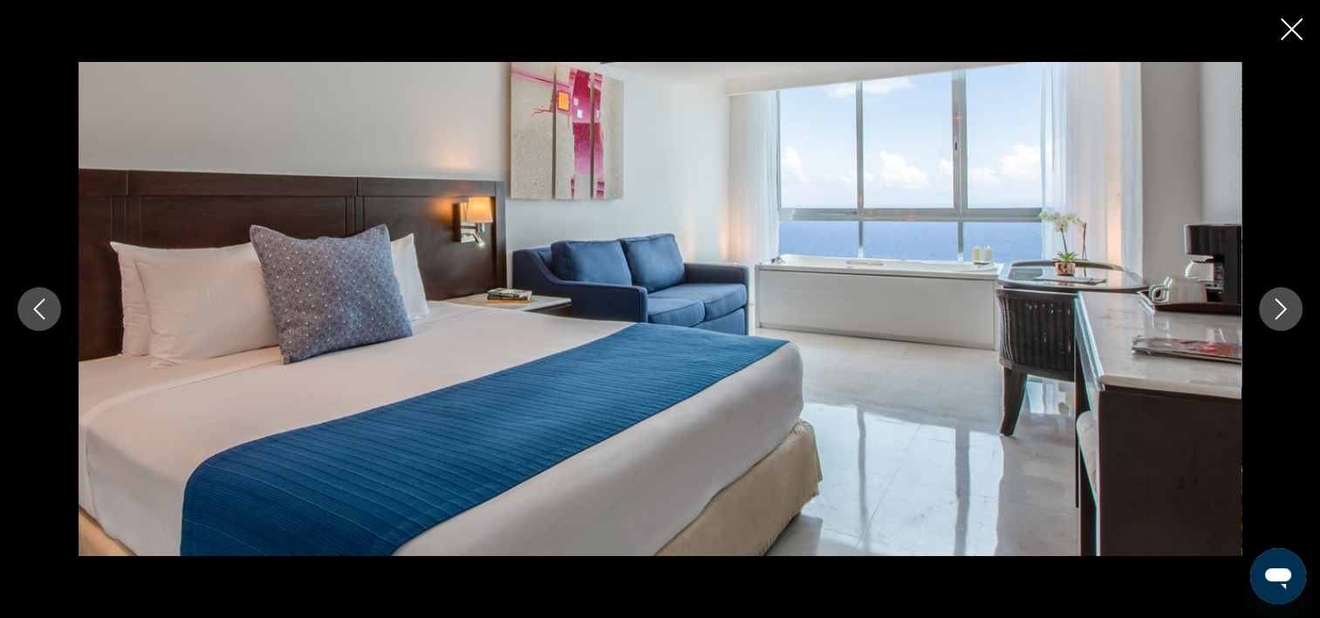
click at [1283, 313] on icon "Image suivante" at bounding box center [1280, 308] width 21 height 21
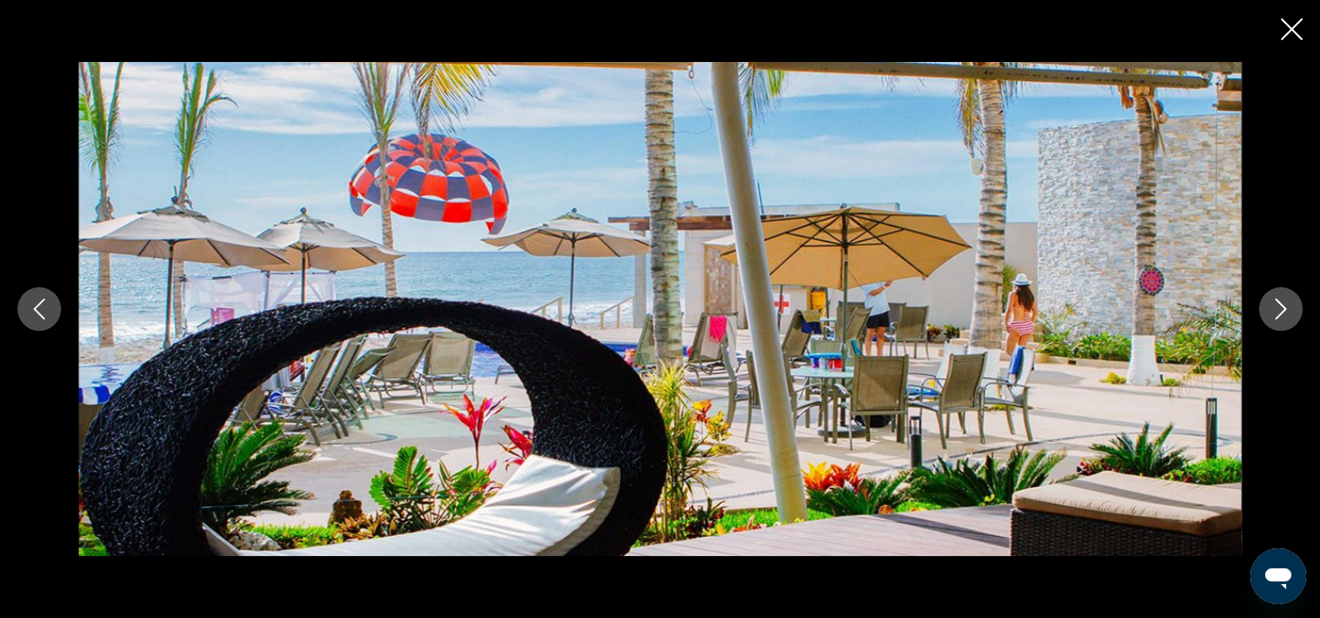
click at [1283, 313] on icon "Image suivante" at bounding box center [1280, 308] width 21 height 21
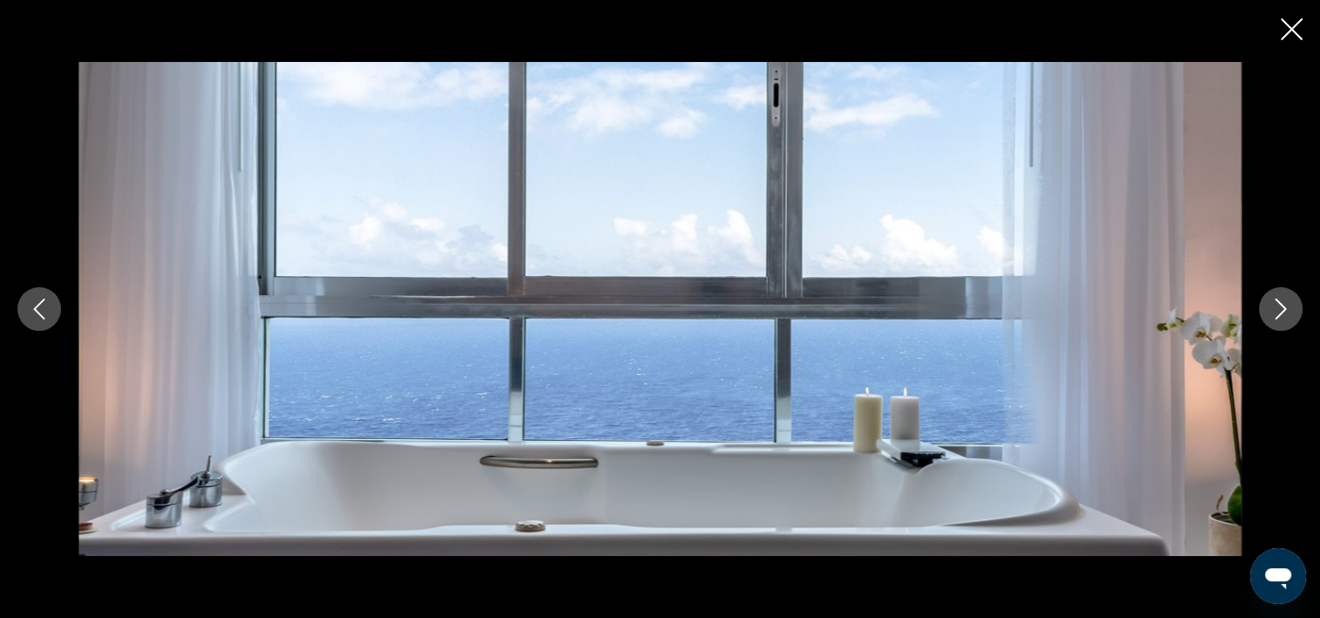
click at [1283, 313] on icon "Image suivante" at bounding box center [1280, 308] width 21 height 21
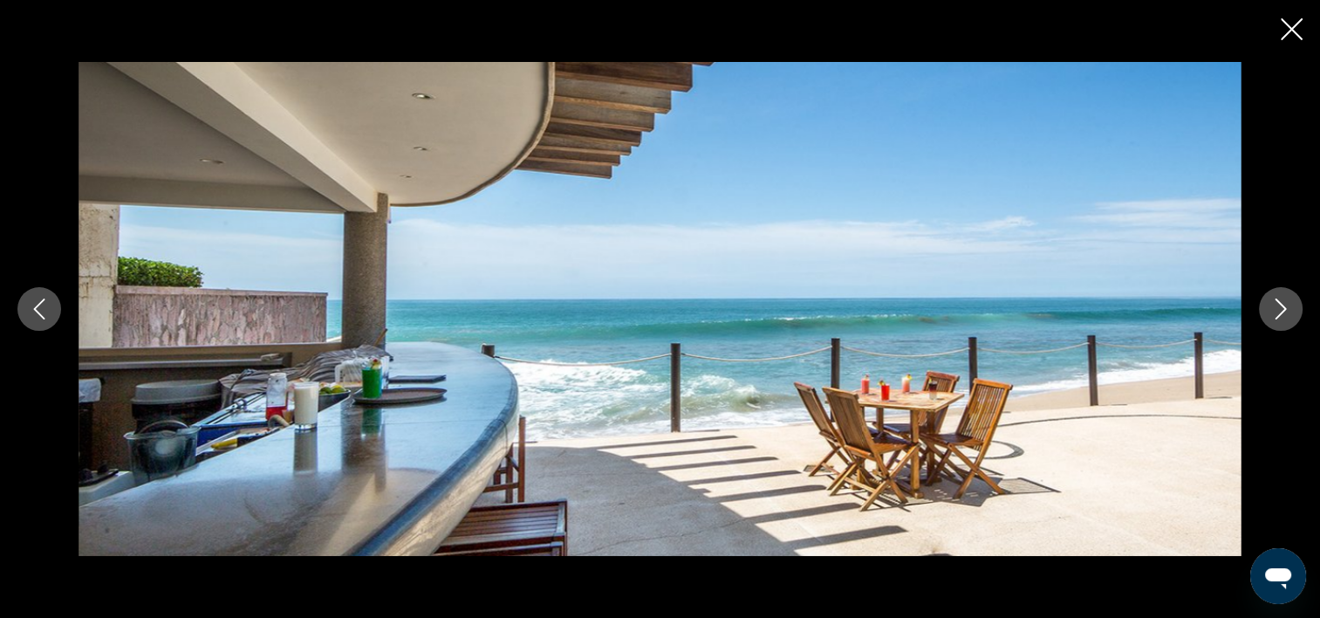
click at [1283, 313] on icon "Image suivante" at bounding box center [1280, 308] width 21 height 21
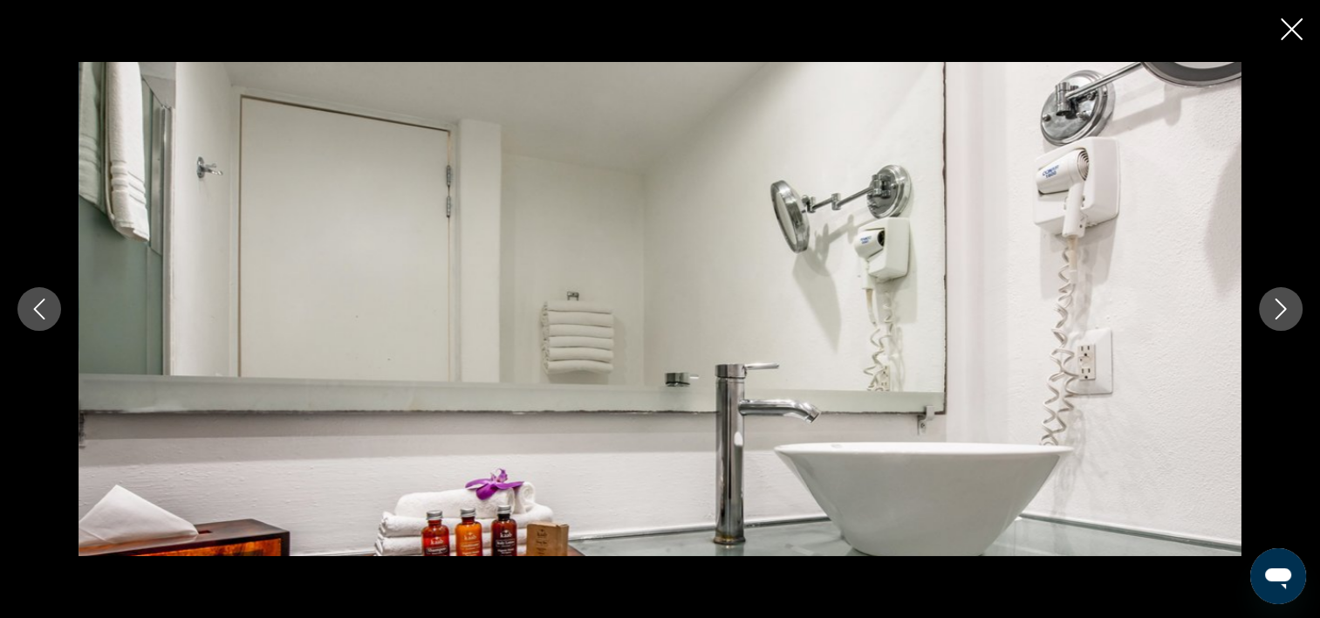
click at [1291, 31] on icon "Fermer le diaporama" at bounding box center [1292, 29] width 22 height 22
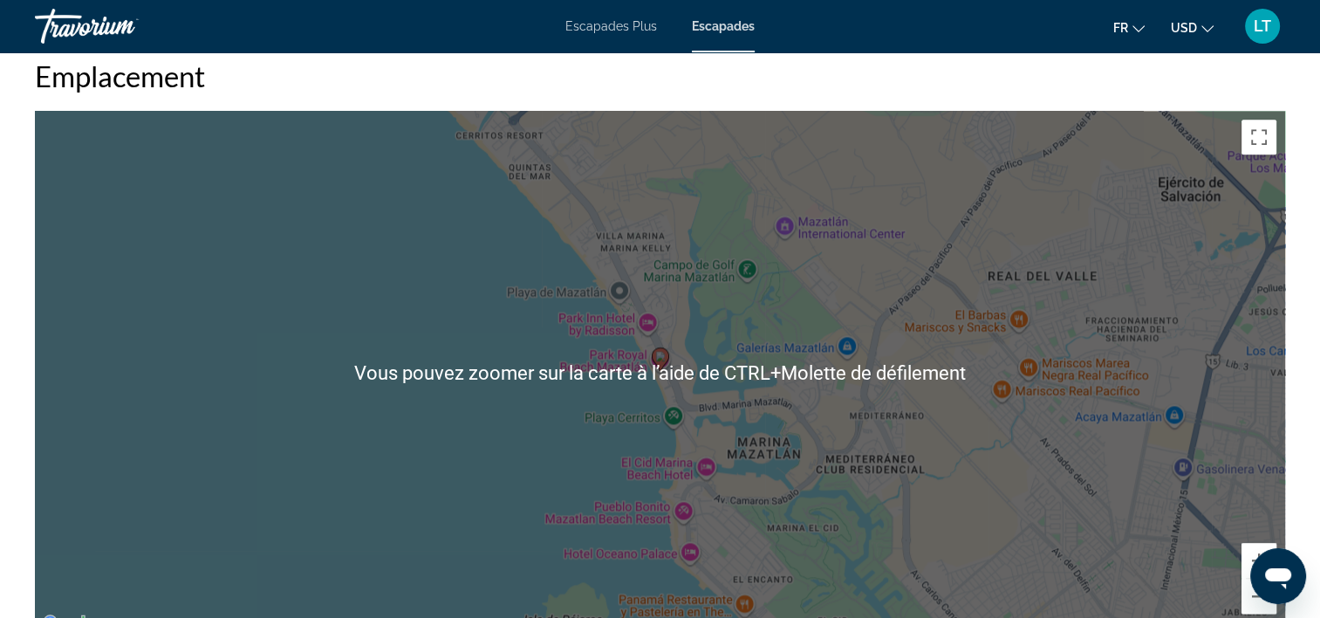
scroll to position [1832, 0]
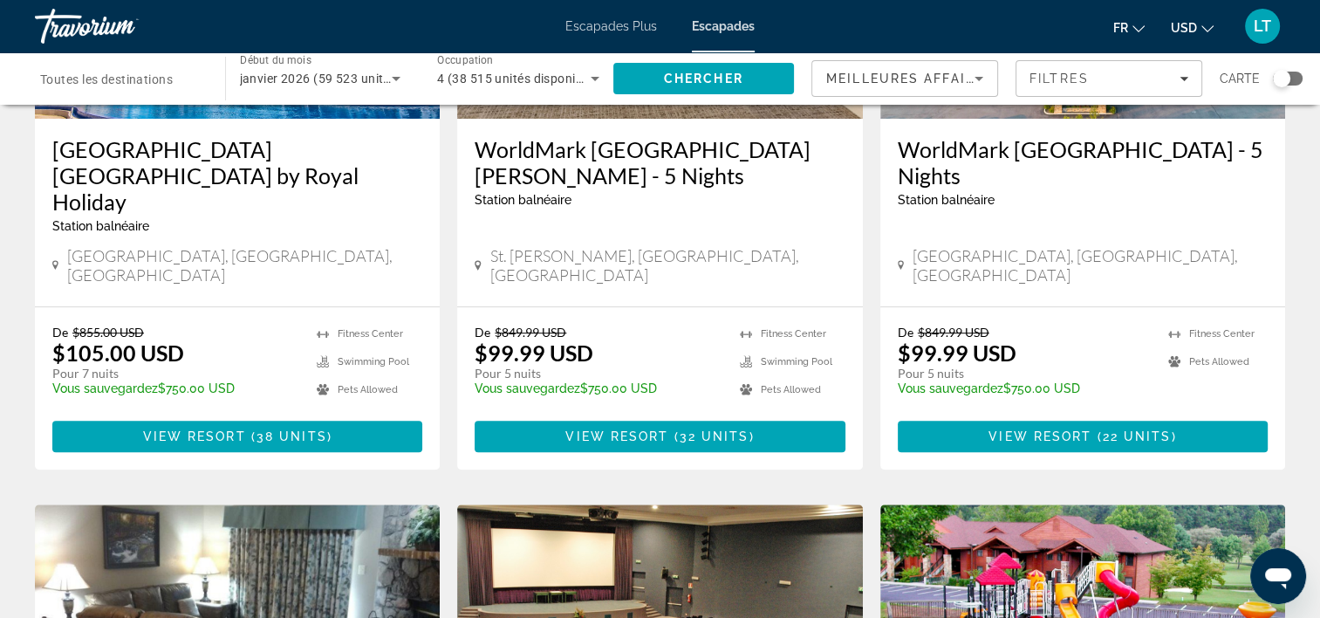
scroll to position [960, 0]
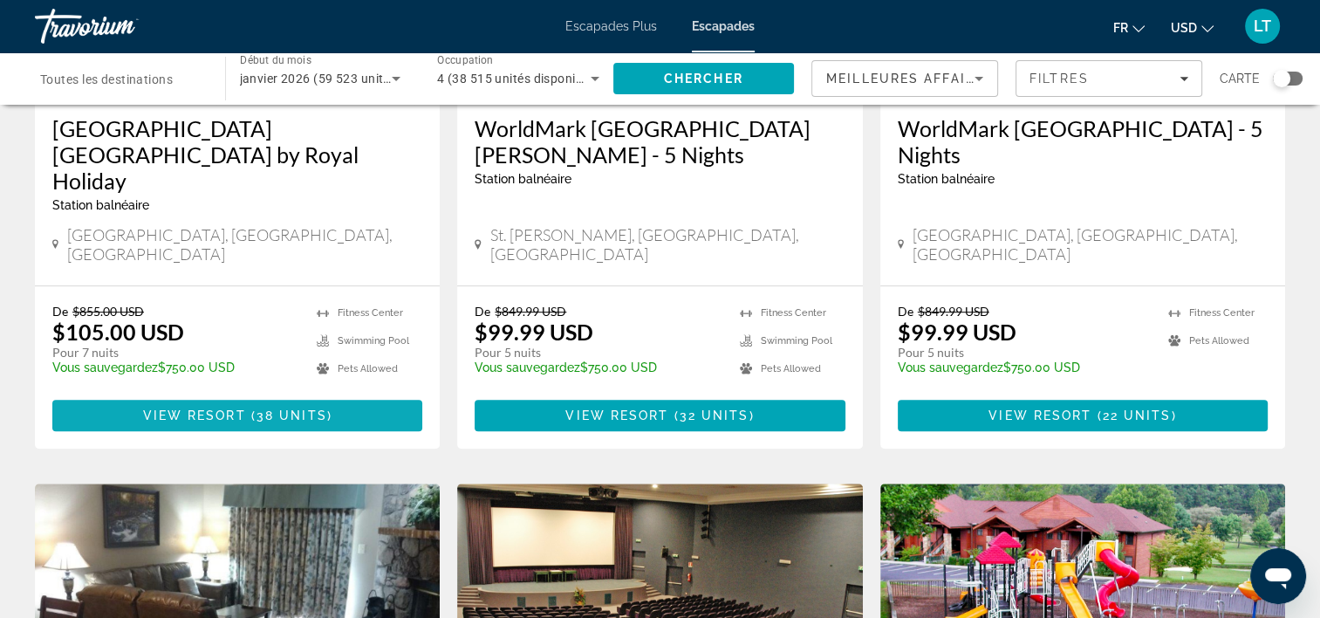
click at [359, 394] on span "Contenu principal" at bounding box center [237, 415] width 370 height 42
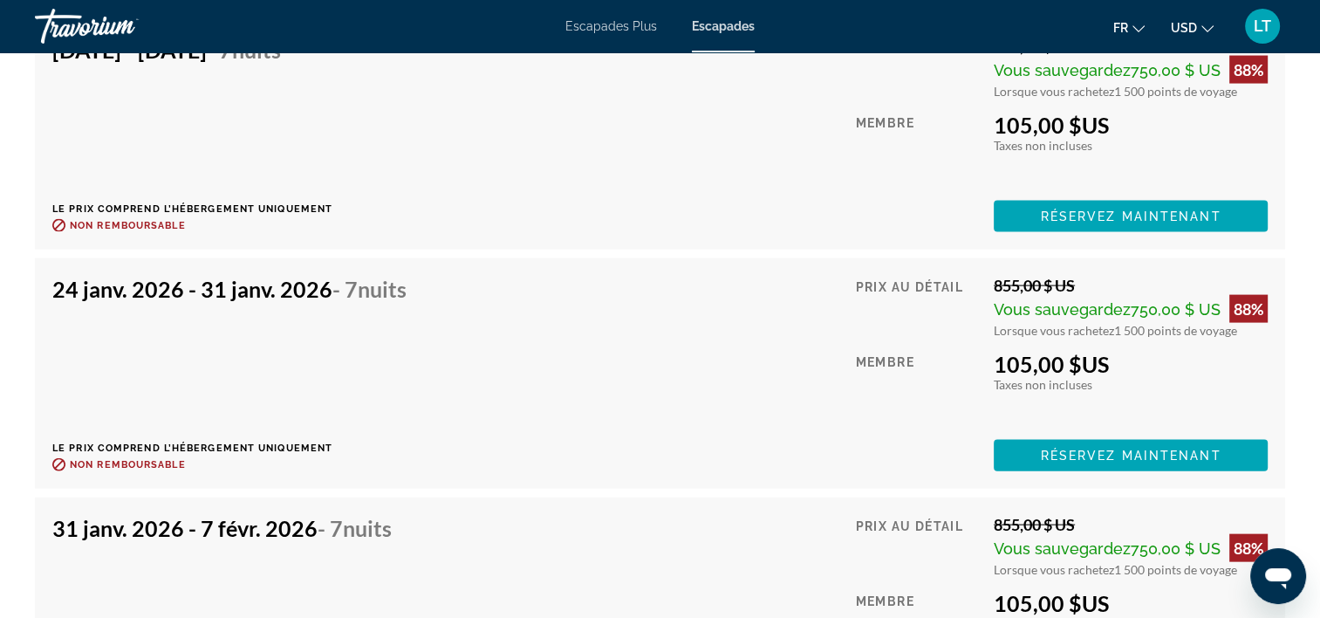
scroll to position [3684, 0]
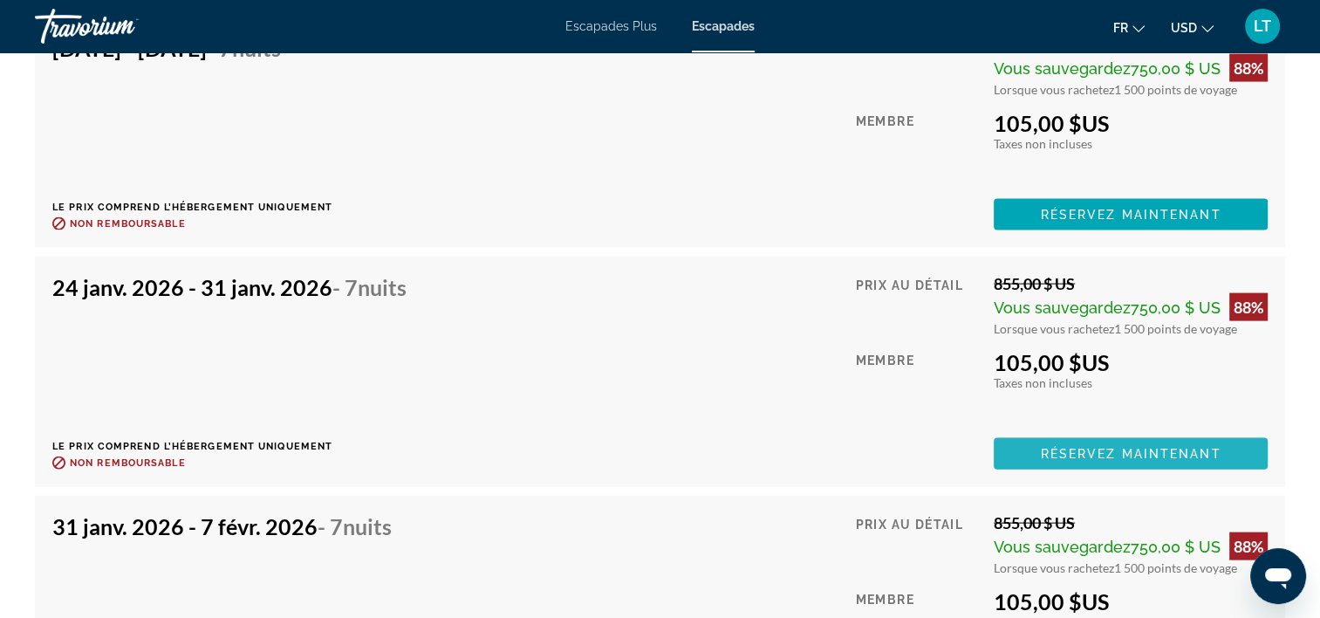
click at [1126, 447] on span "Réservez maintenant" at bounding box center [1131, 454] width 181 height 14
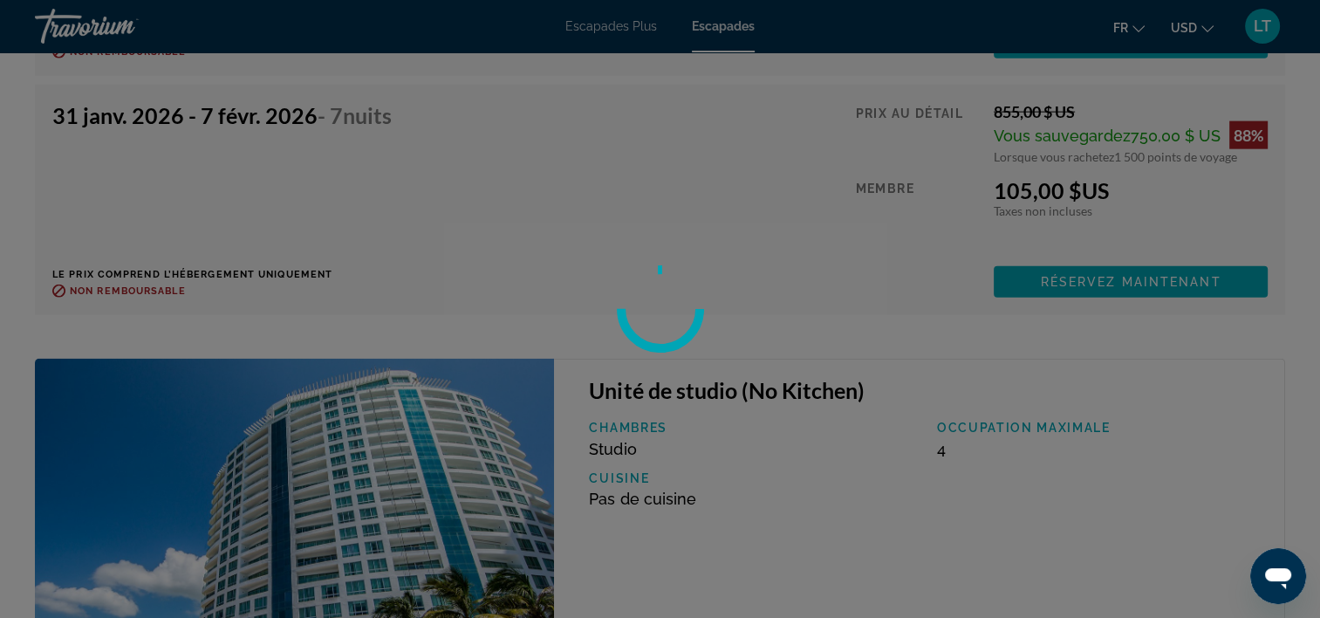
scroll to position [4120, 0]
